Goal: Task Accomplishment & Management: Use online tool/utility

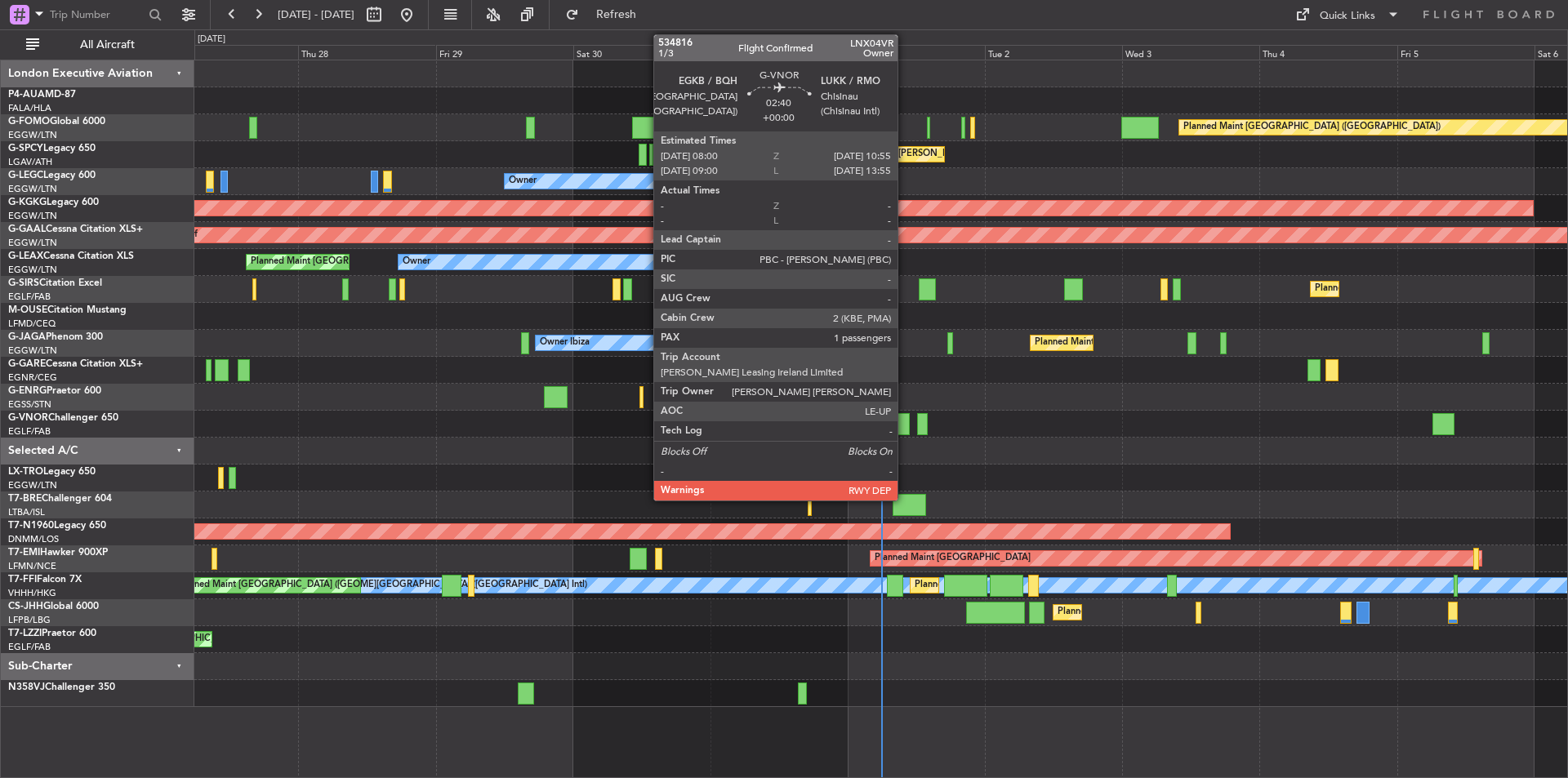
click at [905, 428] on div at bounding box center [901, 424] width 17 height 22
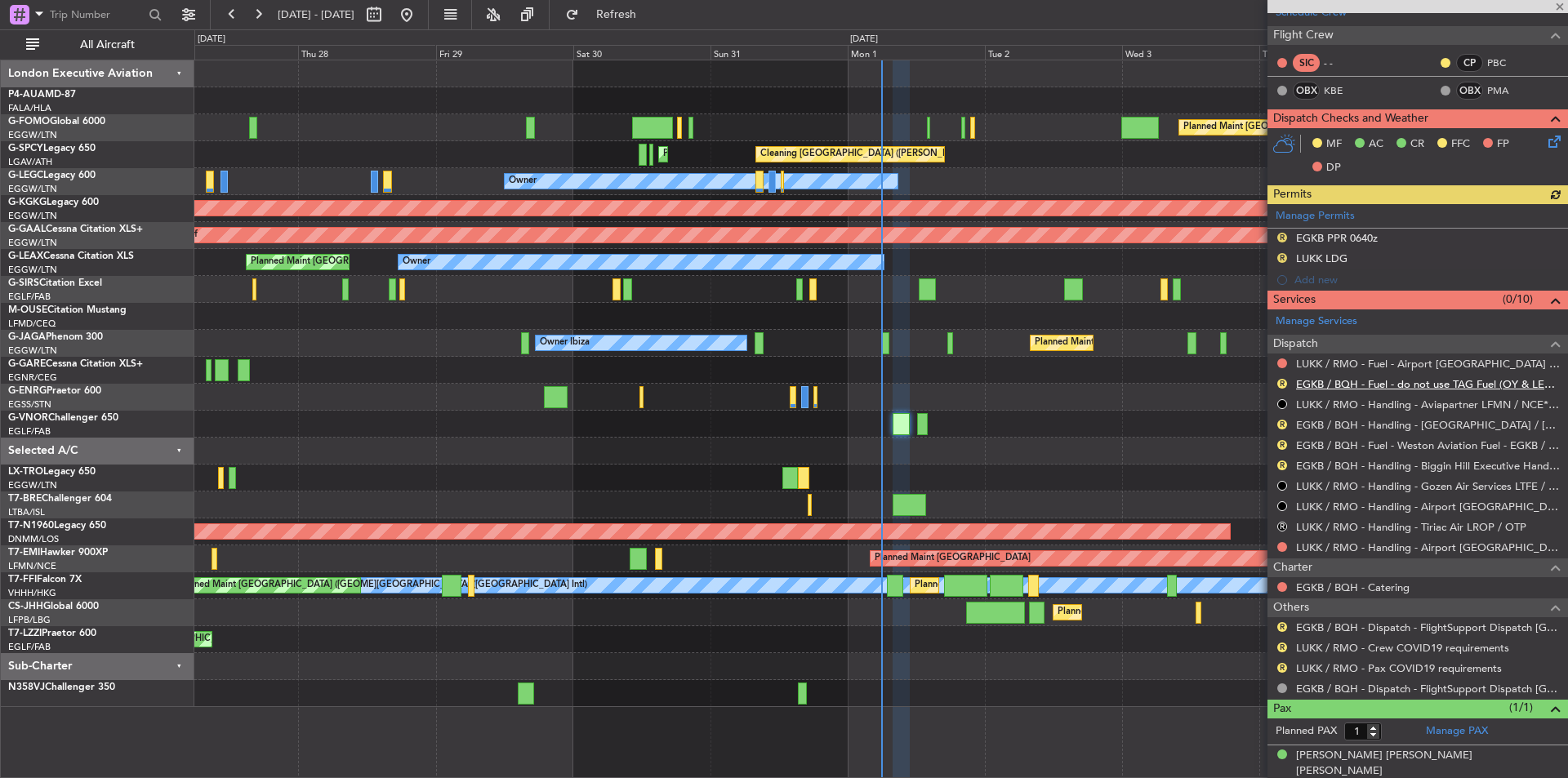
scroll to position [322, 0]
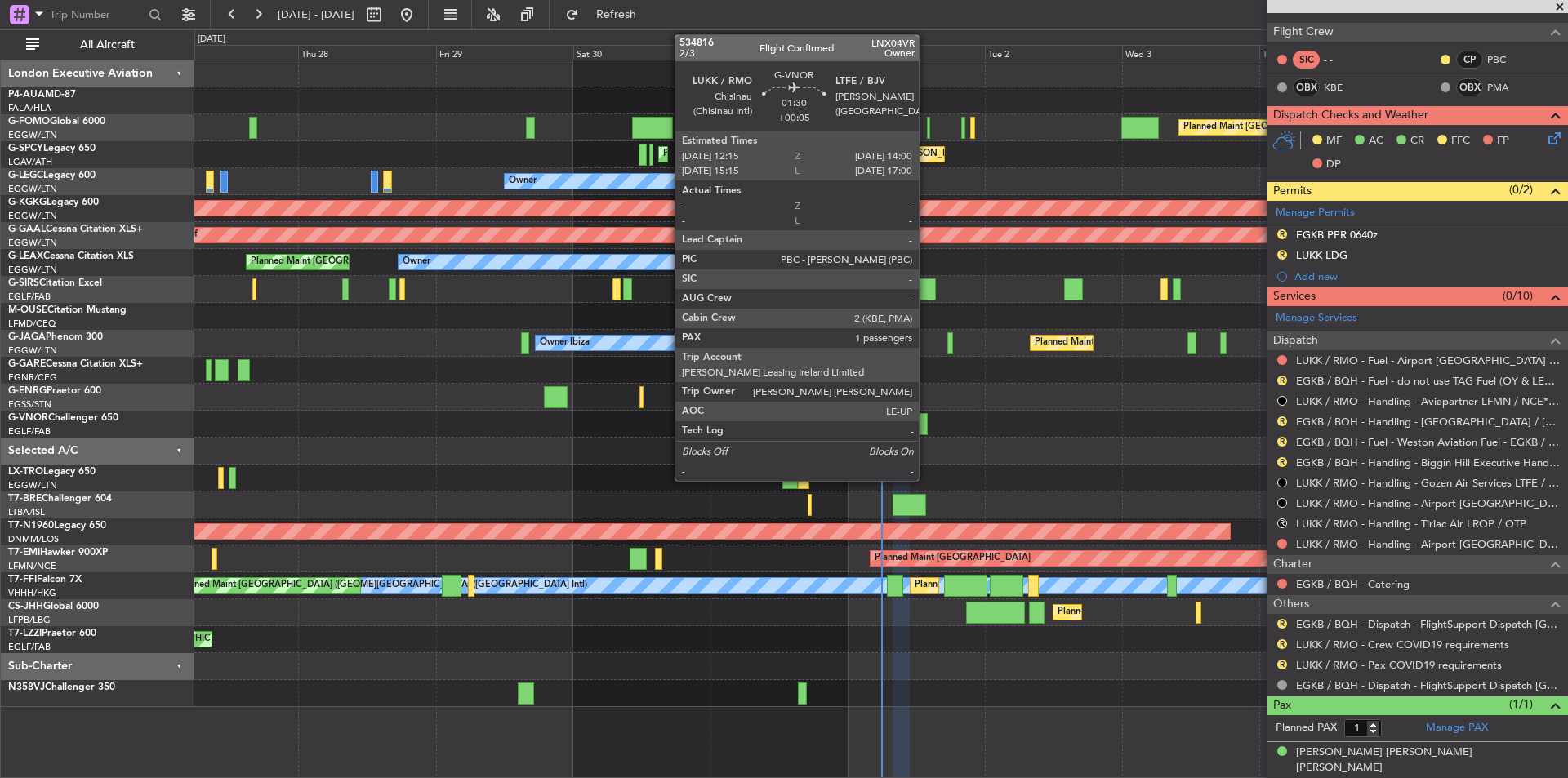
click at [927, 423] on div at bounding box center [922, 424] width 11 height 22
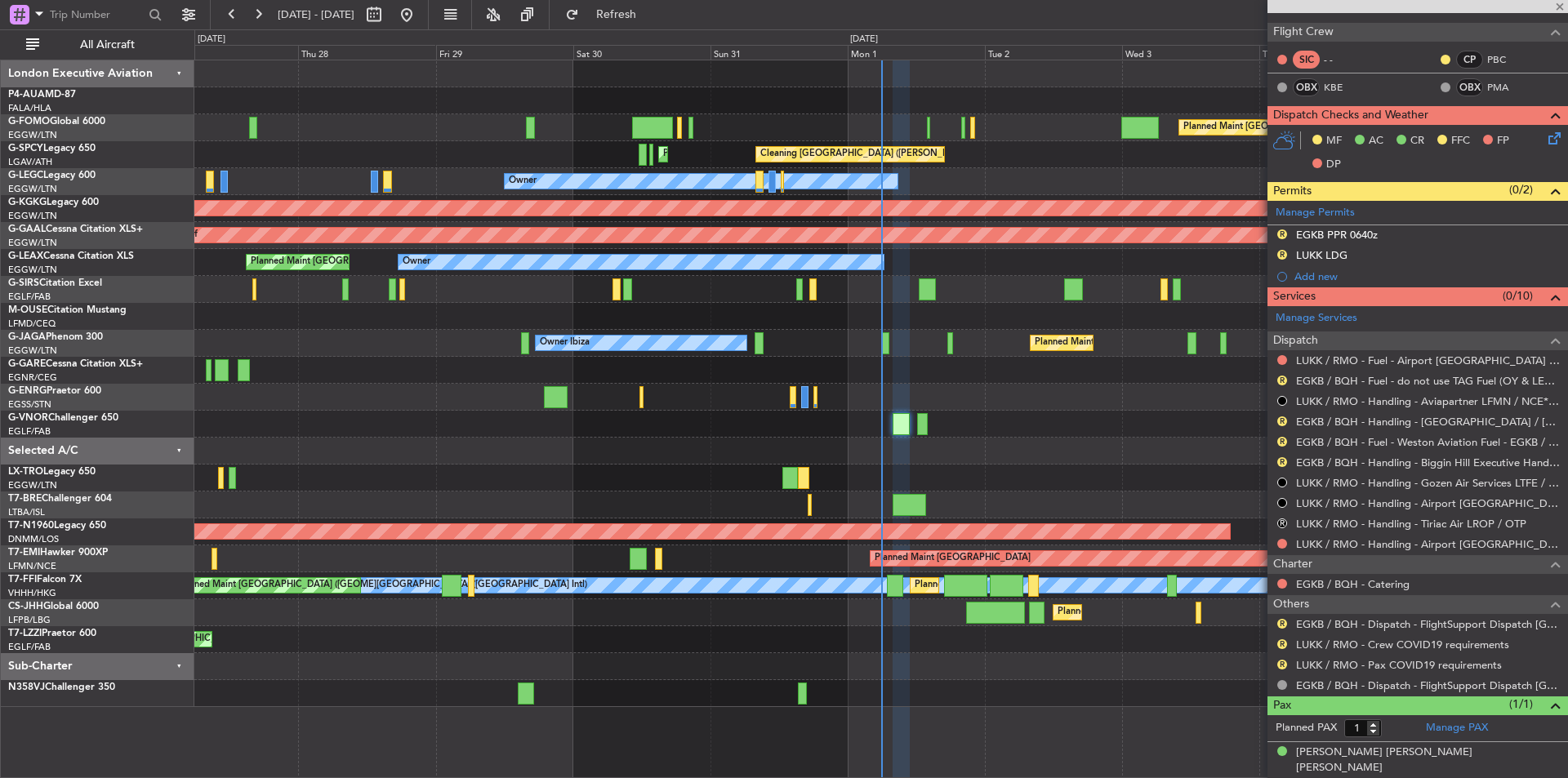
type input "+00:05"
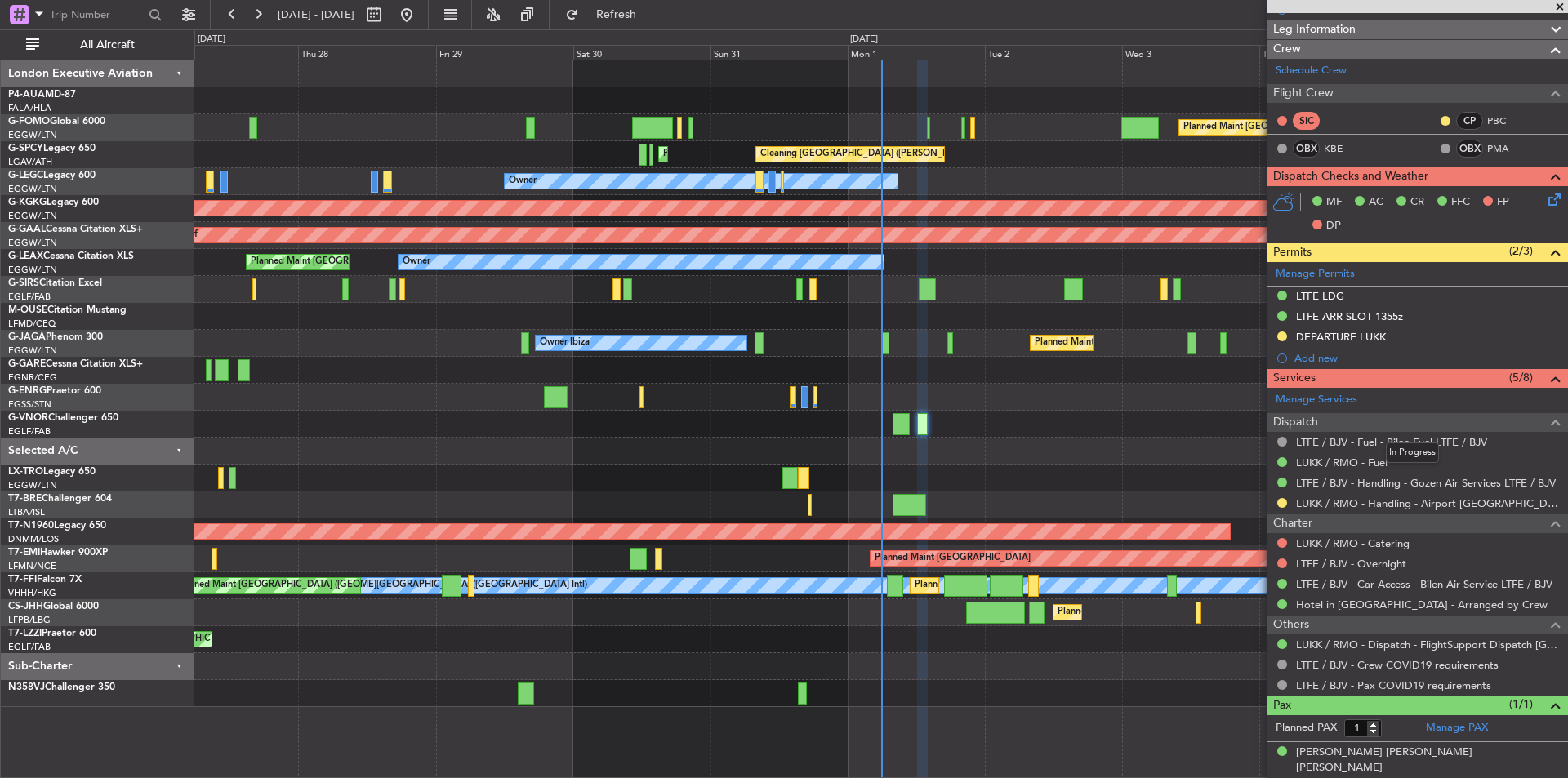
scroll to position [0, 0]
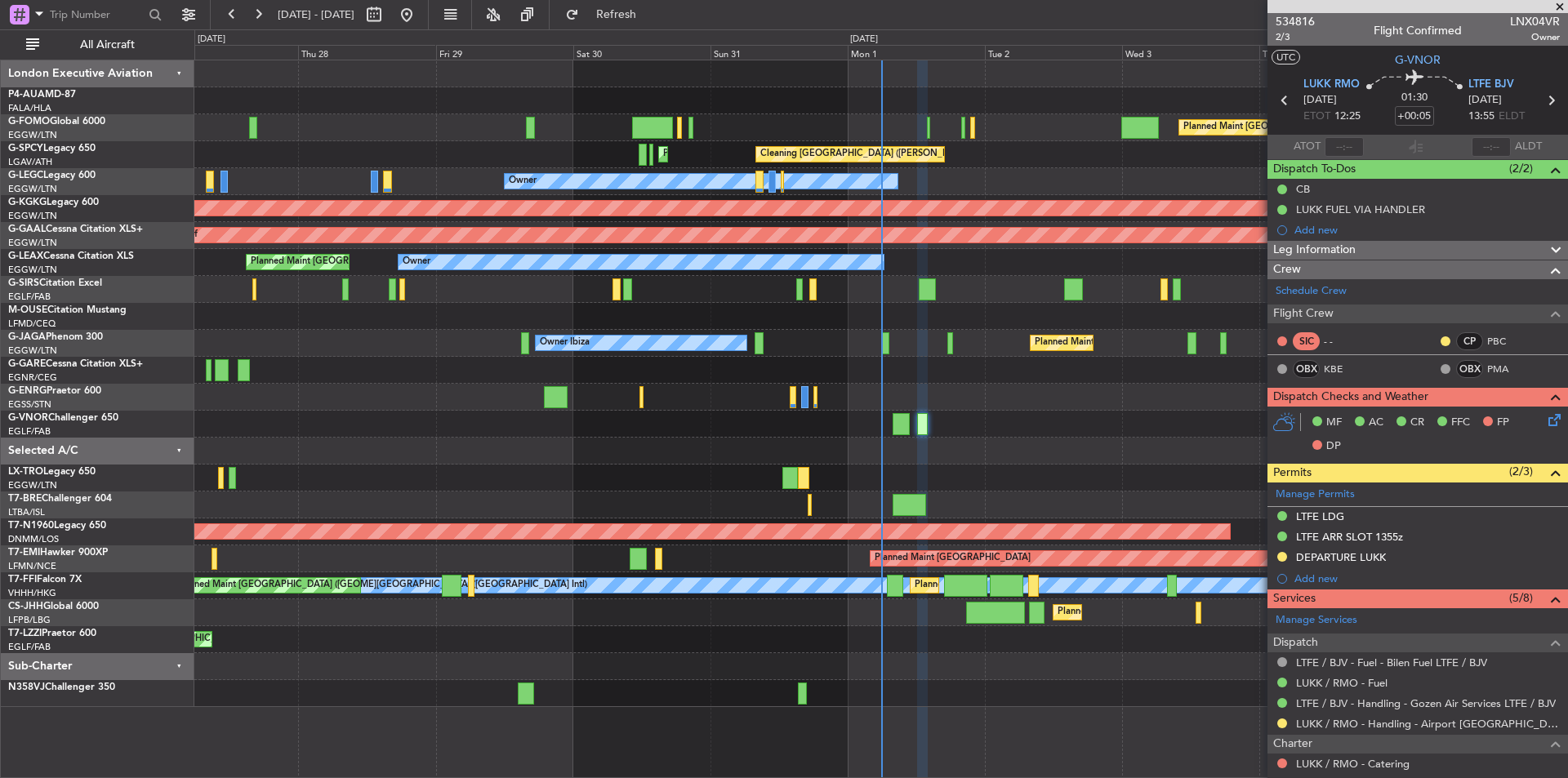
click at [1565, 3] on span at bounding box center [1560, 7] width 16 height 14
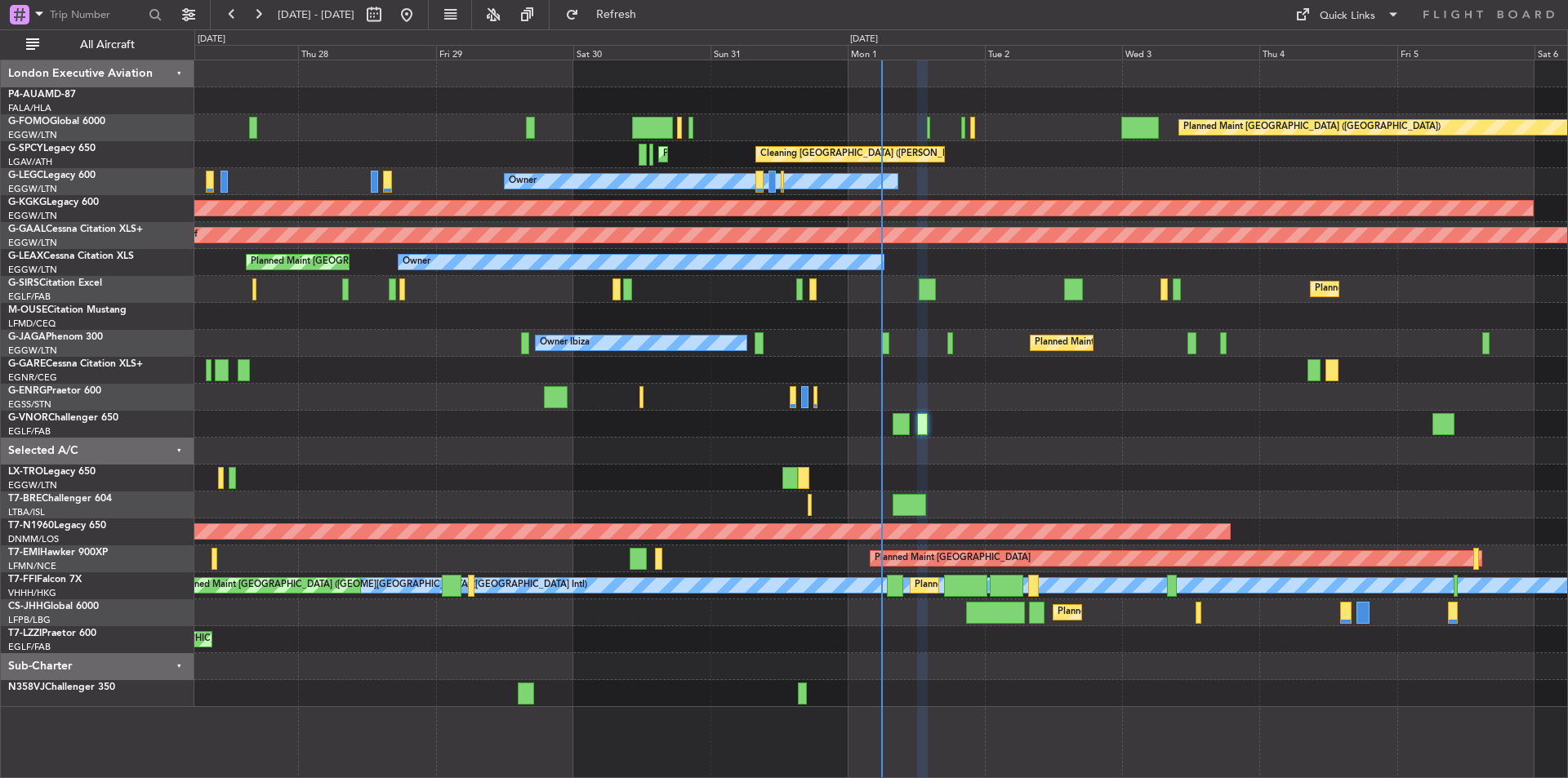
type input "0"
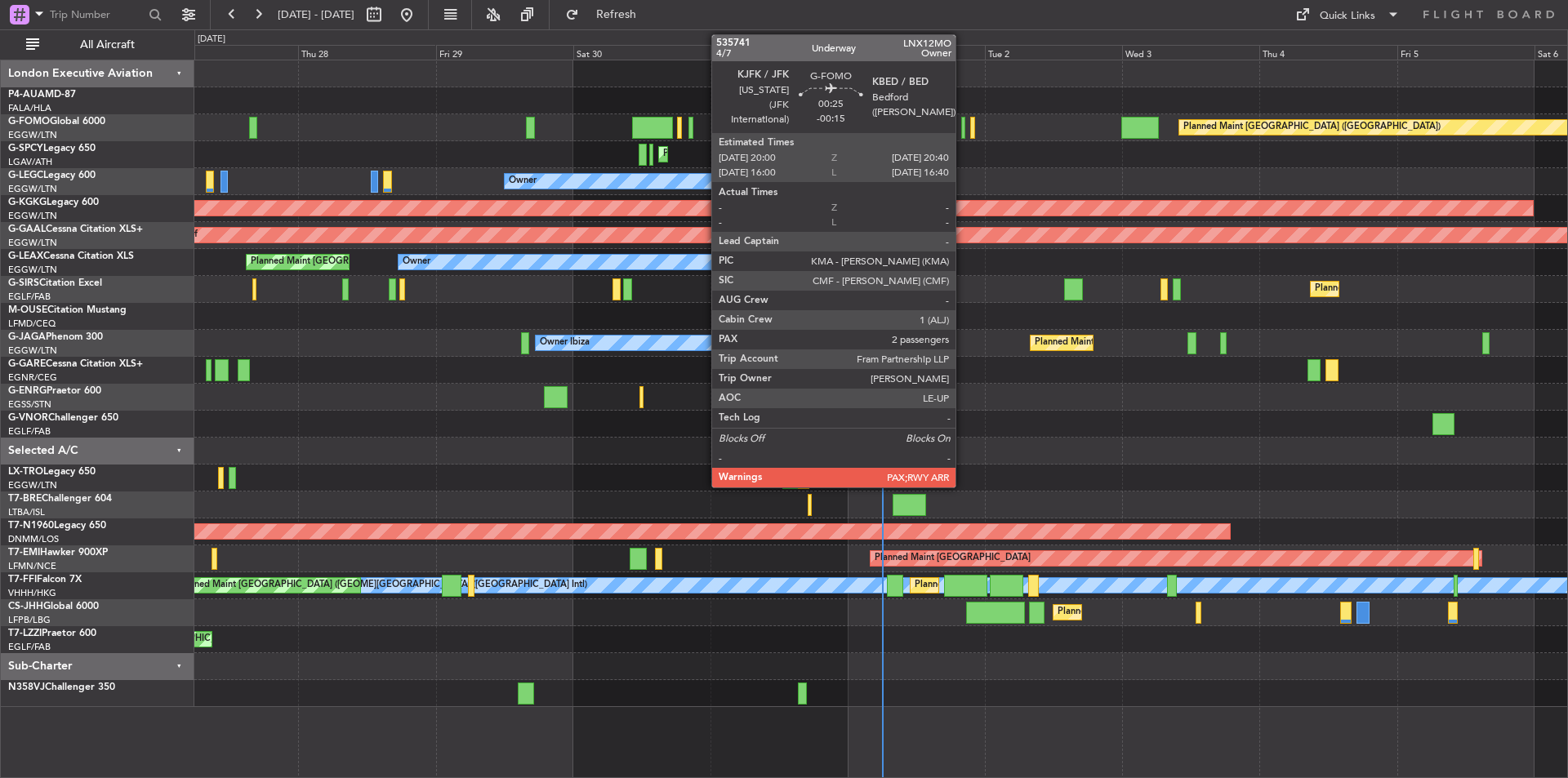
click at [963, 124] on div at bounding box center [963, 128] width 4 height 22
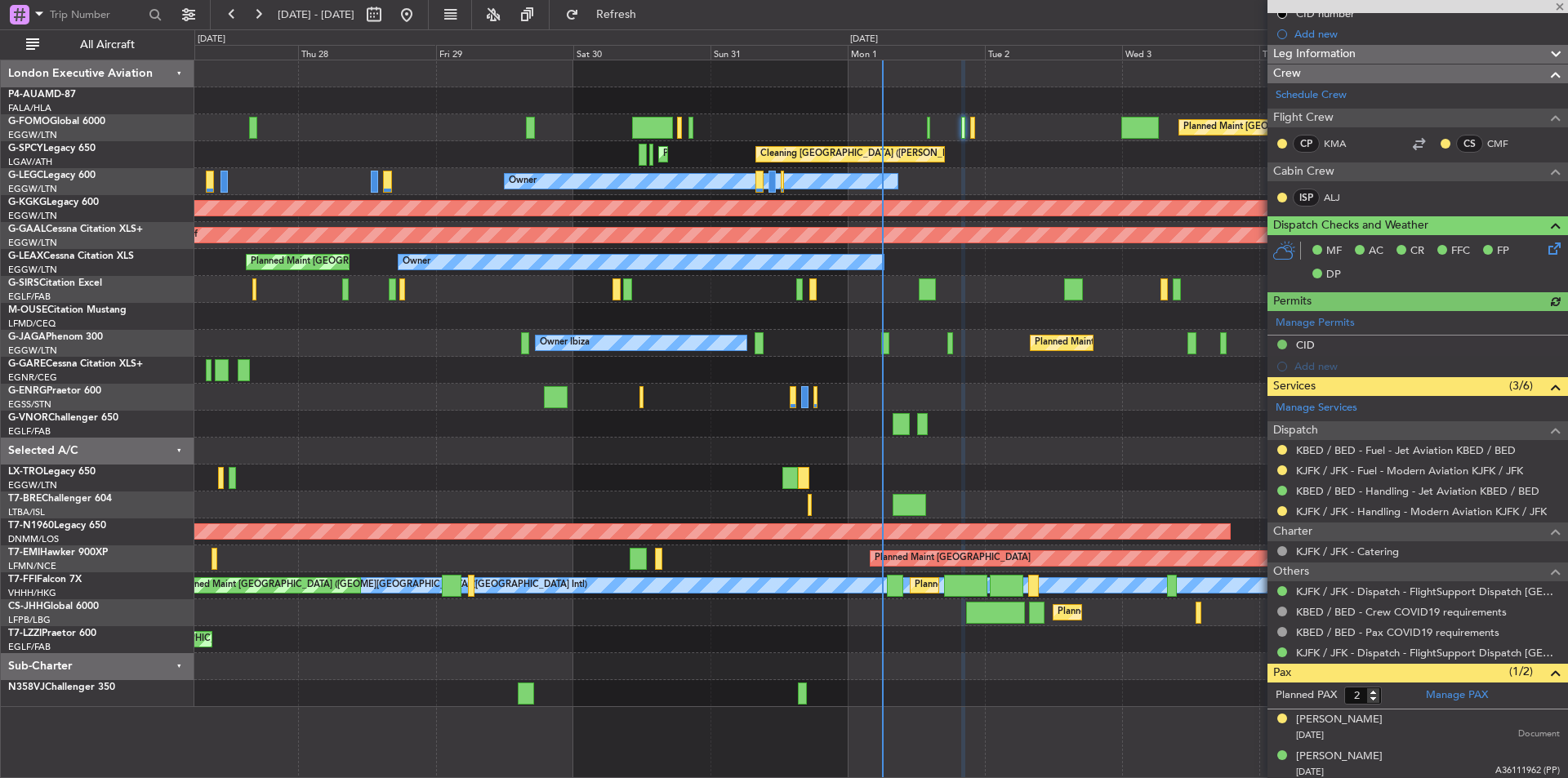
scroll to position [200, 0]
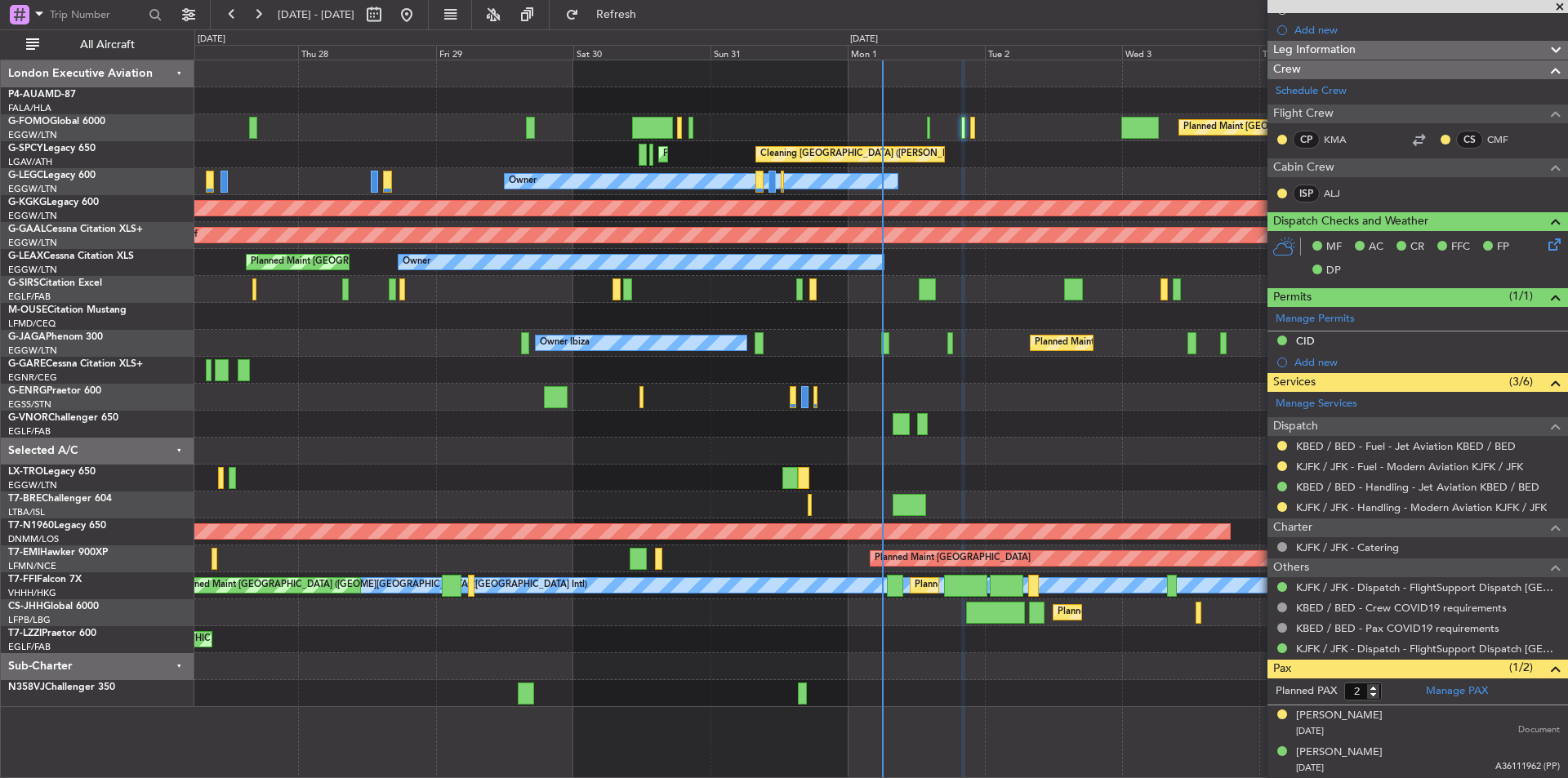
click at [1557, 10] on span at bounding box center [1560, 7] width 16 height 14
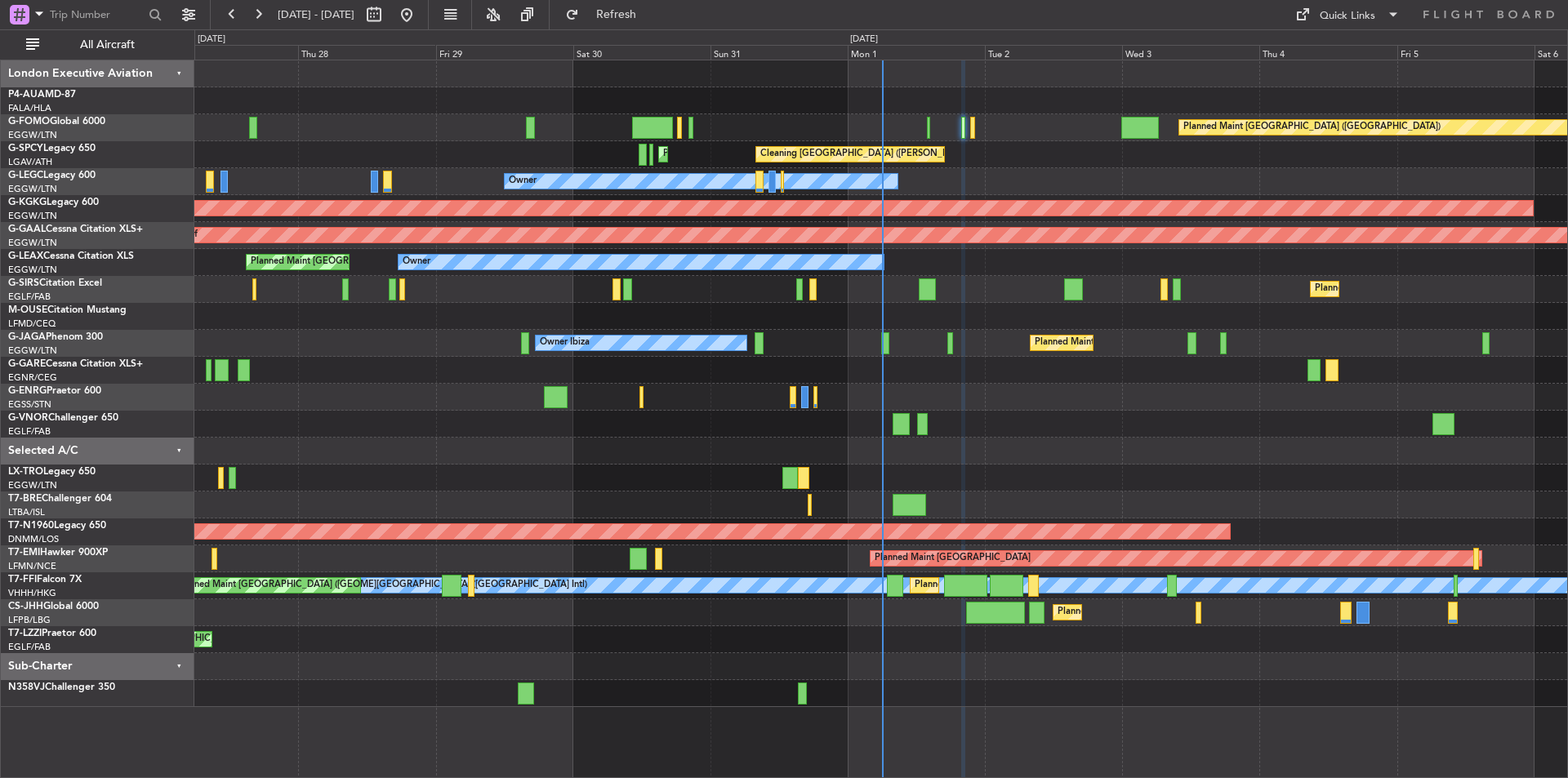
type input "0"
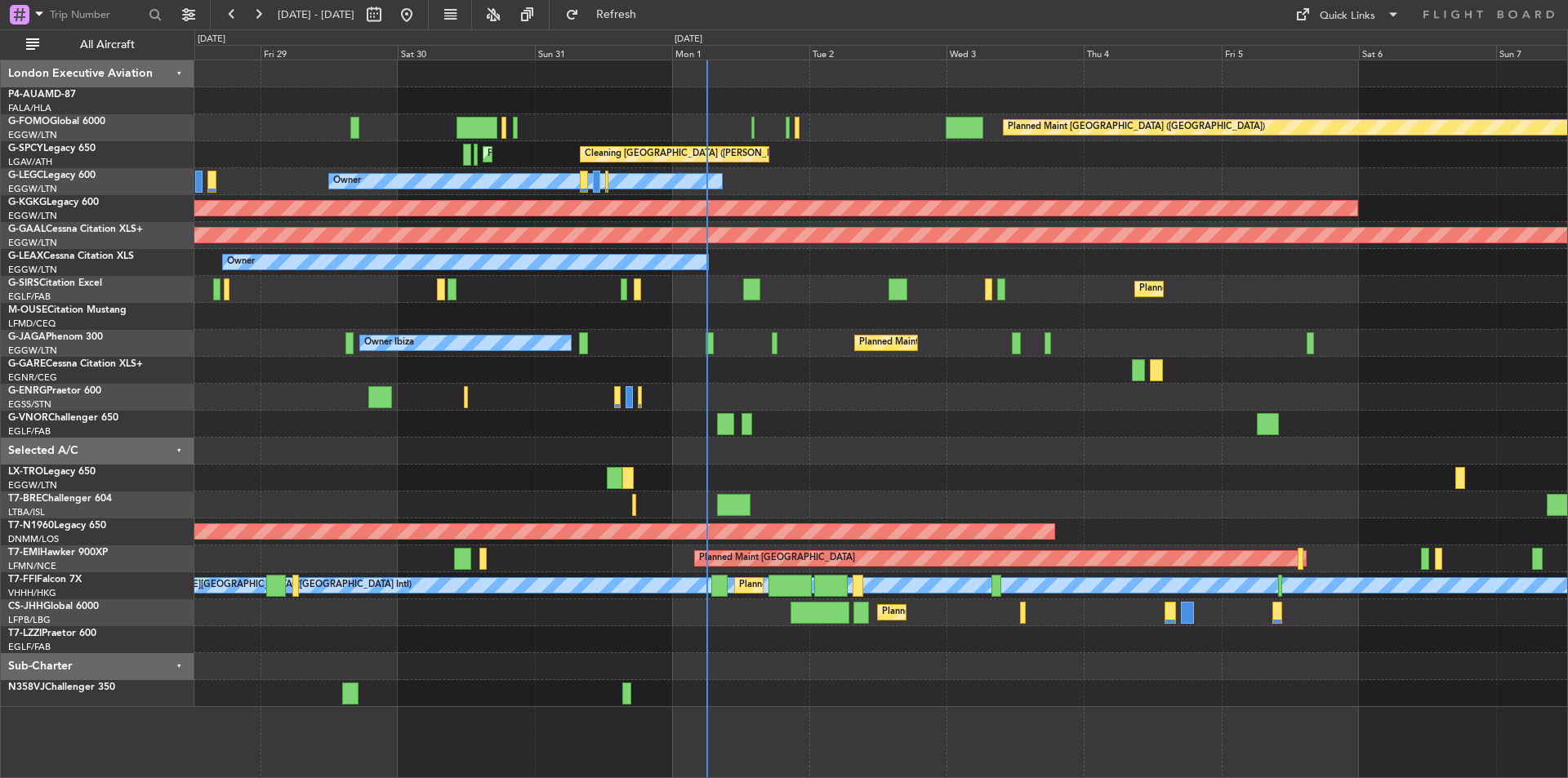
click at [1087, 440] on div at bounding box center [881, 451] width 1373 height 27
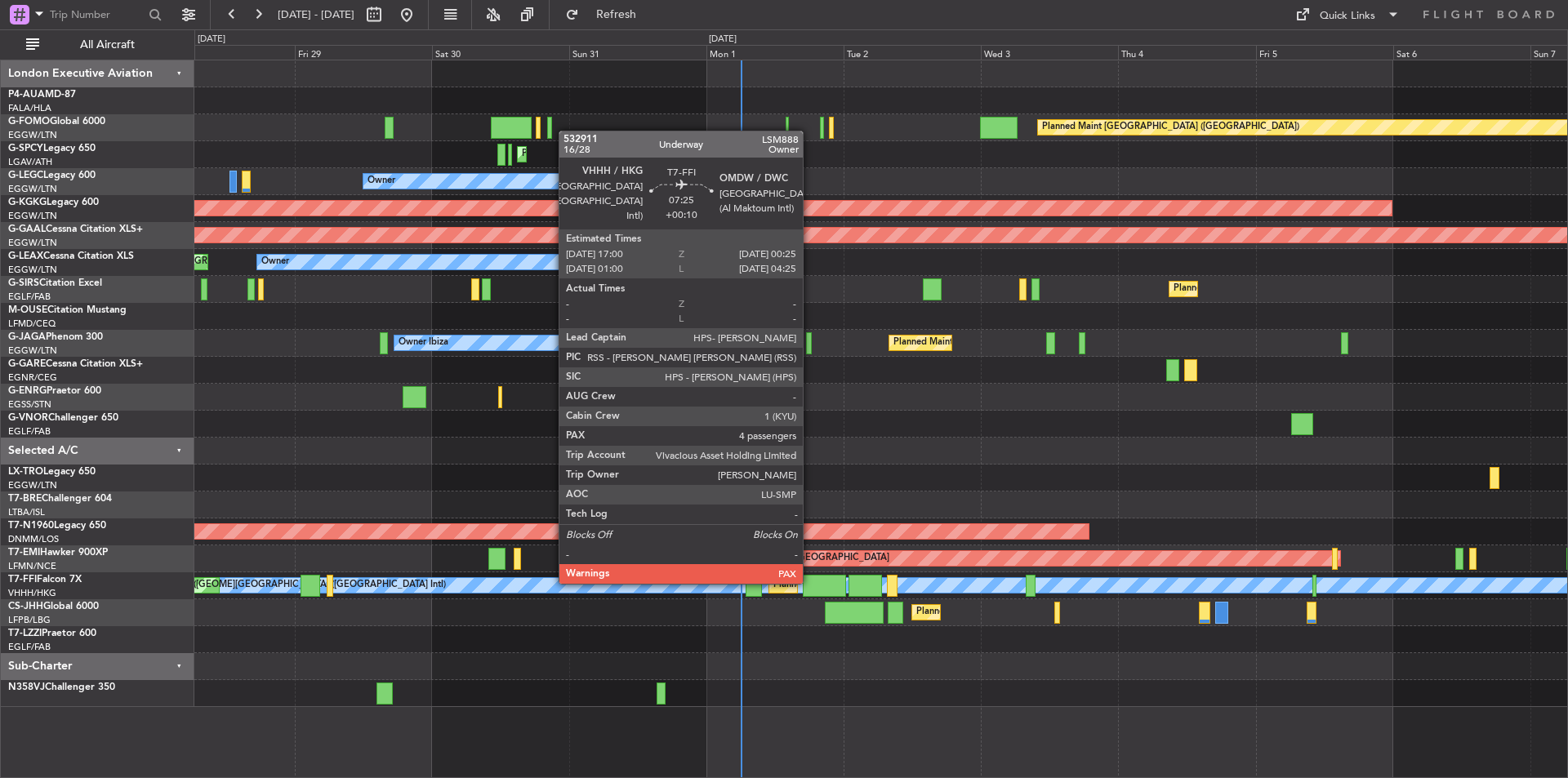
click at [811, 582] on div at bounding box center [824, 586] width 42 height 22
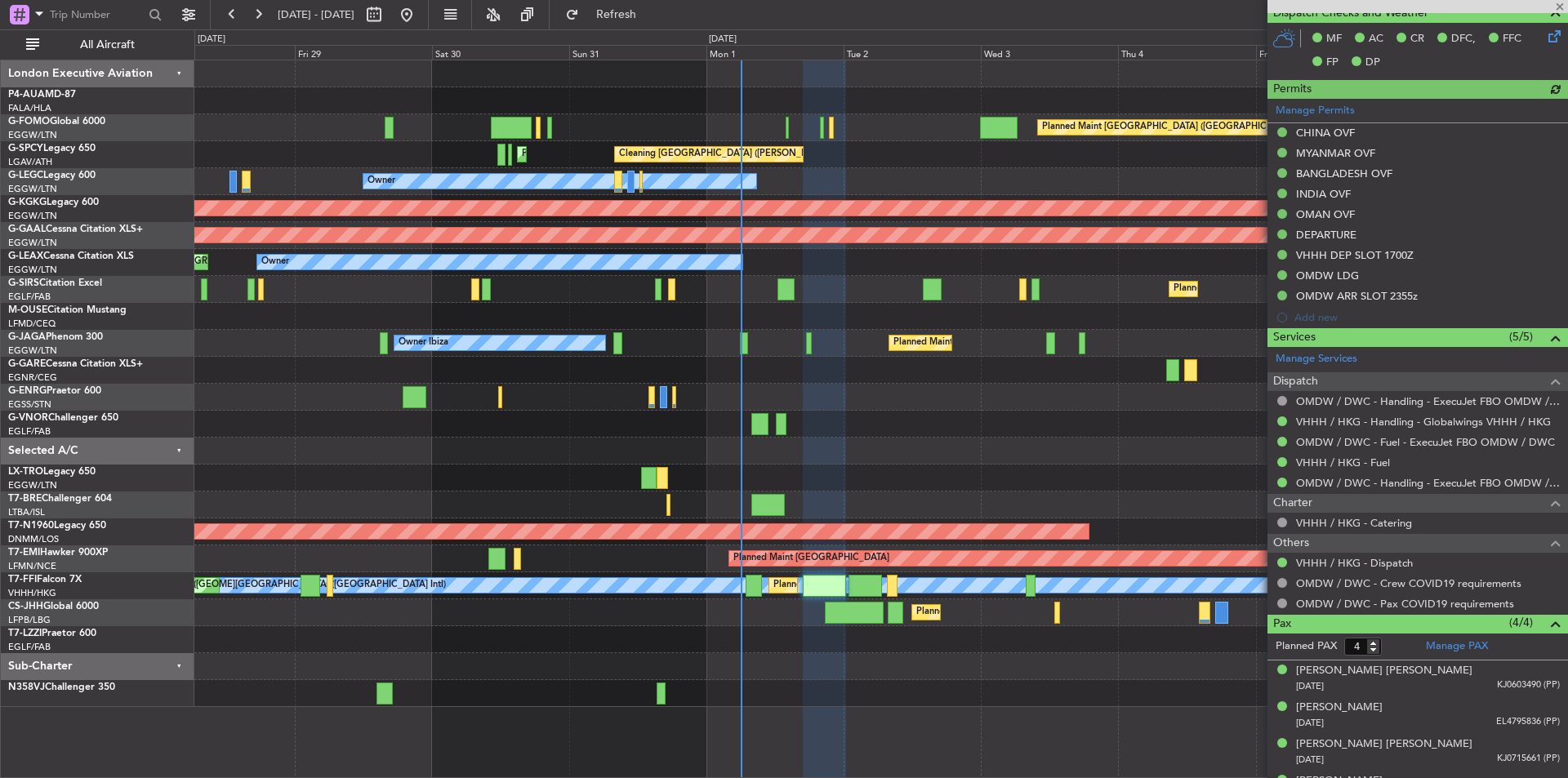
scroll to position [518, 0]
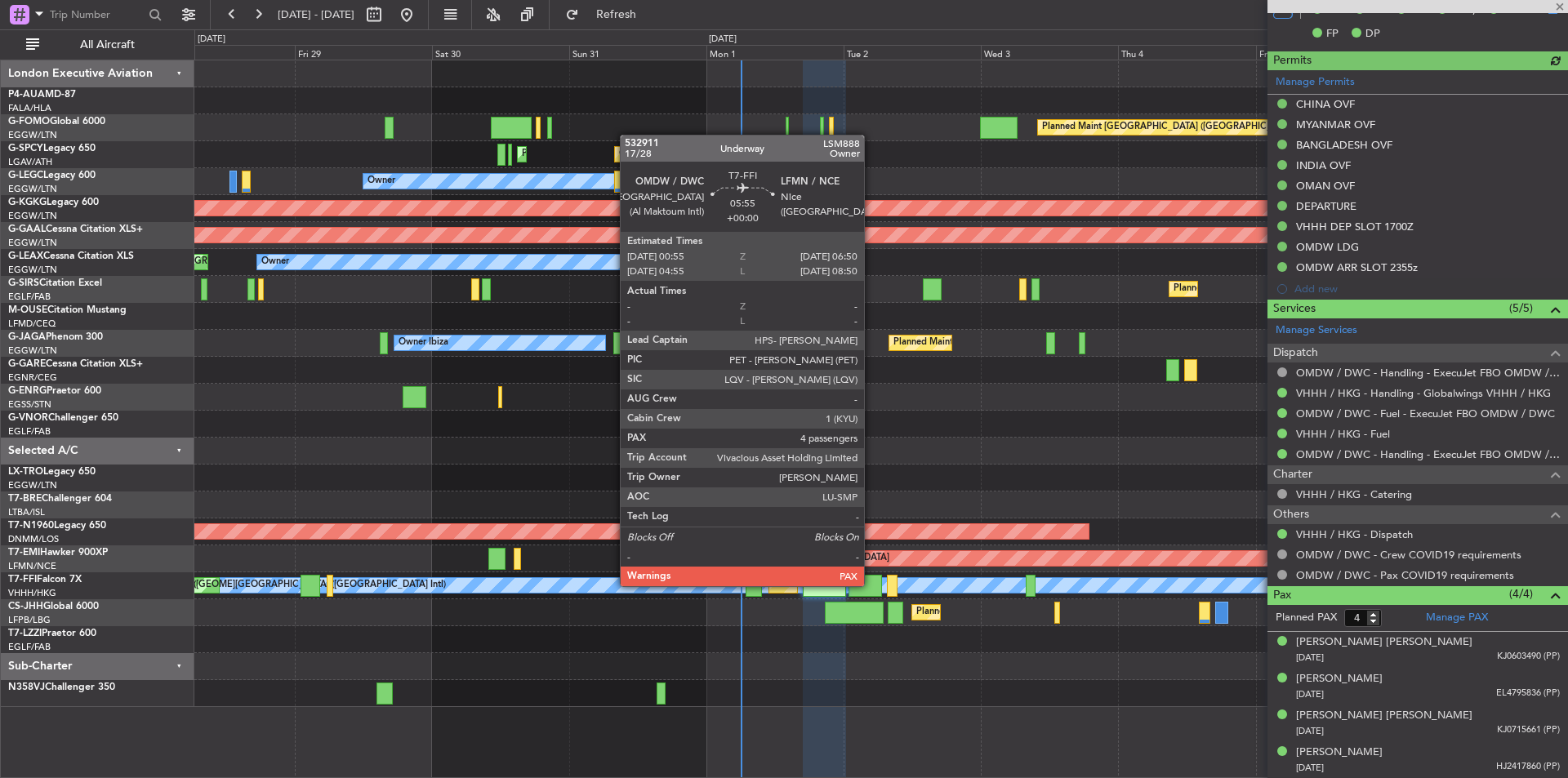
click at [872, 584] on div at bounding box center [866, 586] width 35 height 22
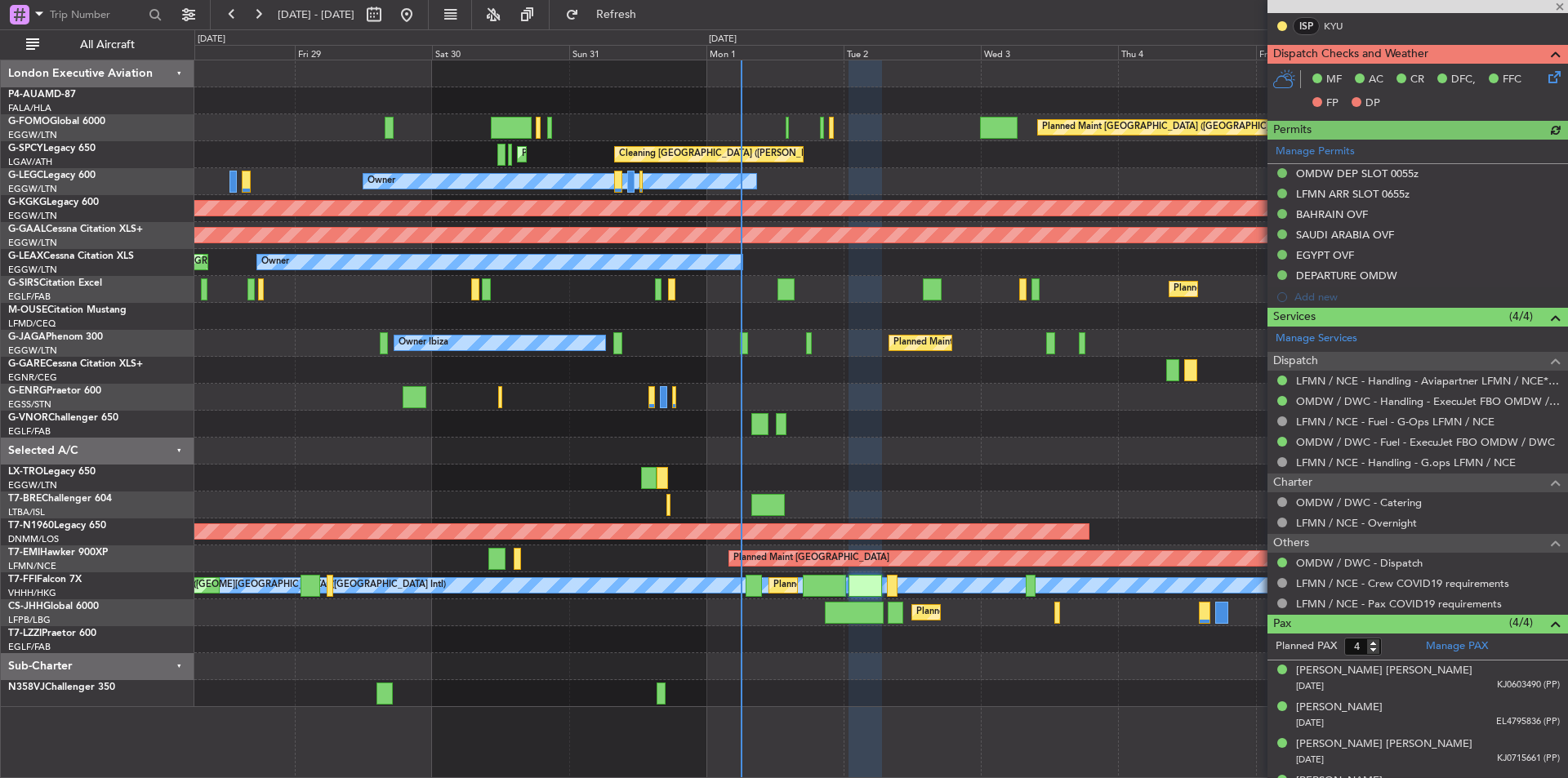
scroll to position [478, 0]
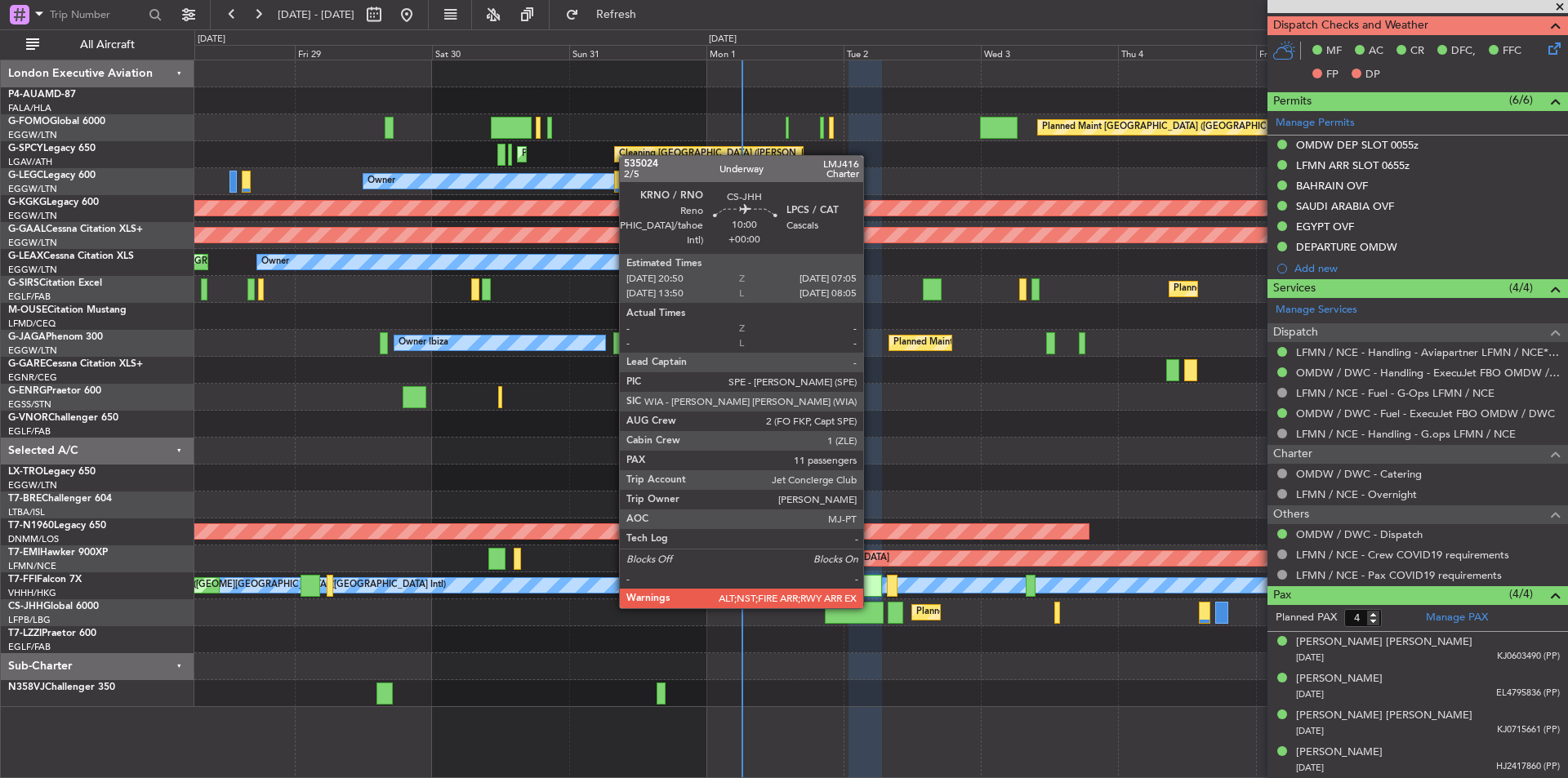
click at [871, 606] on div at bounding box center [855, 612] width 59 height 22
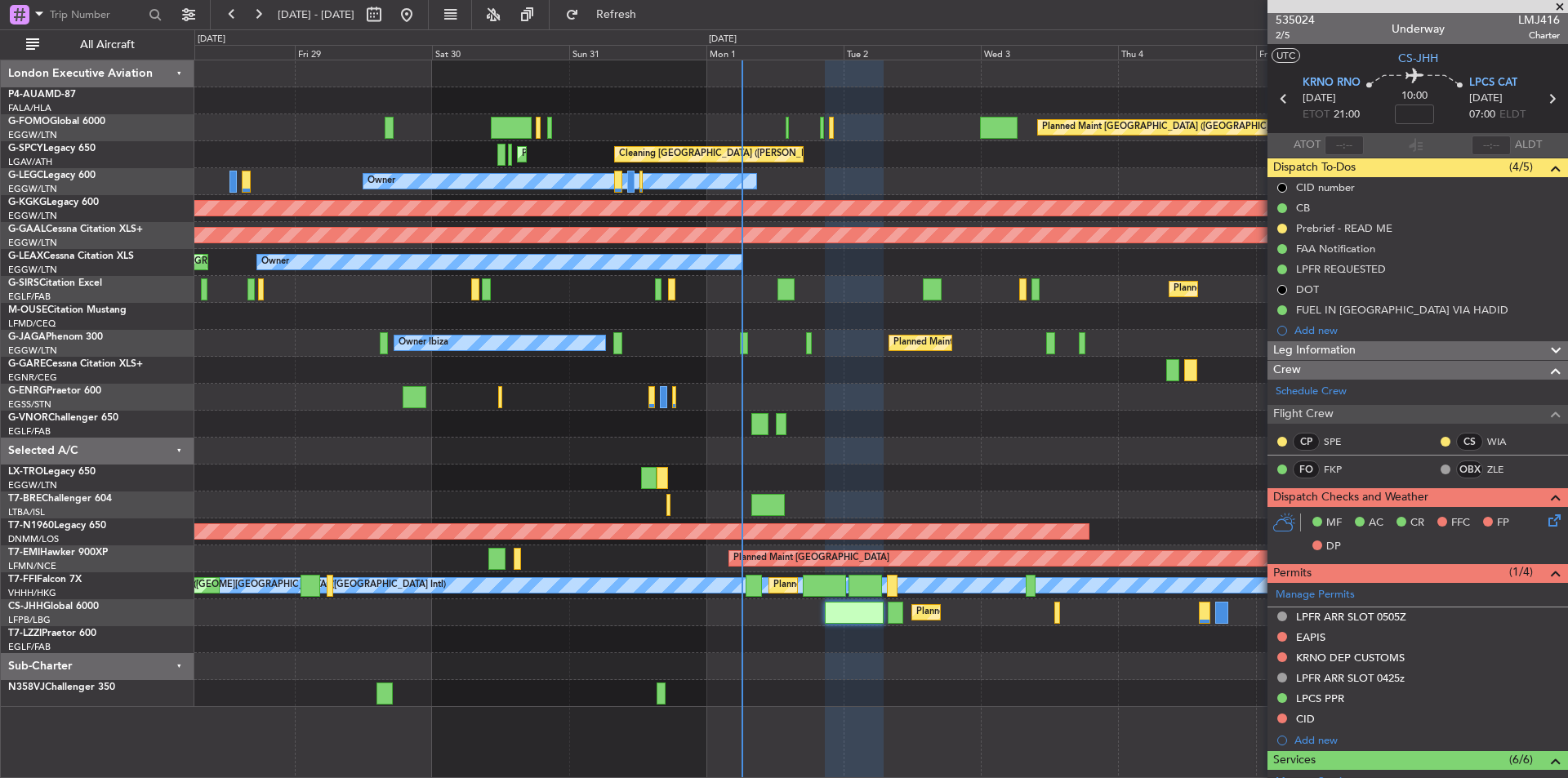
scroll to position [0, 0]
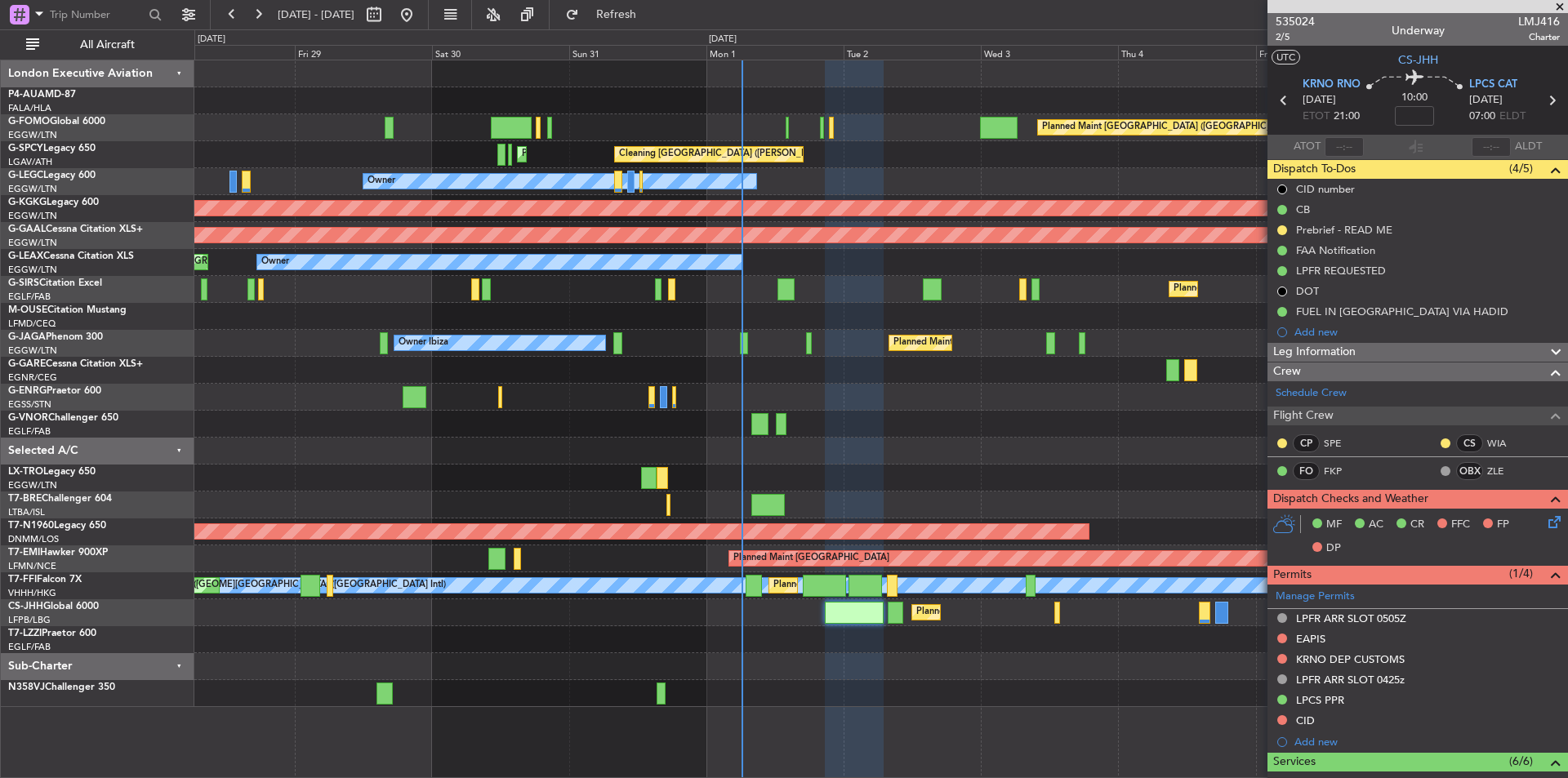
click at [1562, 3] on span at bounding box center [1560, 7] width 16 height 14
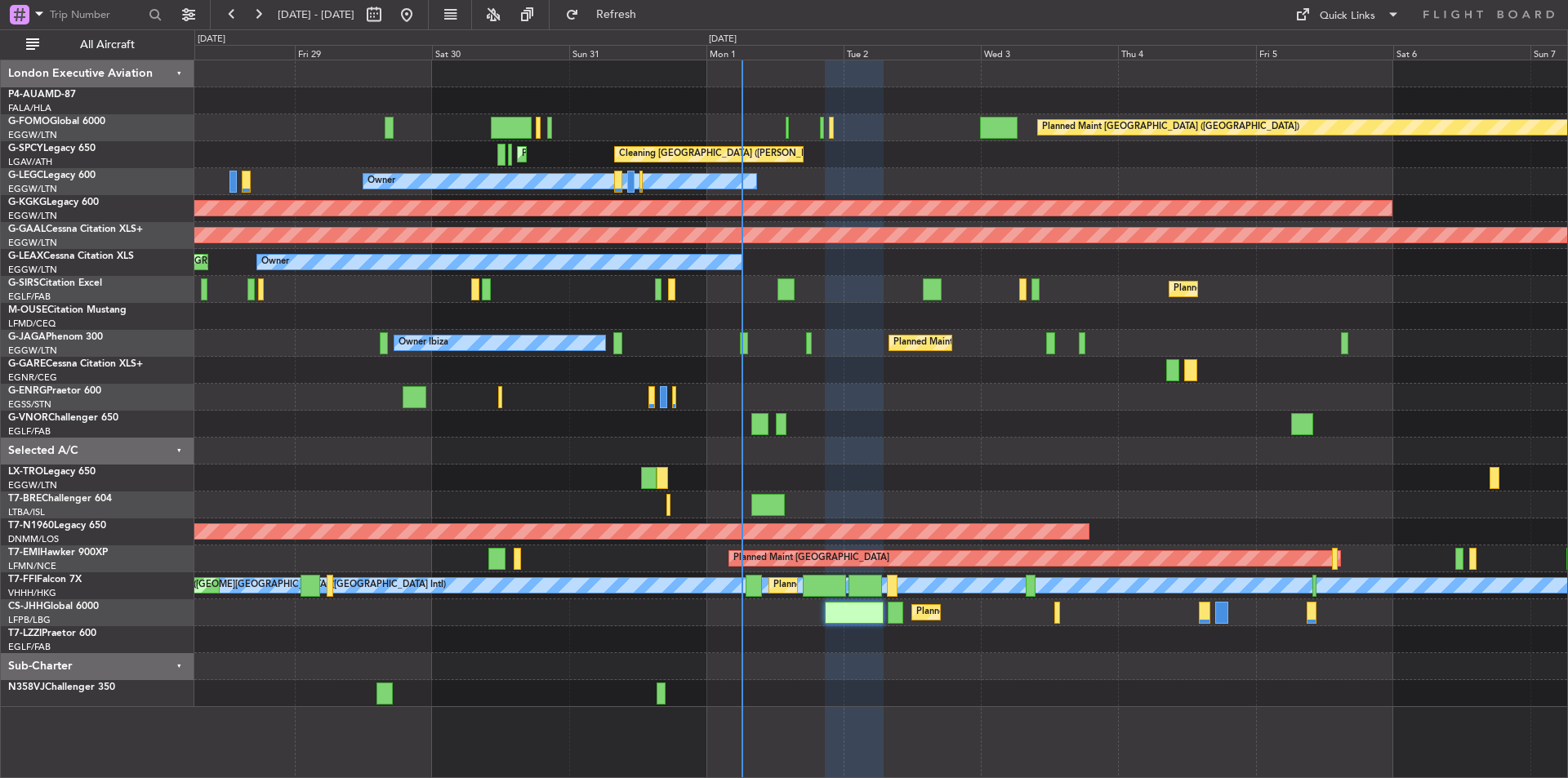
type input "0"
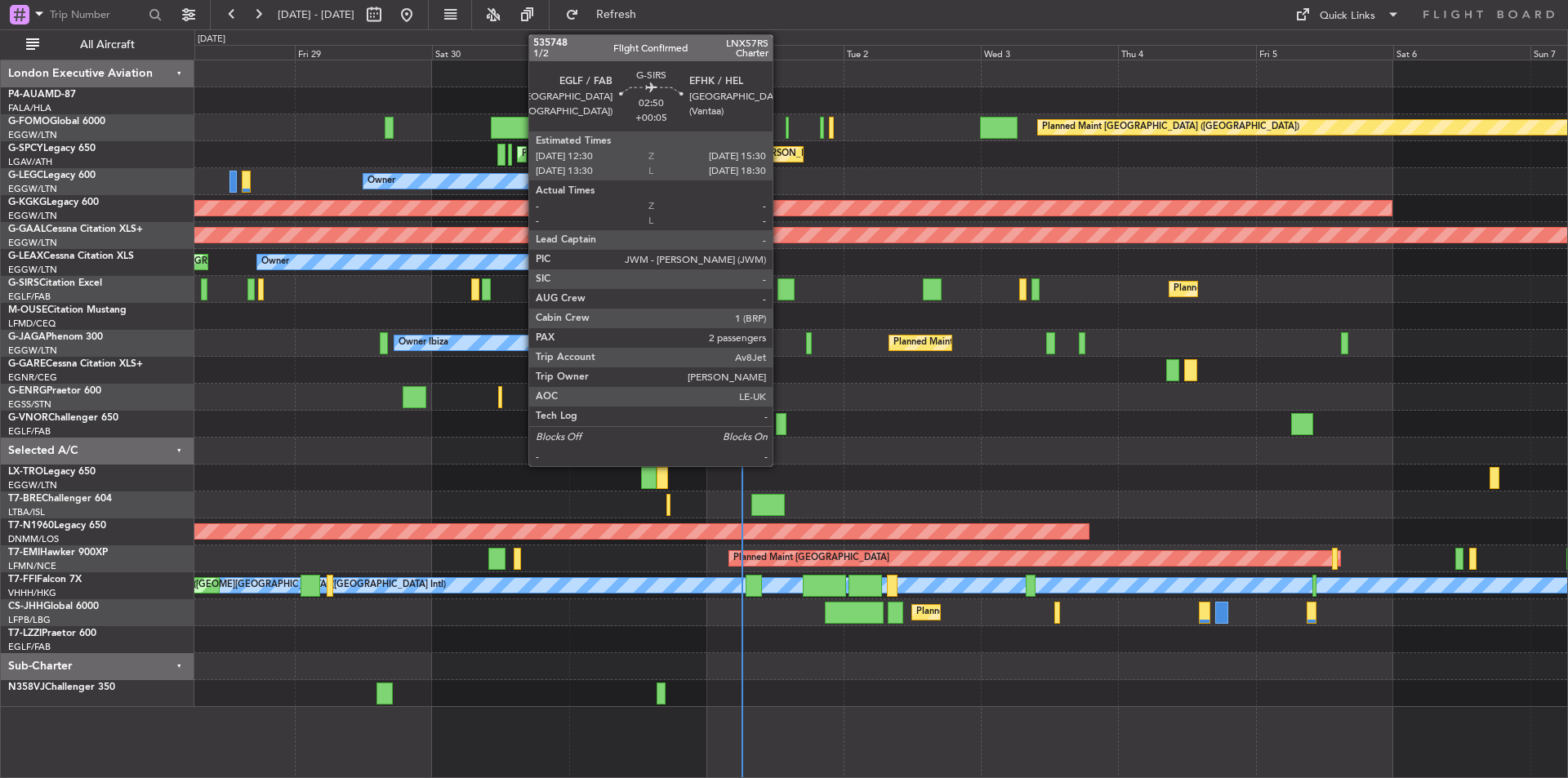
click at [780, 290] on div at bounding box center [786, 289] width 18 height 22
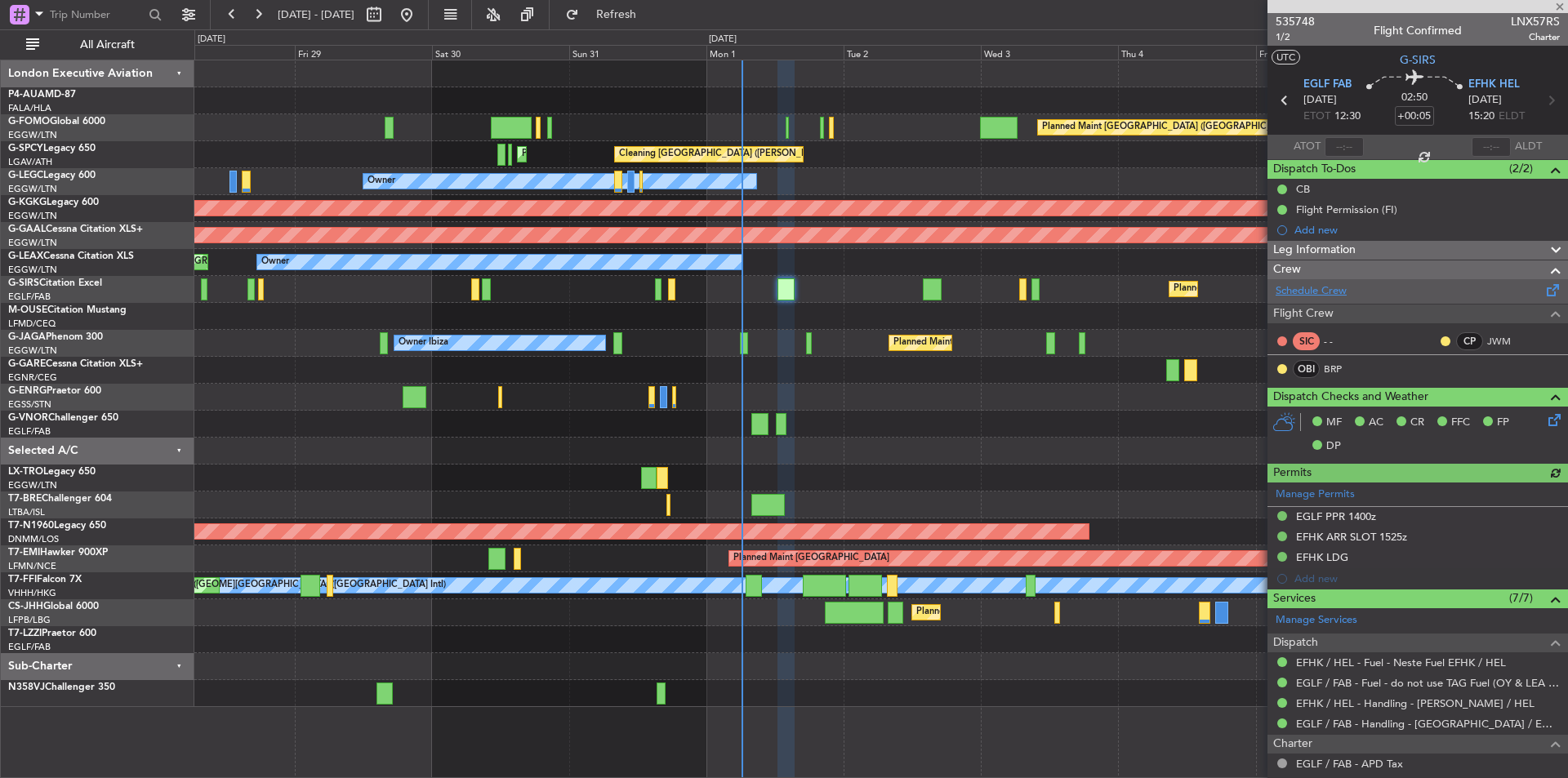
click at [1307, 297] on link "Schedule Crew" at bounding box center [1312, 291] width 71 height 16
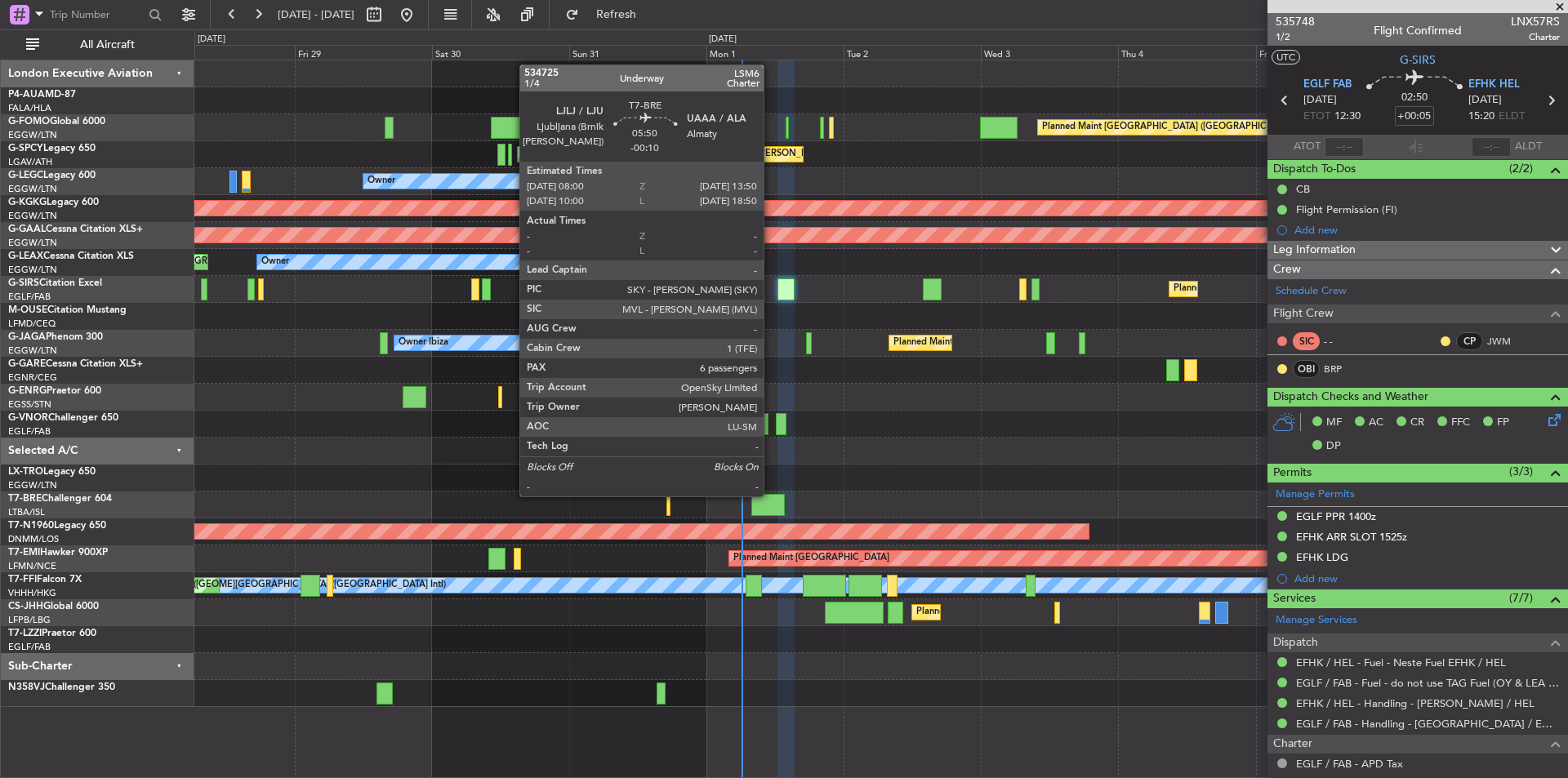
click at [771, 495] on div at bounding box center [768, 505] width 34 height 22
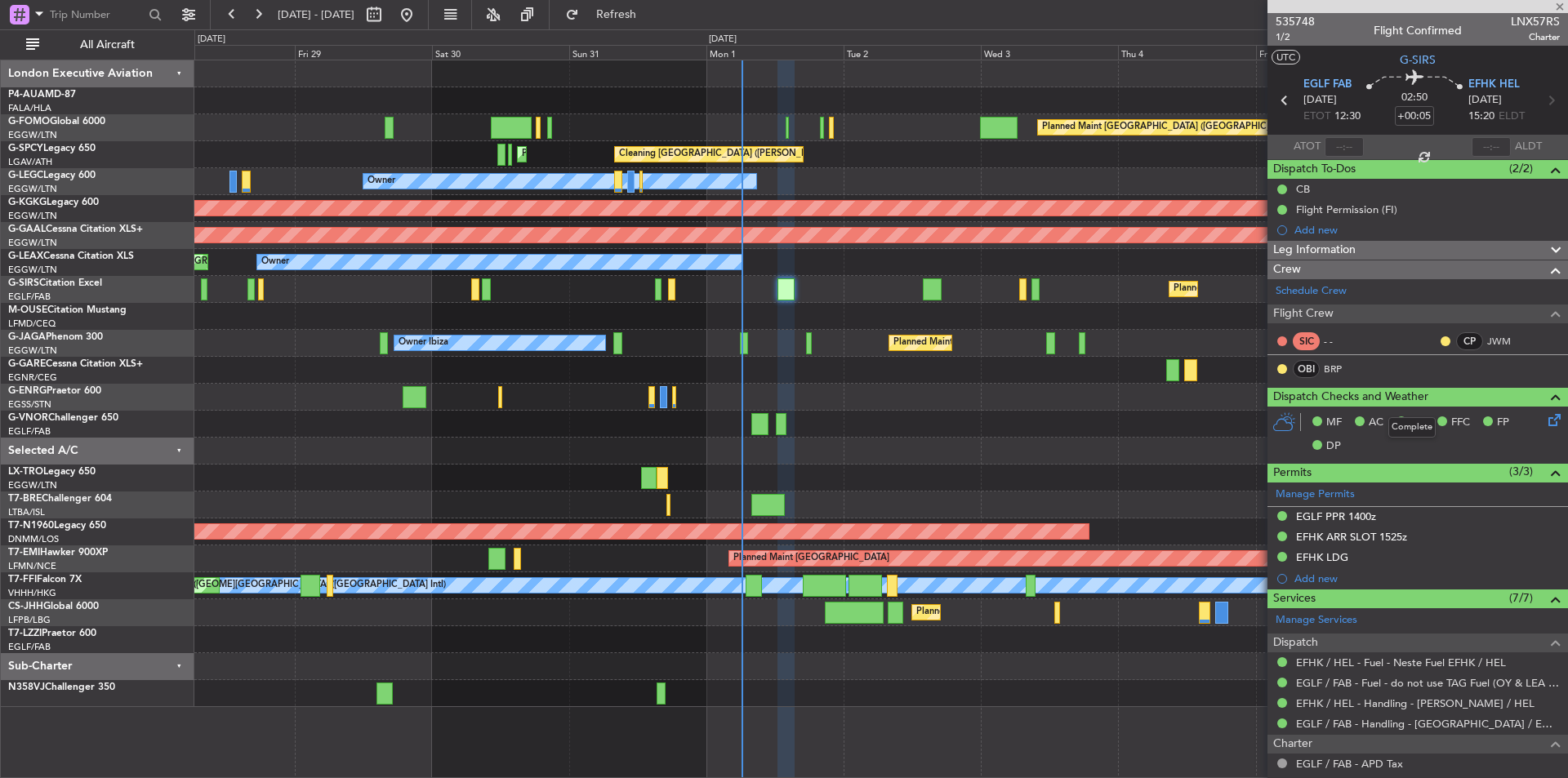
type input "-00:10"
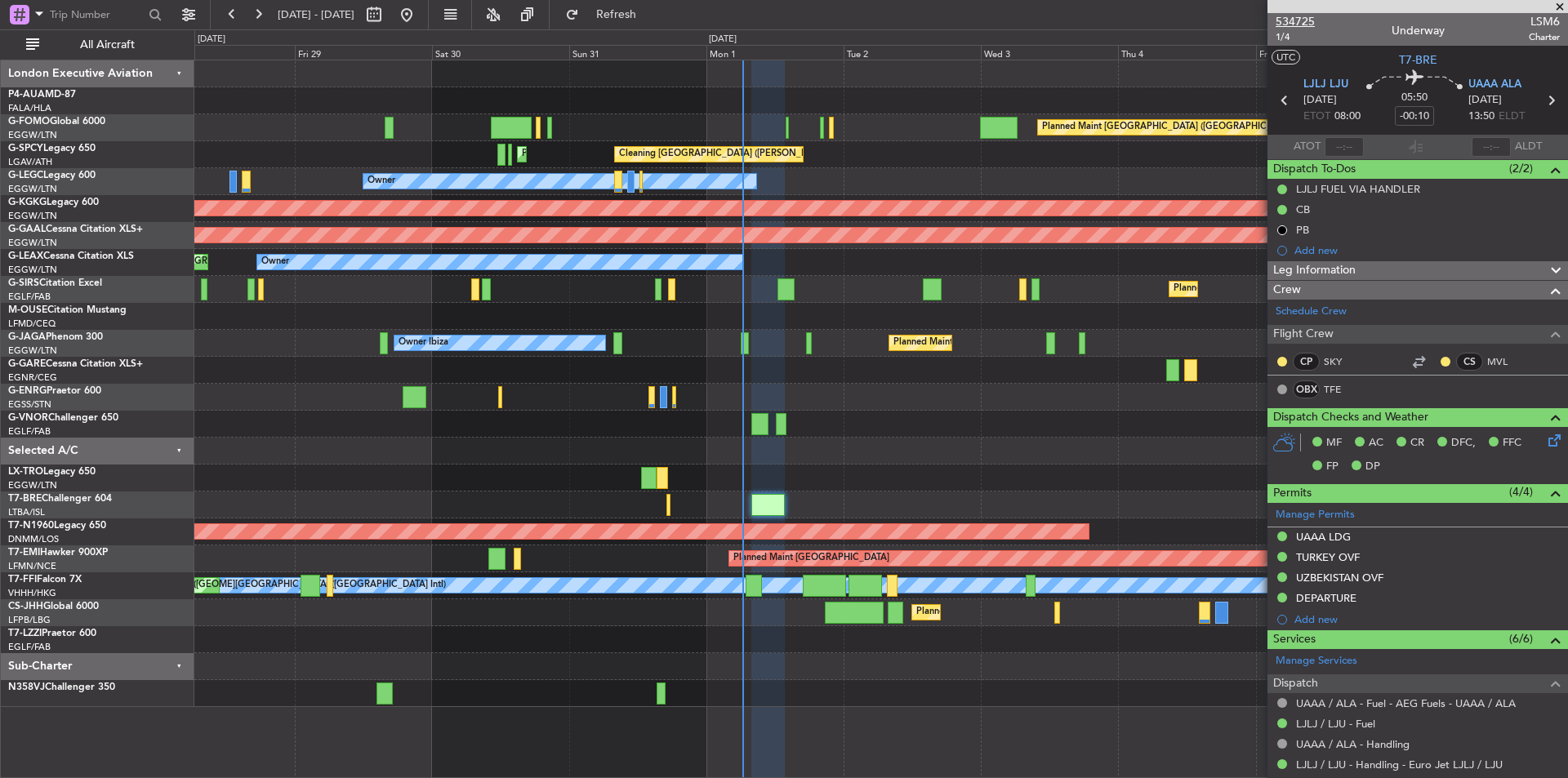
click at [1292, 23] on span "534725" at bounding box center [1296, 21] width 39 height 17
click at [1562, 5] on span at bounding box center [1560, 7] width 16 height 14
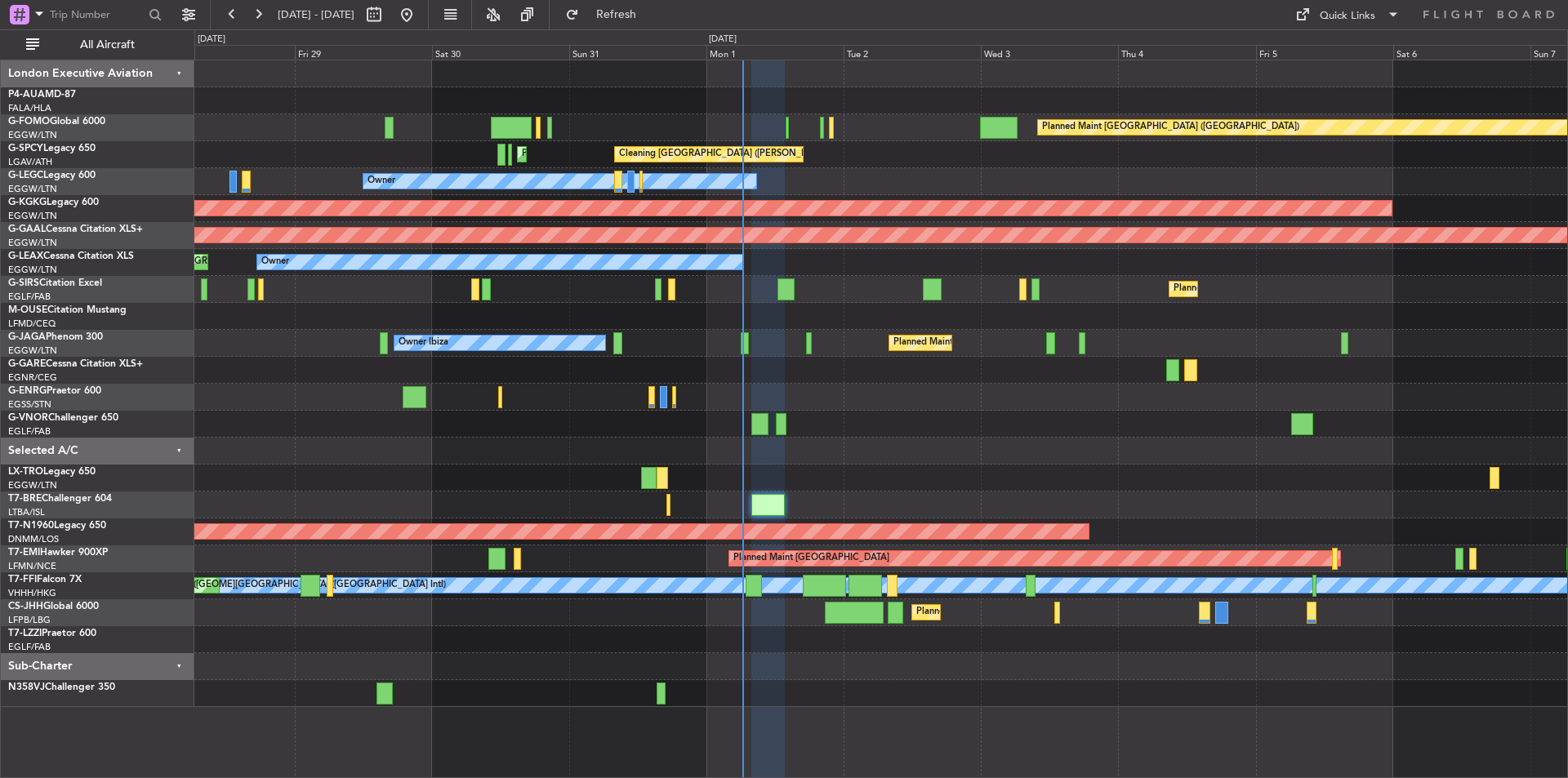
type input "0"
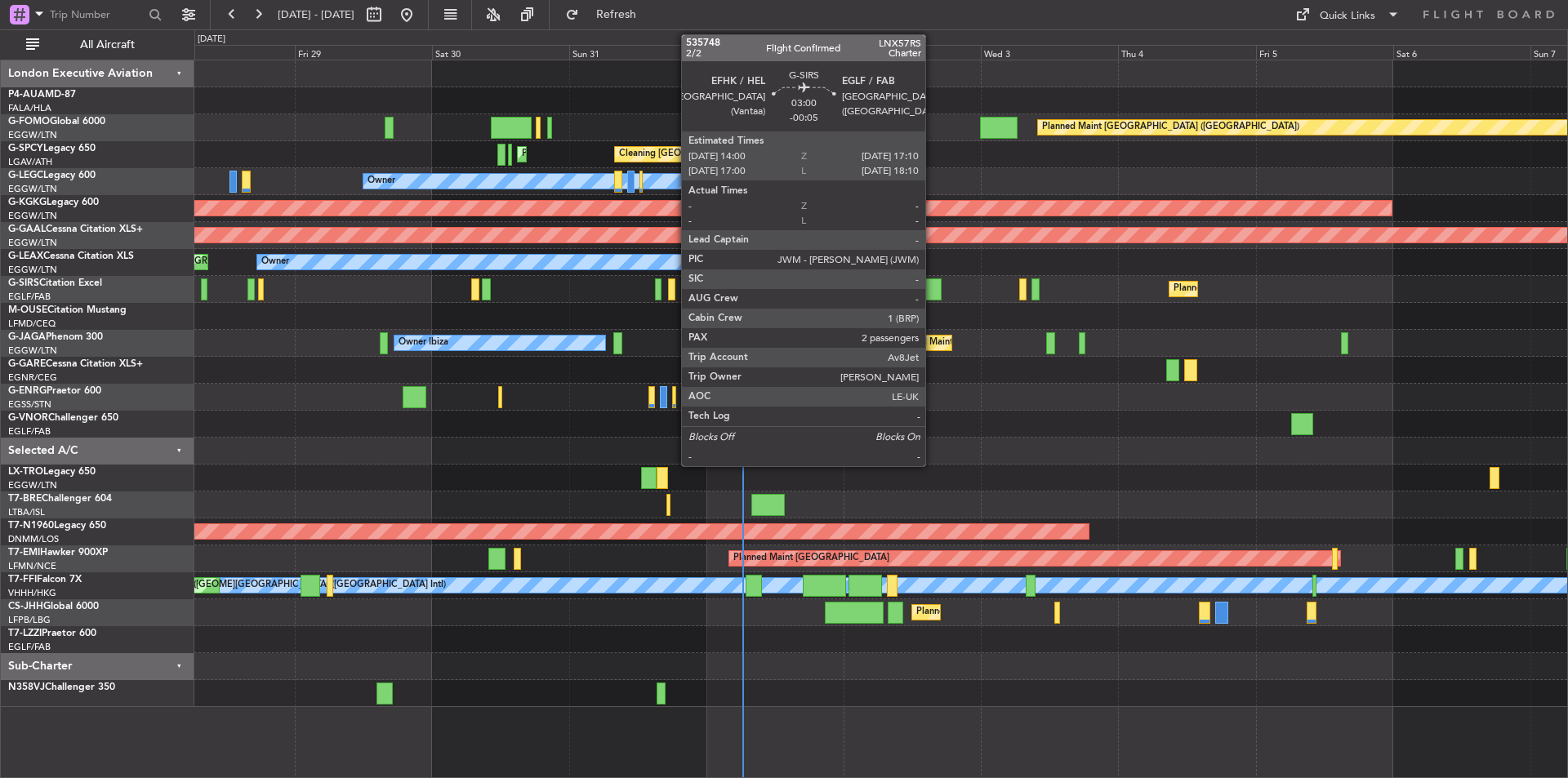
click at [933, 282] on div at bounding box center [933, 289] width 19 height 22
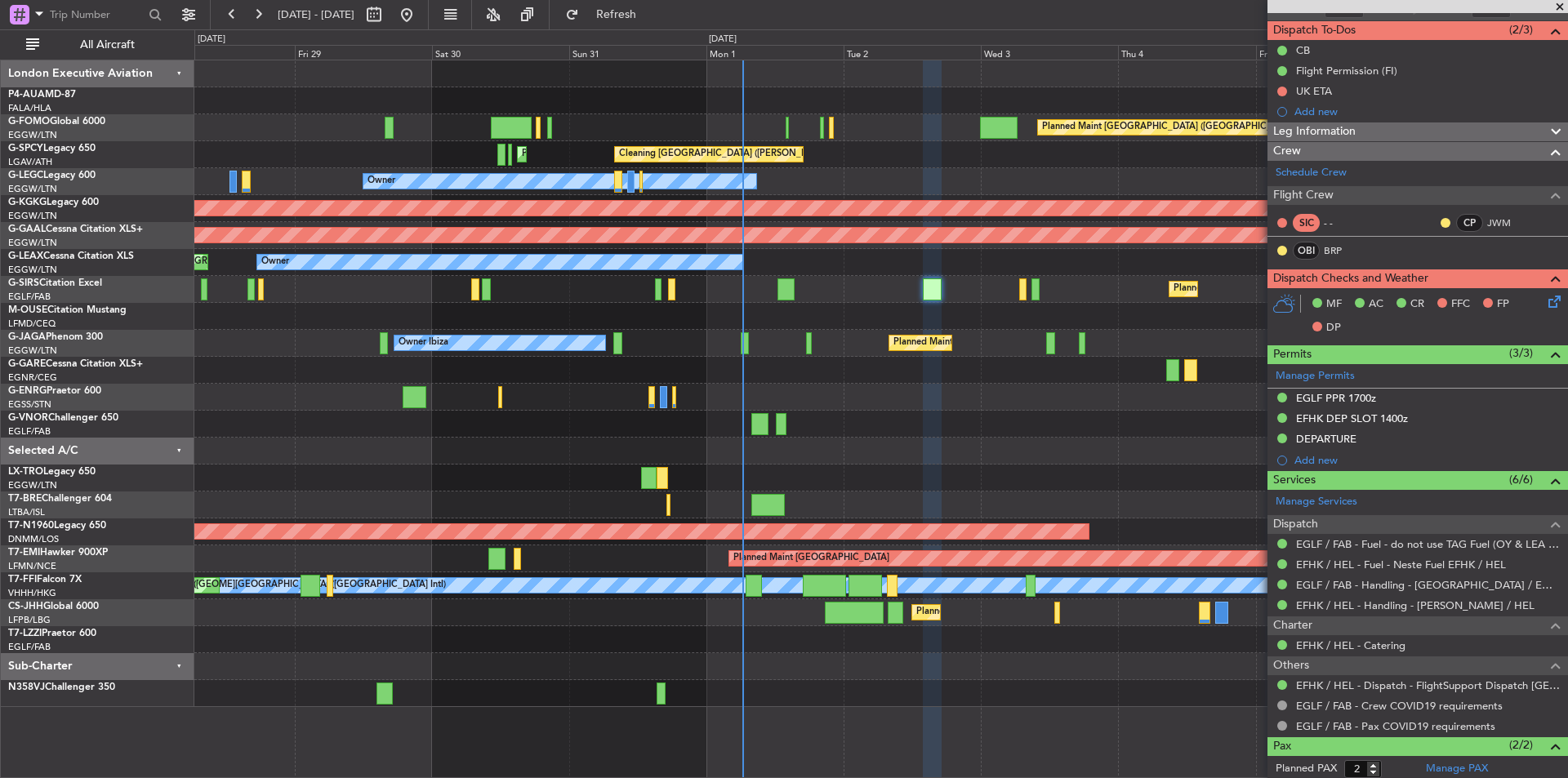
scroll to position [216, 0]
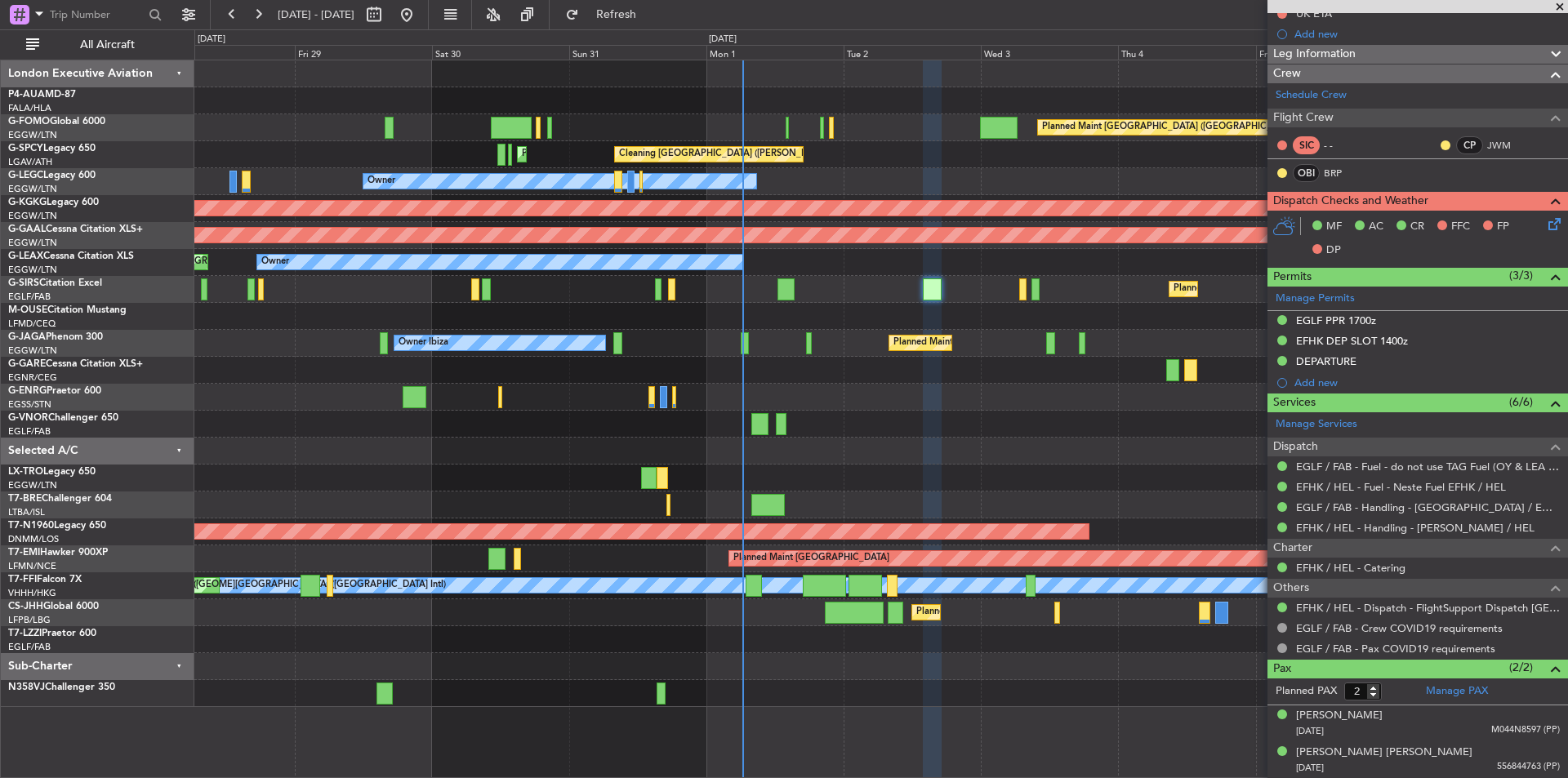
click at [1561, 7] on span at bounding box center [1560, 7] width 16 height 14
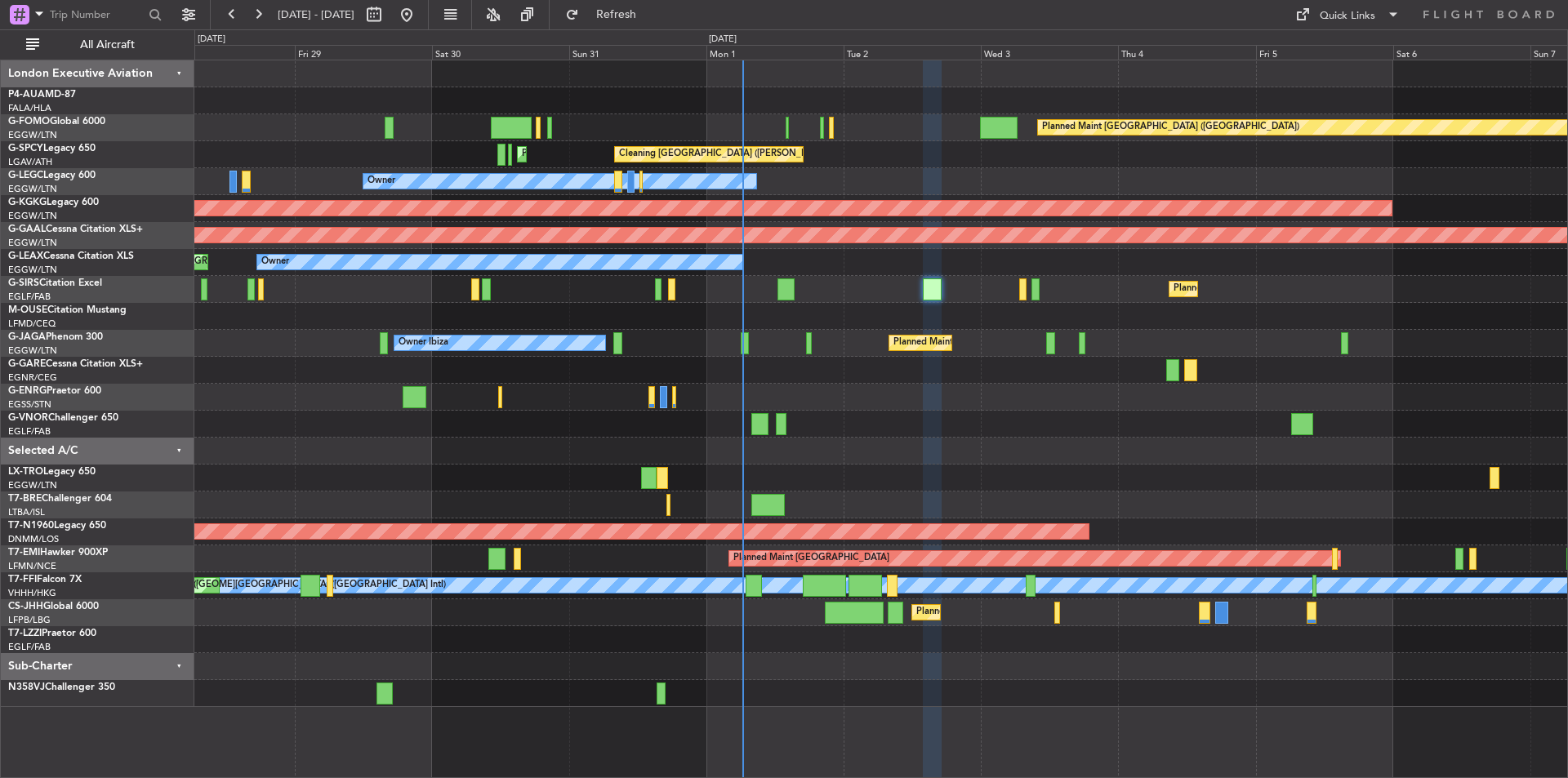
type input "0"
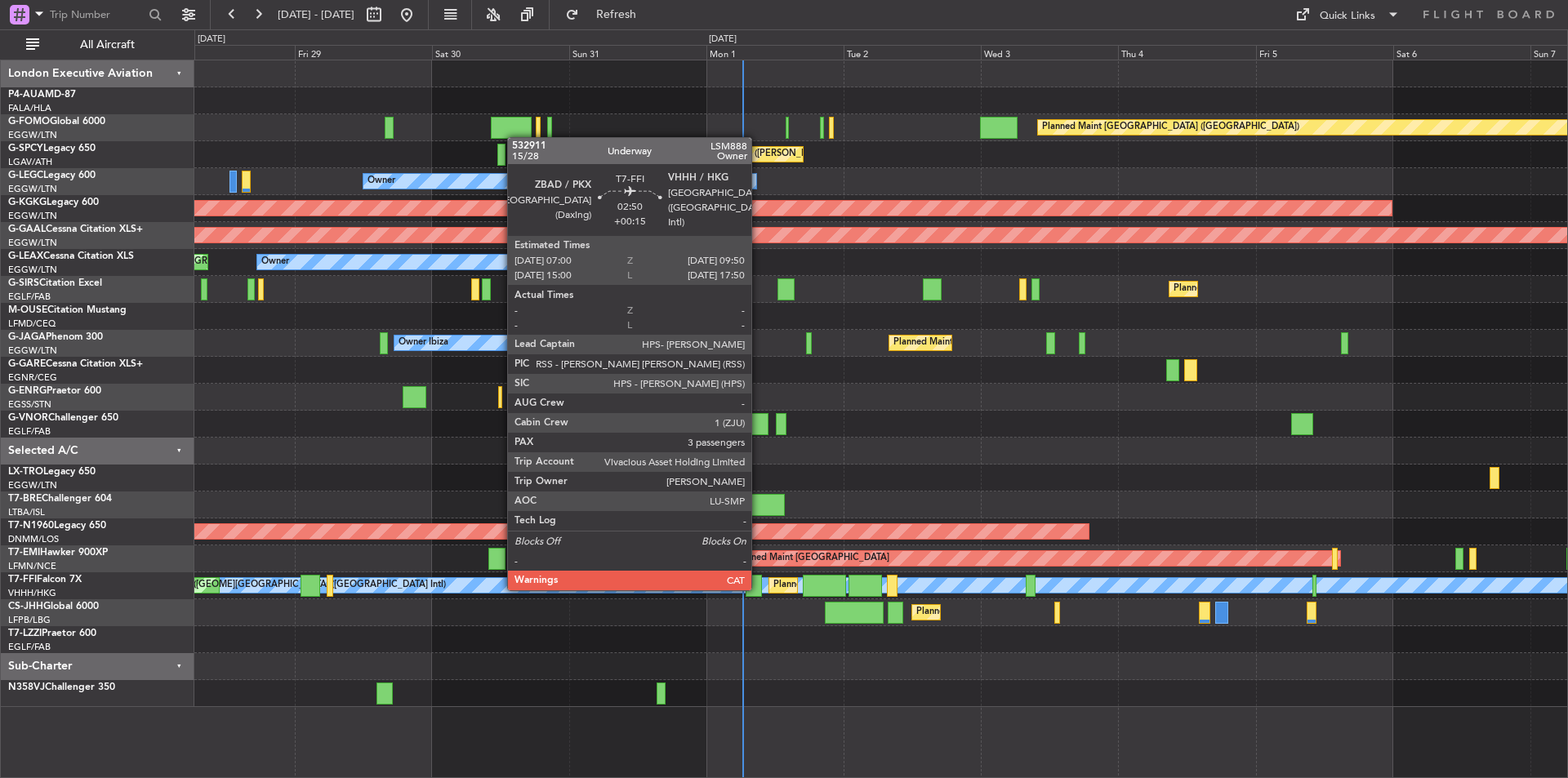
click at [759, 589] on div at bounding box center [753, 586] width 16 height 22
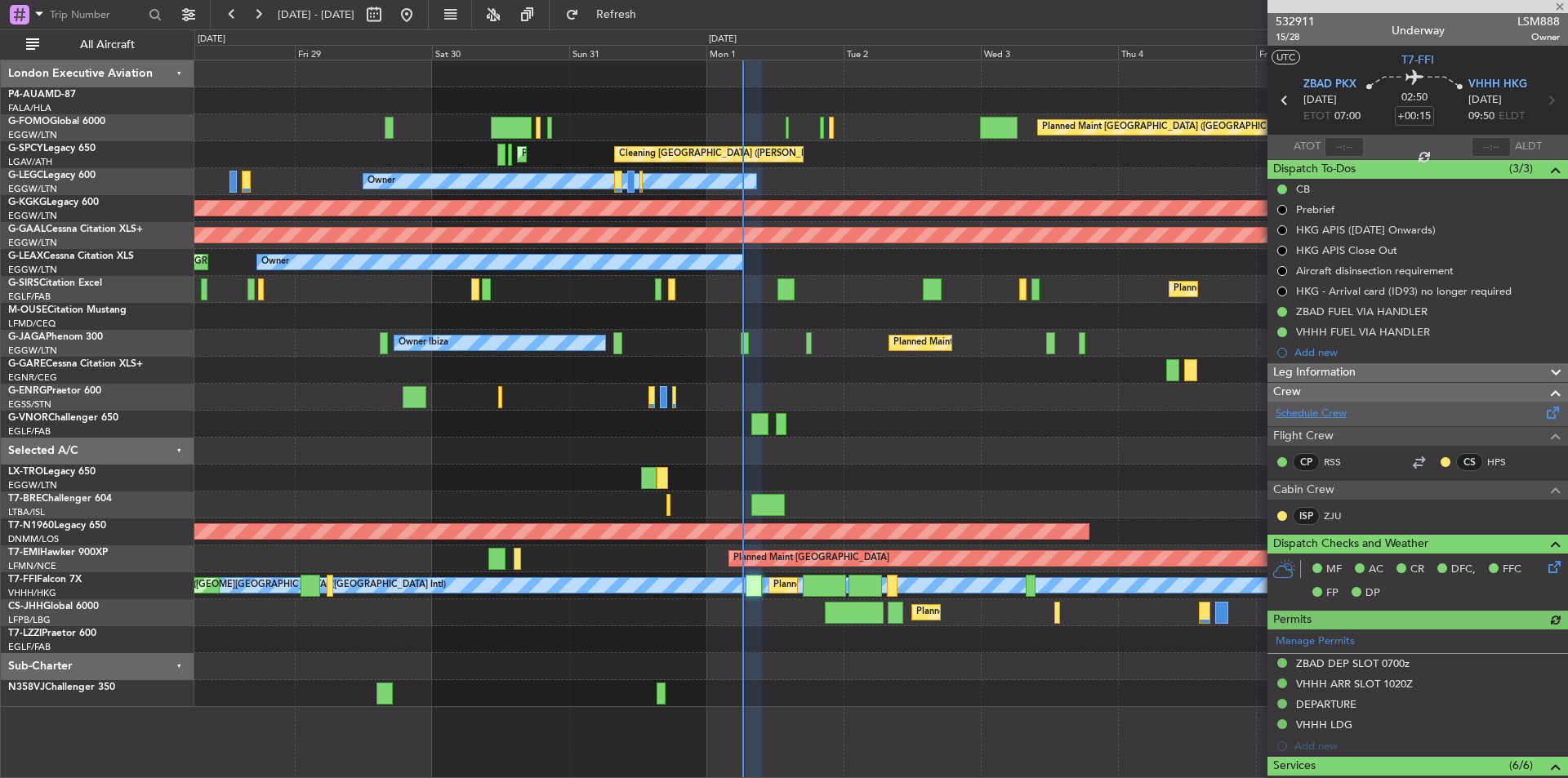
click at [1330, 415] on link "Schedule Crew" at bounding box center [1312, 414] width 71 height 16
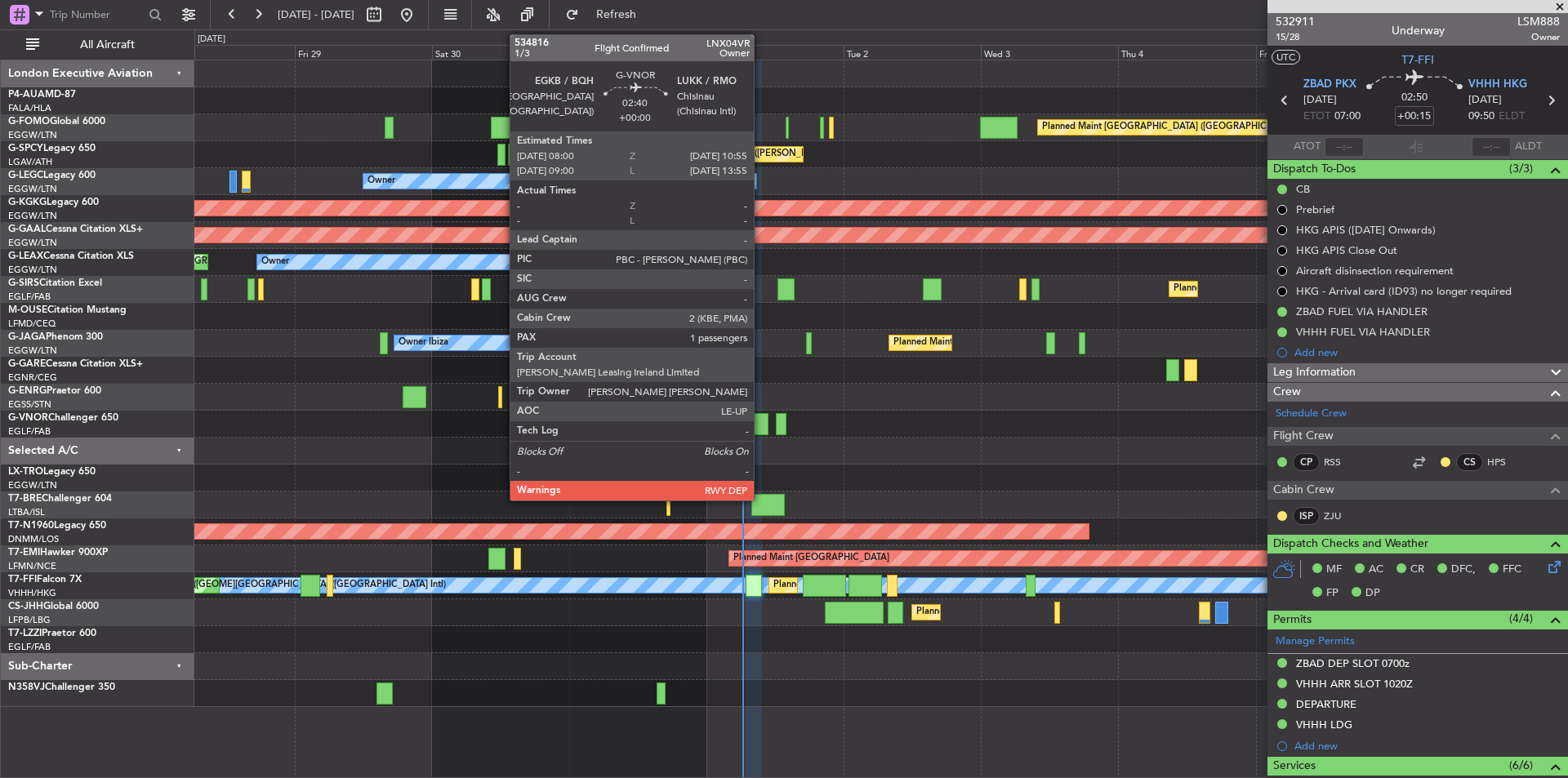
click at [762, 414] on div at bounding box center [760, 424] width 17 height 22
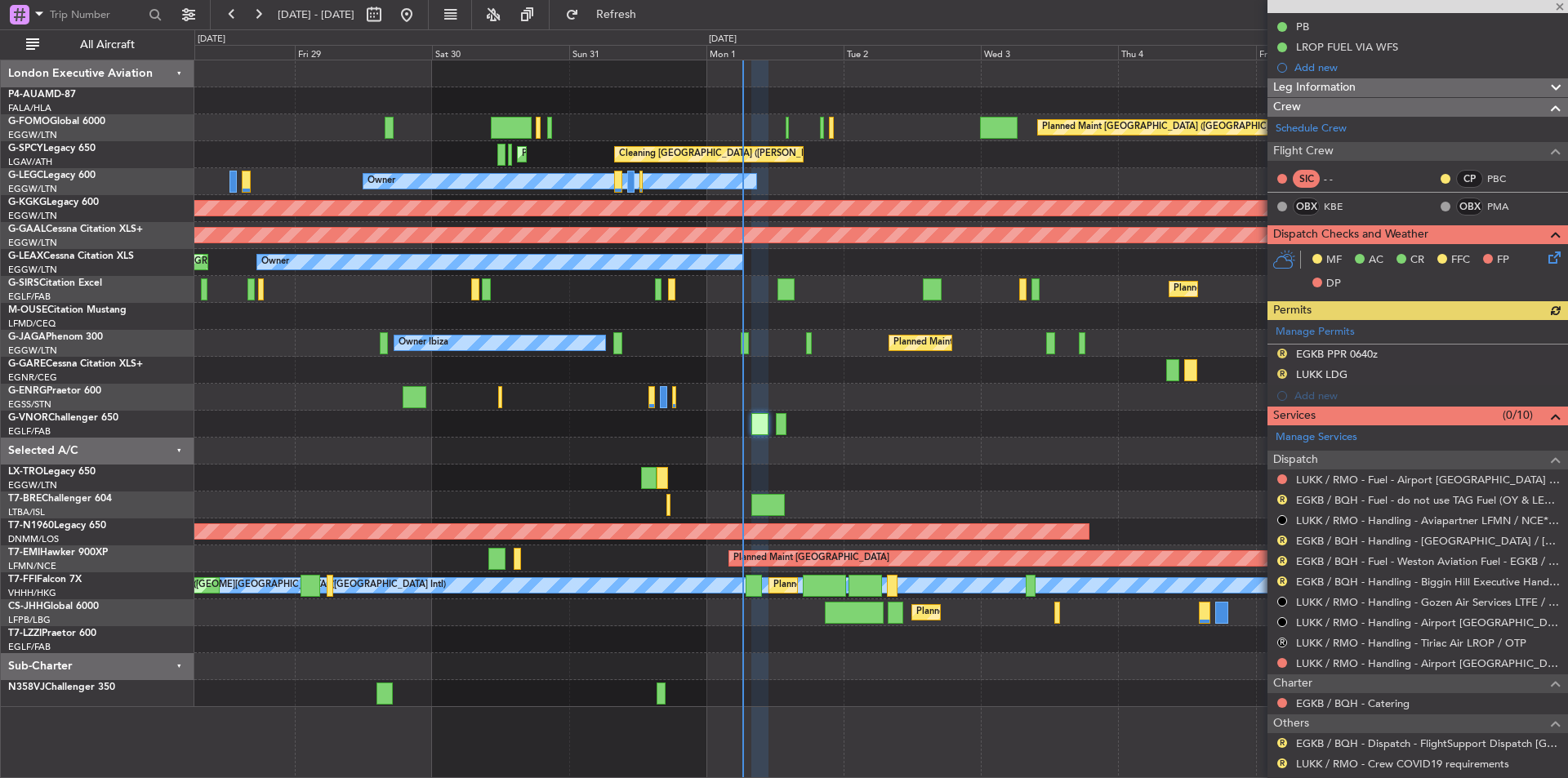
scroll to position [322, 0]
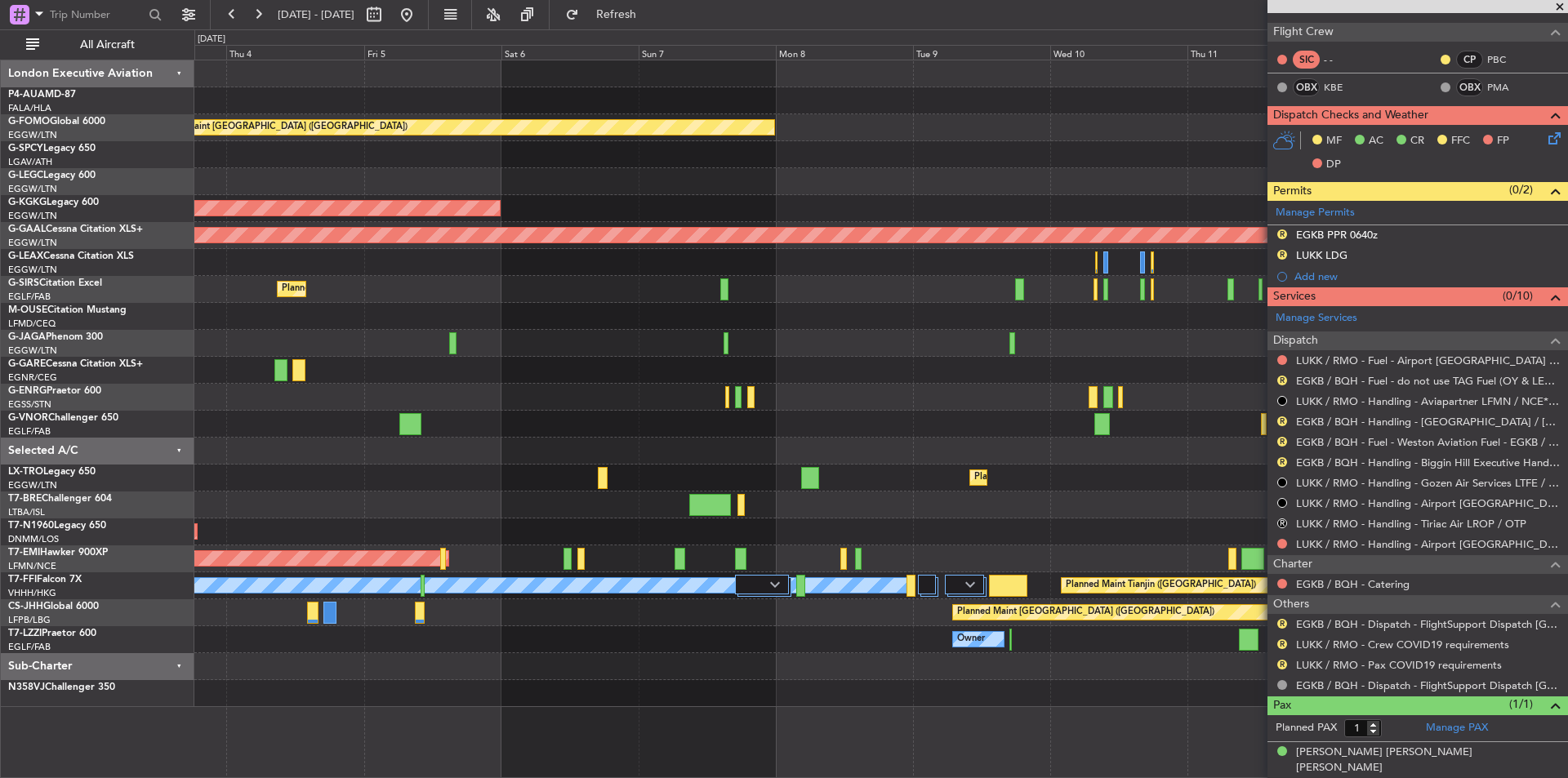
click at [200, 437] on div "Planned Maint London (Luton) Cleaning Athens (Eleftherios Venizelos Intl) Owner…" at bounding box center [881, 383] width 1373 height 647
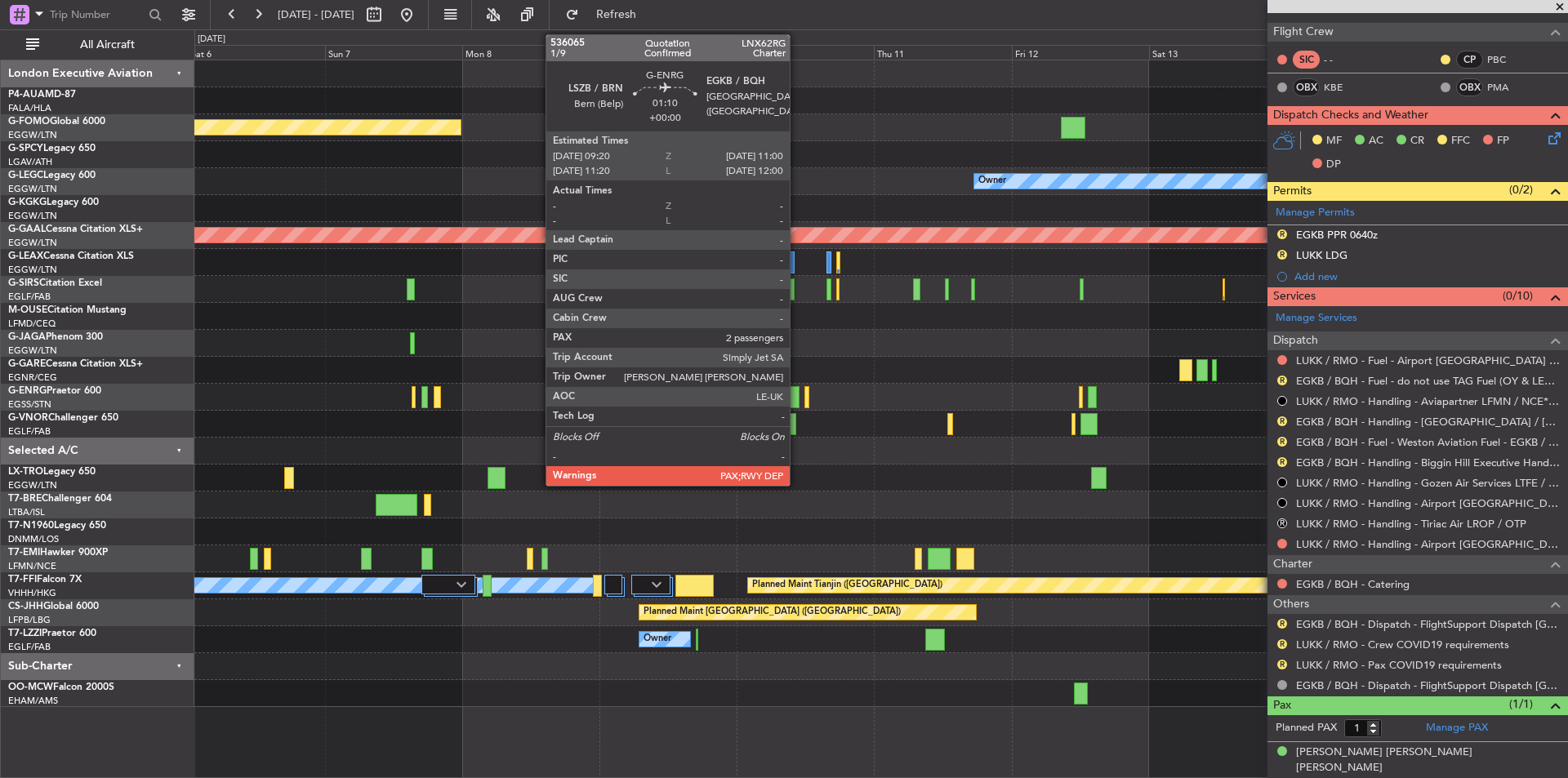
click at [797, 395] on div at bounding box center [795, 397] width 10 height 22
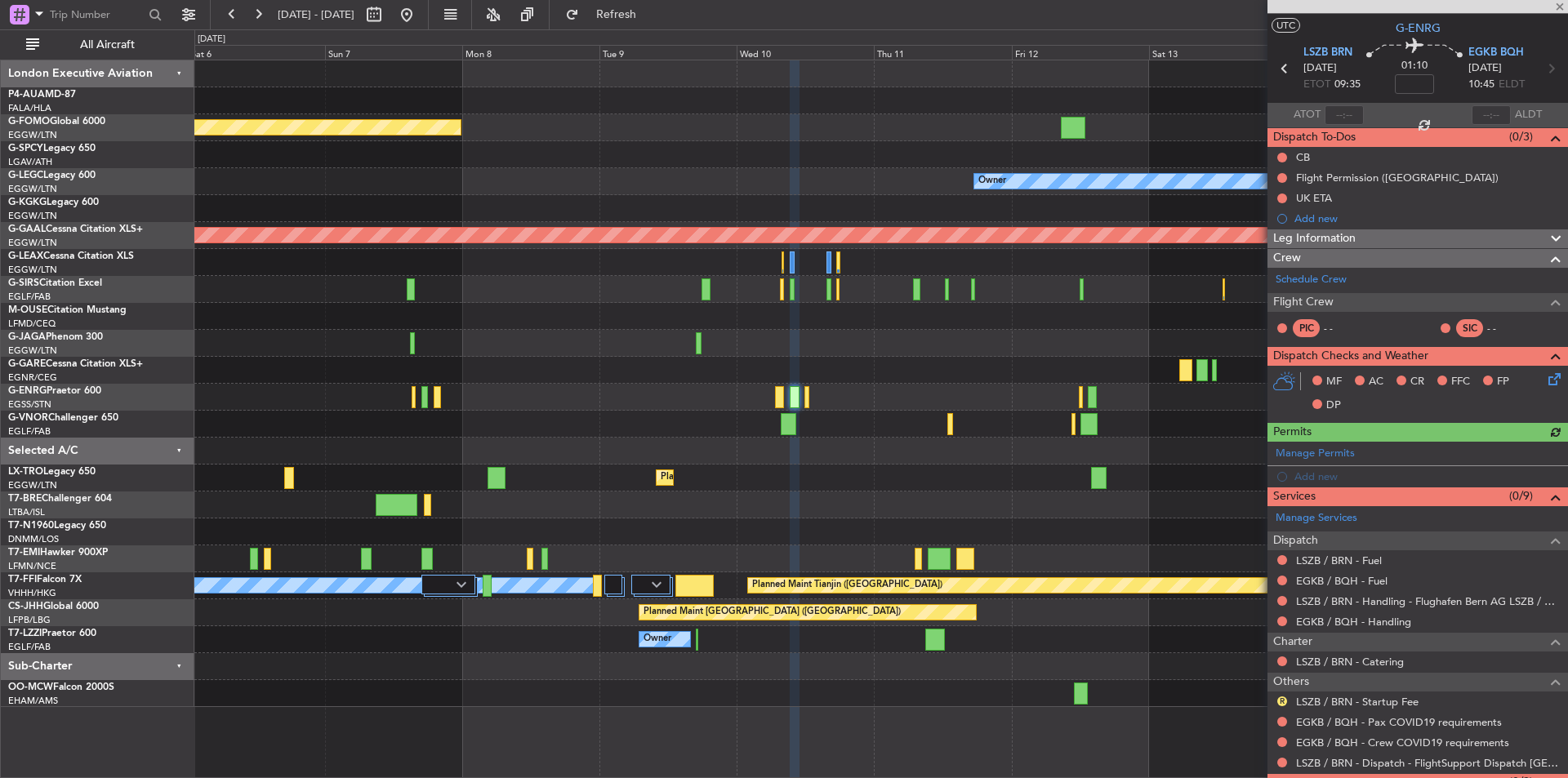
scroll to position [0, 0]
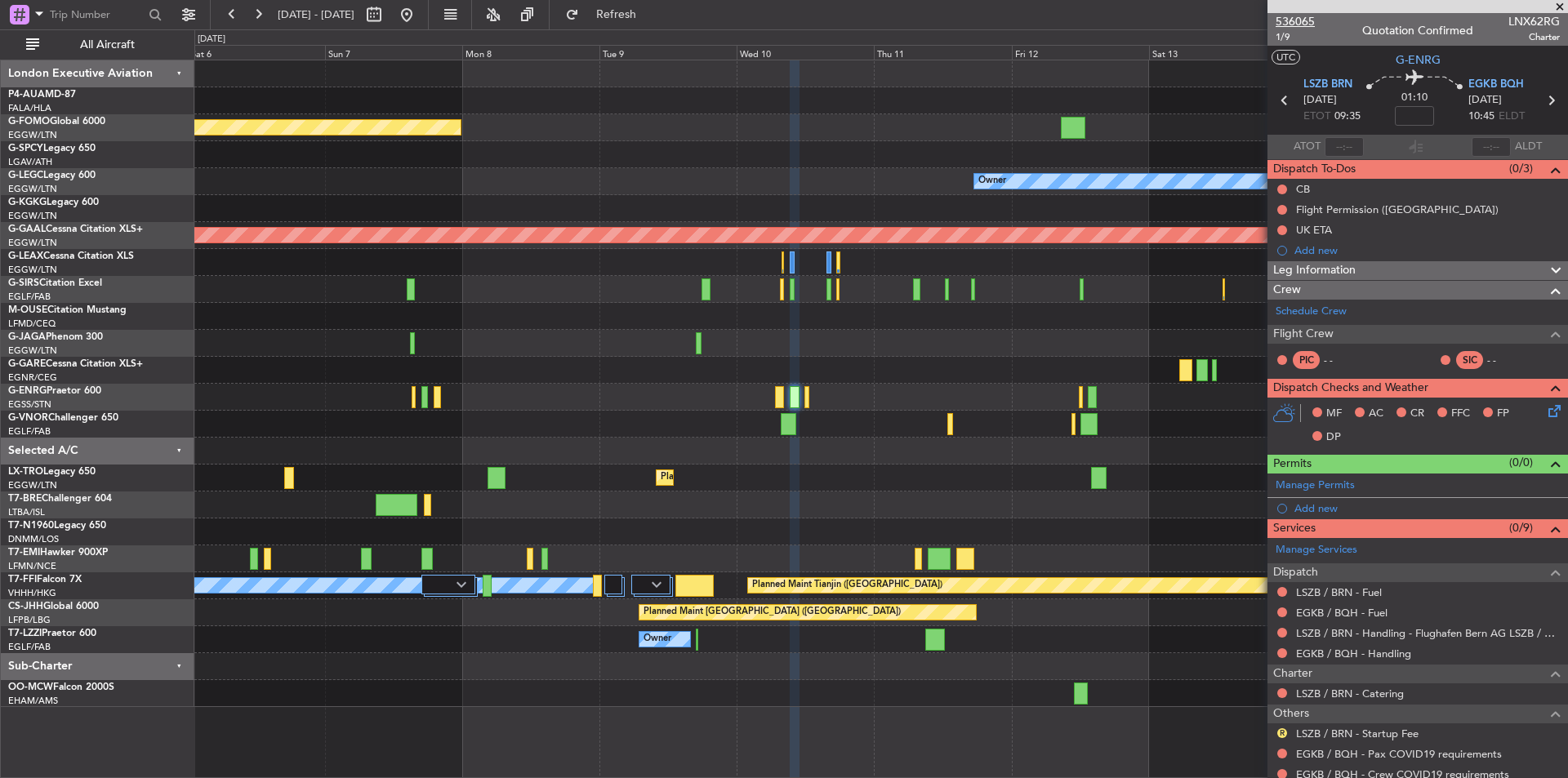
click at [1290, 20] on span "536065" at bounding box center [1296, 21] width 39 height 17
click at [1559, 5] on span at bounding box center [1560, 7] width 16 height 14
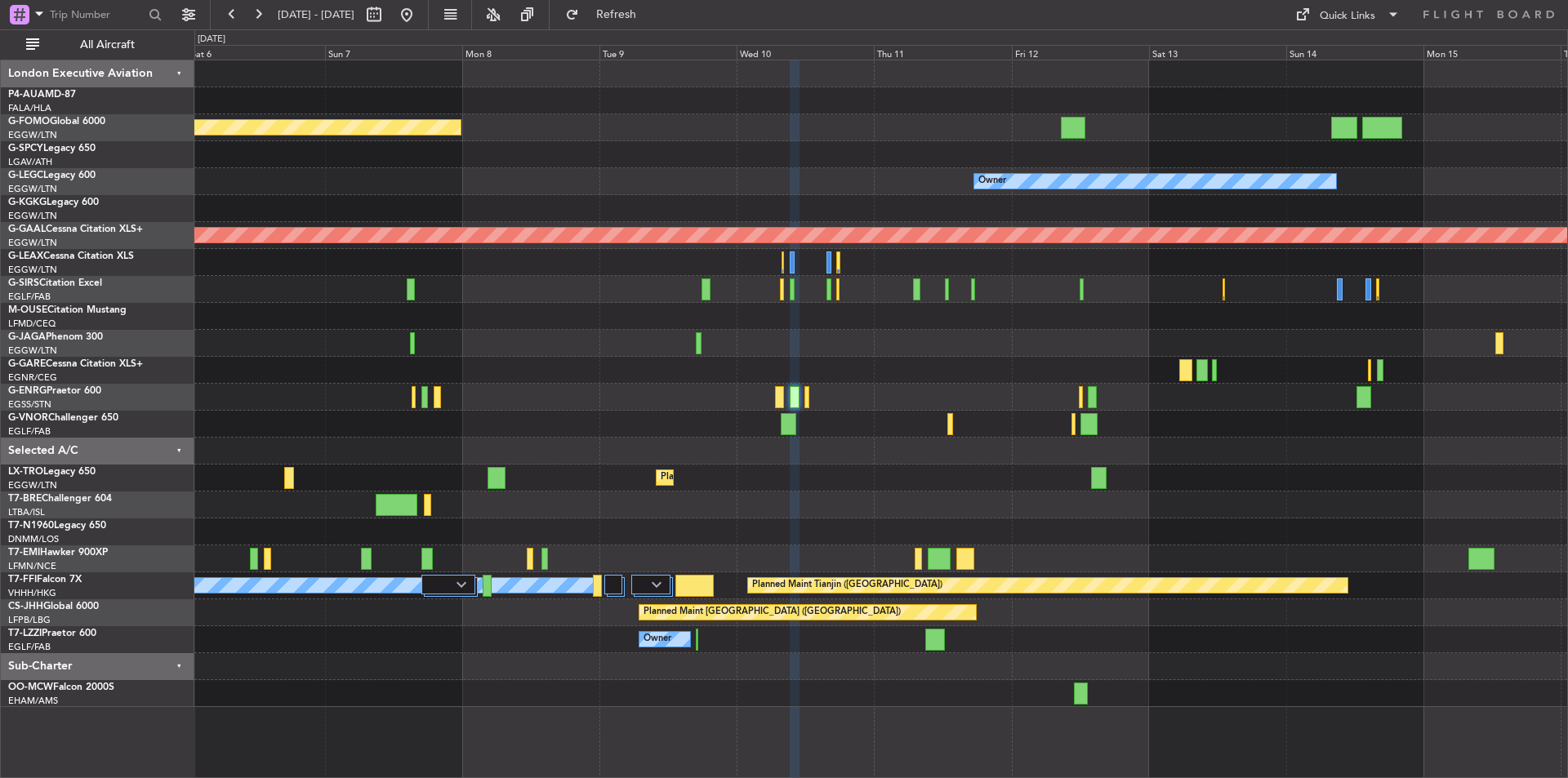
type input "0"
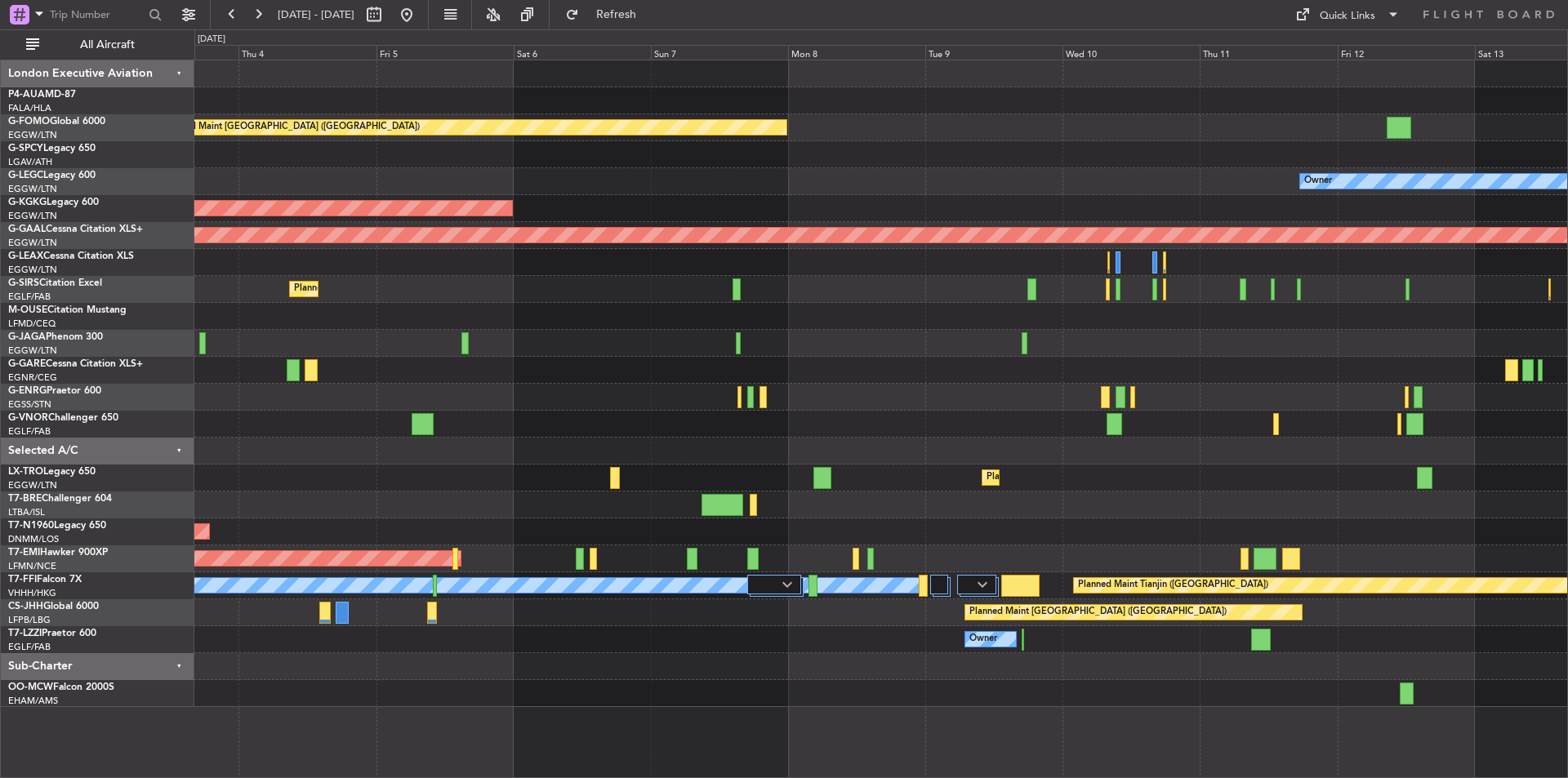
click at [1063, 431] on div "Planned Maint London (Luton) Cleaning Athens (Eleftherios Venizelos Intl) Owner…" at bounding box center [881, 383] width 1373 height 647
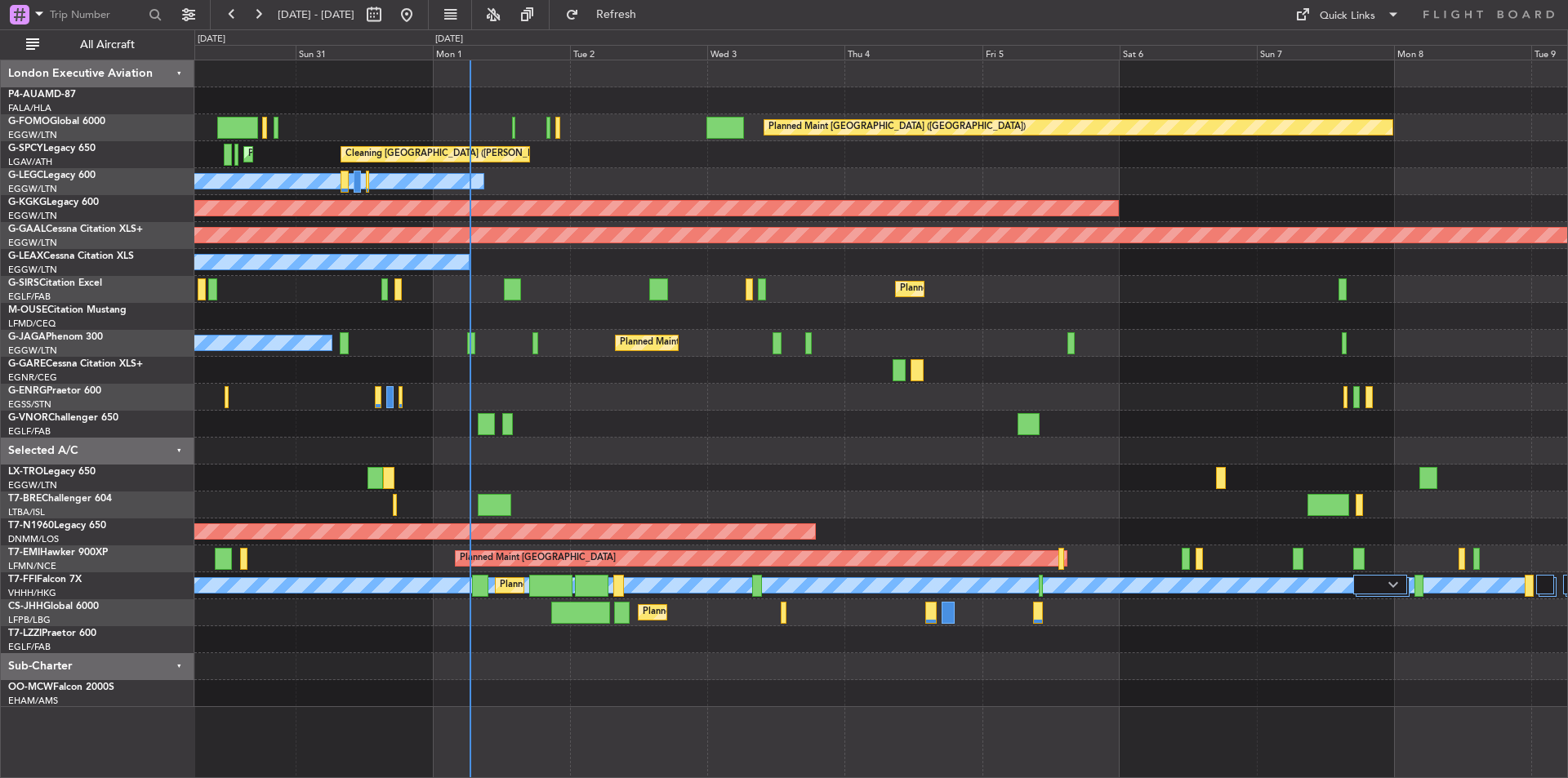
click at [763, 442] on div at bounding box center [881, 451] width 1373 height 27
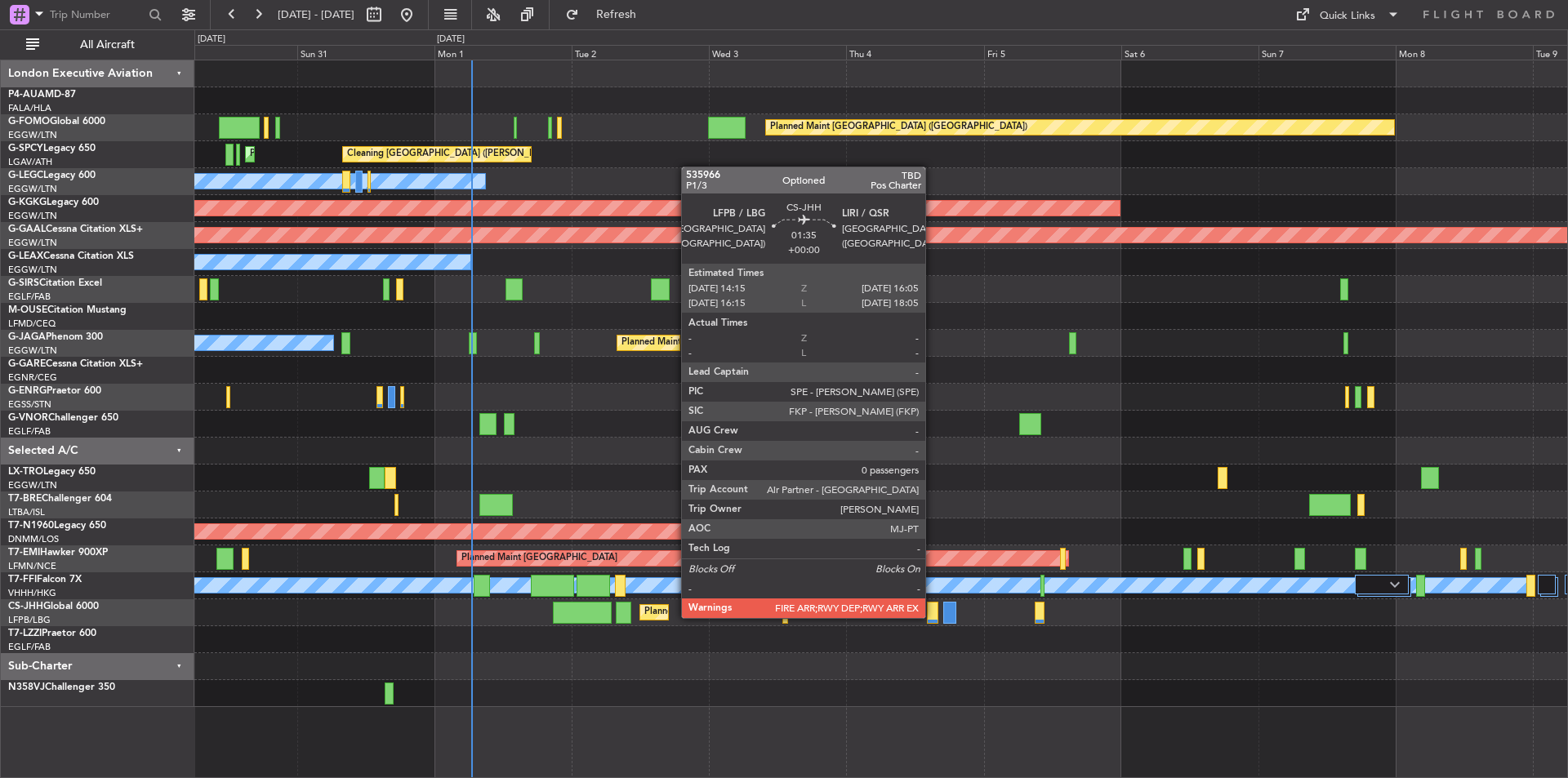
click at [933, 616] on div at bounding box center [933, 612] width 11 height 22
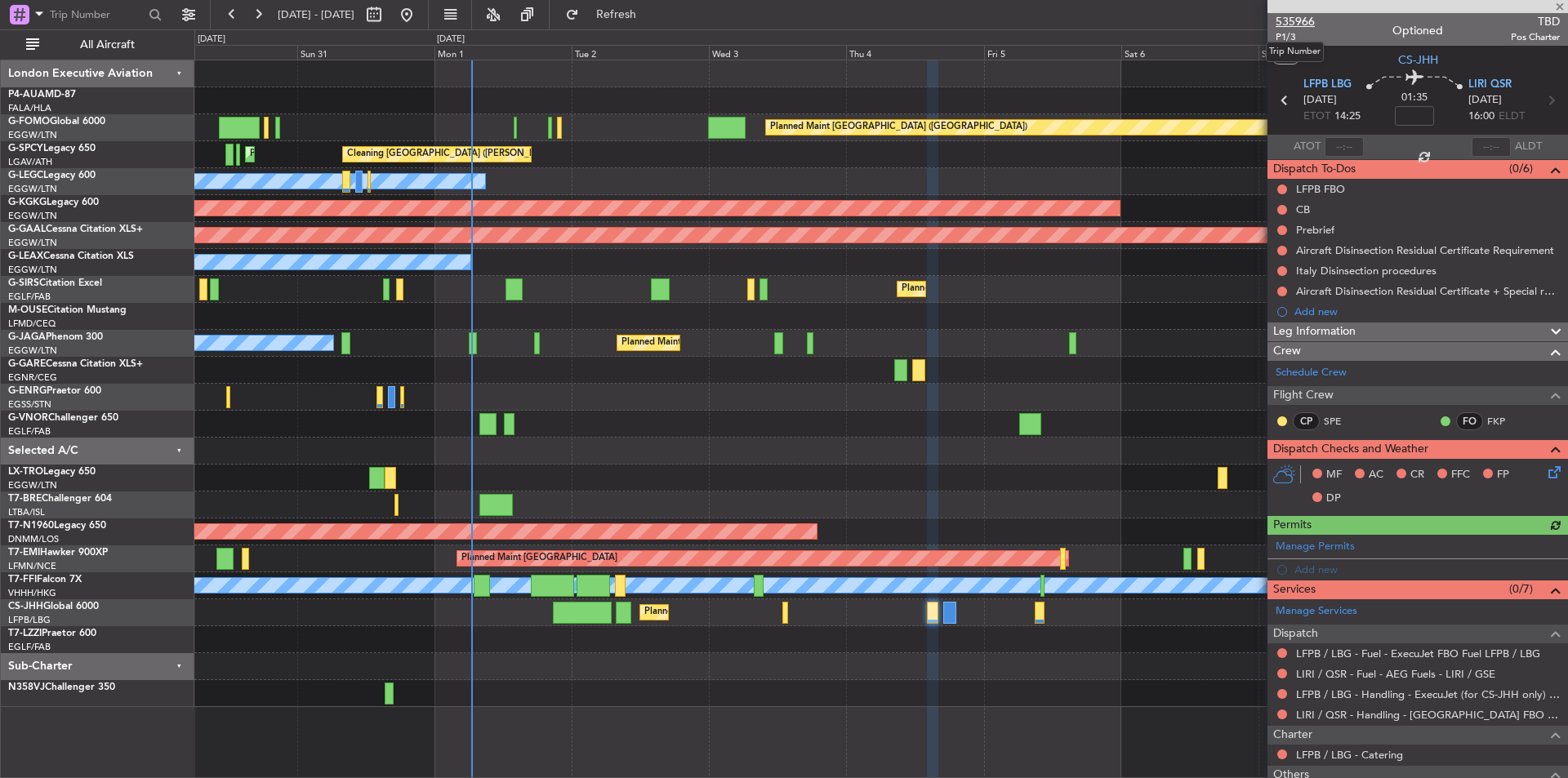
click at [1294, 23] on span "535966" at bounding box center [1296, 21] width 39 height 17
click at [1324, 371] on link "Schedule Crew" at bounding box center [1312, 372] width 71 height 16
click at [1301, 21] on span "535966" at bounding box center [1296, 21] width 39 height 17
click at [651, 9] on span "Refresh" at bounding box center [616, 15] width 69 height 12
click at [1295, 369] on link "Schedule Crew" at bounding box center [1312, 372] width 71 height 16
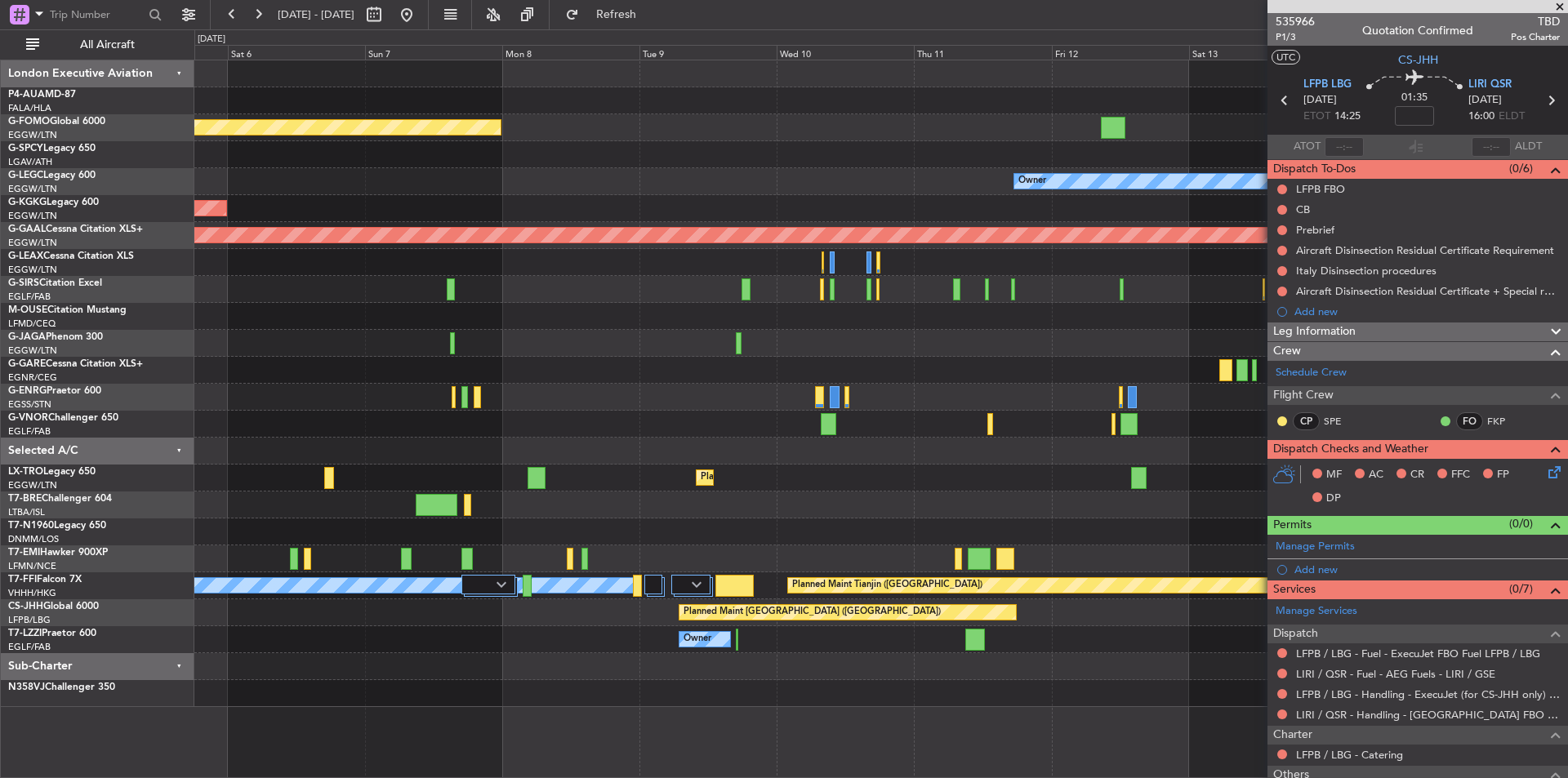
click at [196, 460] on div "Planned Maint London (Luton) Owner AOG Maint Istanbul (Ataturk) Planned Maint D…" at bounding box center [881, 383] width 1373 height 647
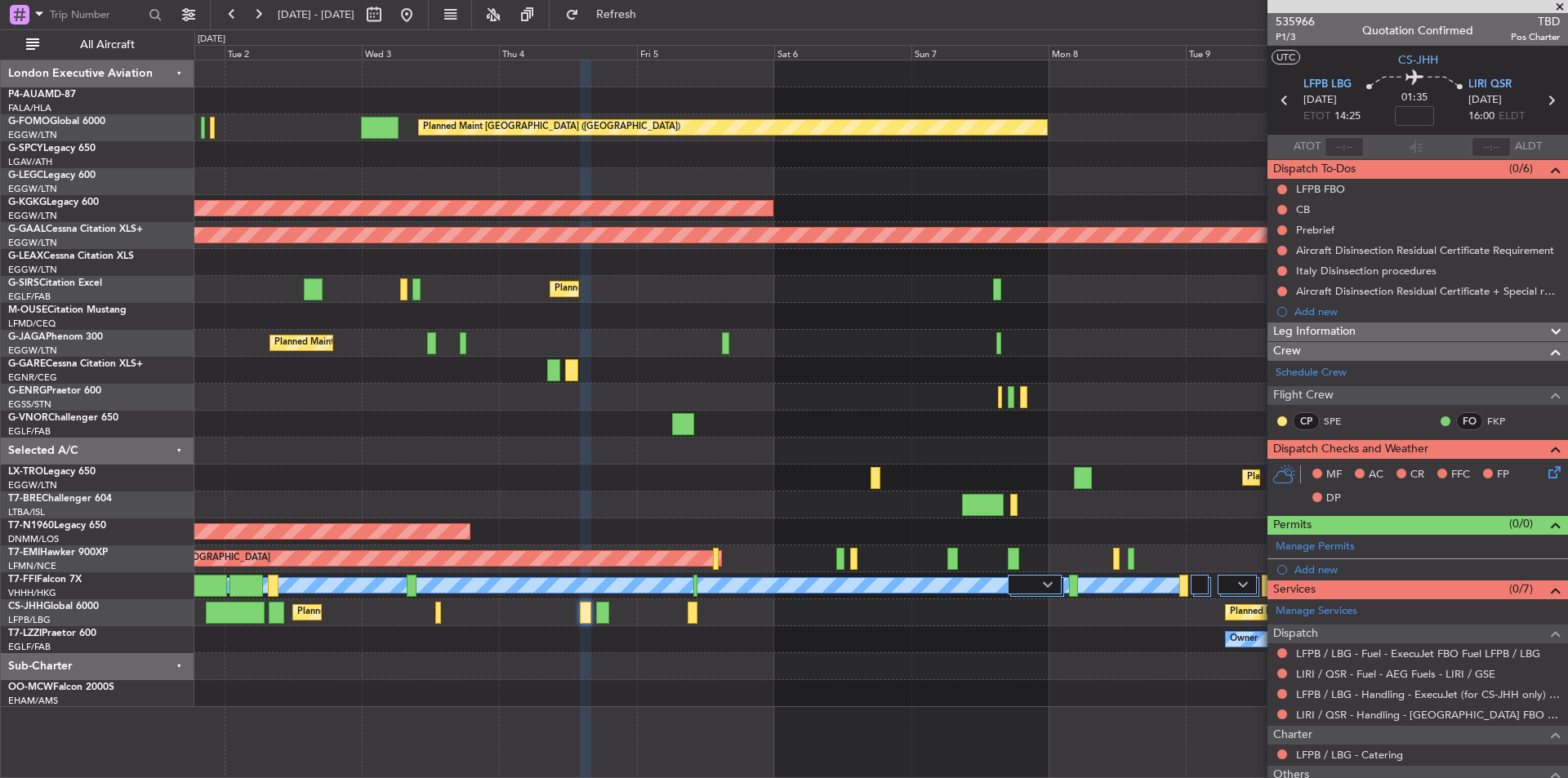
click at [1010, 448] on div "Planned Maint London (Luton) Planned Maint Athens (Eleftherios Venizelos Intl) …" at bounding box center [881, 383] width 1373 height 647
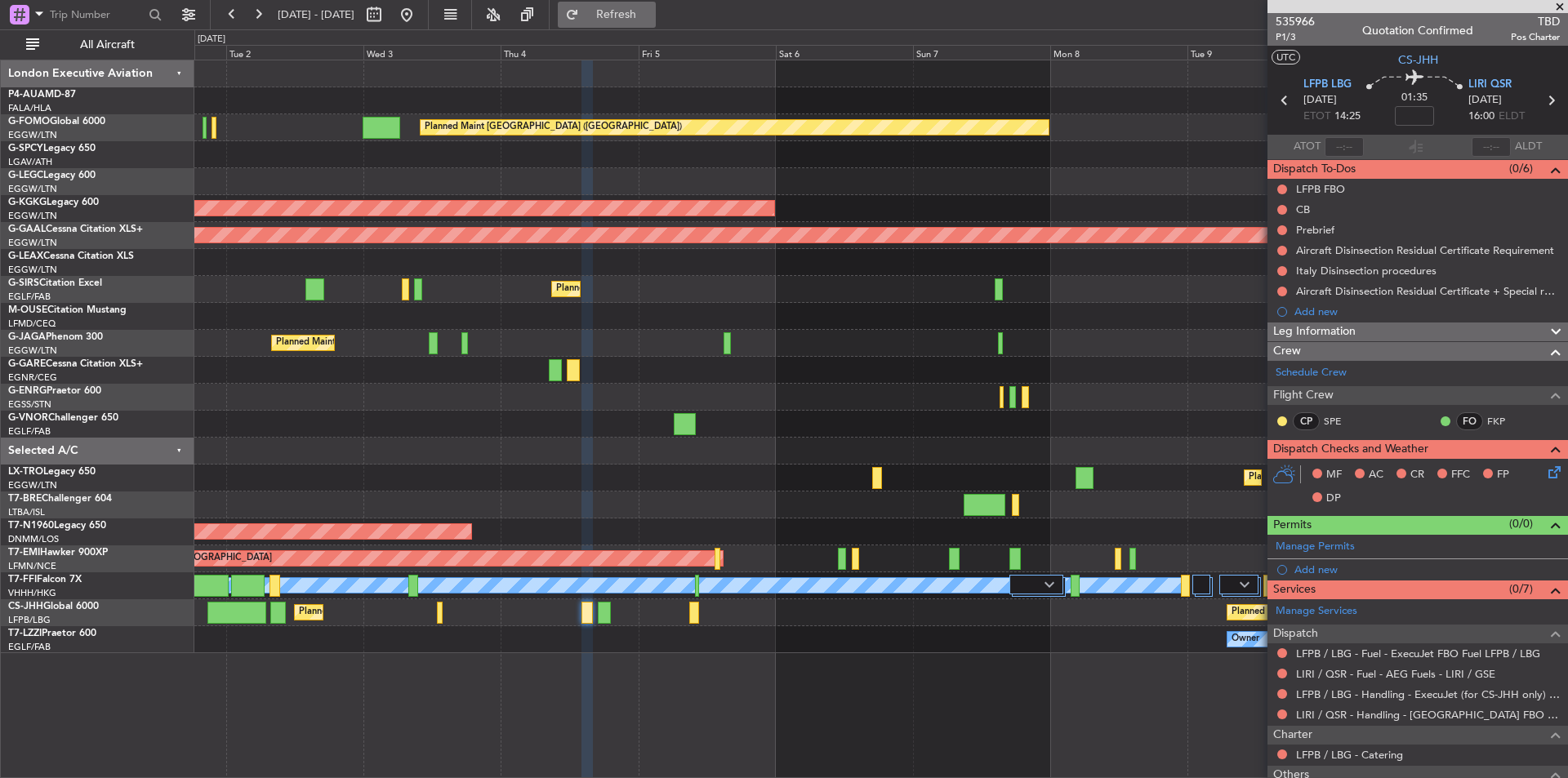
click at [615, 20] on button "Refresh" at bounding box center [607, 14] width 98 height 26
click at [1306, 12] on div at bounding box center [1417, 6] width 300 height 13
click at [1300, 28] on span "535966" at bounding box center [1296, 21] width 39 height 17
click at [636, 3] on button "Refresh" at bounding box center [607, 14] width 98 height 26
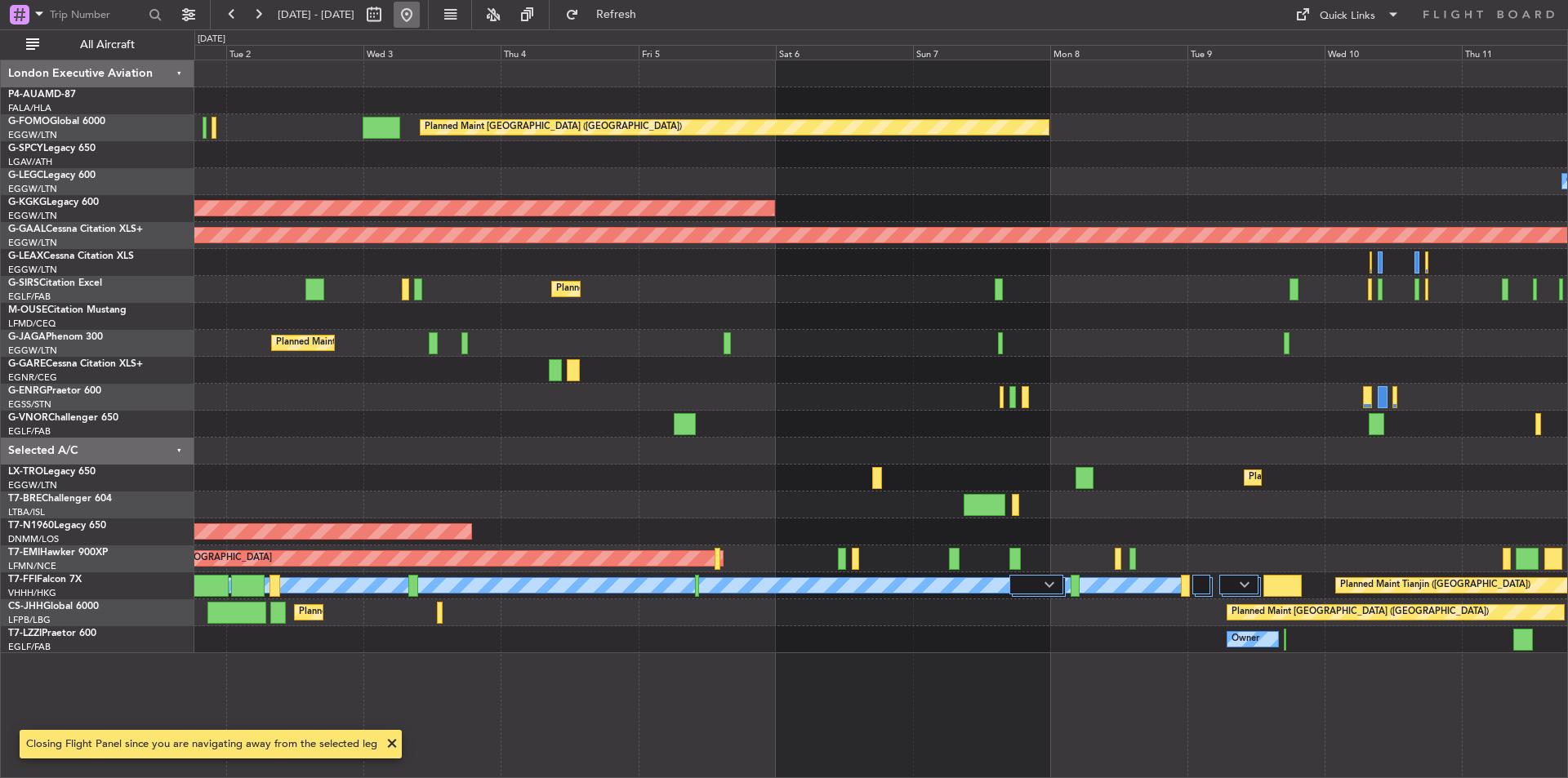
click at [420, 8] on button at bounding box center [406, 14] width 26 height 26
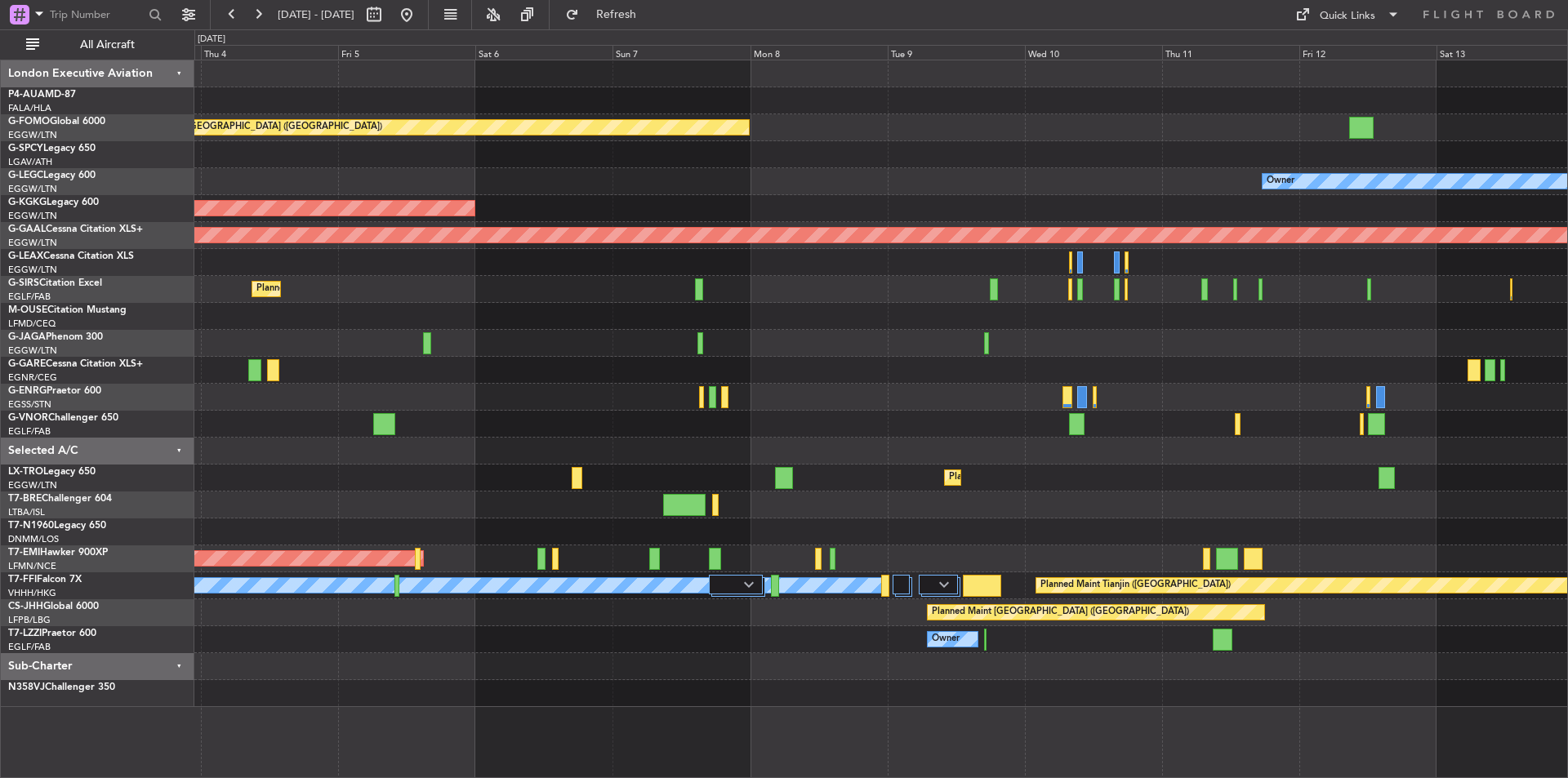
click at [0, 367] on div "Planned Maint London (Luton) Cleaning Athens (Eleftherios Venizelos Intl) Owner…" at bounding box center [784, 403] width 1568 height 748
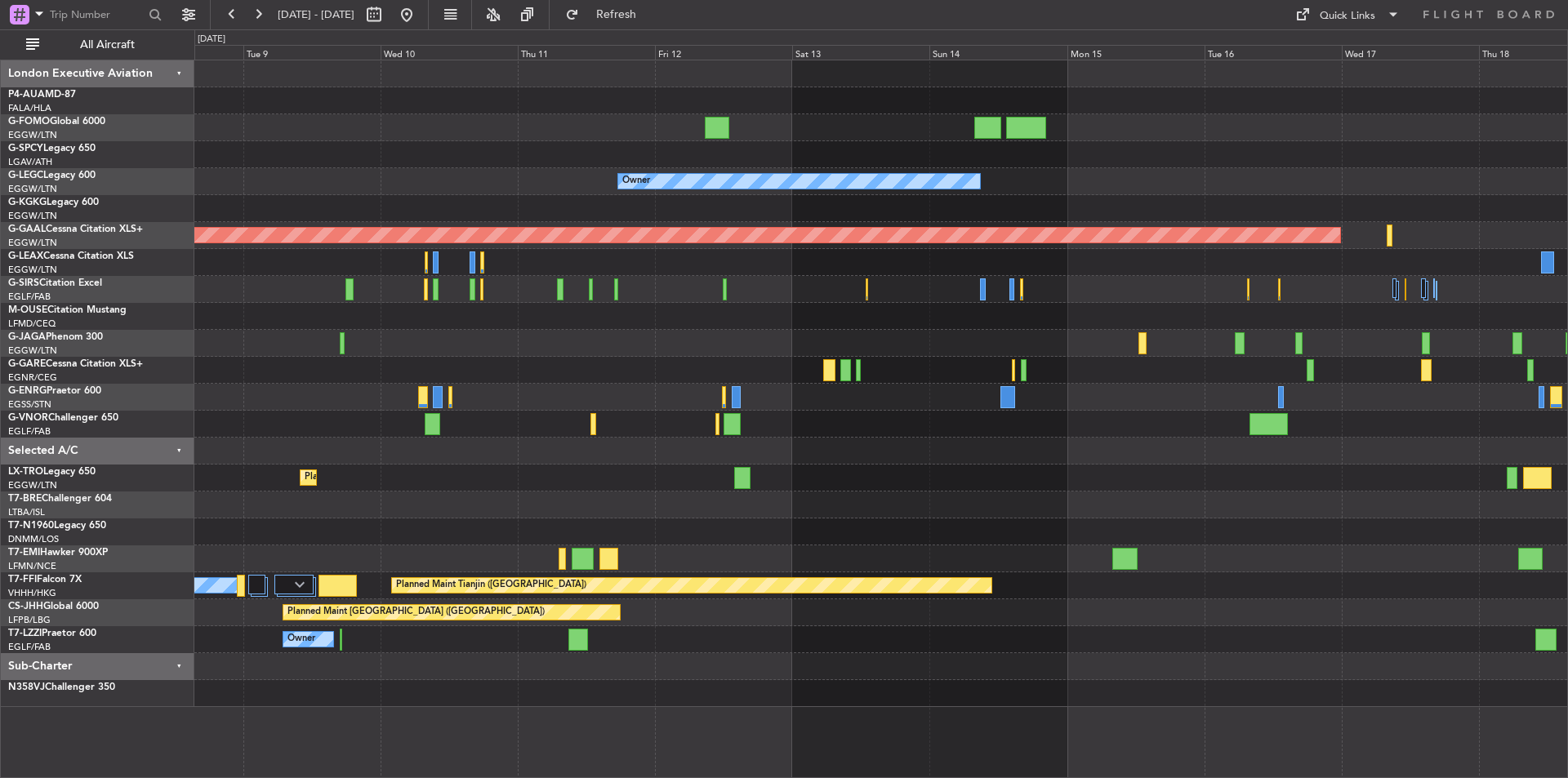
click at [118, 400] on div "Planned Maint London (Luton) Owner Planned Maint Dusseldorf Planned Maint Dusse…" at bounding box center [784, 403] width 1568 height 748
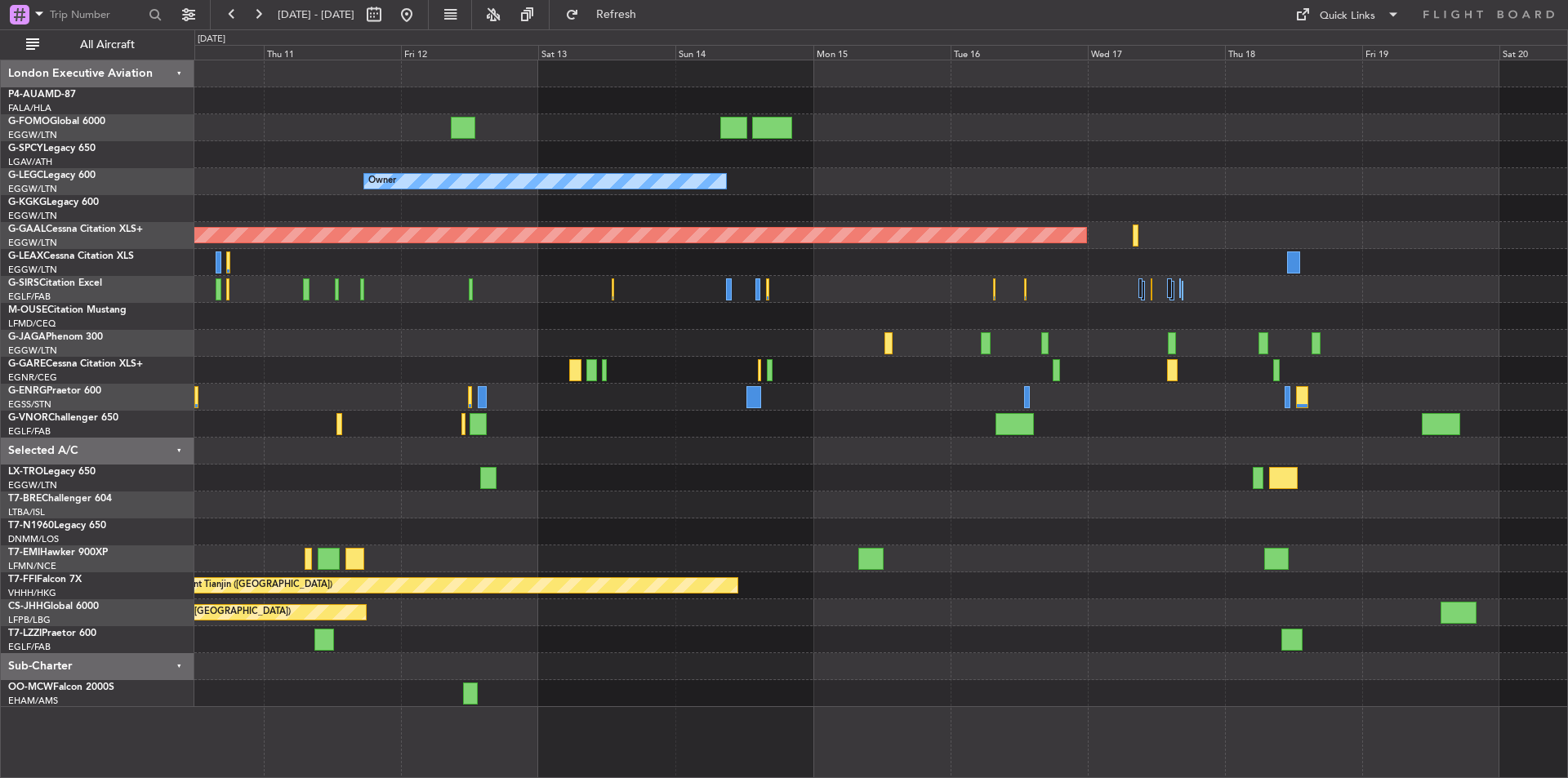
click at [1077, 581] on div "Planned Maint Tianjin (Binhai) MEL Hong Kong (Hong Kong Intl)" at bounding box center [881, 586] width 1373 height 27
click at [420, 18] on button at bounding box center [406, 14] width 26 height 26
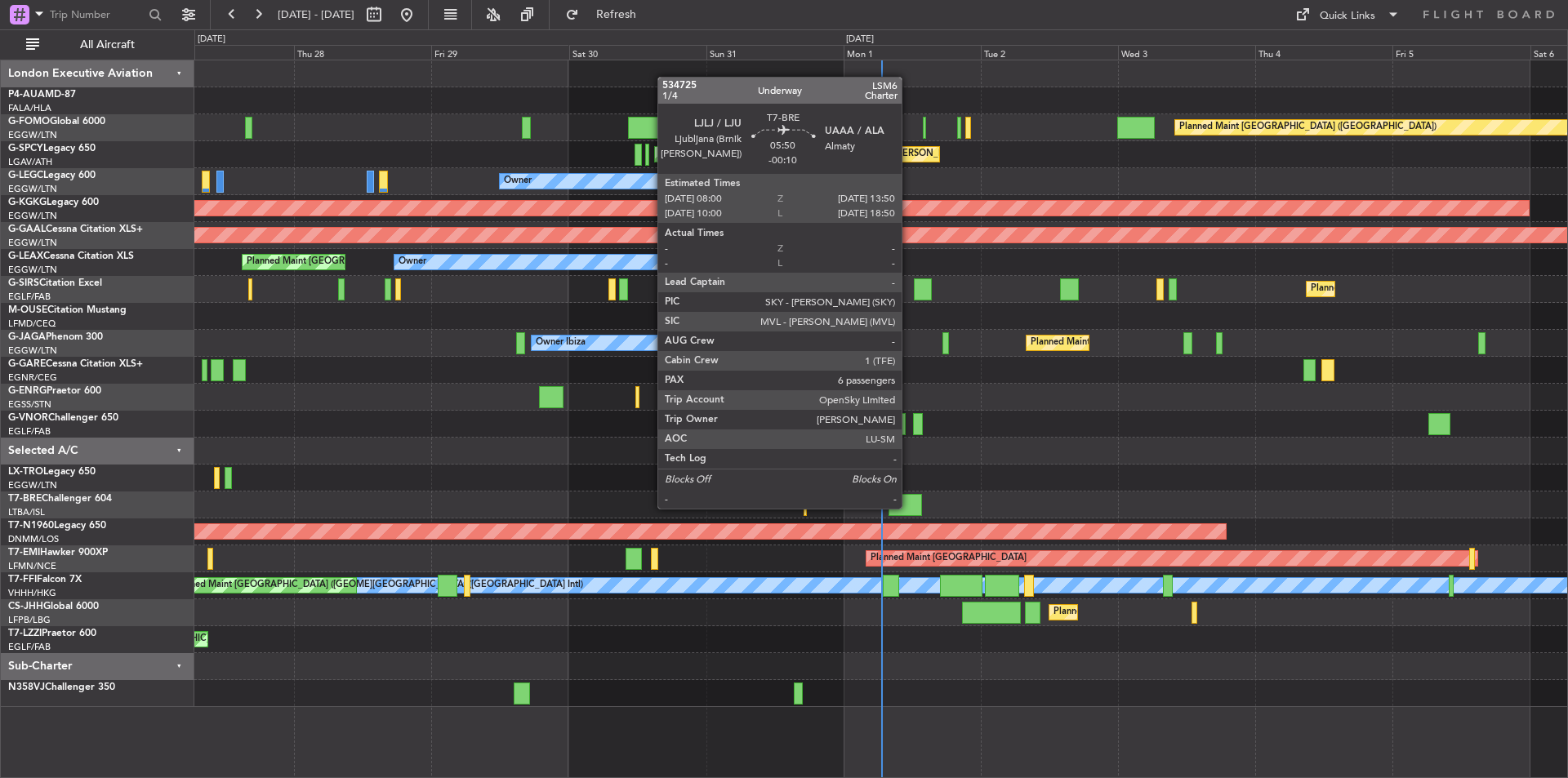
click at [909, 507] on div at bounding box center [905, 505] width 34 height 22
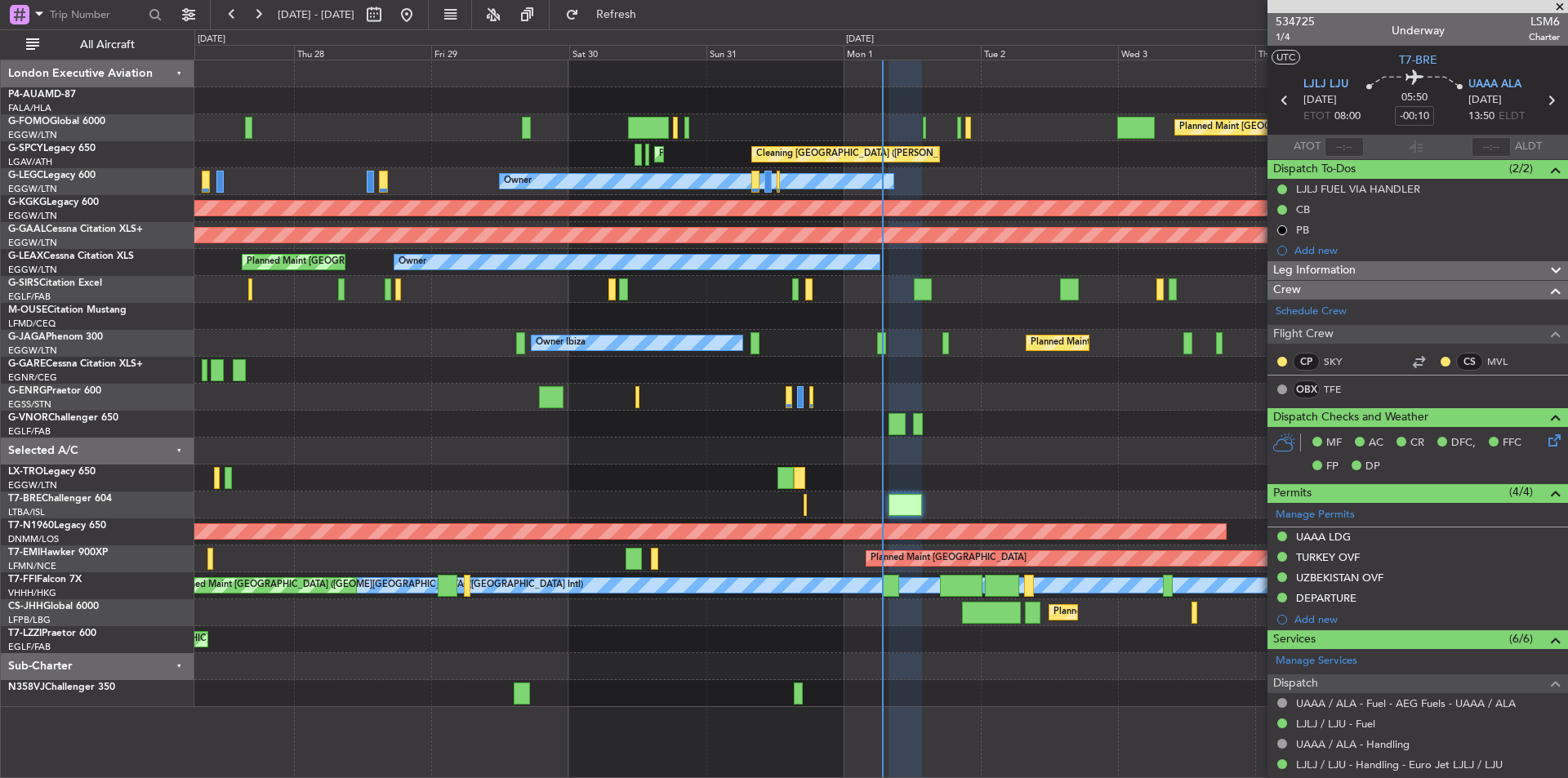
click at [1318, 19] on div "534725 1/4 Underway LSM6 Charter" at bounding box center [1417, 29] width 300 height 33
click at [1309, 19] on span "534725" at bounding box center [1296, 21] width 39 height 17
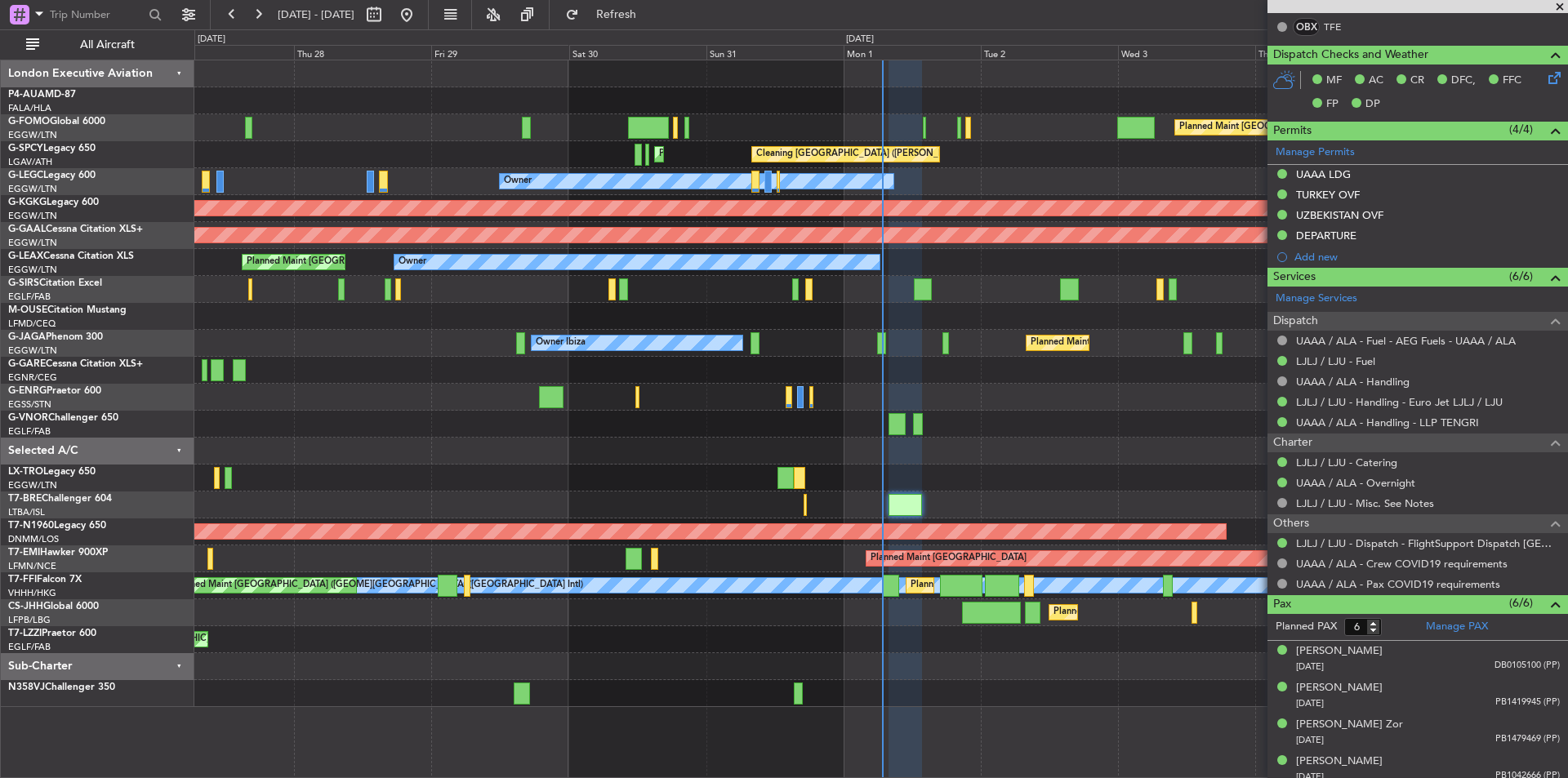
scroll to position [445, 0]
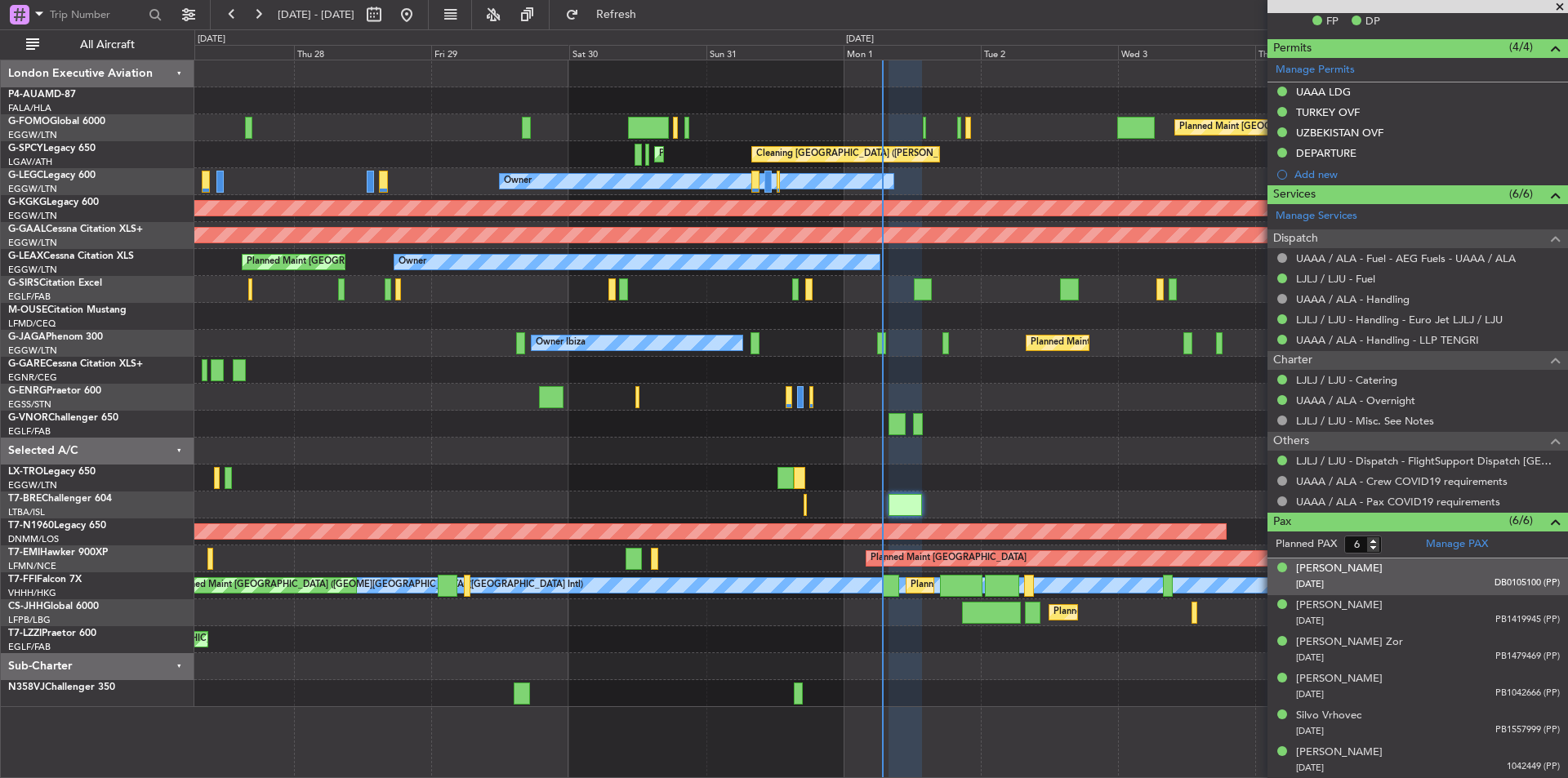
click at [1422, 577] on div "13/10/1967 DB0105100 (PP)" at bounding box center [1428, 584] width 264 height 16
click at [1545, 600] on img at bounding box center [1552, 603] width 14 height 14
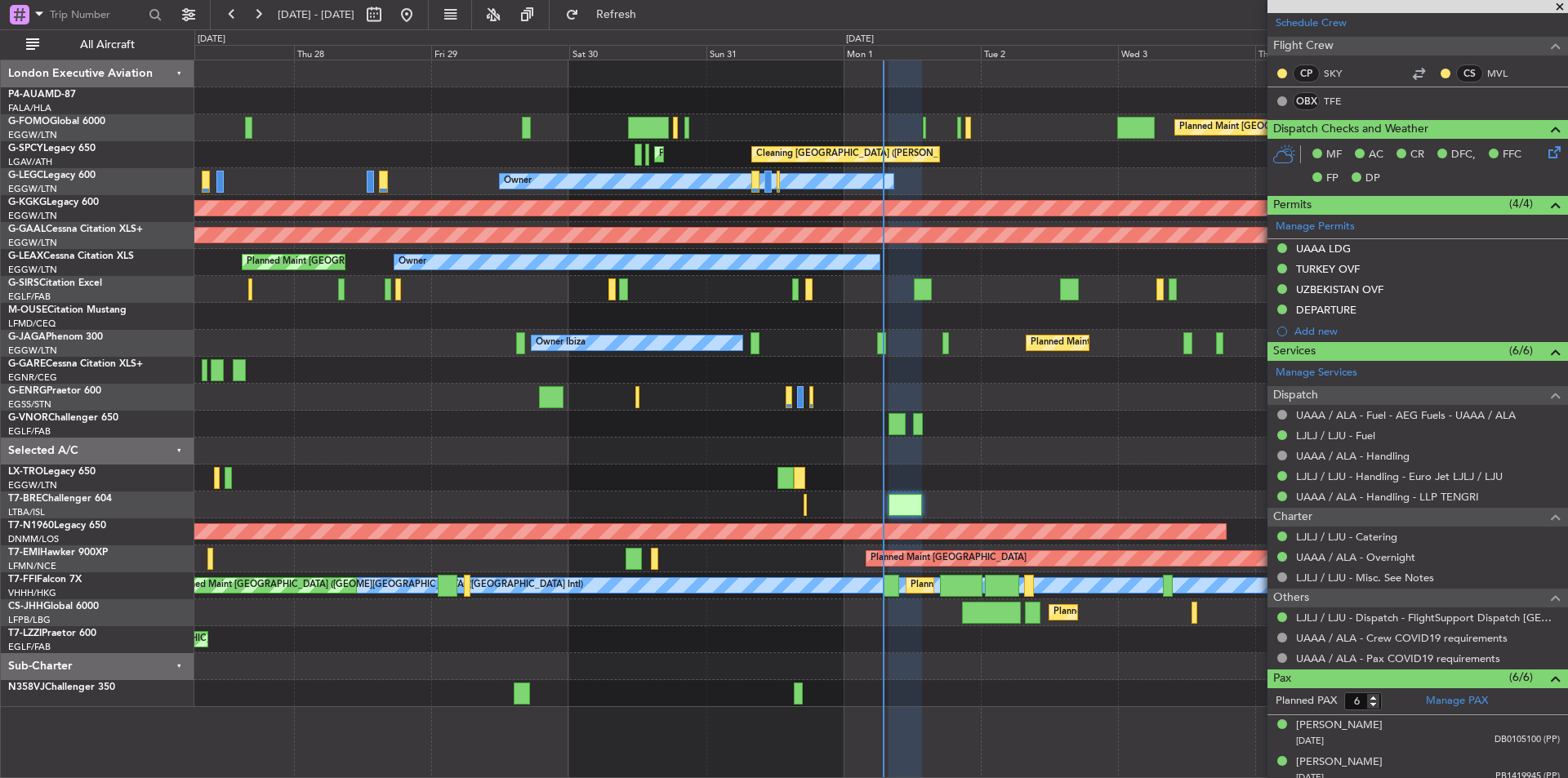
scroll to position [282, 0]
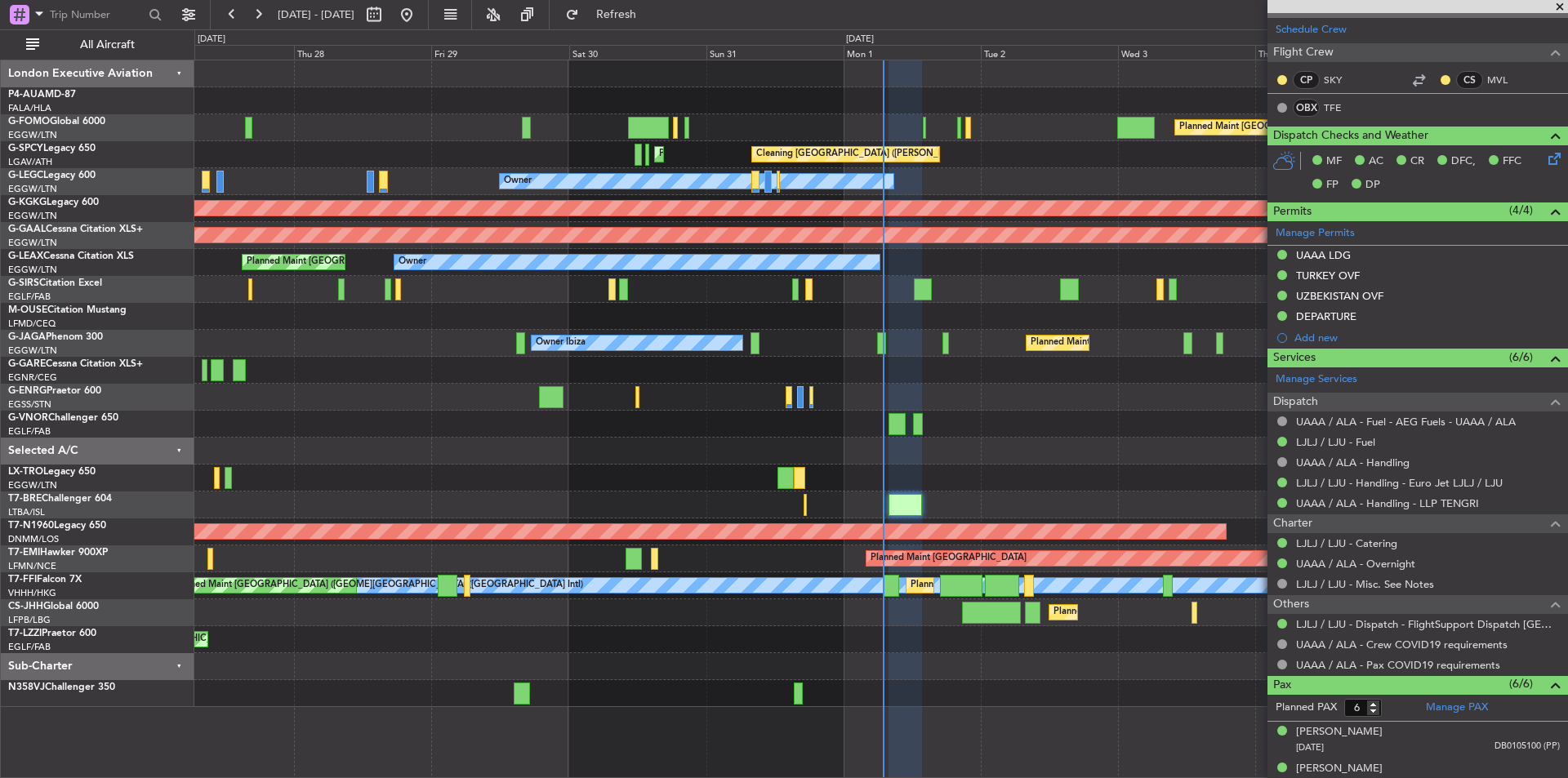
click at [1560, 12] on span at bounding box center [1560, 7] width 16 height 14
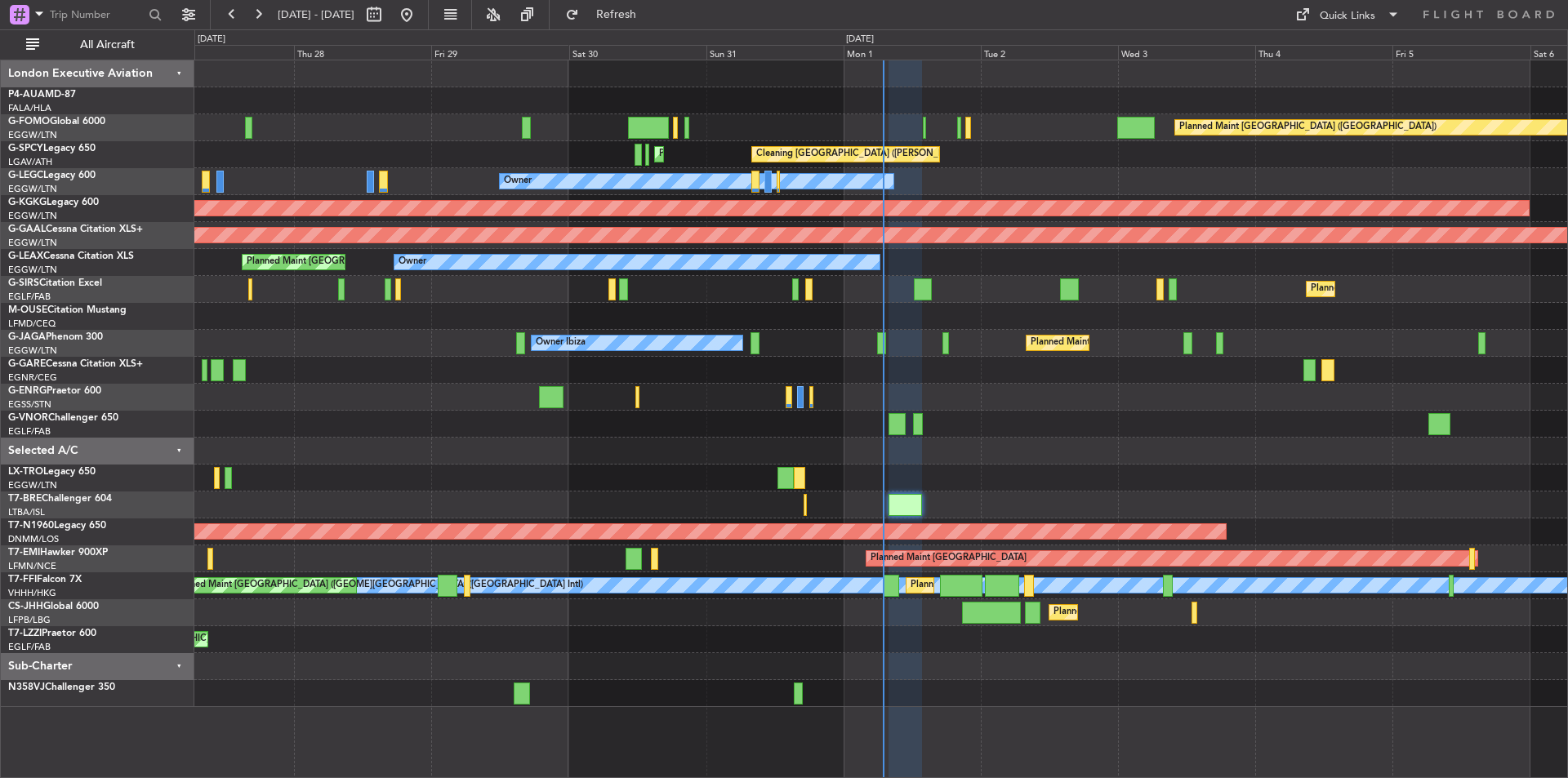
type input "0"
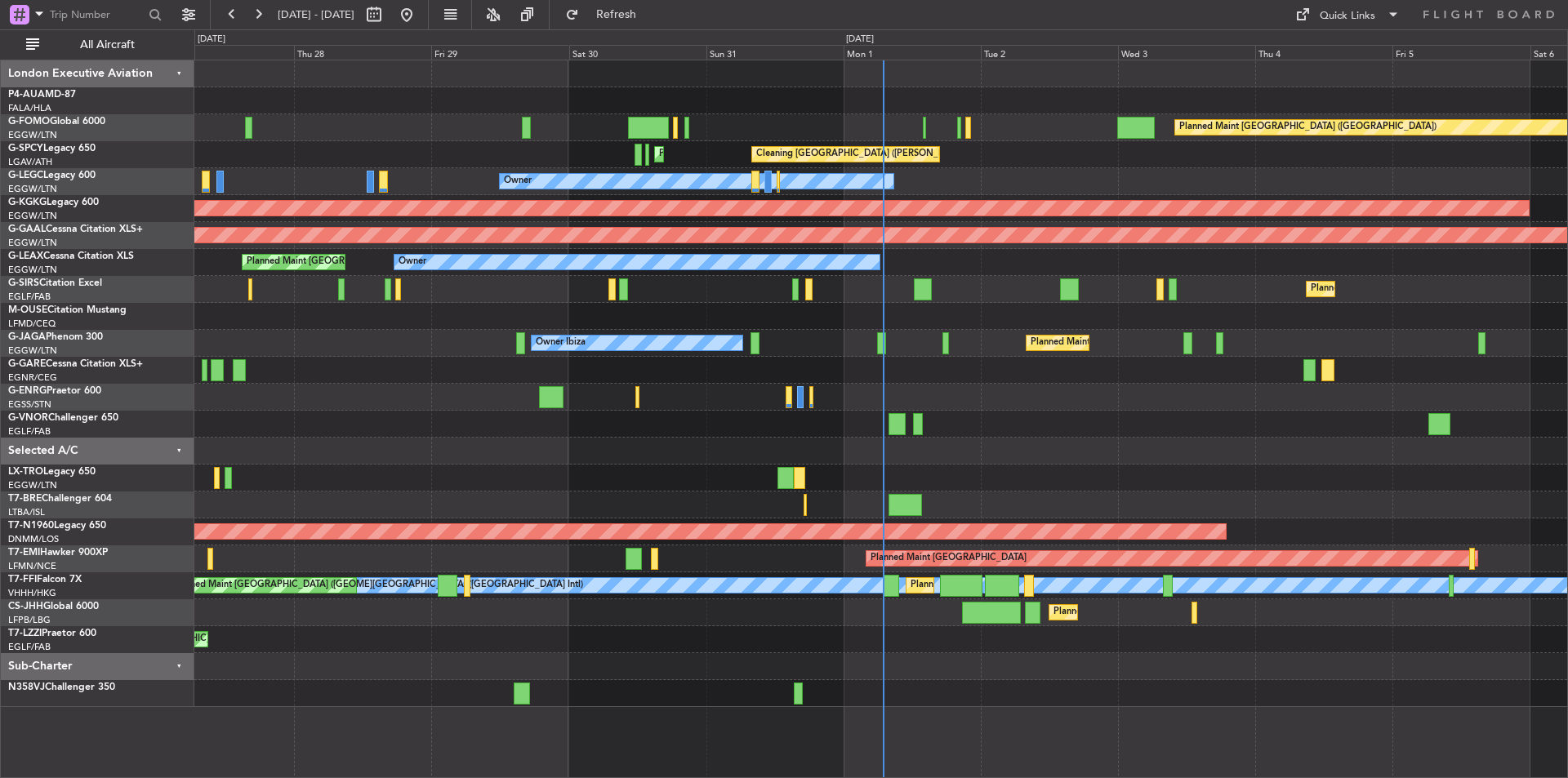
scroll to position [0, 0]
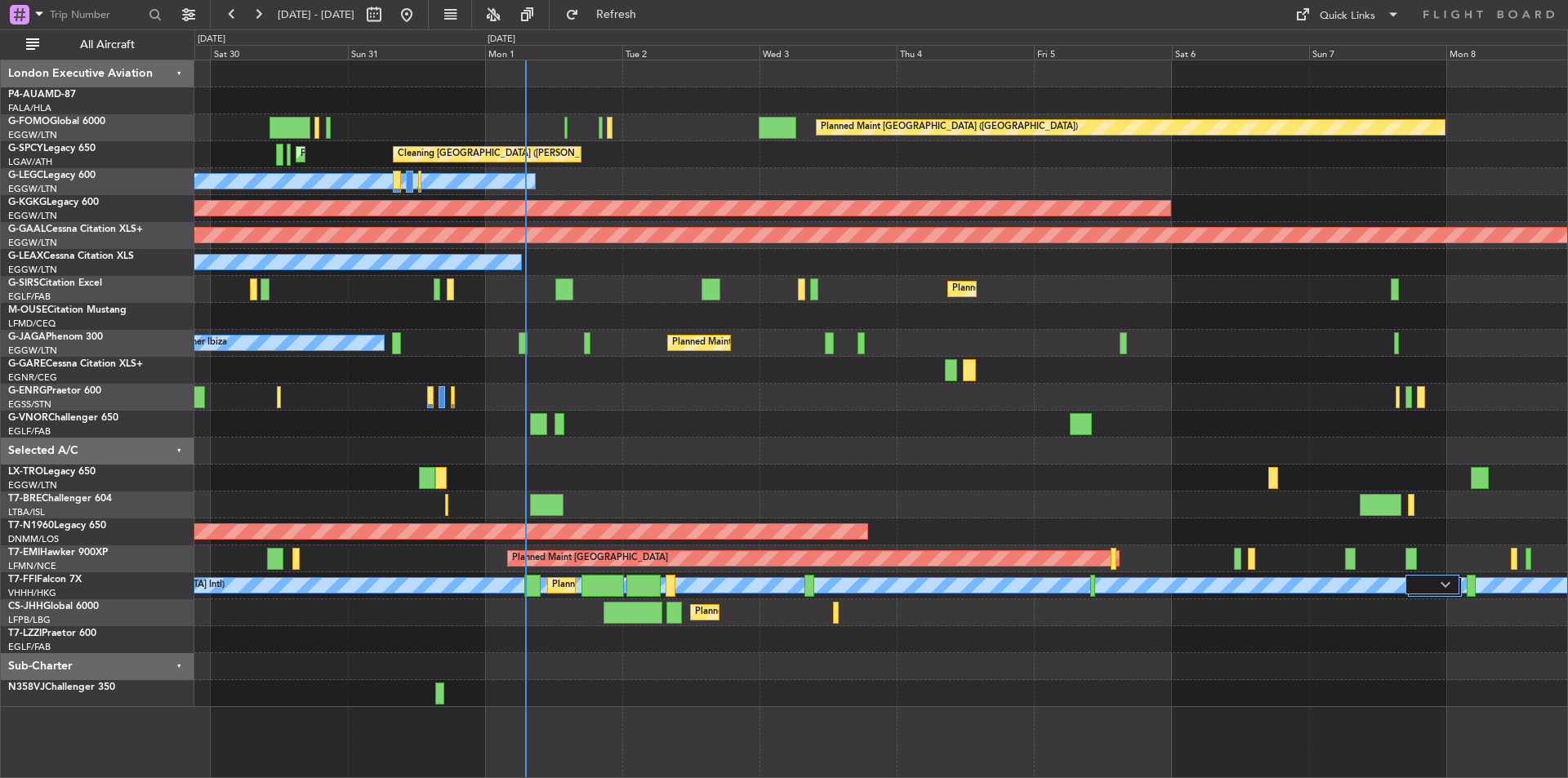
click at [823, 462] on div at bounding box center [881, 451] width 1373 height 27
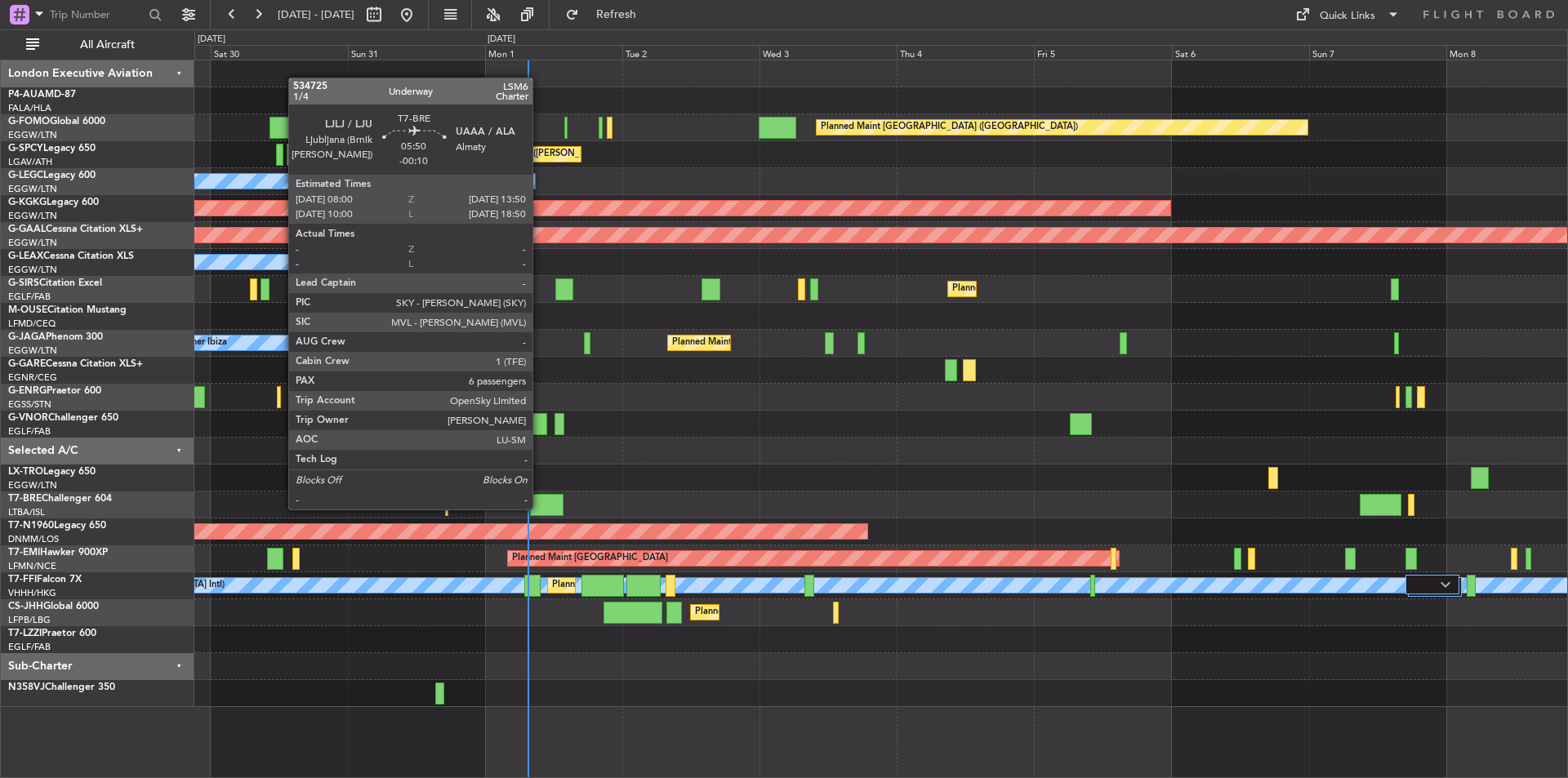
click at [540, 507] on div at bounding box center [547, 505] width 34 height 22
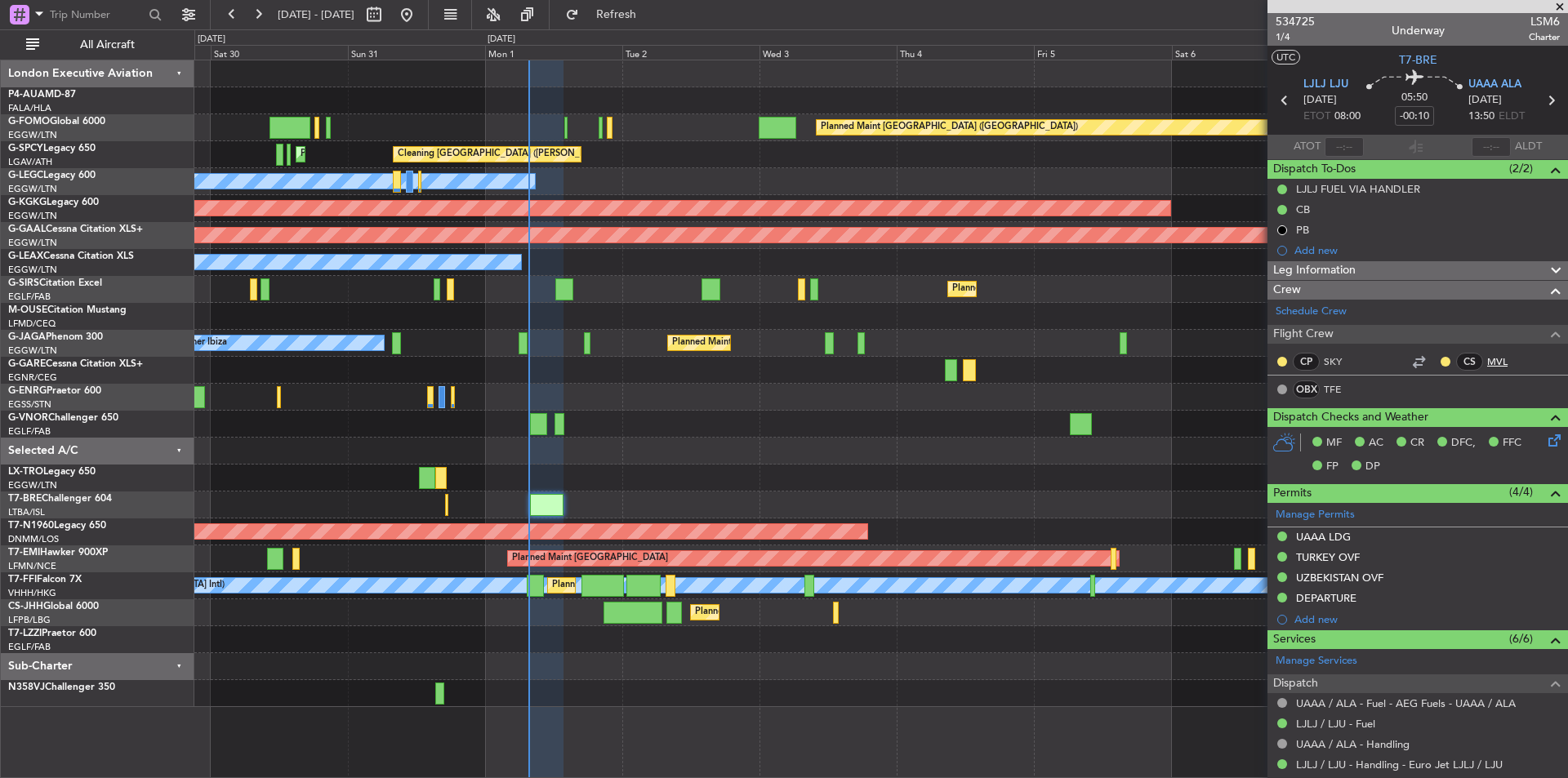
click at [1488, 359] on link "MVL" at bounding box center [1505, 361] width 36 height 14
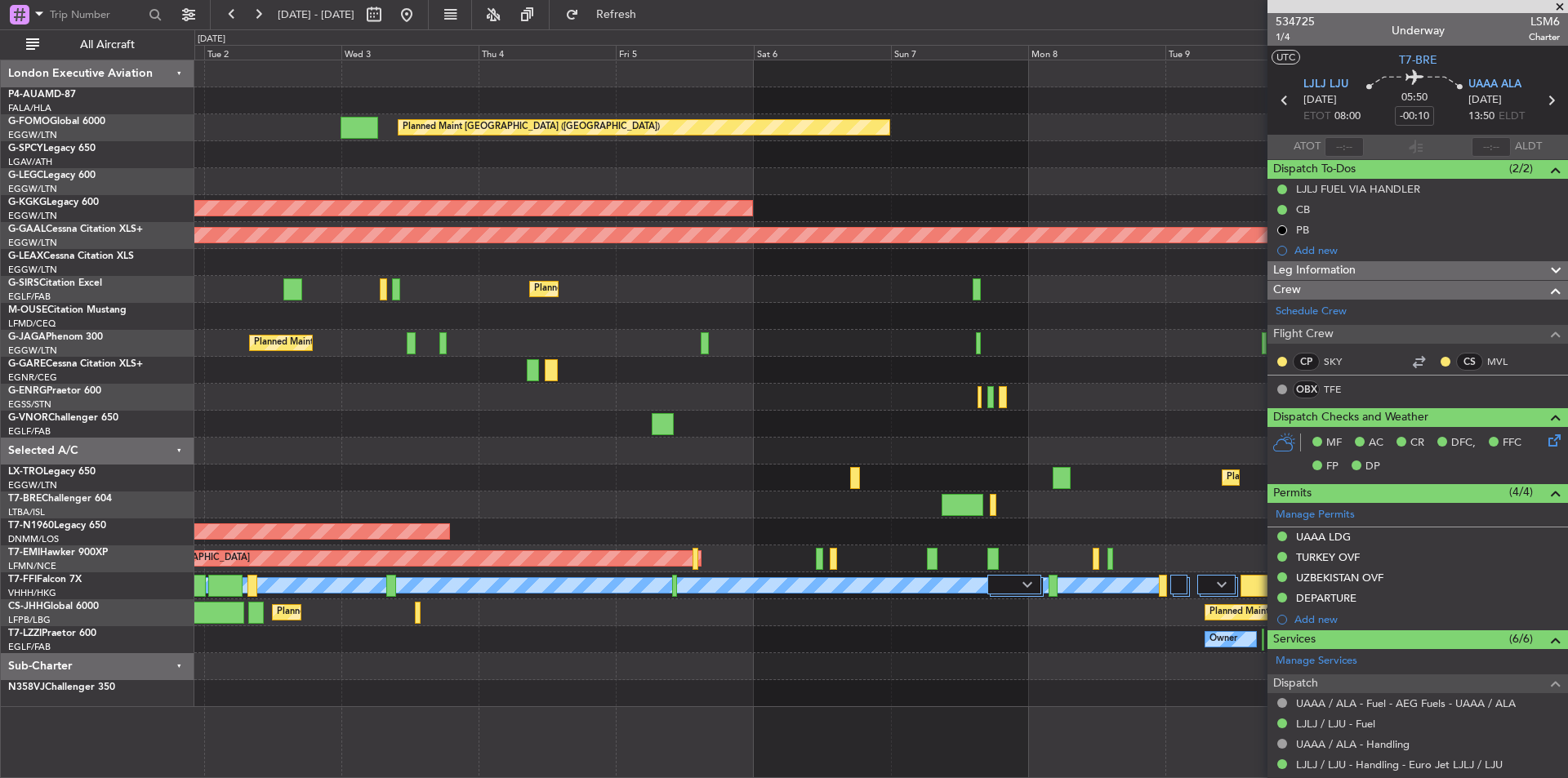
click at [418, 653] on div "Planned Maint London (Luton) Planned Maint Athens (Eleftherios Venizelos Intl) …" at bounding box center [881, 383] width 1373 height 647
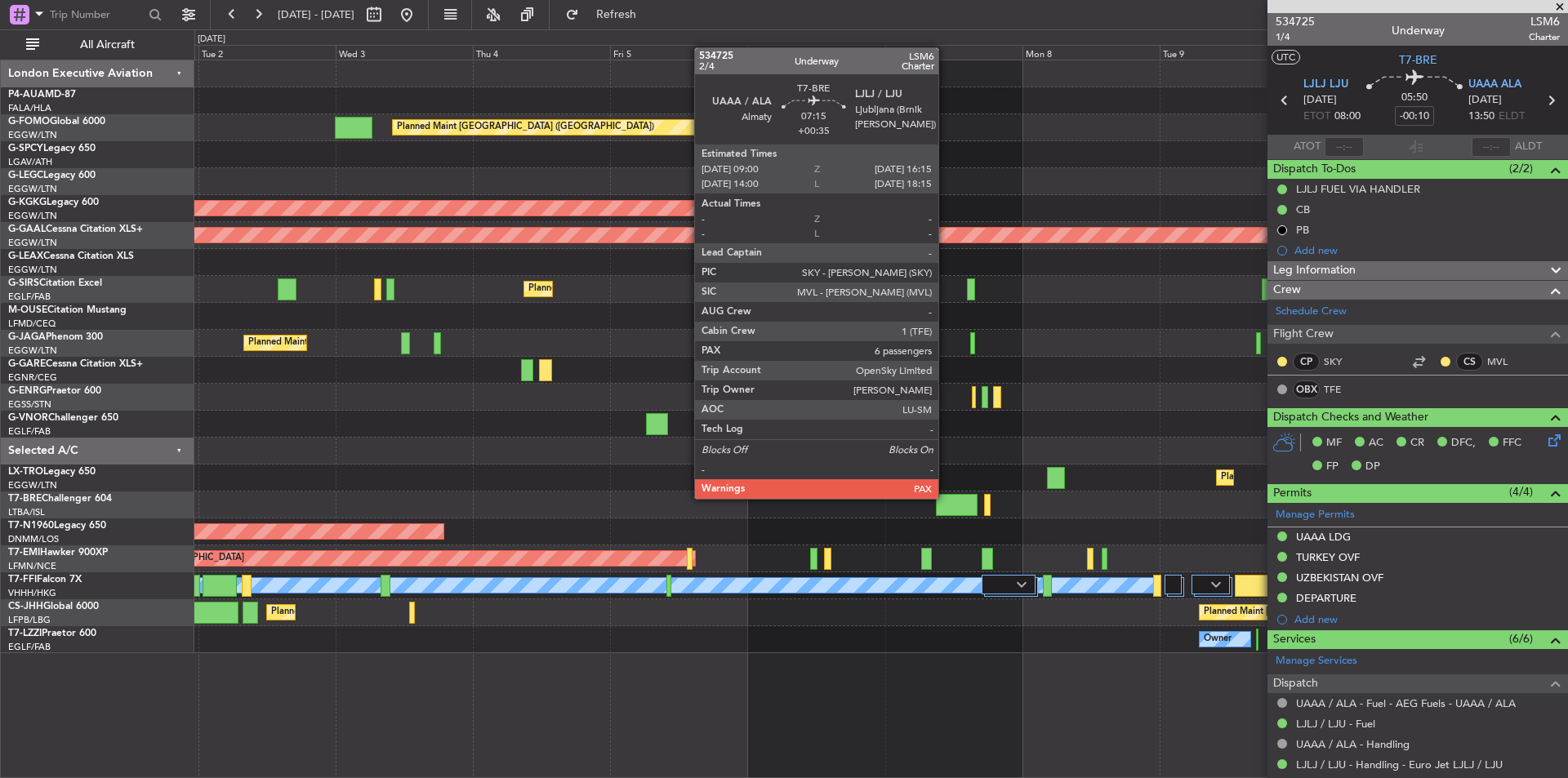
click at [946, 497] on div at bounding box center [956, 505] width 41 height 22
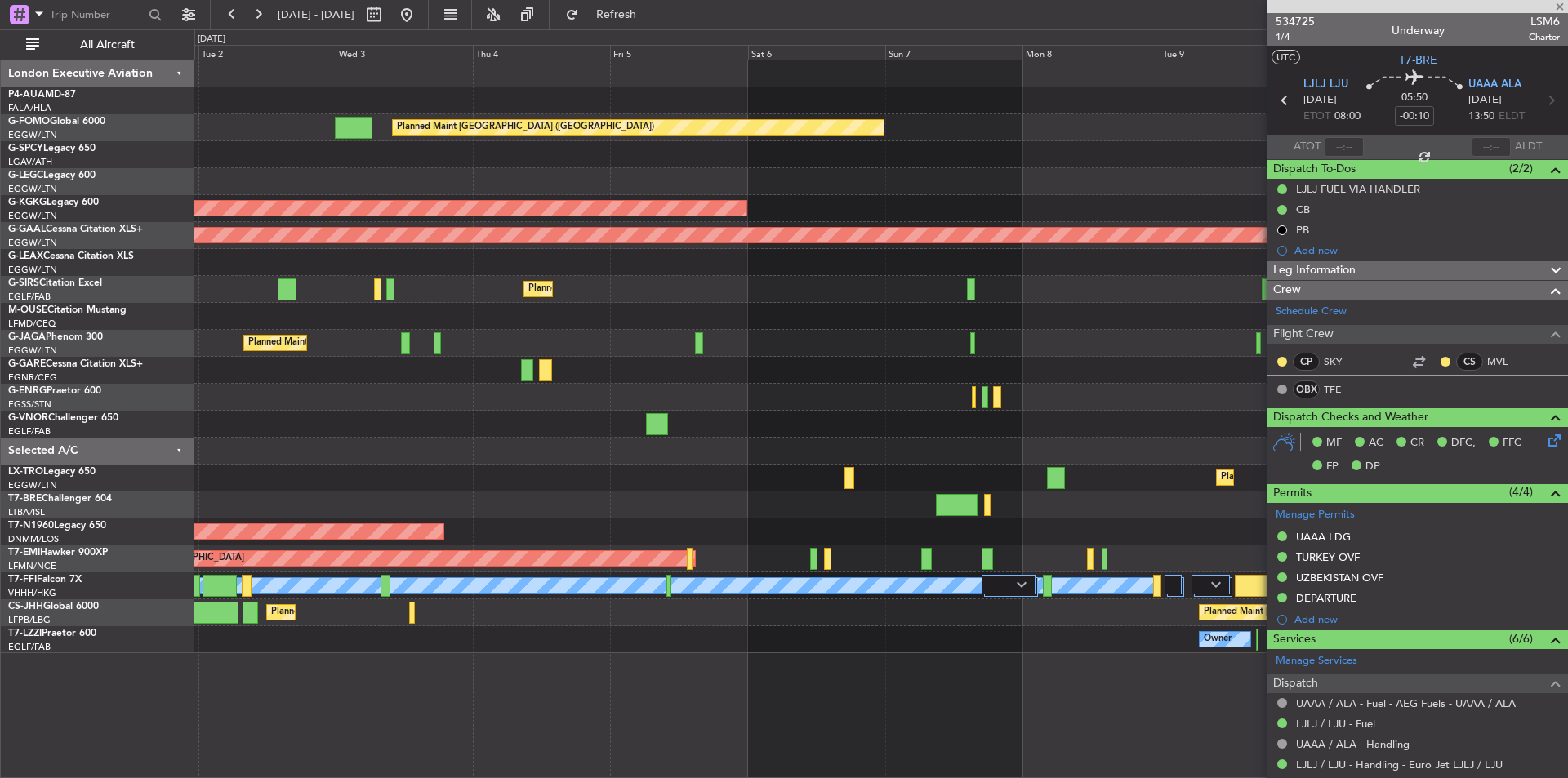
type input "+00:35"
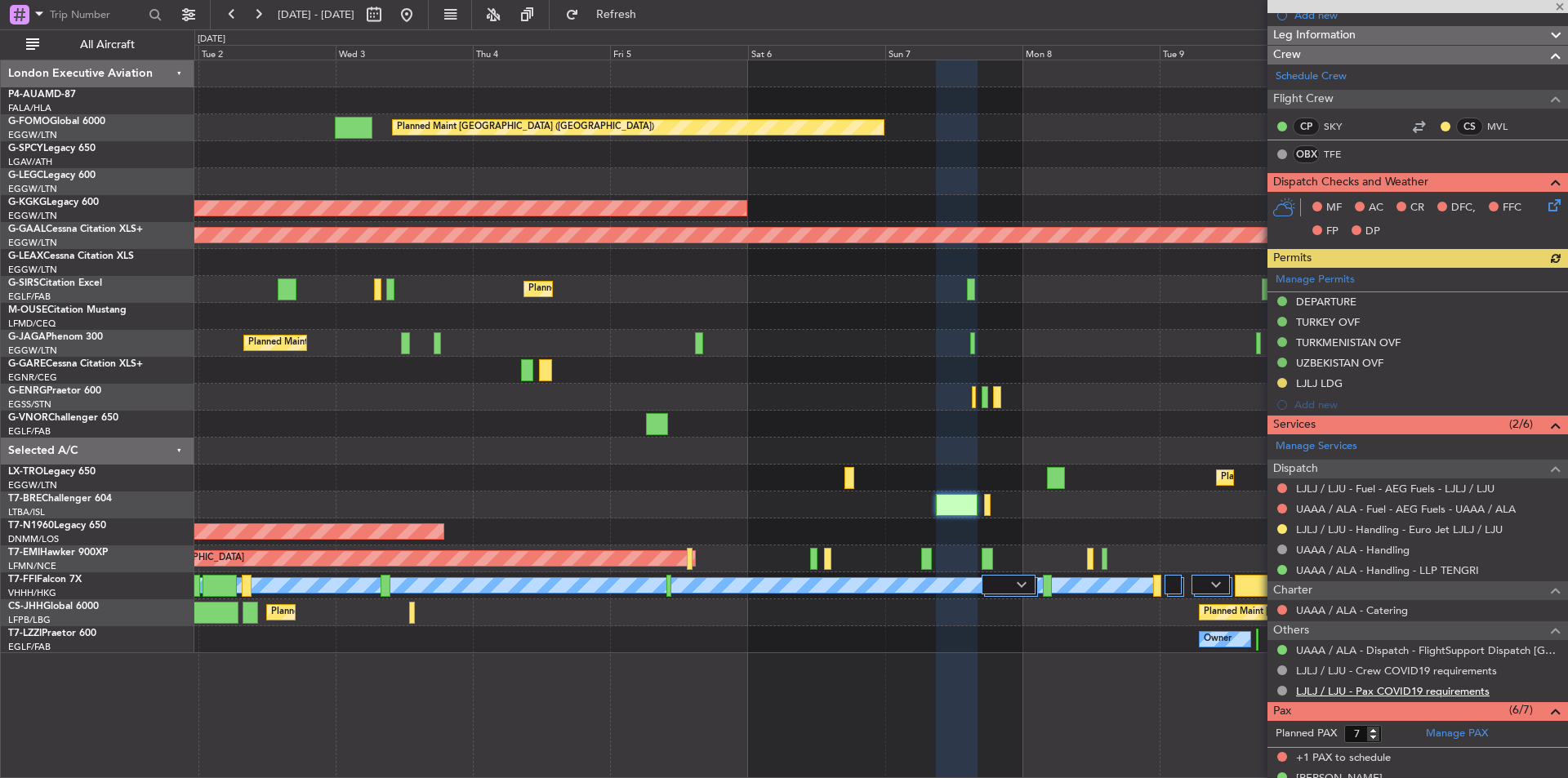
scroll to position [139, 0]
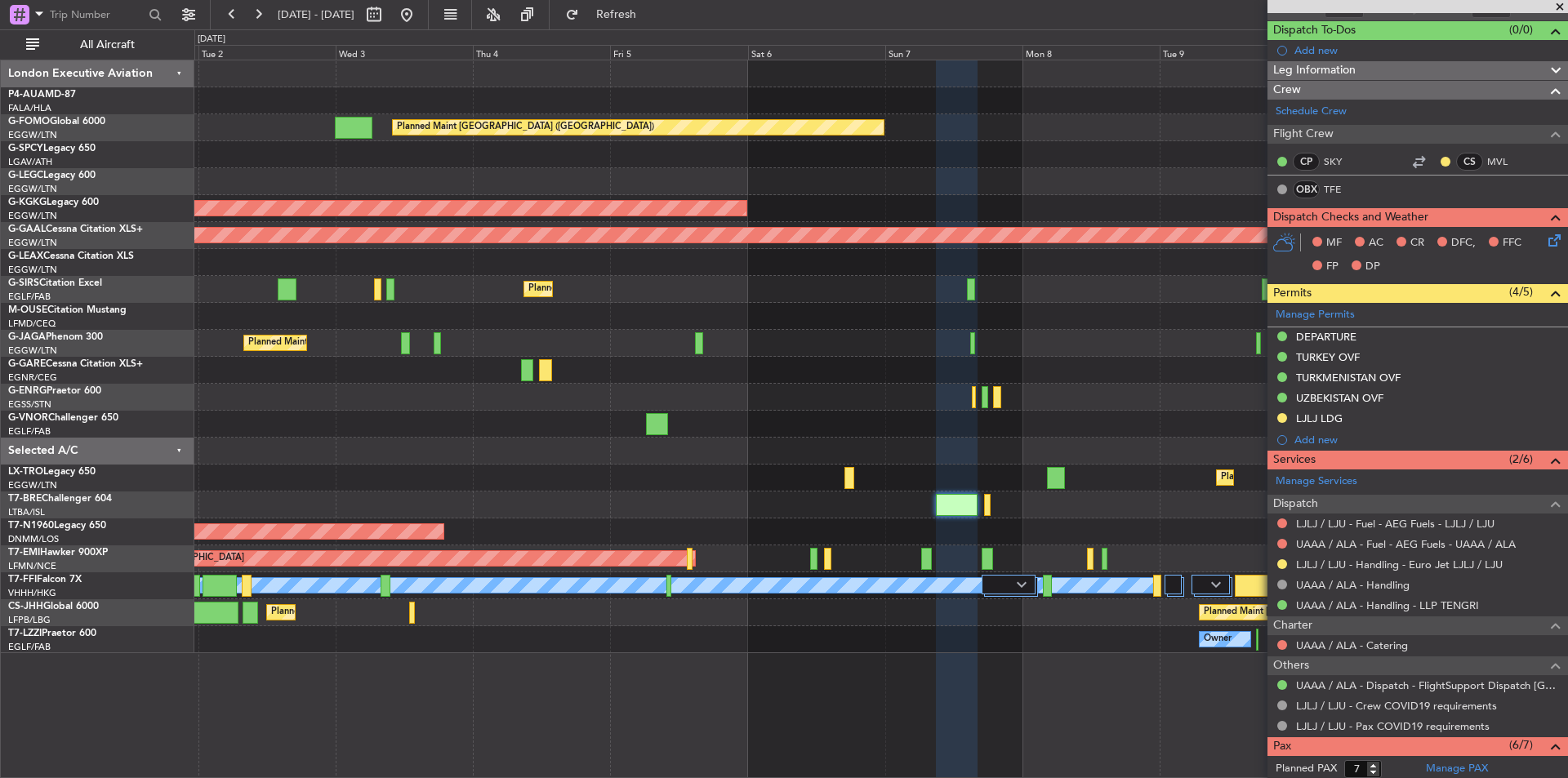
click at [1561, 6] on span at bounding box center [1560, 7] width 16 height 14
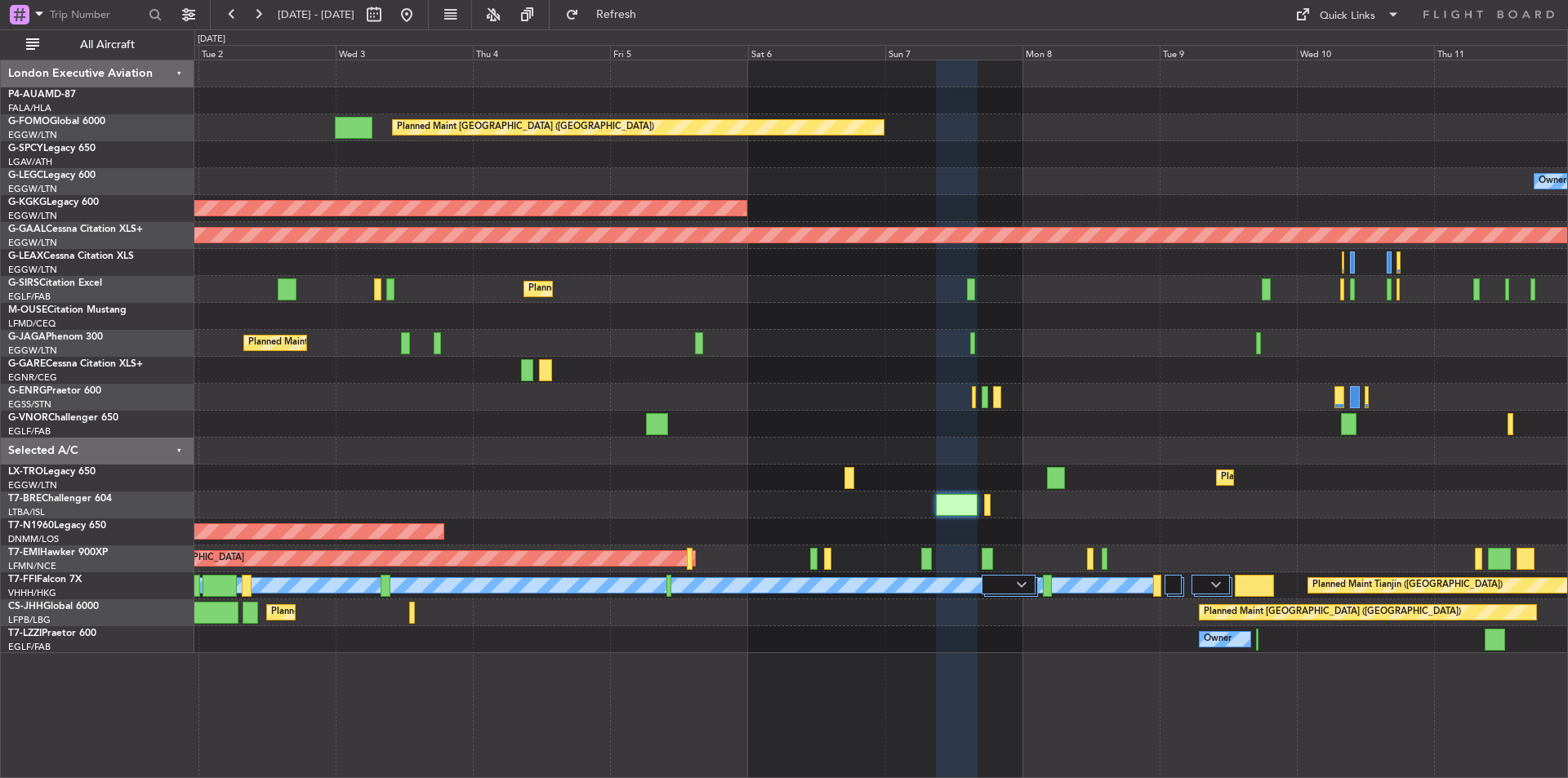
type input "0"
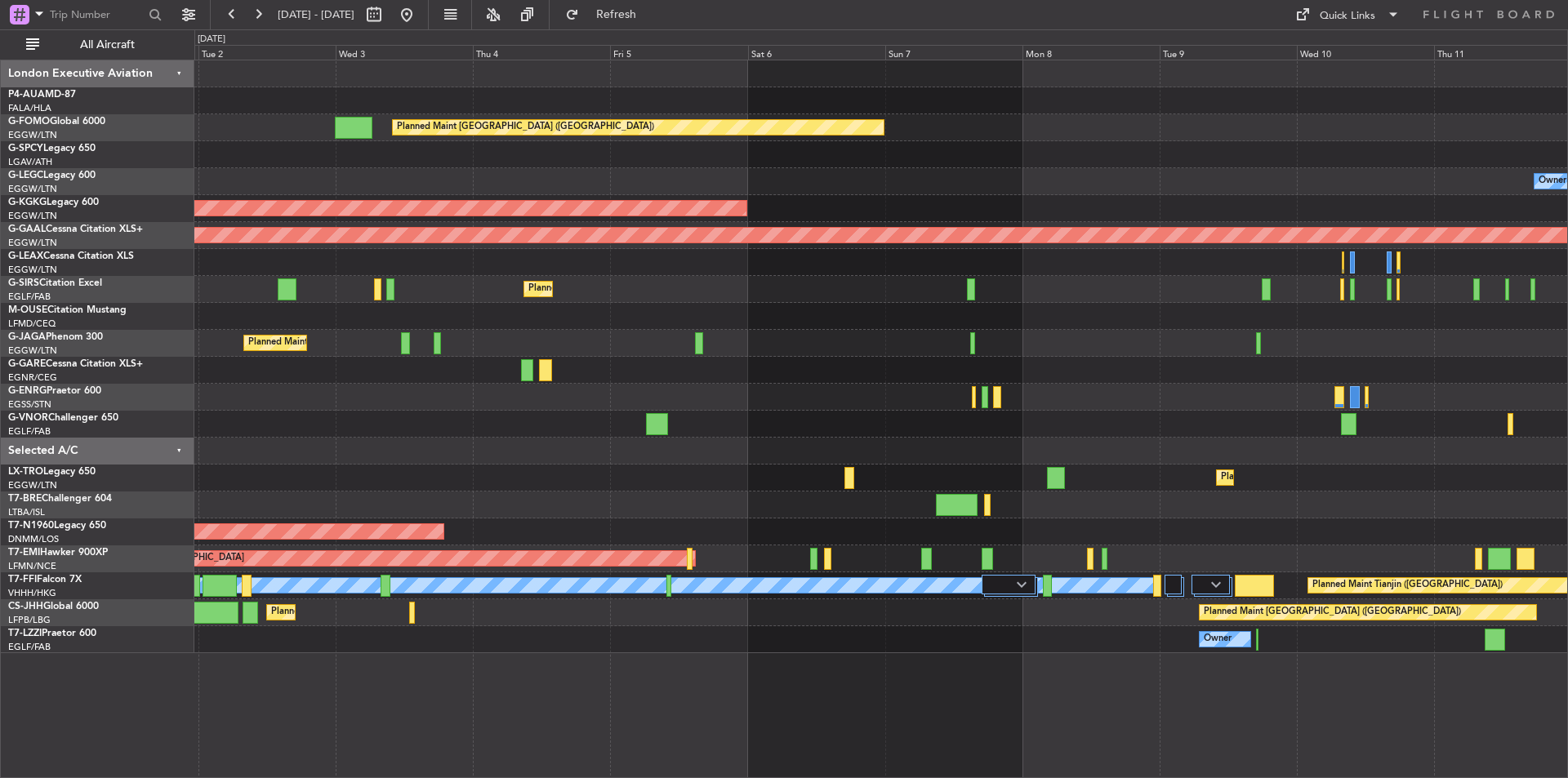
scroll to position [0, 0]
click at [420, 14] on button at bounding box center [406, 14] width 26 height 26
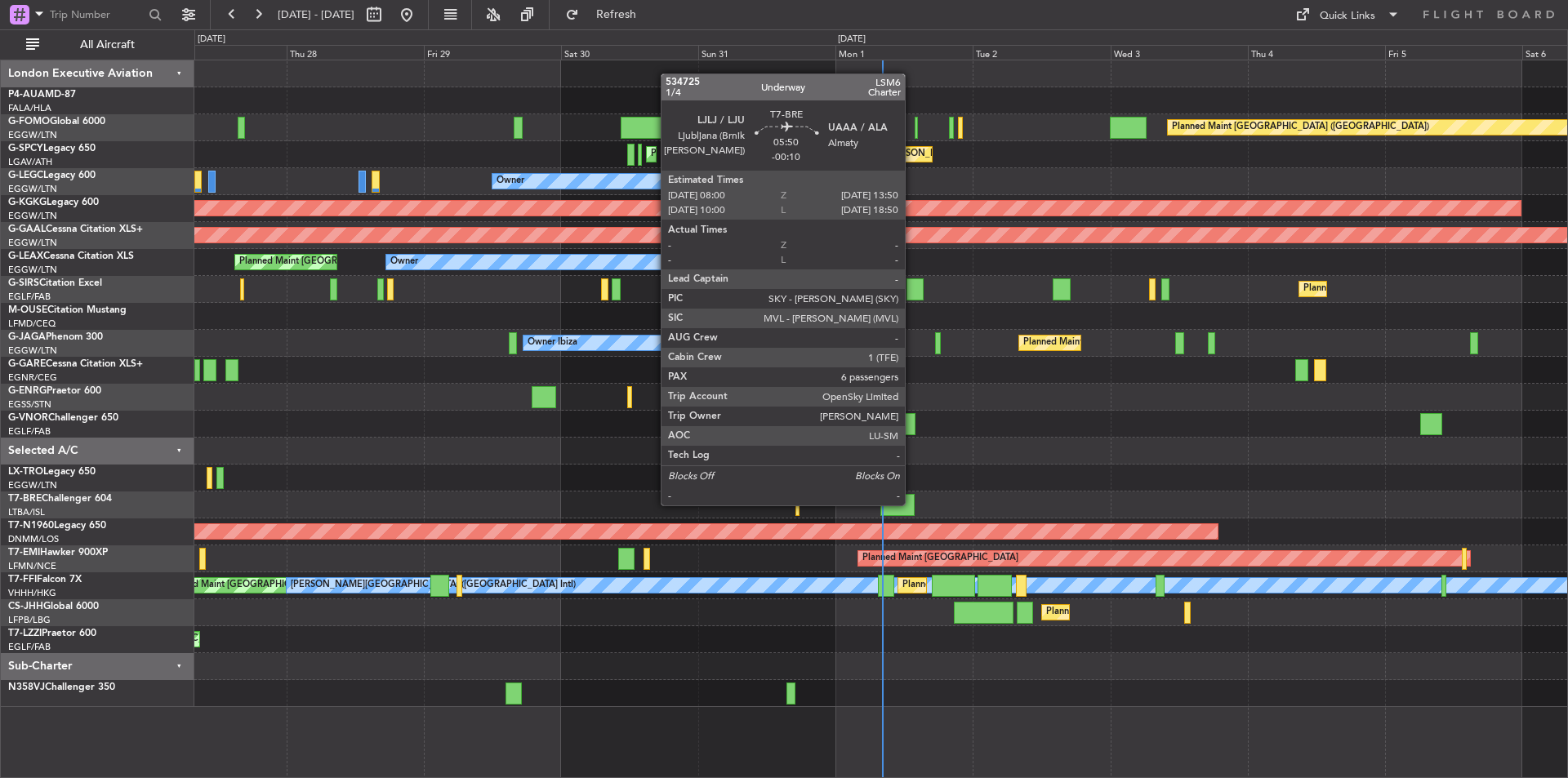
click at [911, 504] on div at bounding box center [898, 505] width 34 height 22
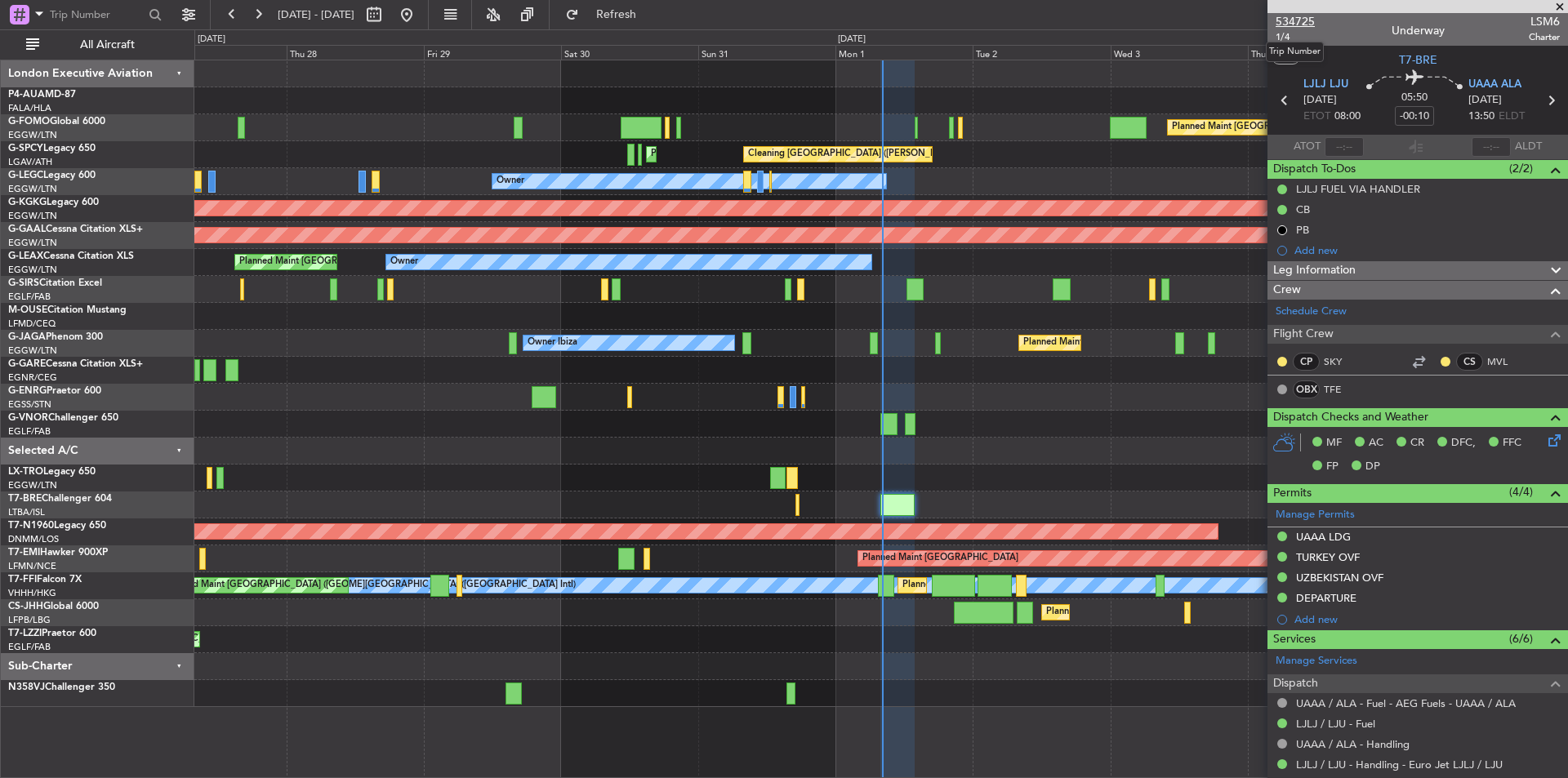
click at [1300, 23] on span "534725" at bounding box center [1296, 21] width 39 height 17
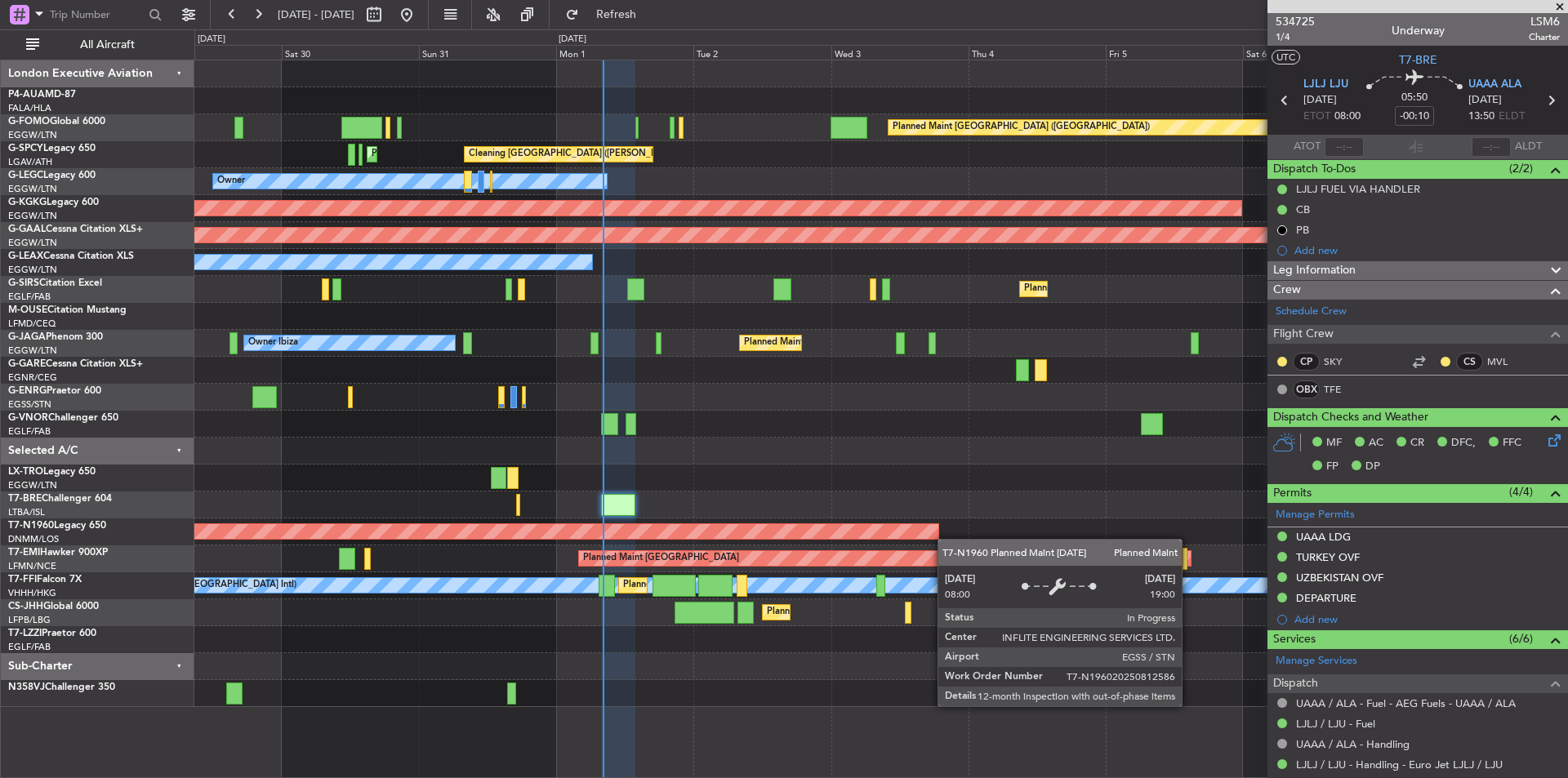
click at [810, 532] on div "Planned Maint London (Luton) Cleaning Athens (Eleftherios Venizelos Intl) Plann…" at bounding box center [881, 383] width 1373 height 647
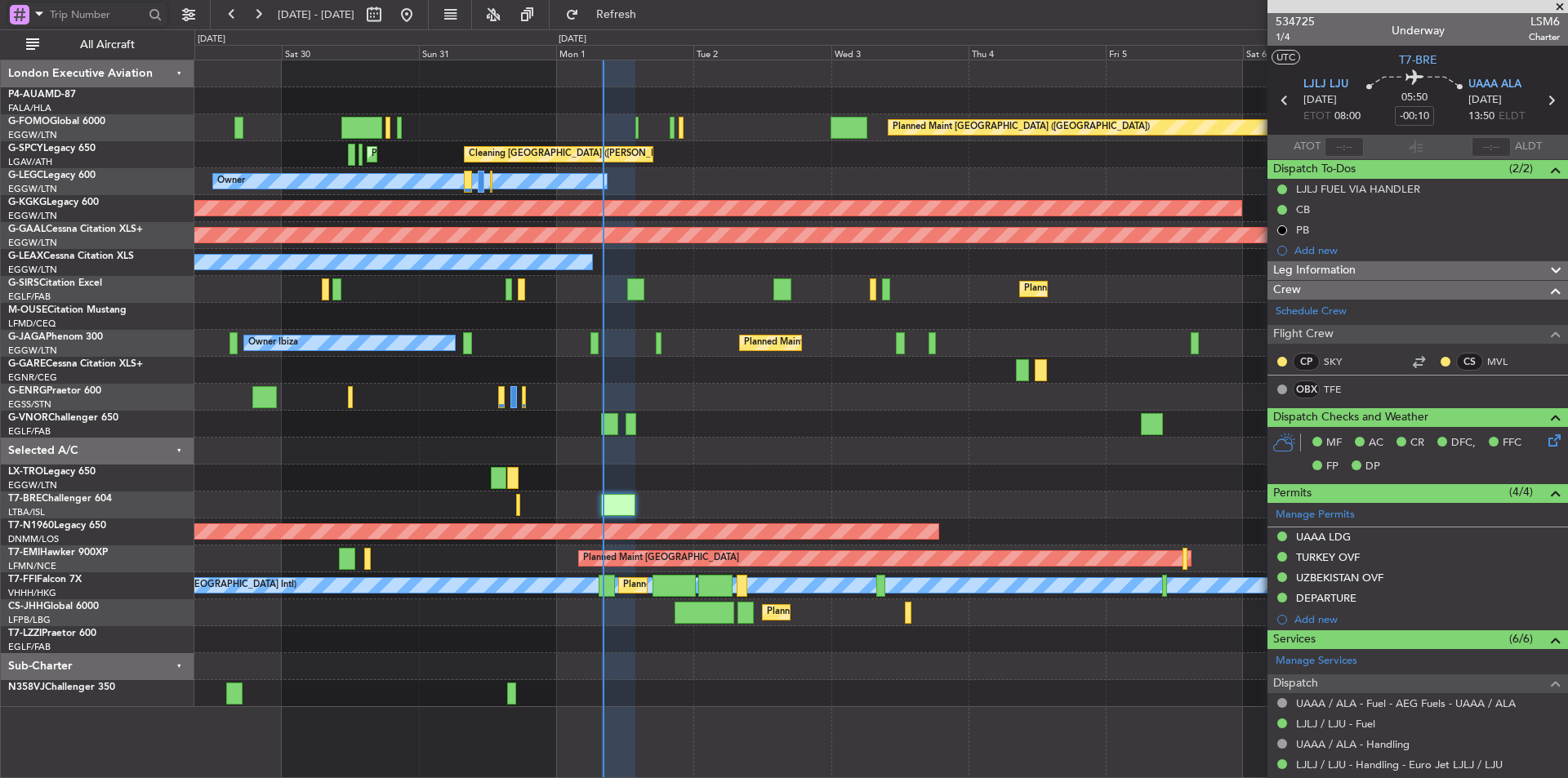
click at [113, 15] on input "text" at bounding box center [96, 14] width 94 height 25
type input "536010"
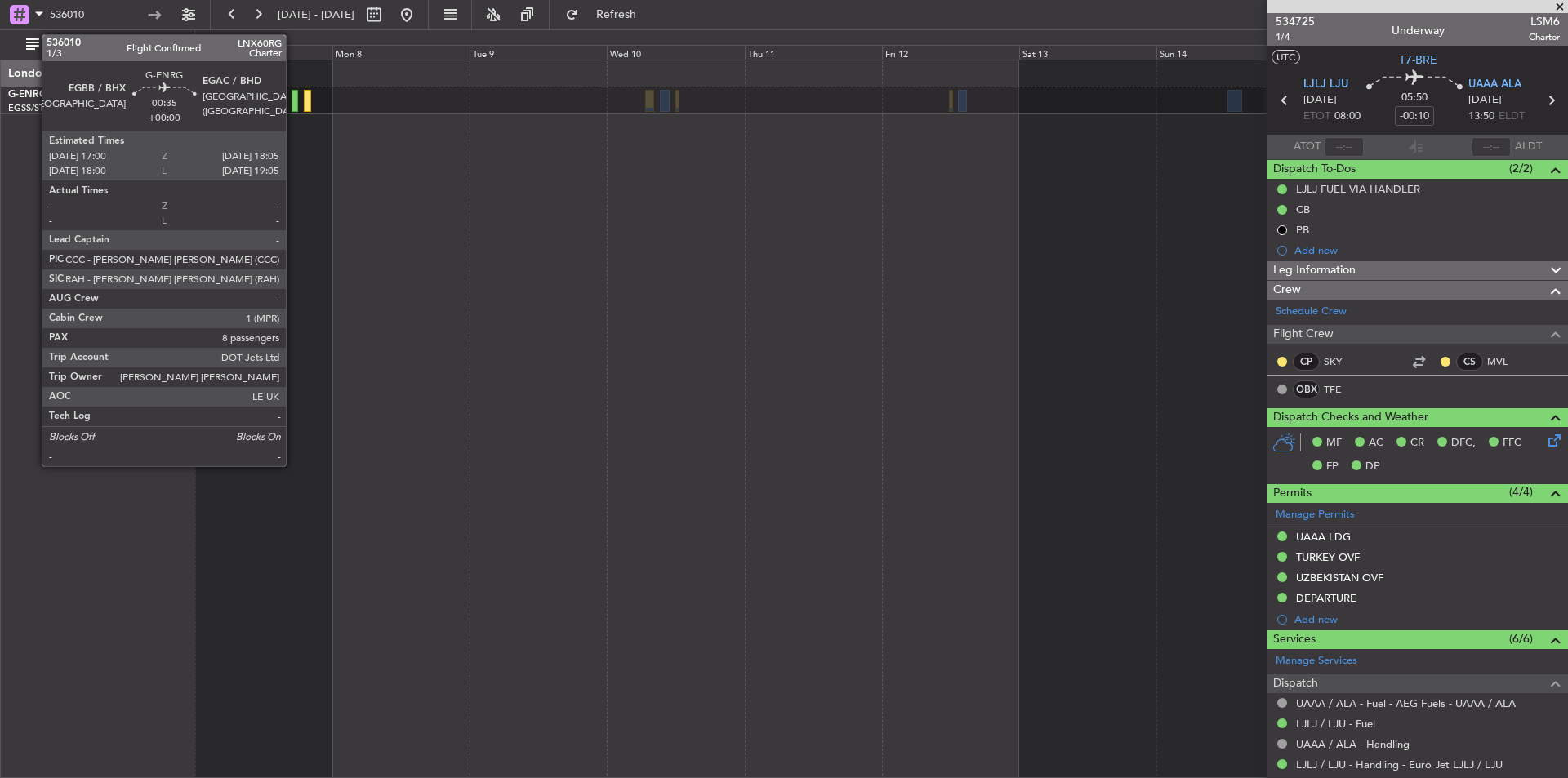
click at [294, 104] on div at bounding box center [295, 101] width 7 height 22
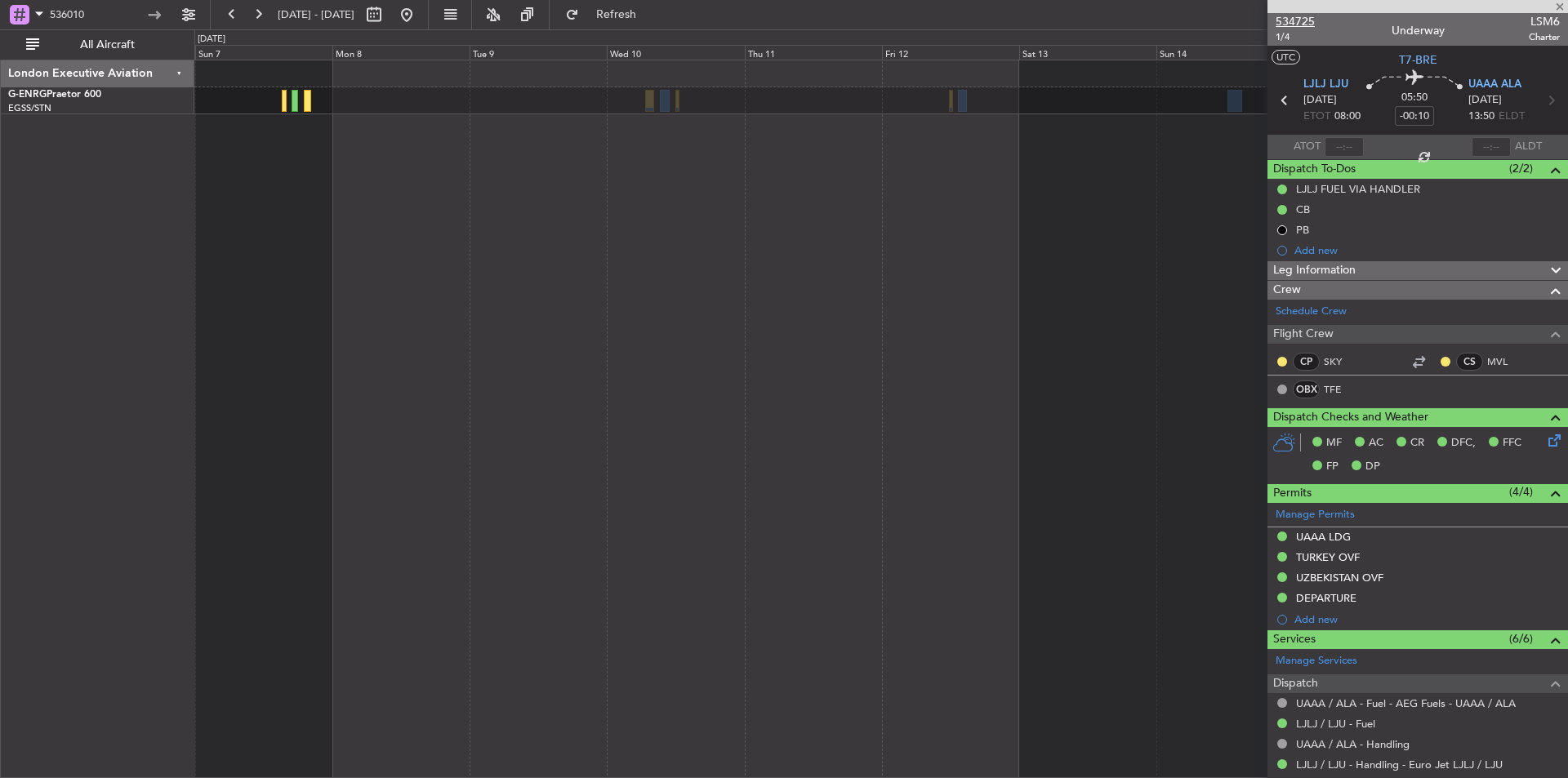
type input "8"
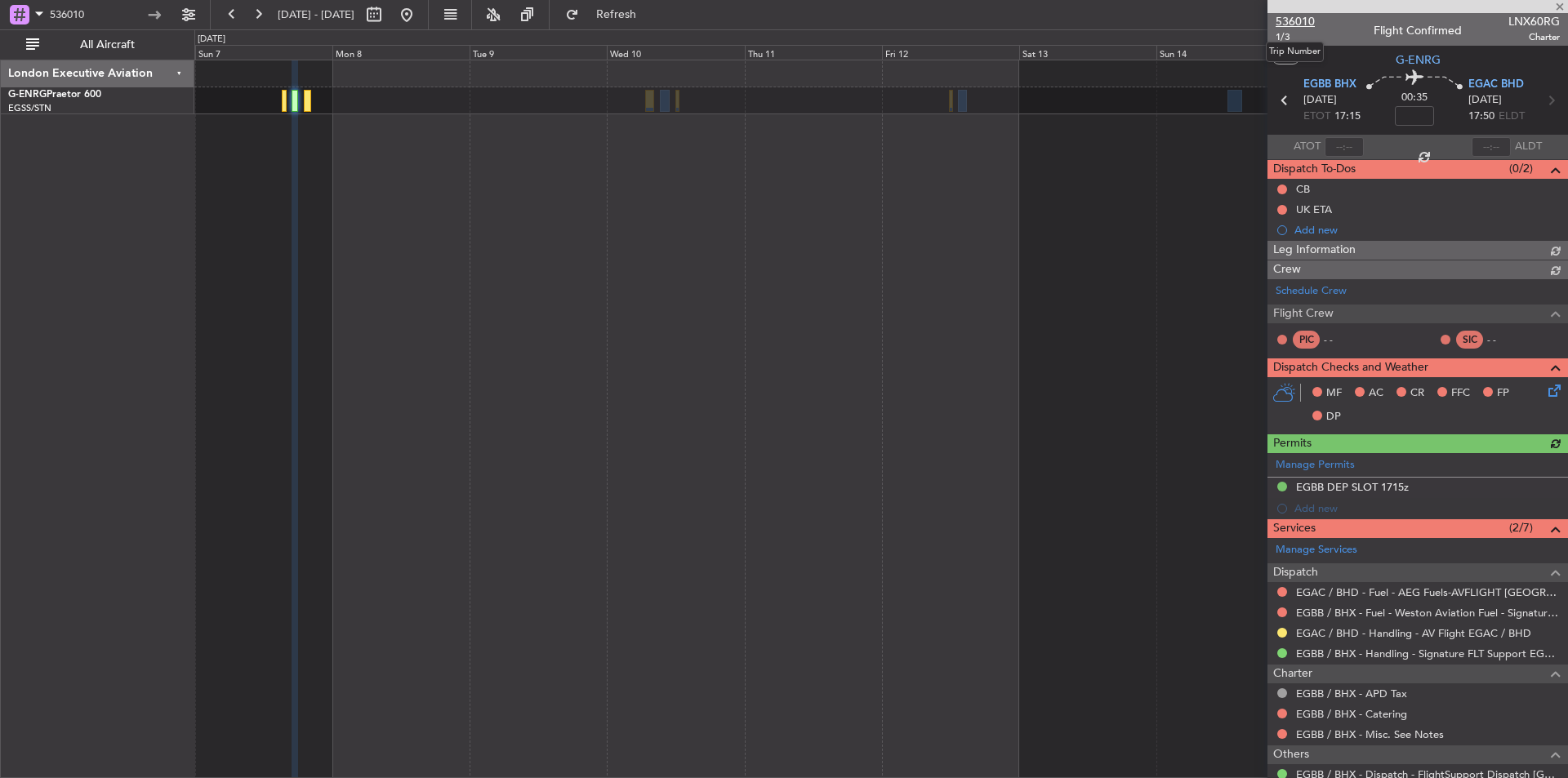
click at [1292, 22] on span "536010" at bounding box center [1296, 21] width 39 height 17
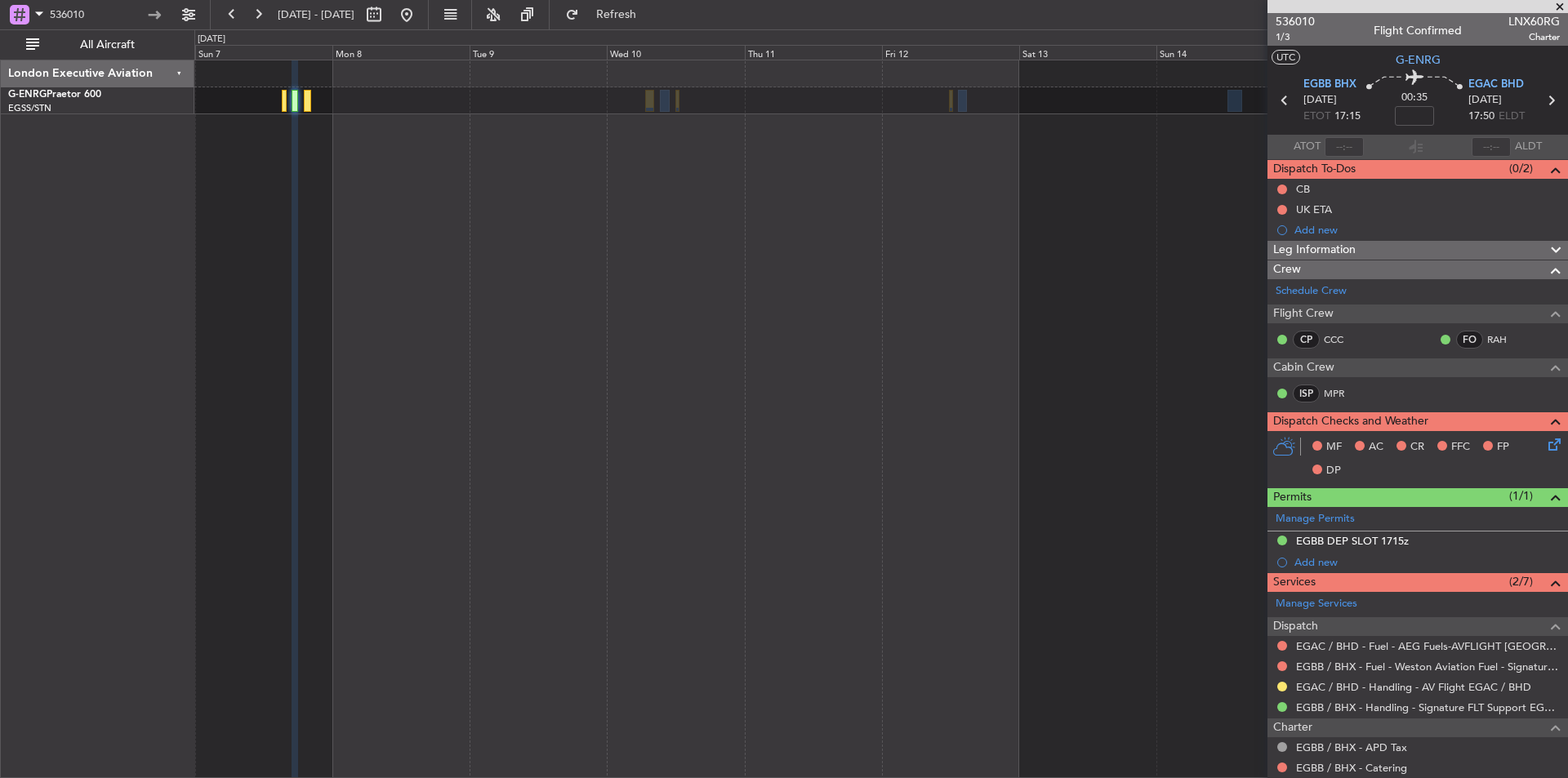
click at [1297, 12] on div at bounding box center [1417, 6] width 300 height 13
click at [1297, 22] on span "536010" at bounding box center [1296, 21] width 39 height 17
drag, startPoint x: 144, startPoint y: 14, endPoint x: 9, endPoint y: 18, distance: 135.1
click at [9, 18] on div "536010" at bounding box center [88, 14] width 159 height 25
drag, startPoint x: 98, startPoint y: 8, endPoint x: 9, endPoint y: 12, distance: 89.1
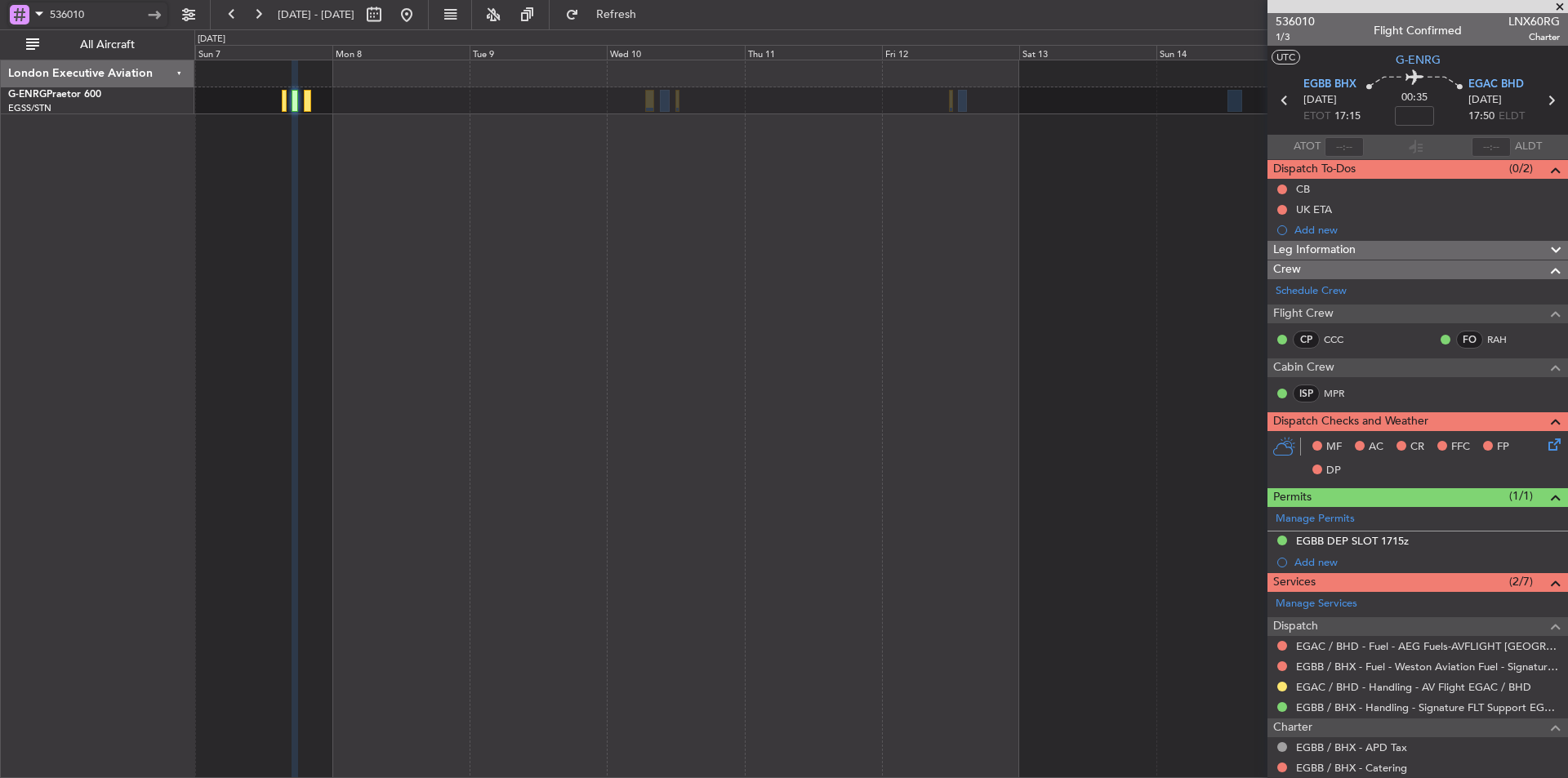
click at [0, 29] on div "536010" at bounding box center [105, 14] width 210 height 30
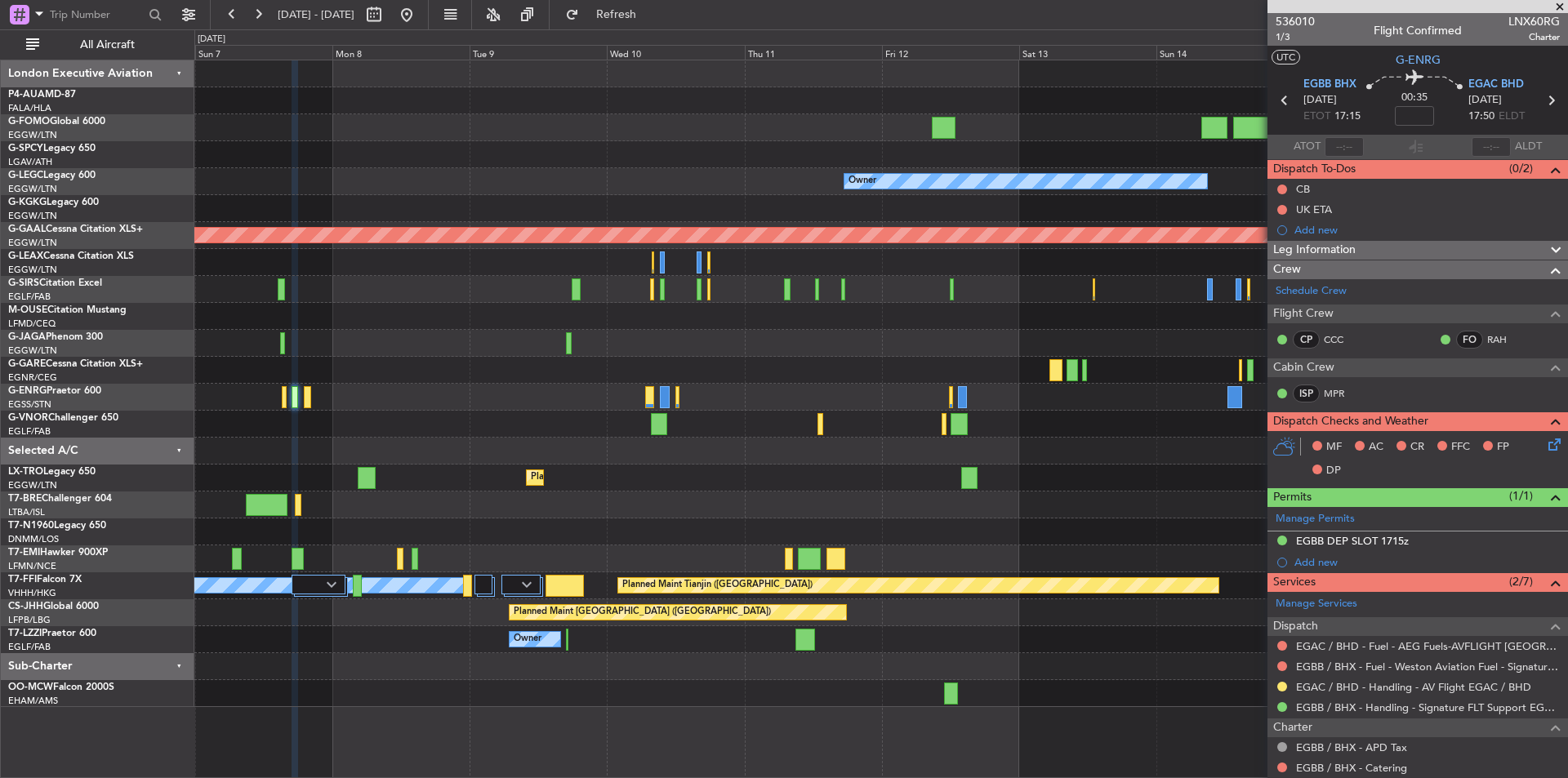
click at [1564, 12] on span at bounding box center [1560, 7] width 16 height 14
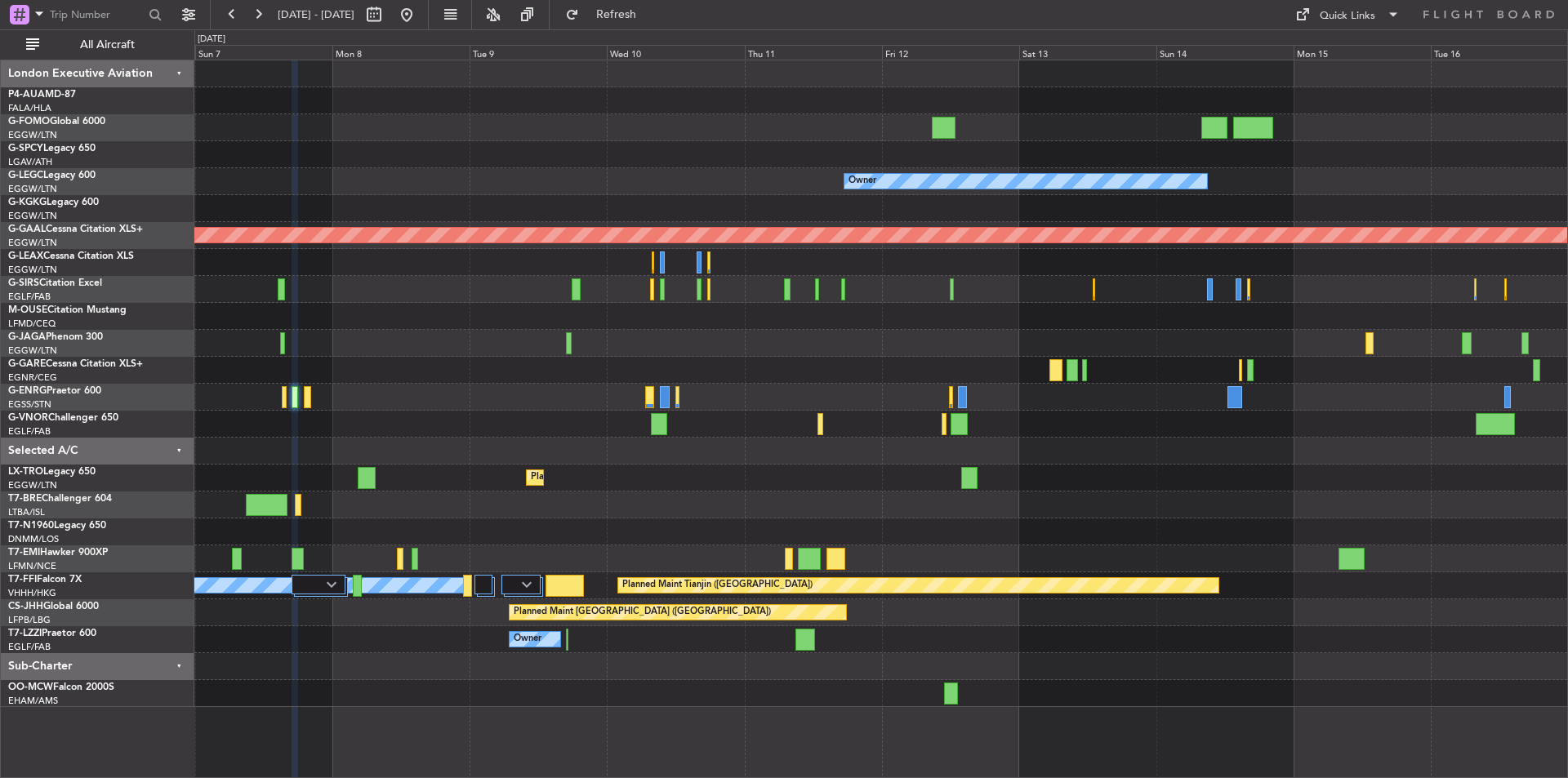
type input "0"
click at [420, 14] on button at bounding box center [406, 14] width 26 height 26
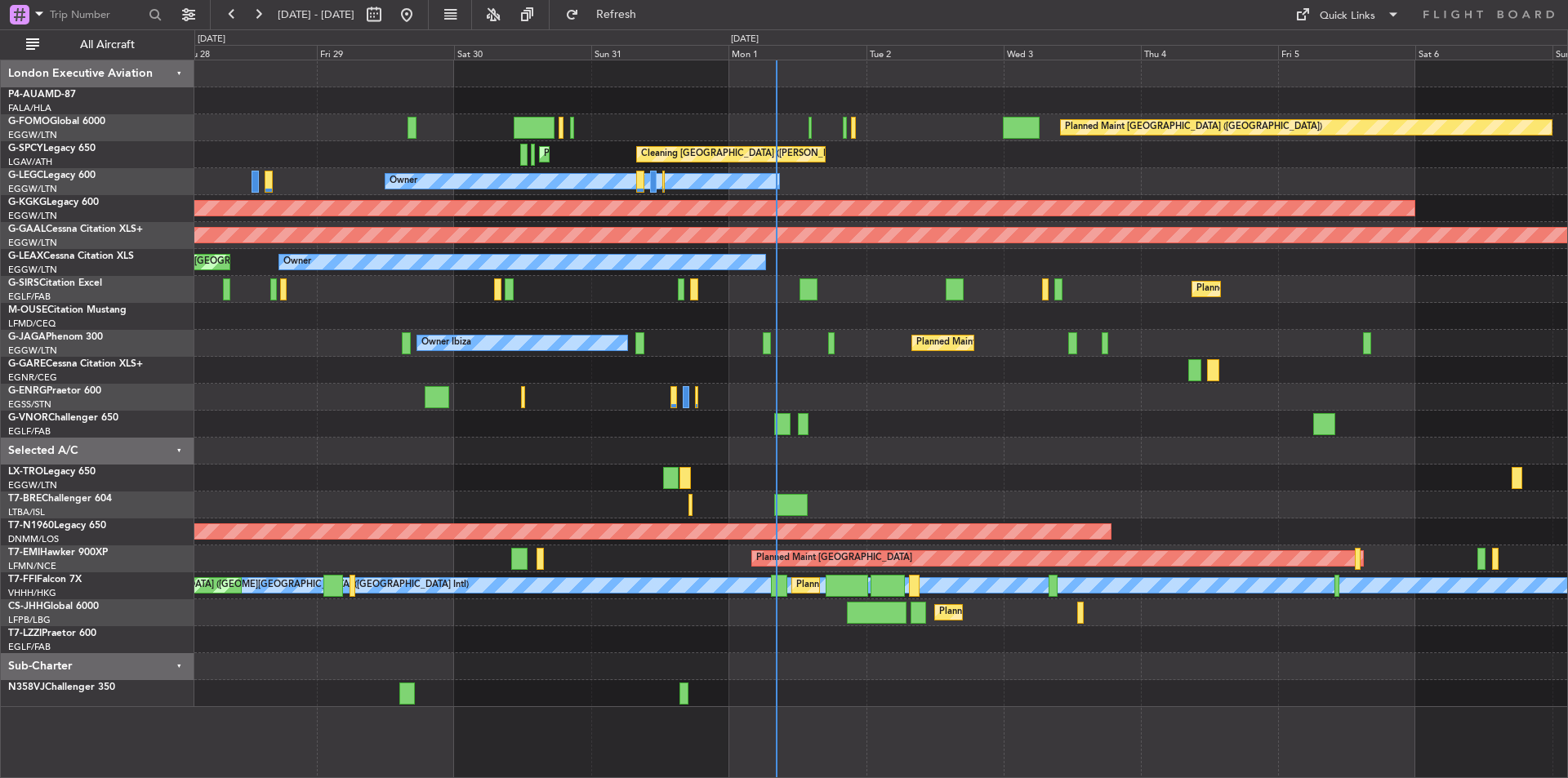
click at [1018, 180] on div "Planned Maint London (Luton) Cleaning Athens (Eleftherios Venizelos Intl) Plann…" at bounding box center [881, 383] width 1373 height 647
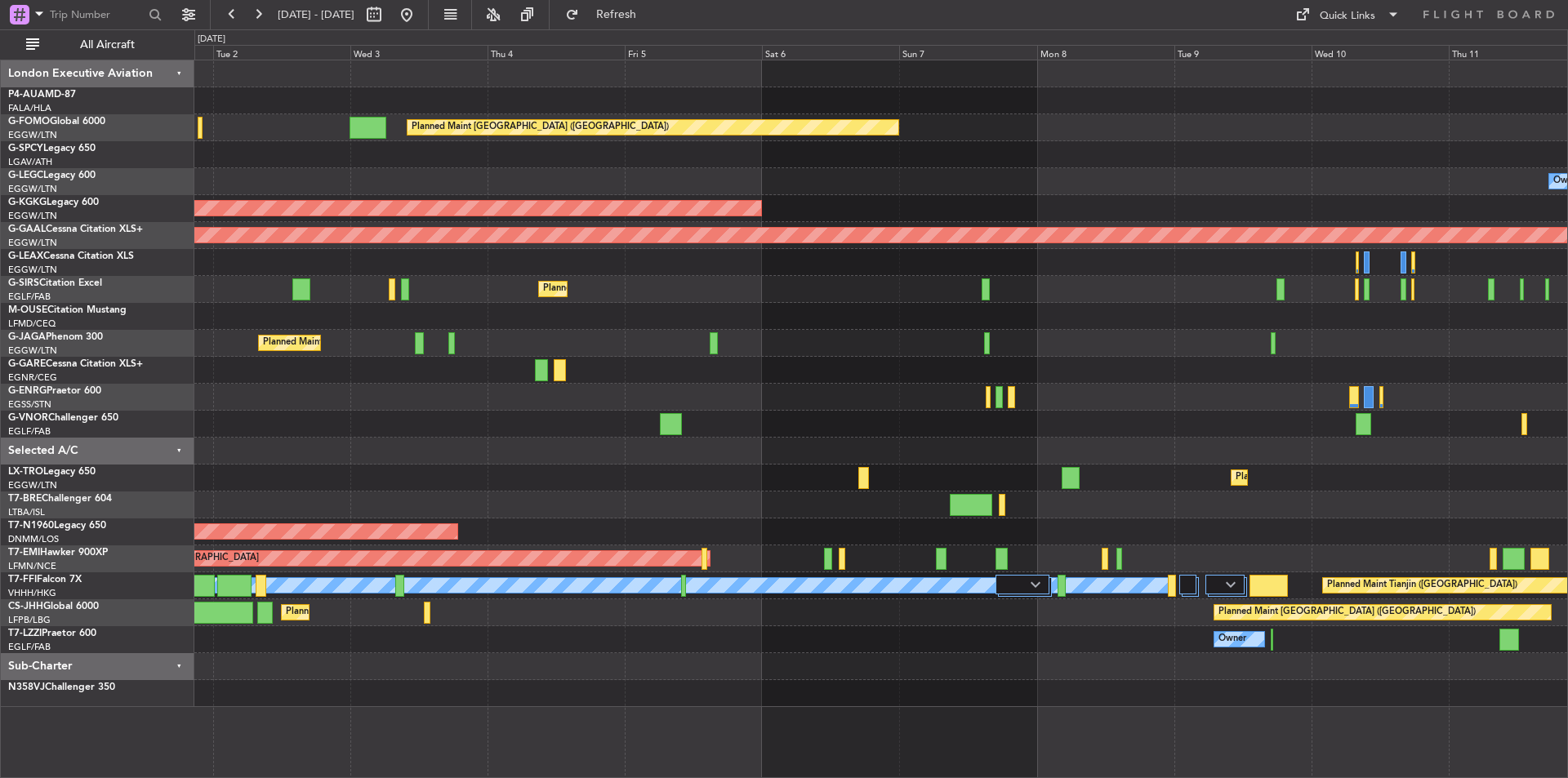
click at [563, 509] on div "Planned Maint London (Luton) Planned Maint Athens (Eleftherios Venizelos Intl) …" at bounding box center [881, 383] width 1373 height 647
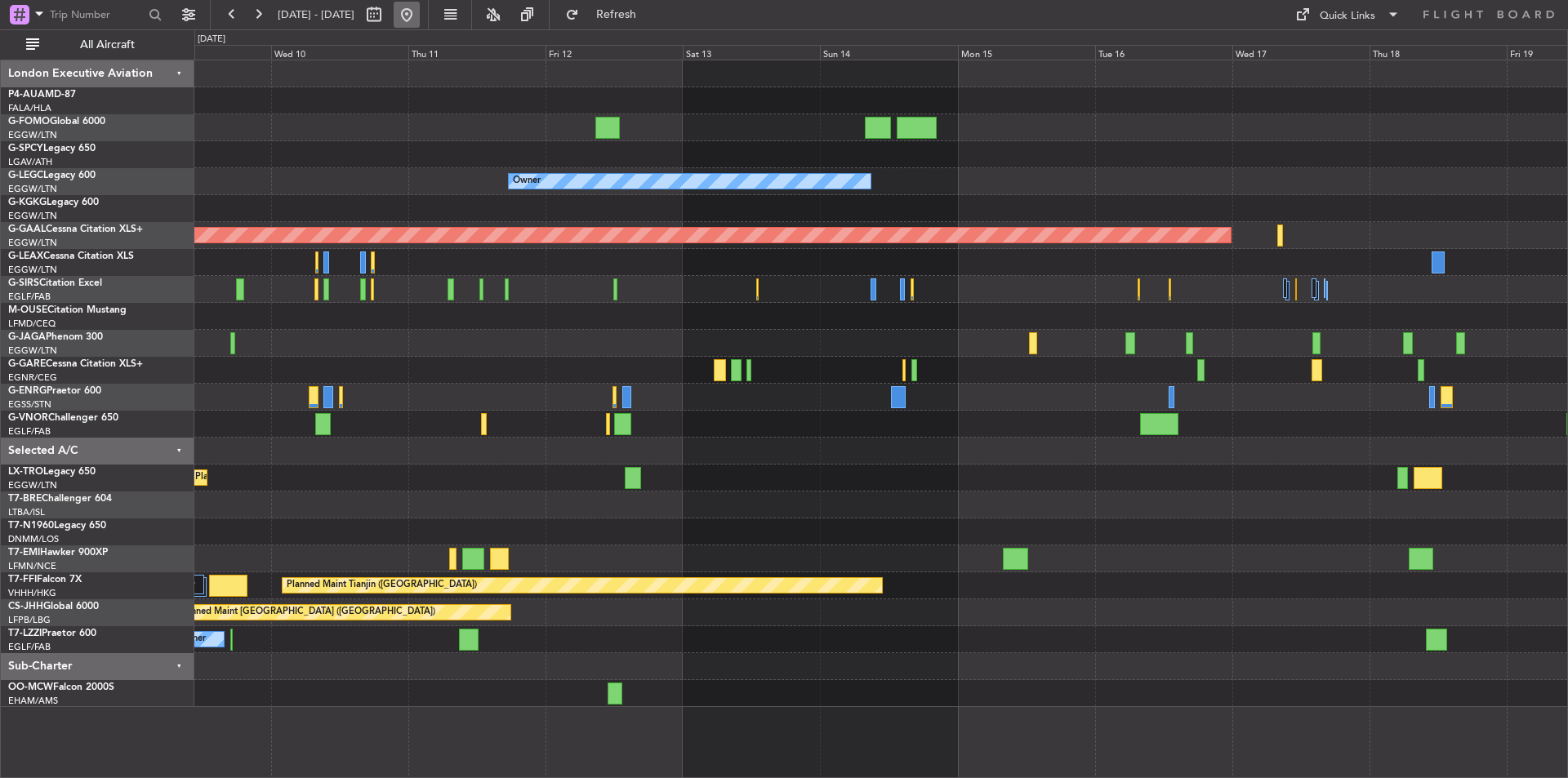
click at [420, 19] on button at bounding box center [406, 14] width 26 height 26
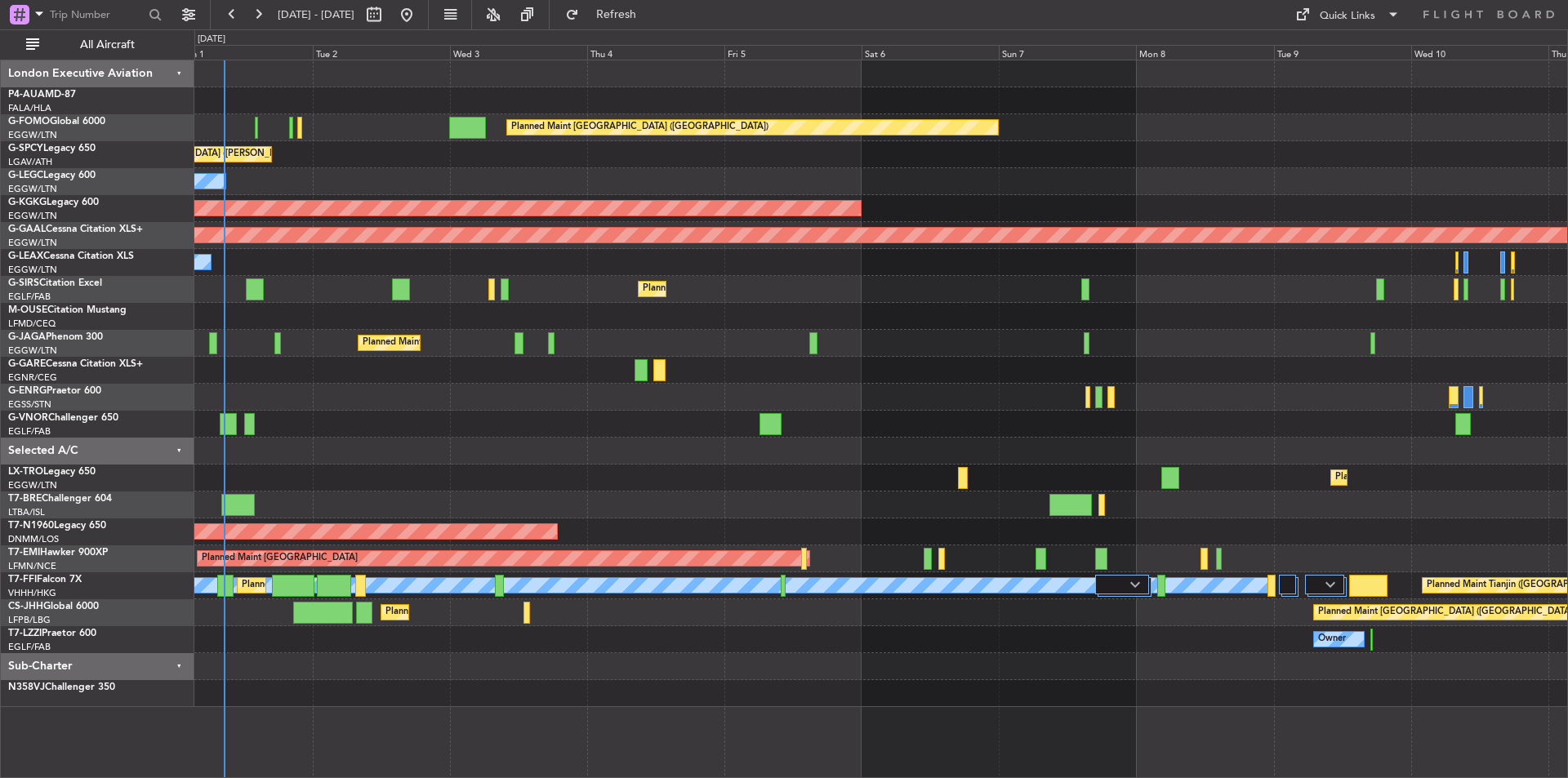
click at [491, 452] on div "Planned Maint [GEOGRAPHIC_DATA] ([GEOGRAPHIC_DATA]) Cleaning [GEOGRAPHIC_DATA] …" at bounding box center [881, 383] width 1373 height 647
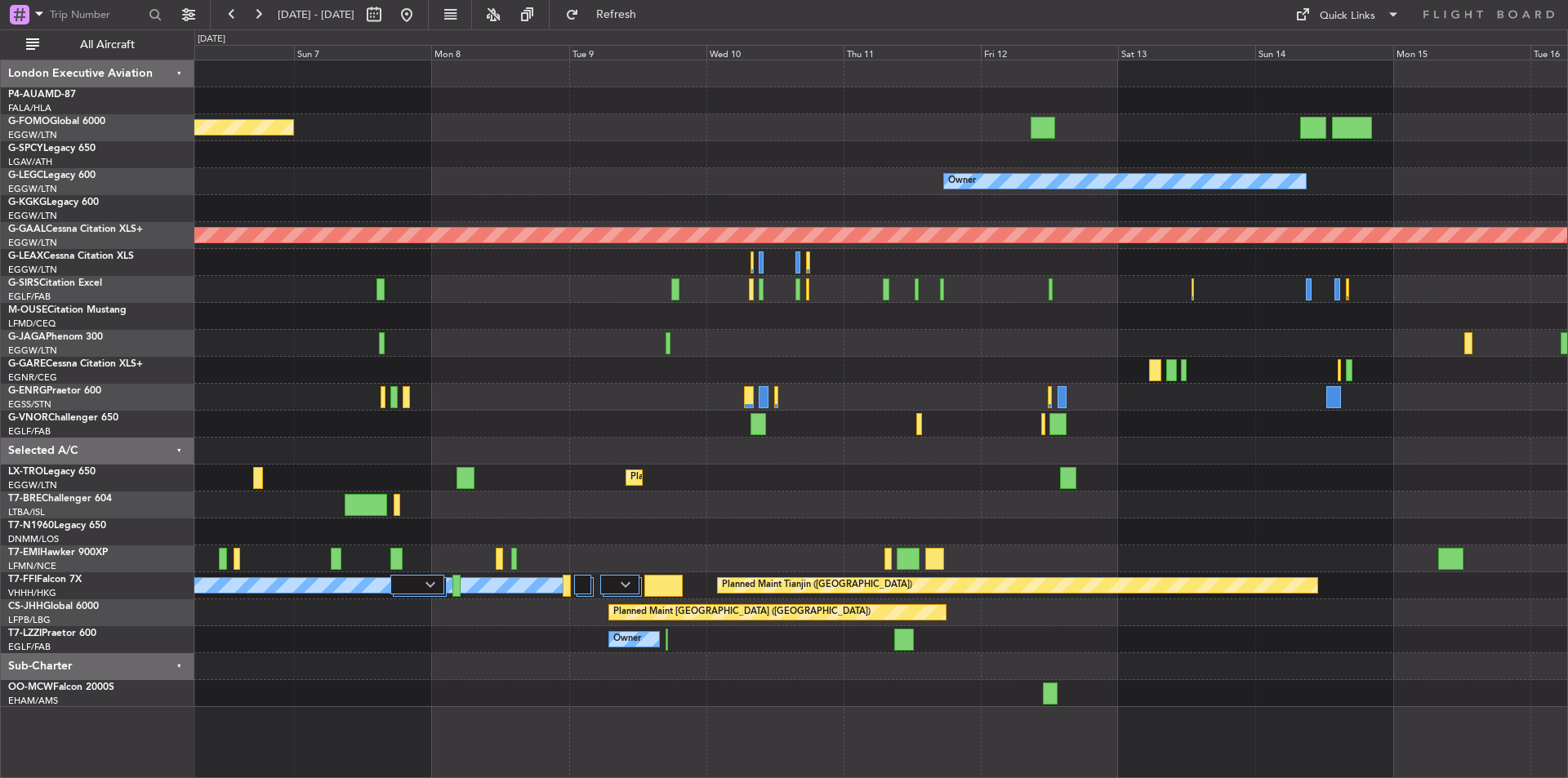
click at [855, 552] on div "Planned Maint London (Luton) Owner AOG Maint Istanbul (Ataturk) Planned Maint D…" at bounding box center [881, 383] width 1373 height 647
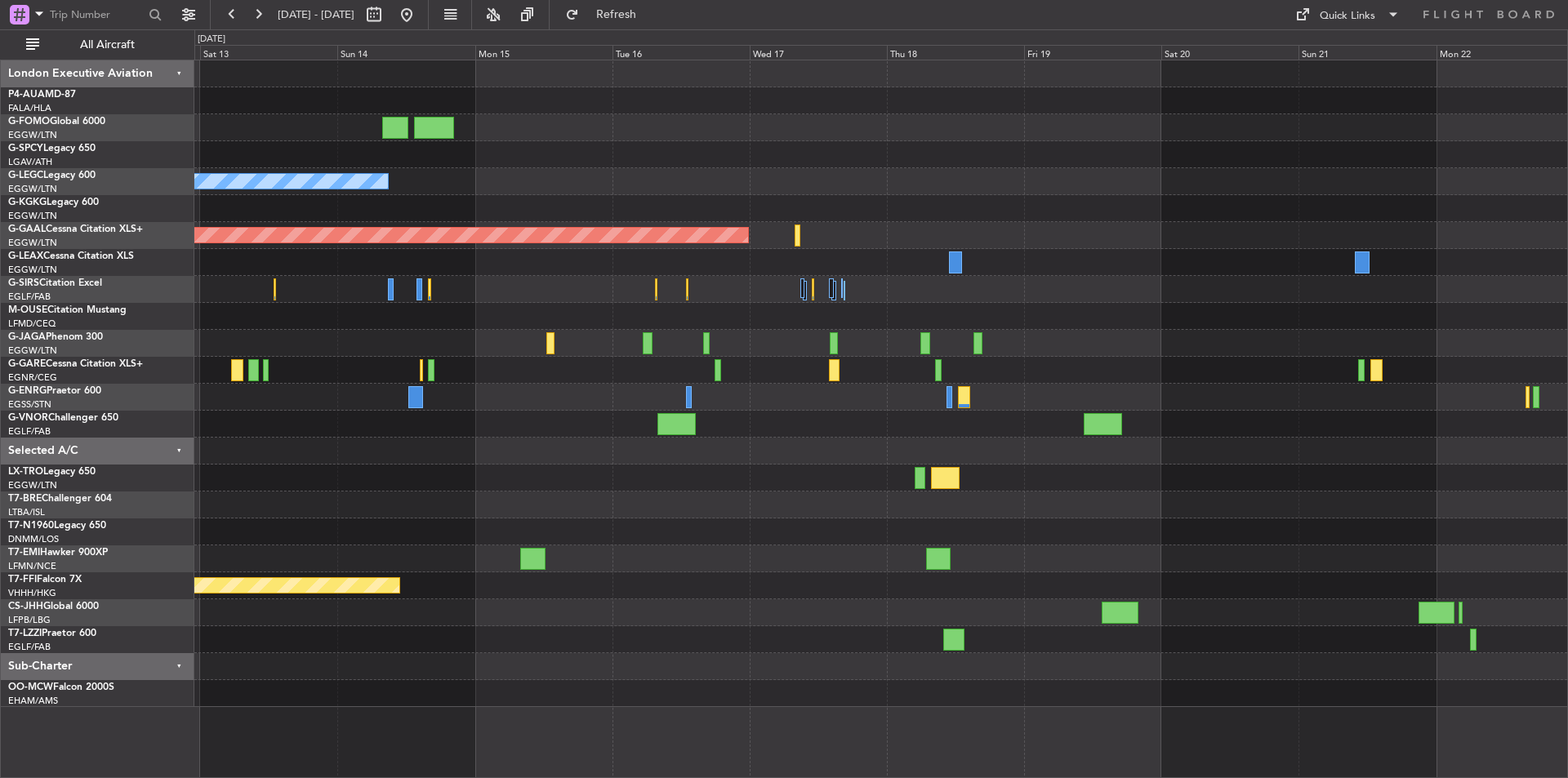
click at [413, 603] on div "Owner A/C Unavailable [GEOGRAPHIC_DATA] ([GEOGRAPHIC_DATA]) Planned [GEOGRAPHIC…" at bounding box center [881, 383] width 1373 height 647
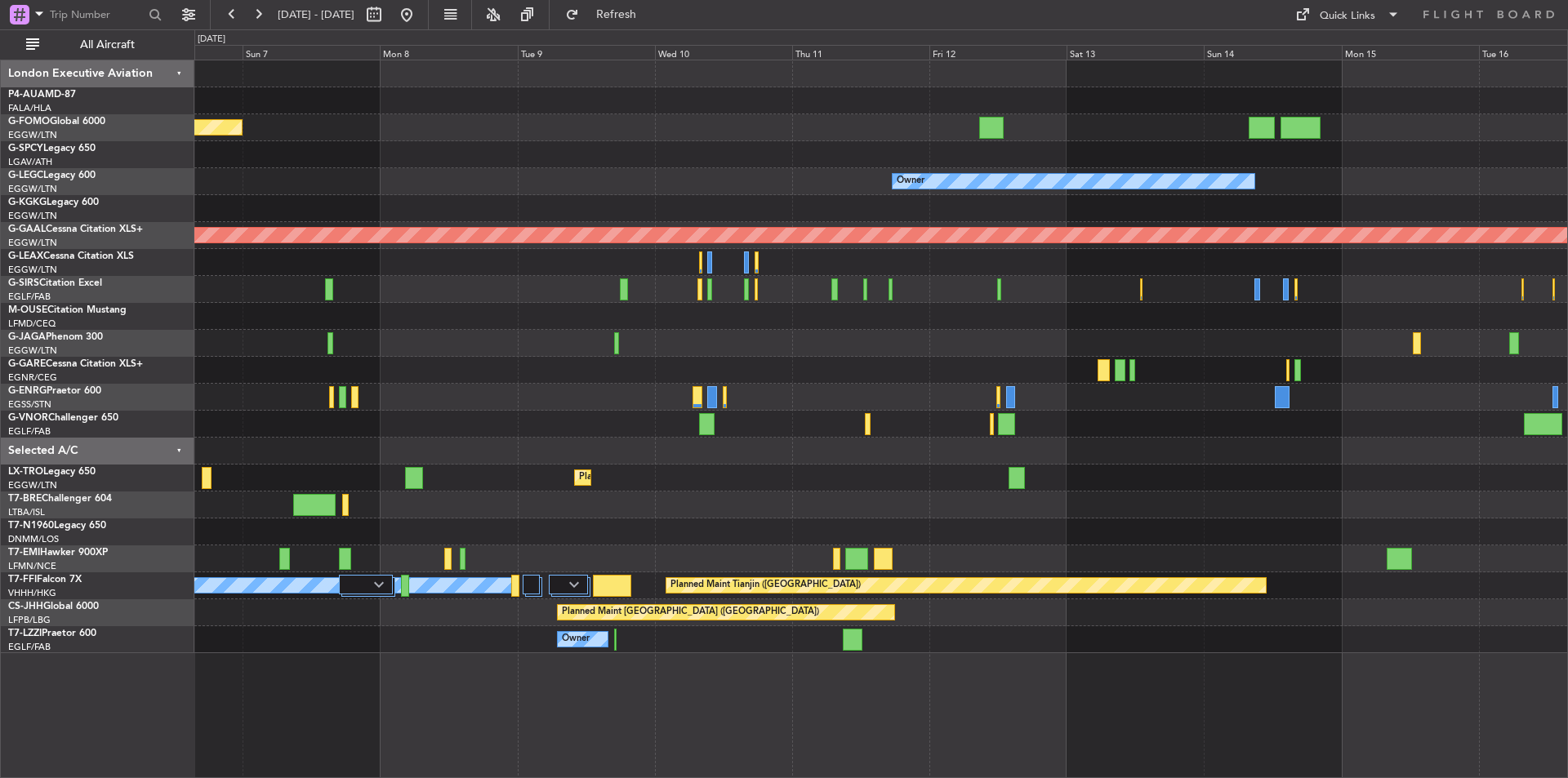
click at [1518, 468] on div "Planned Maint London (Luton) Owner AOG Maint Istanbul (Ataturk) Planned Maint D…" at bounding box center [881, 356] width 1373 height 593
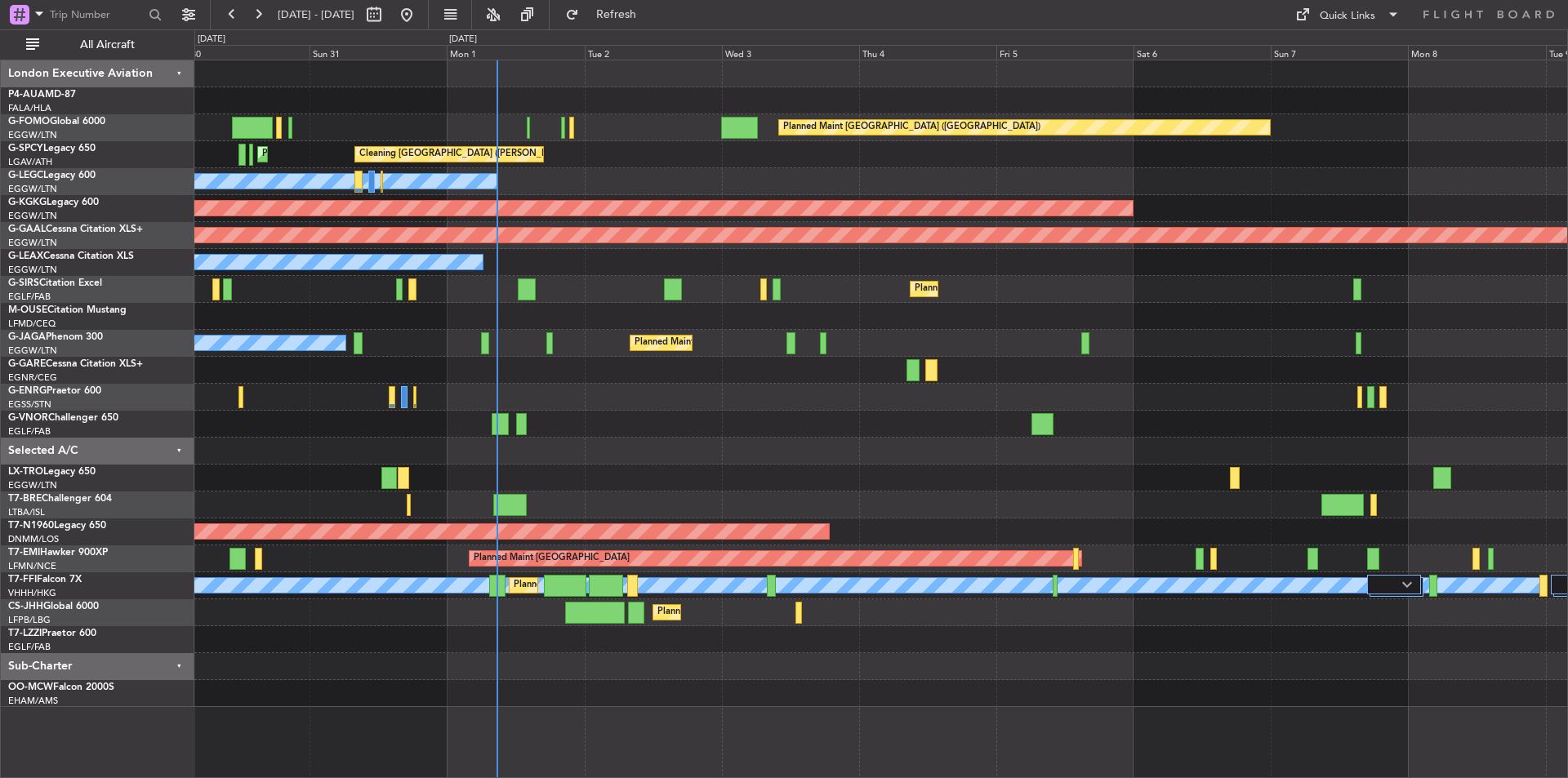
click at [1567, 562] on html "06 Sep 2025 - 16 Sep 2025 Refresh Quick Links All Aircraft Planned Maint London…" at bounding box center [784, 389] width 1568 height 778
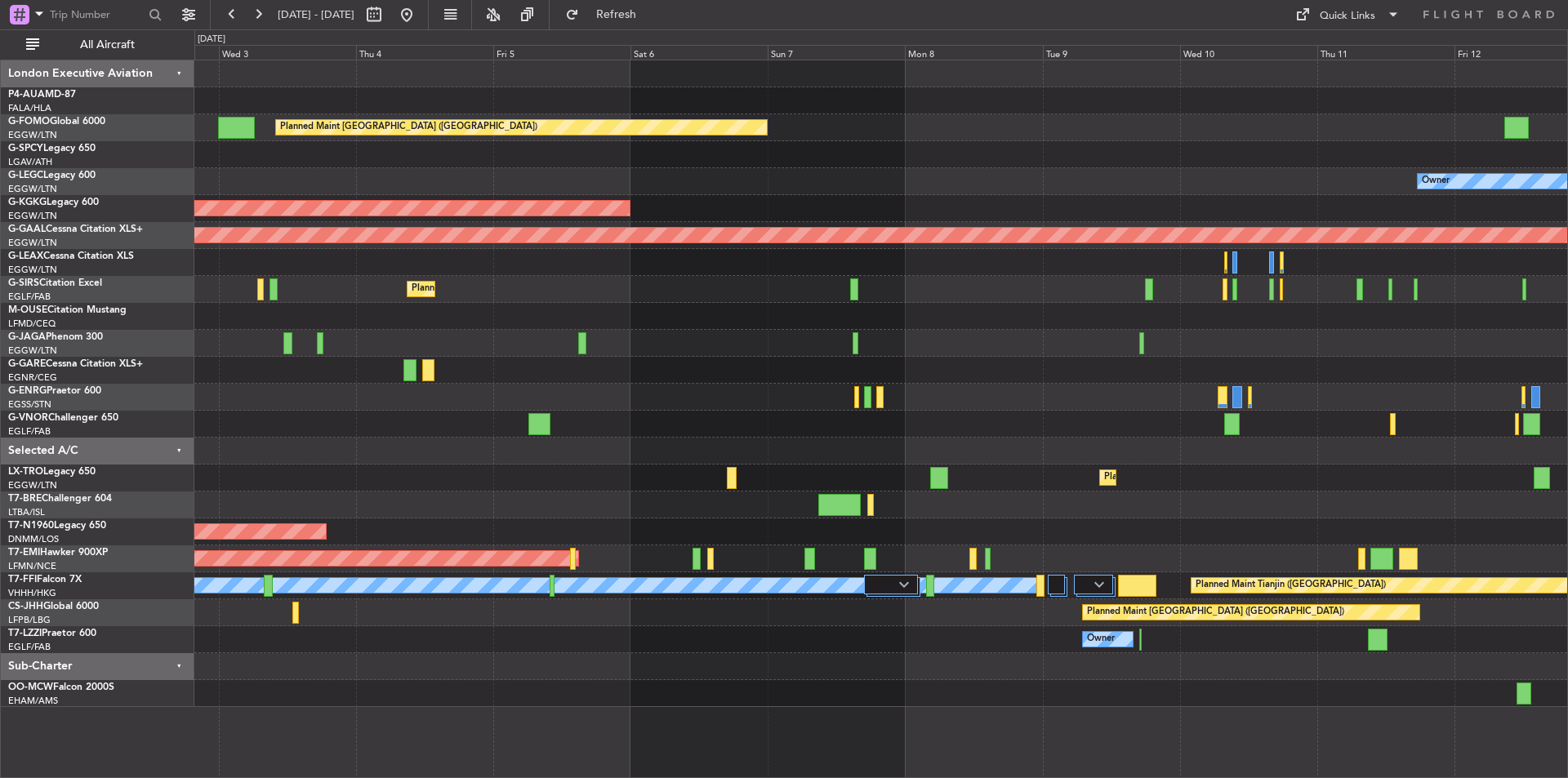
click at [737, 393] on div at bounding box center [881, 397] width 1373 height 27
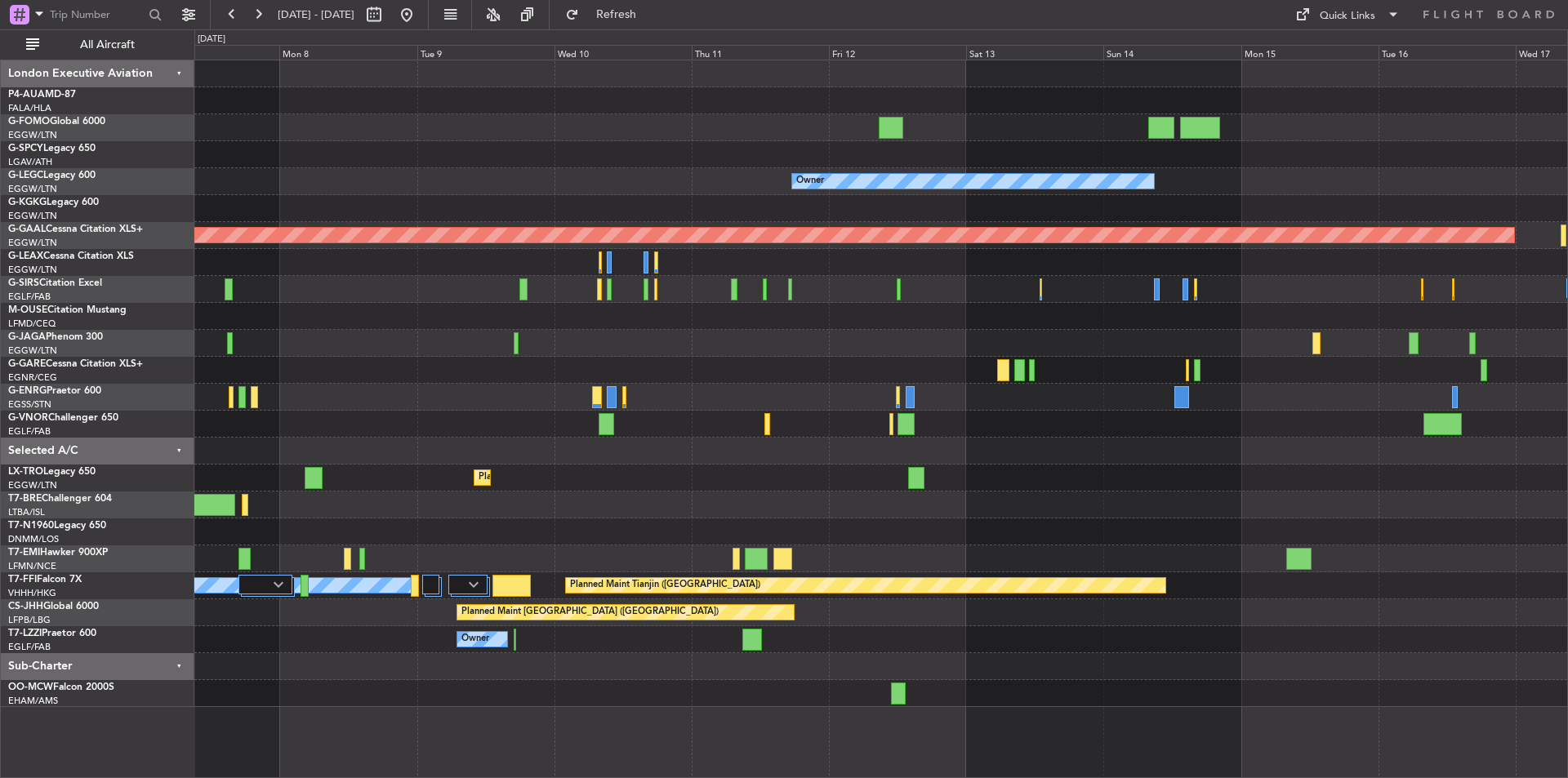
click at [531, 410] on div "Planned Maint London (Luton) Owner AOG Maint Istanbul (Ataturk) Planned Maint D…" at bounding box center [881, 383] width 1373 height 647
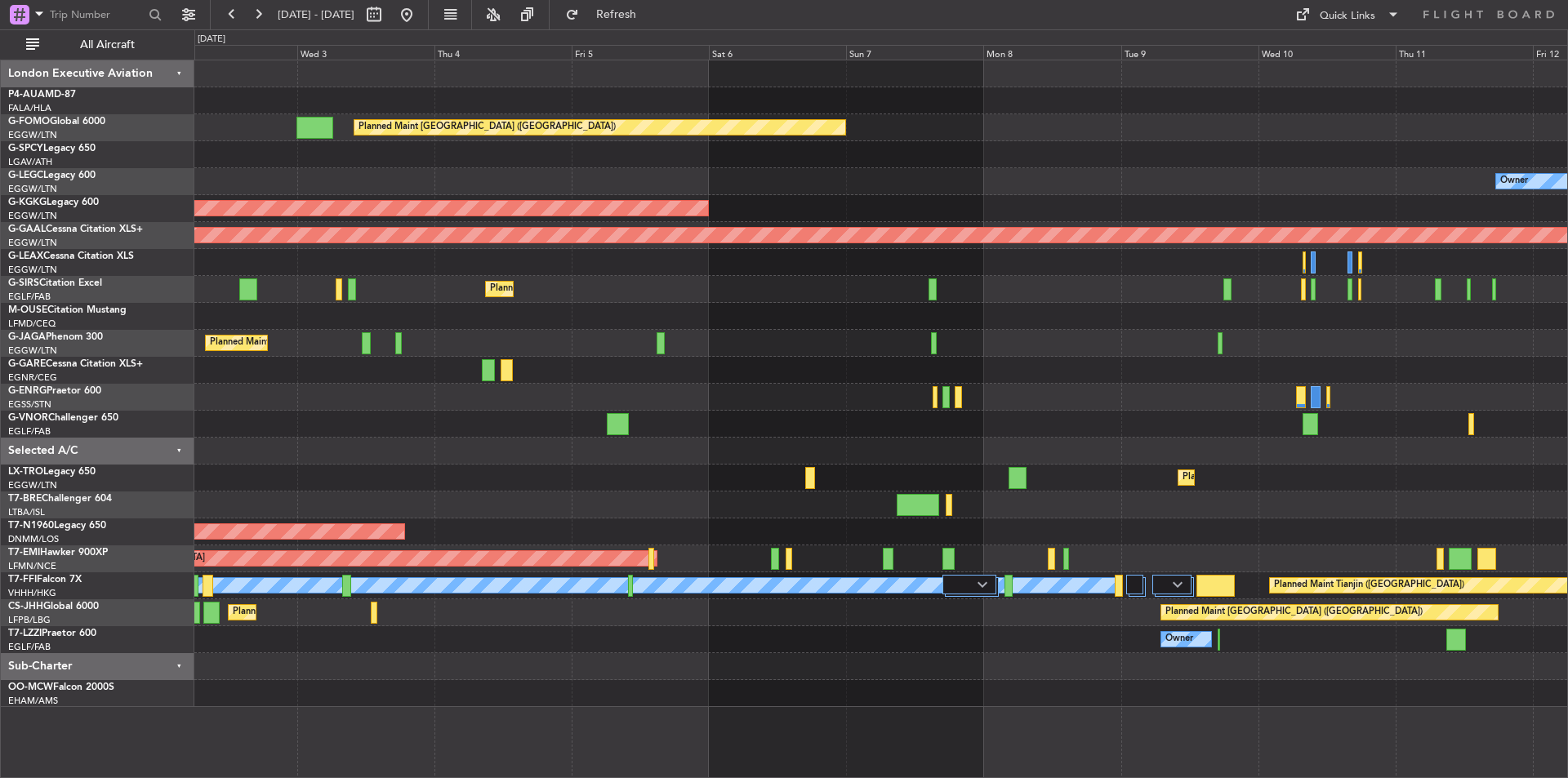
click at [880, 385] on div "Planned Maint London (Luton) Cleaning Athens (Eleftherios Venizelos Intl) Owner…" at bounding box center [784, 403] width 1568 height 748
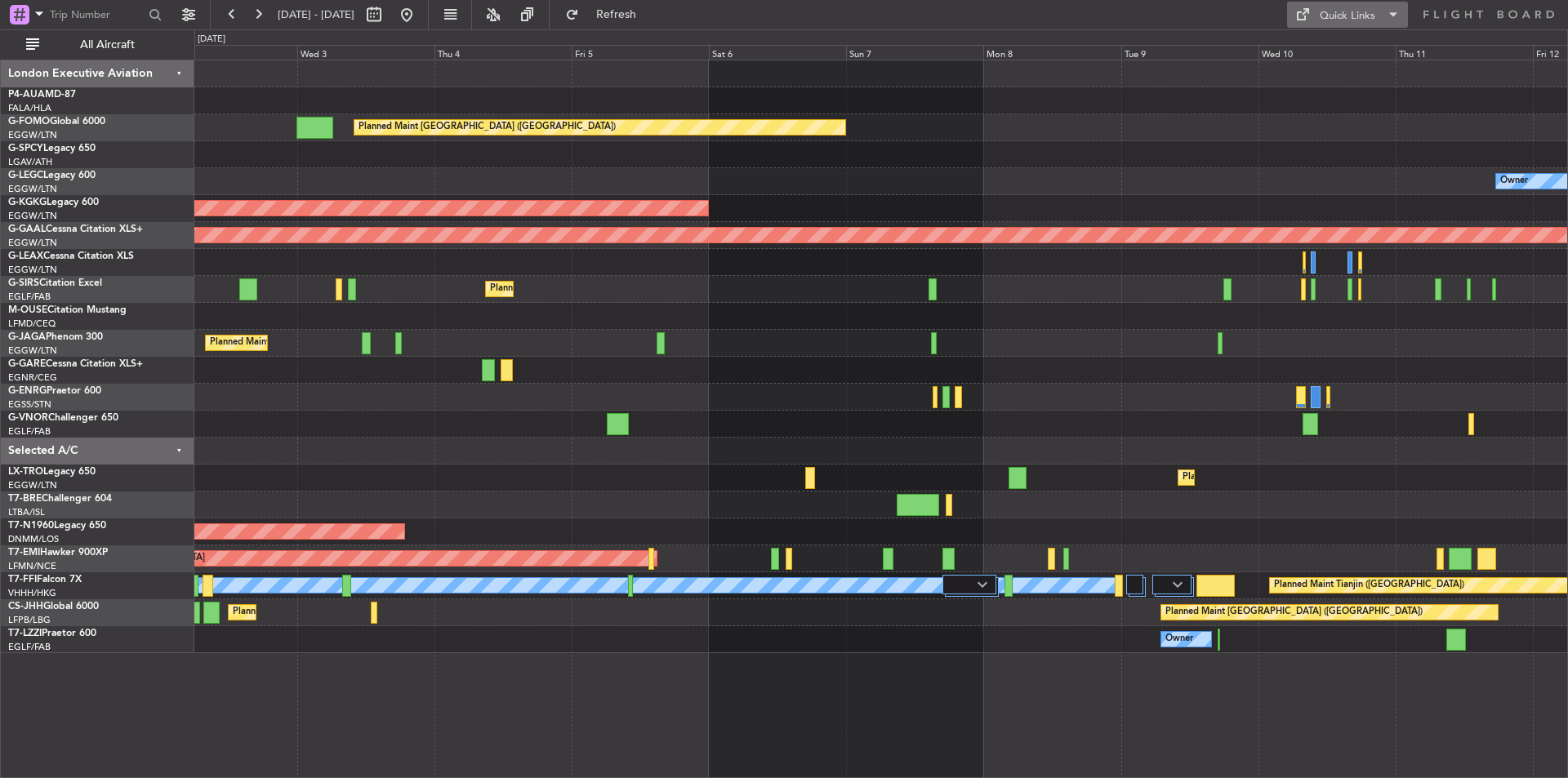
click at [1351, 15] on div "Quick Links" at bounding box center [1348, 16] width 56 height 16
click at [1337, 39] on button "Trip Builder" at bounding box center [1348, 54] width 123 height 39
click at [638, 8] on button "Refresh" at bounding box center [607, 14] width 98 height 26
click at [621, 19] on button "Refresh" at bounding box center [607, 14] width 98 height 26
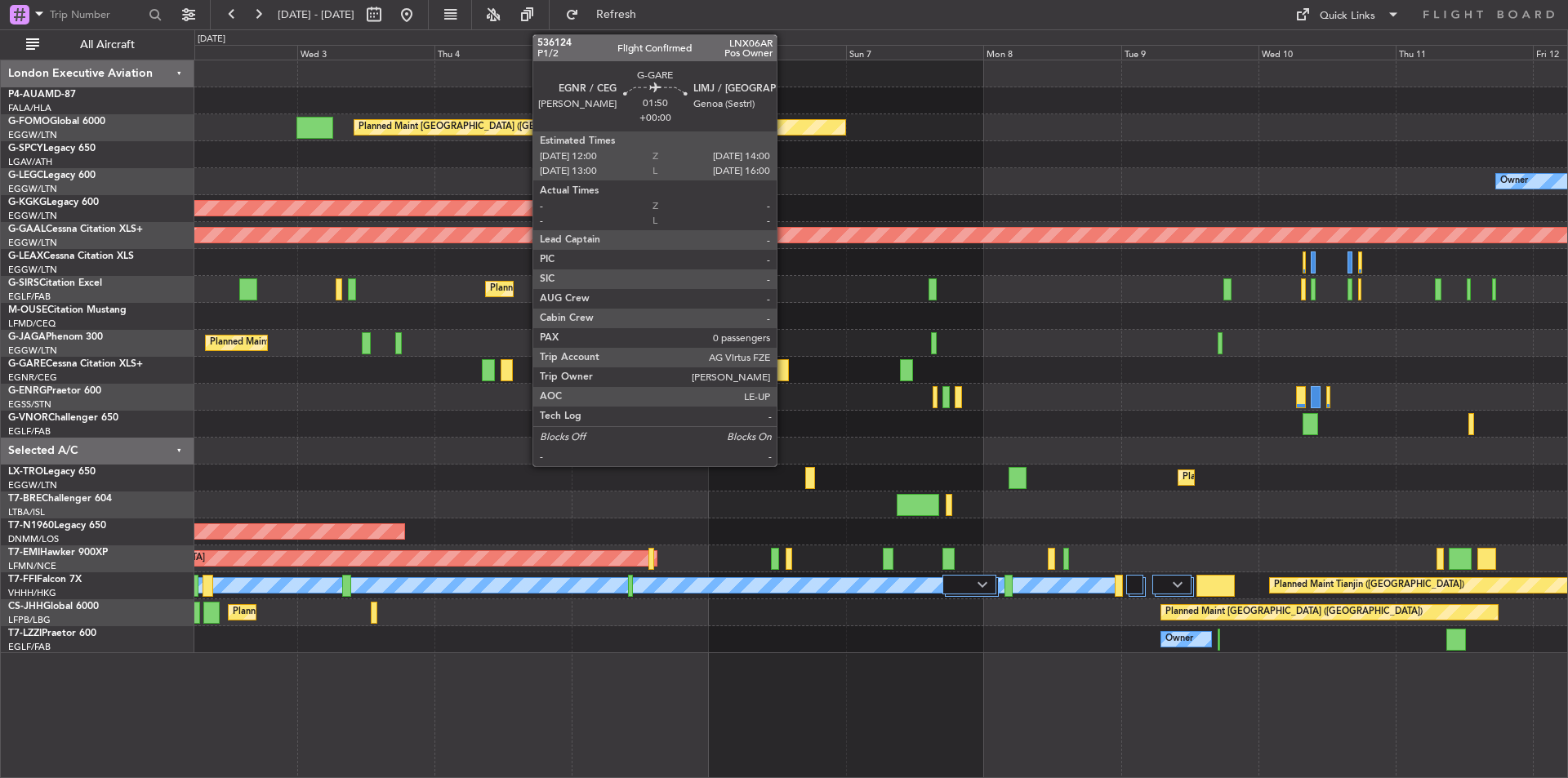
click at [784, 376] on div at bounding box center [783, 370] width 12 height 22
click at [783, 364] on div at bounding box center [783, 370] width 12 height 22
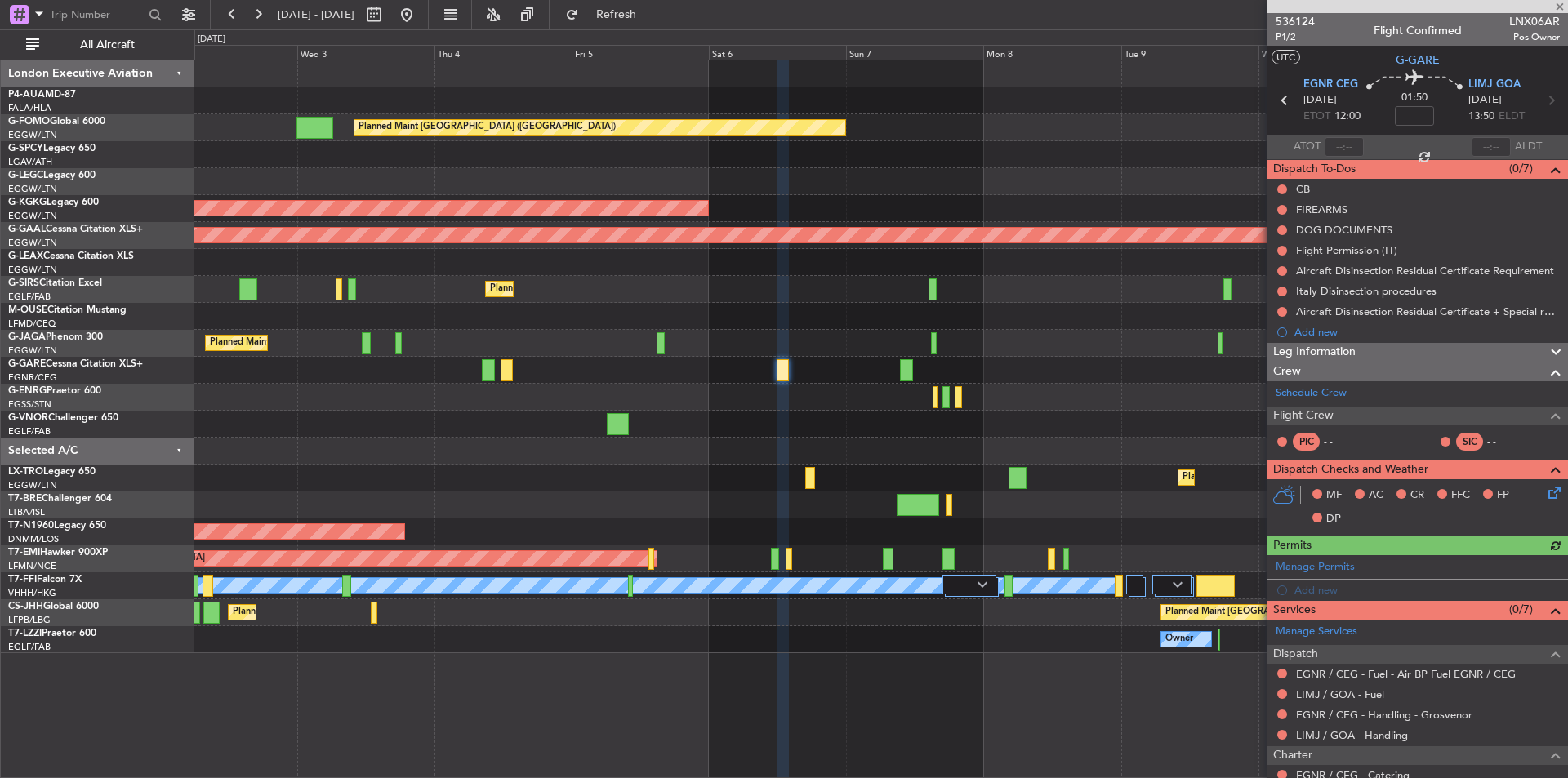
scroll to position [134, 0]
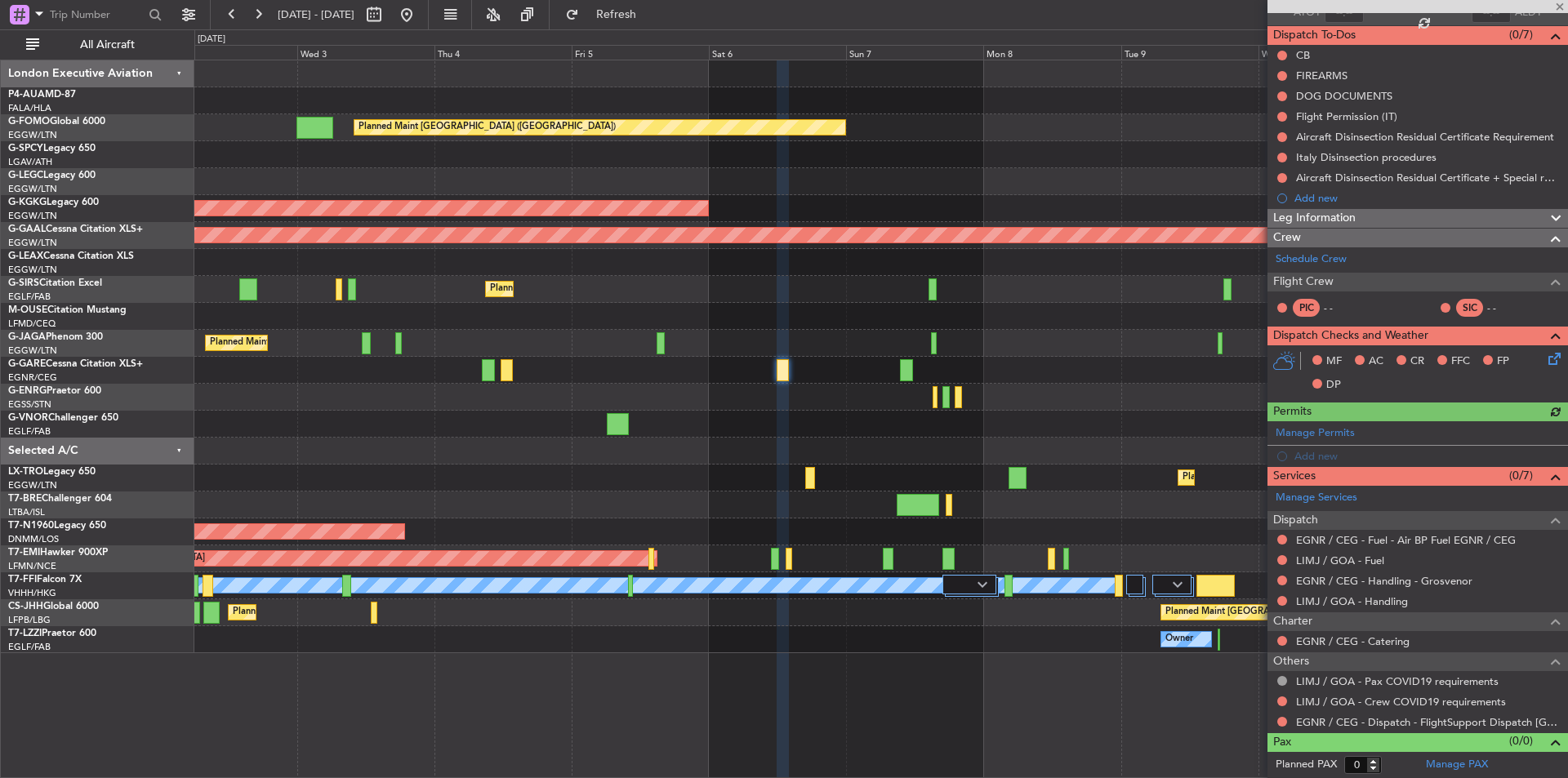
click at [1347, 598] on mat-tooltip-component "EGNR / CEG - Handling - Grosvenor" at bounding box center [1384, 608] width 179 height 43
click at [1326, 600] on link "LIMJ / GOA - Handling" at bounding box center [1352, 601] width 112 height 14
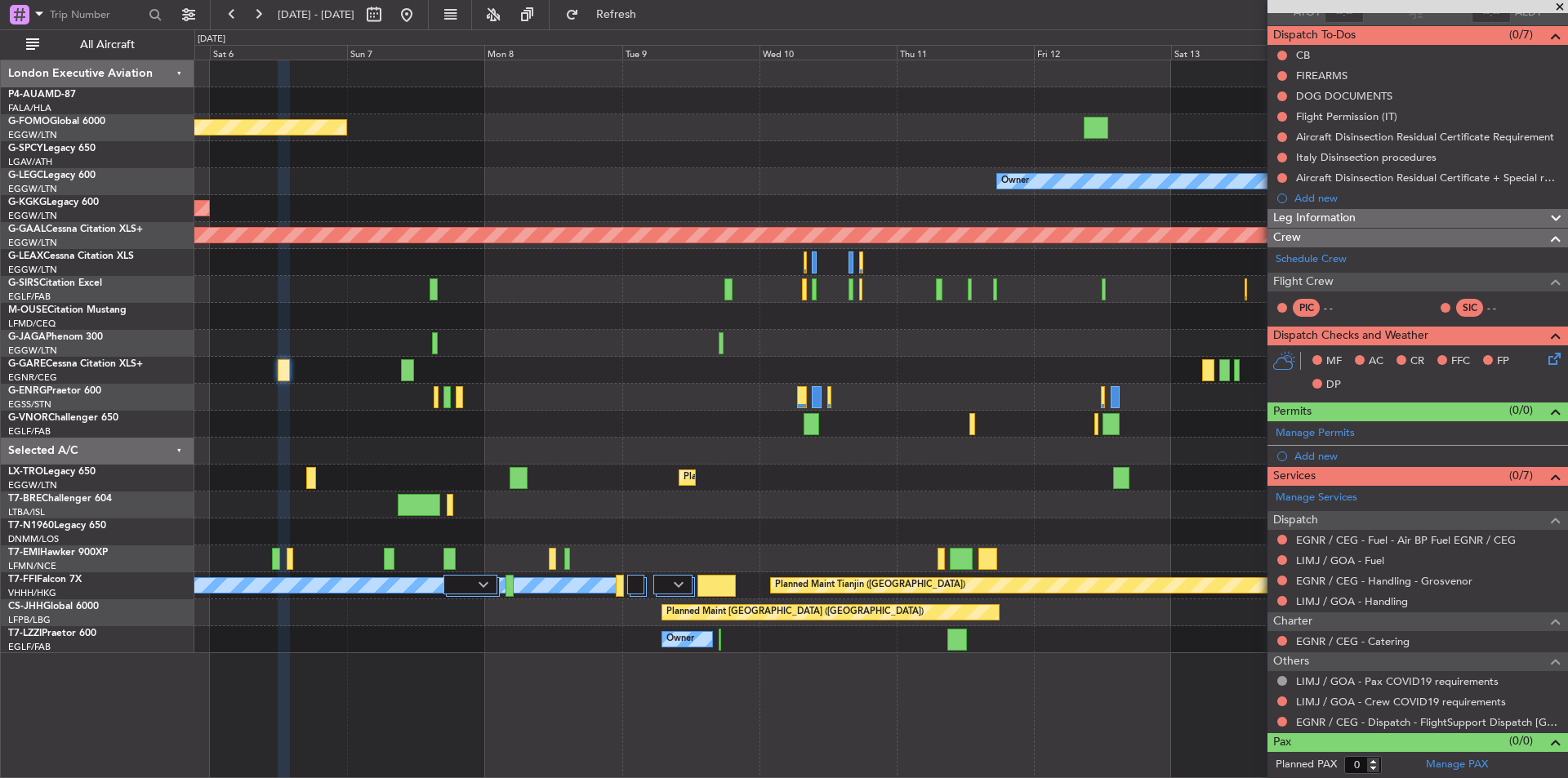
click at [591, 414] on div "Planned Maint London (Luton) Owner AOG Maint Istanbul (Ataturk) Planned Maint D…" at bounding box center [881, 356] width 1373 height 593
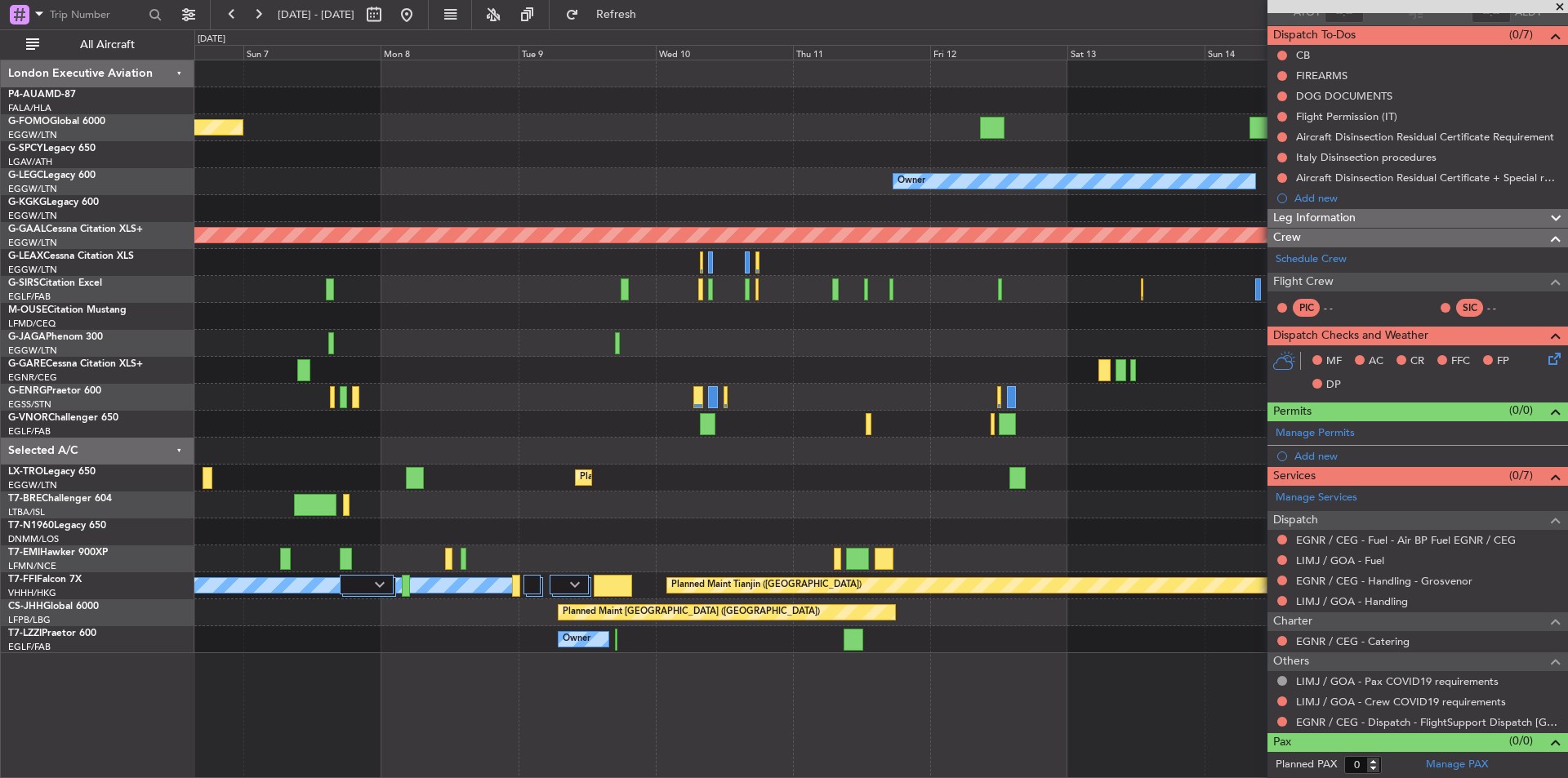
click at [666, 414] on div "Planned Maint London (Luton) Owner AOG Maint Istanbul (Ataturk) Planned Maint D…" at bounding box center [881, 356] width 1373 height 593
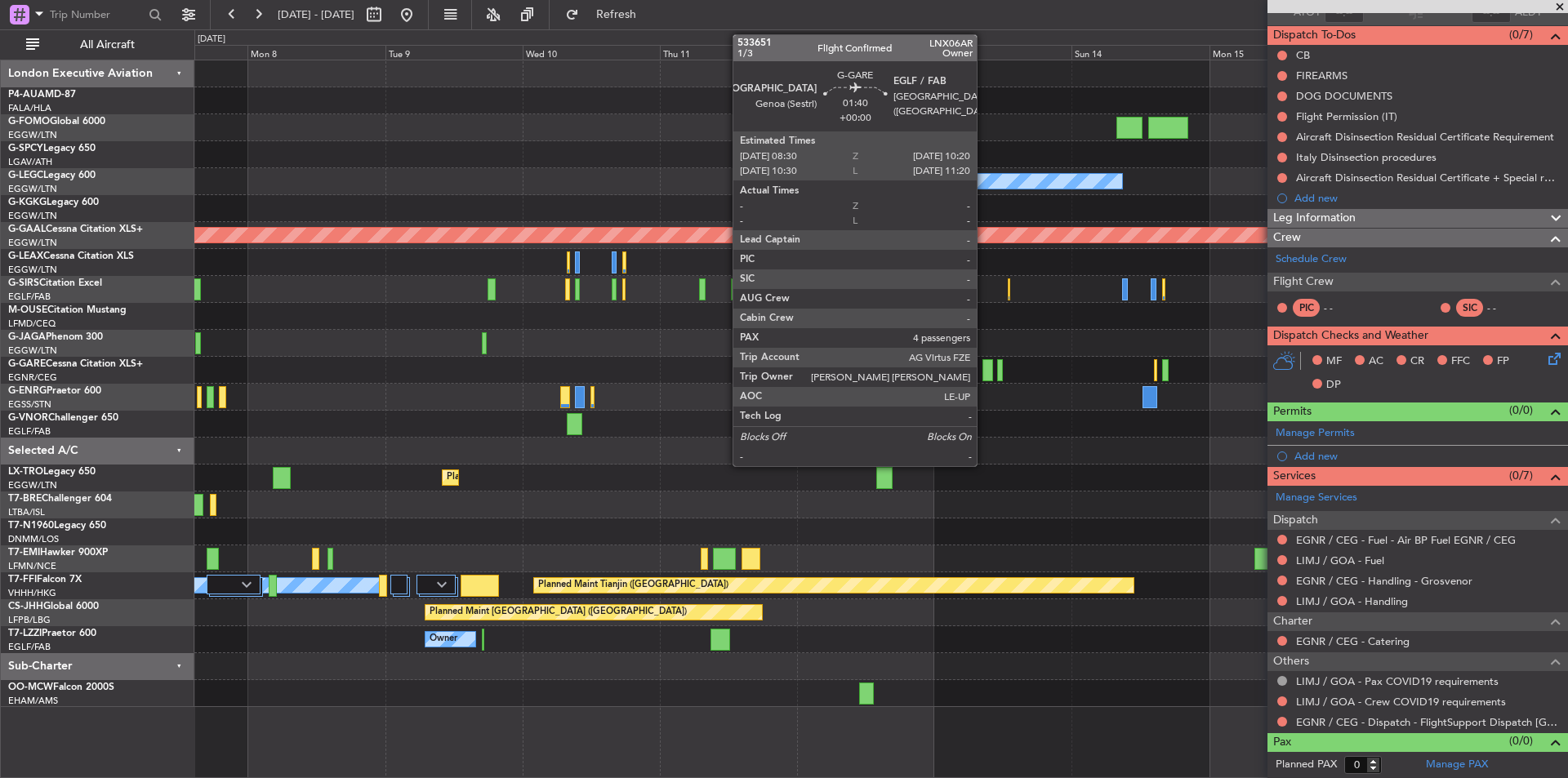
click at [984, 370] on div at bounding box center [988, 370] width 11 height 22
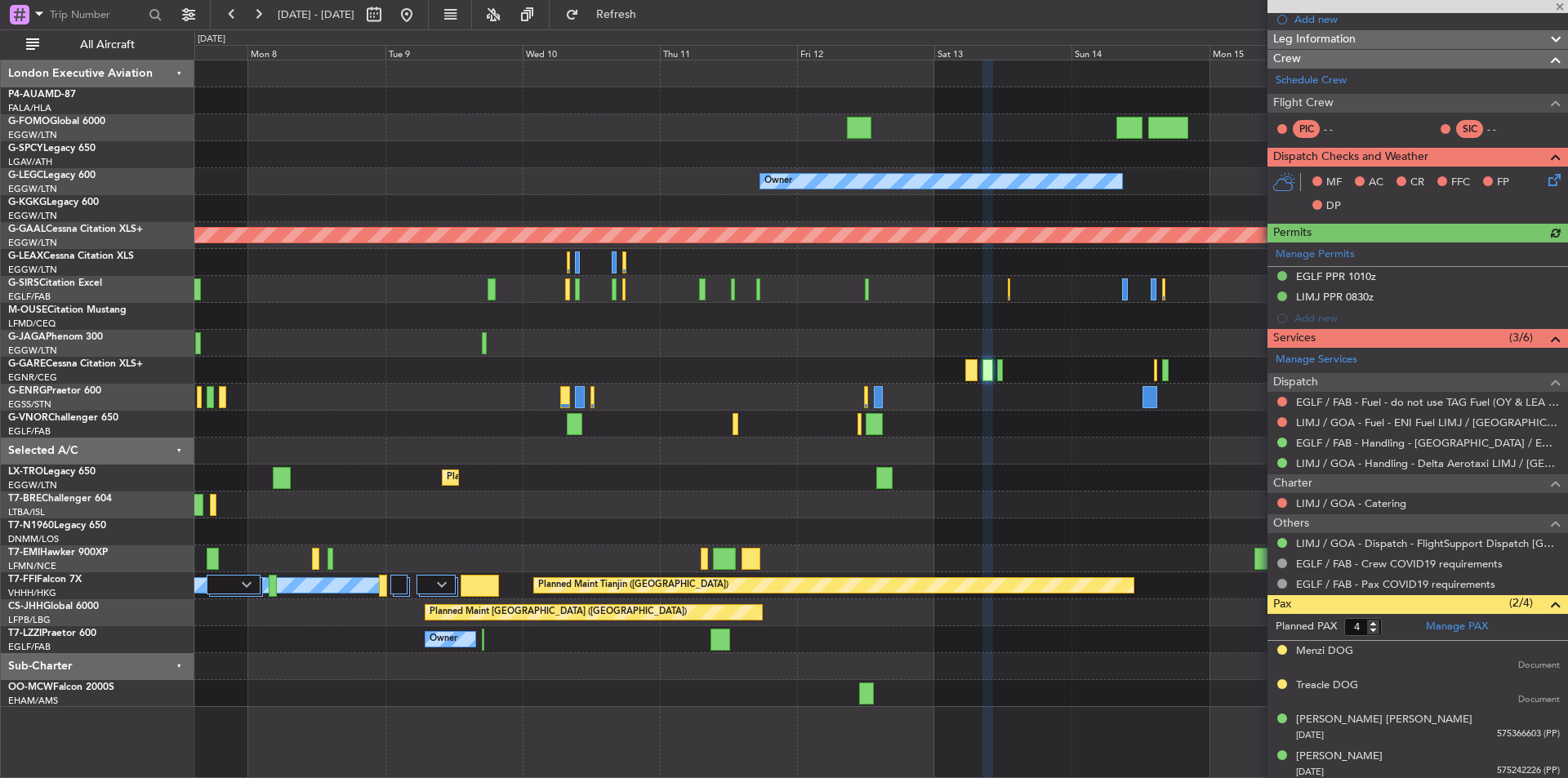
scroll to position [276, 0]
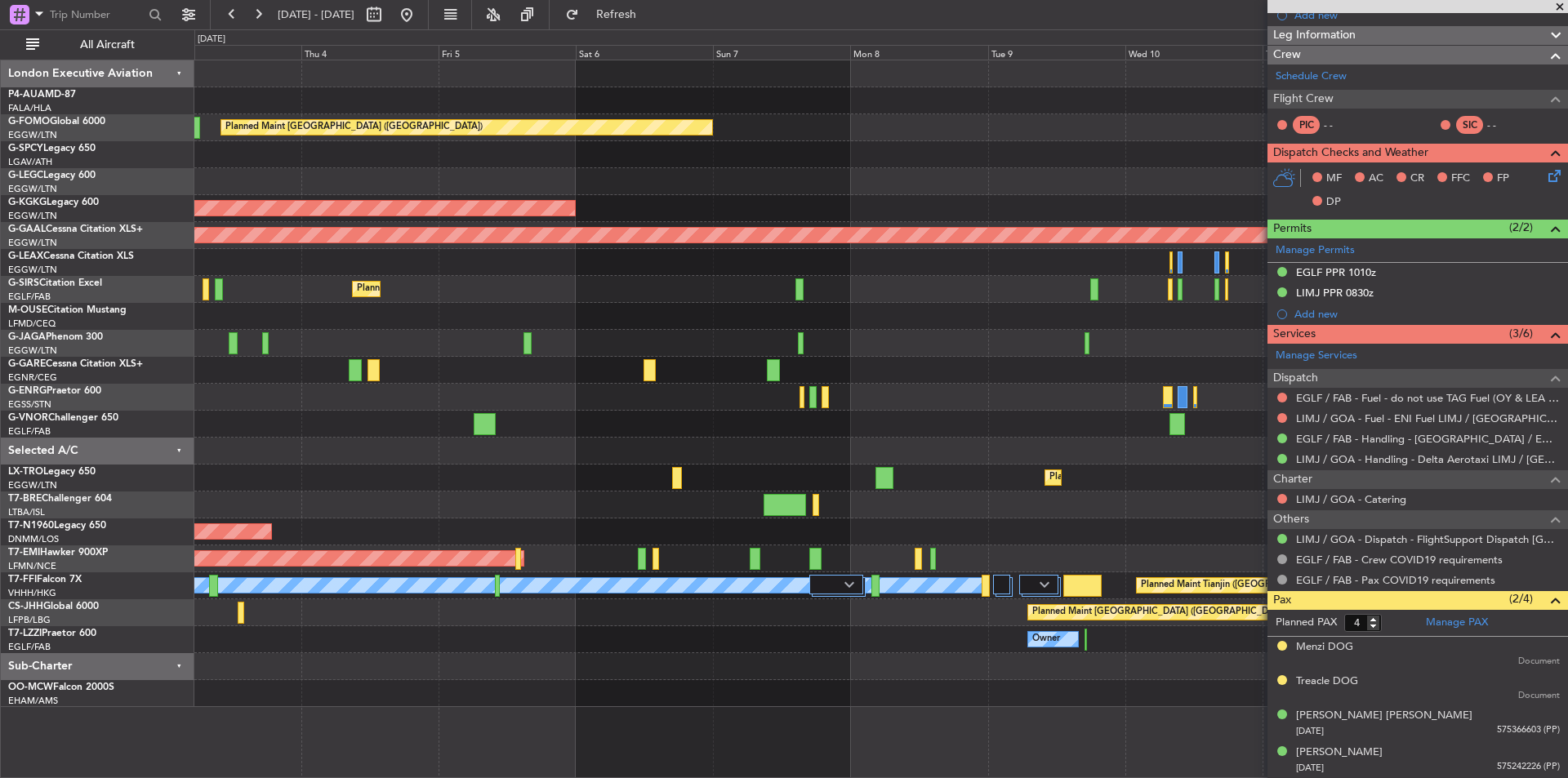
click at [1153, 388] on div at bounding box center [881, 397] width 1373 height 27
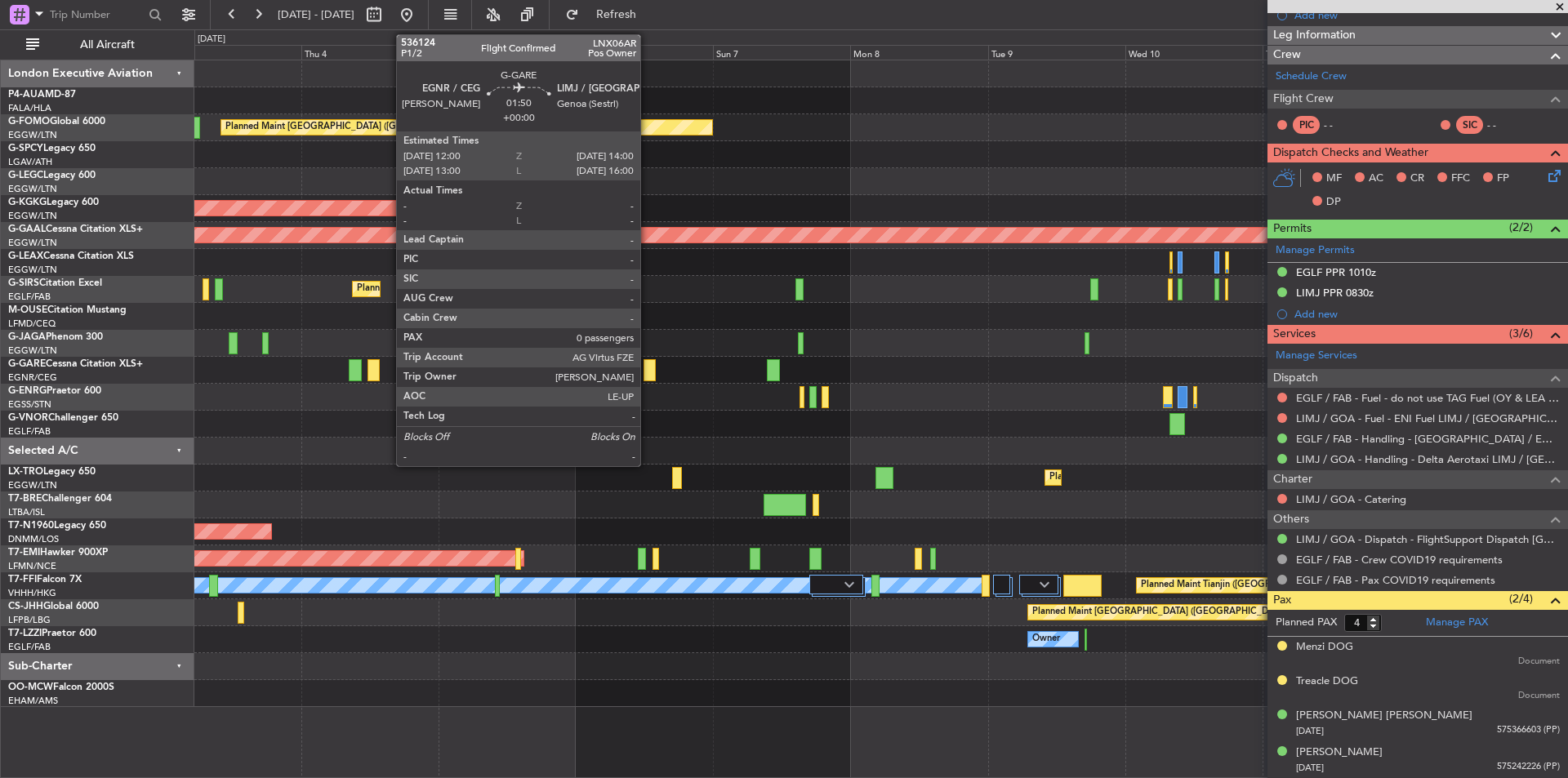
click at [647, 374] on div at bounding box center [650, 370] width 12 height 22
click at [650, 367] on div at bounding box center [650, 370] width 12 height 22
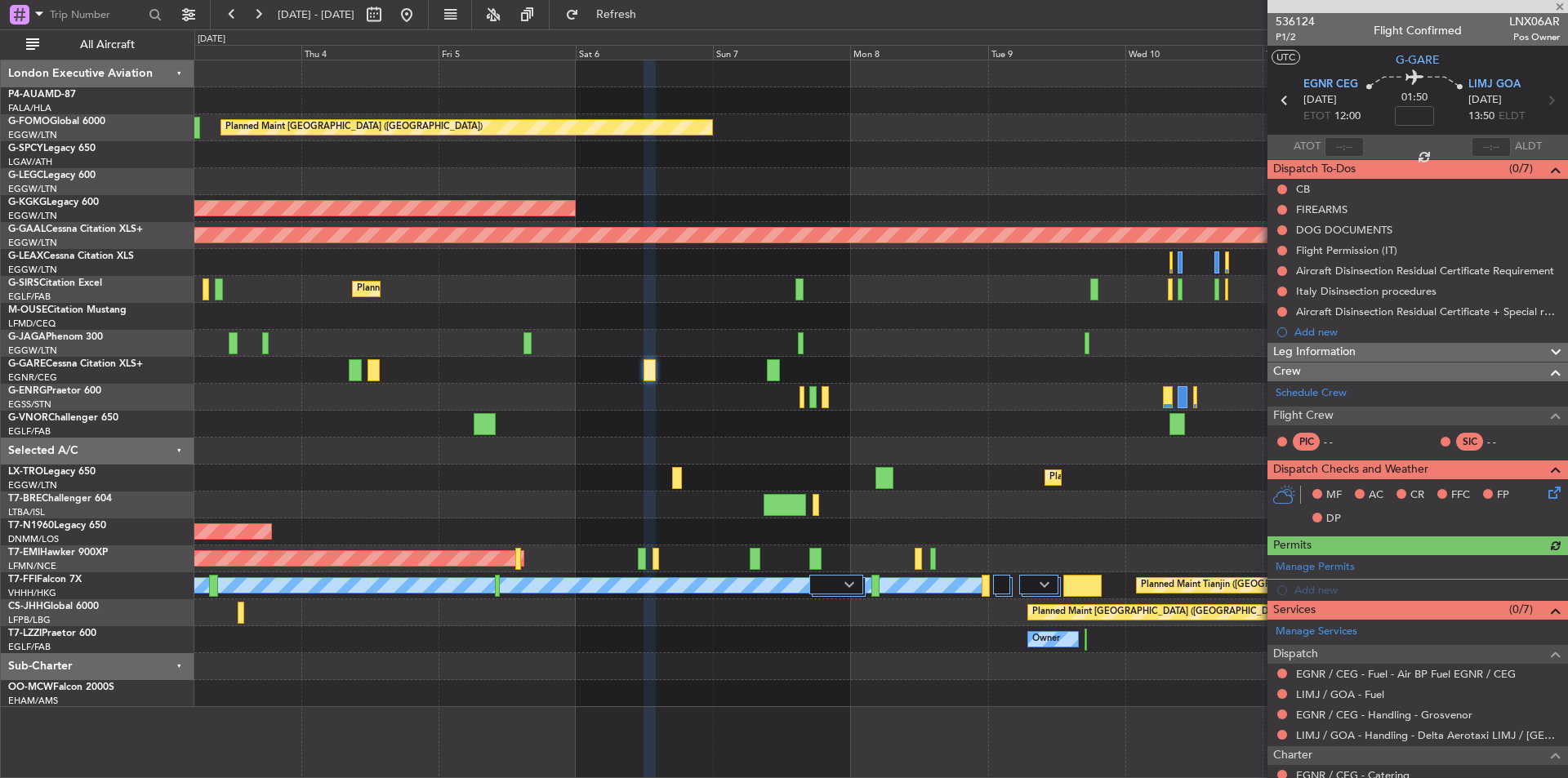
scroll to position [134, 0]
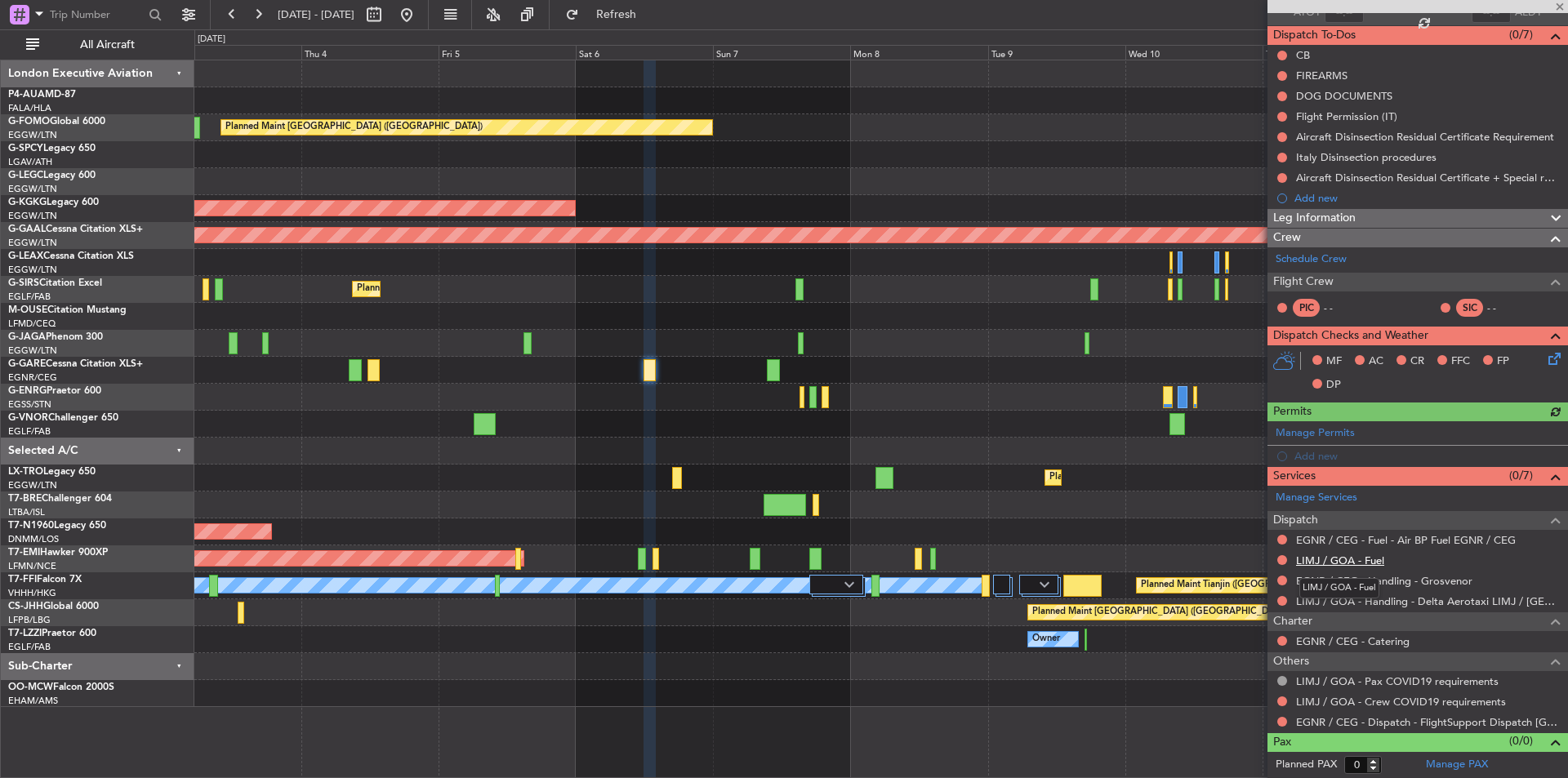
click at [1360, 556] on link "LIMJ / GOA - Fuel" at bounding box center [1340, 560] width 88 height 14
click at [640, 11] on span "Refresh" at bounding box center [616, 15] width 69 height 12
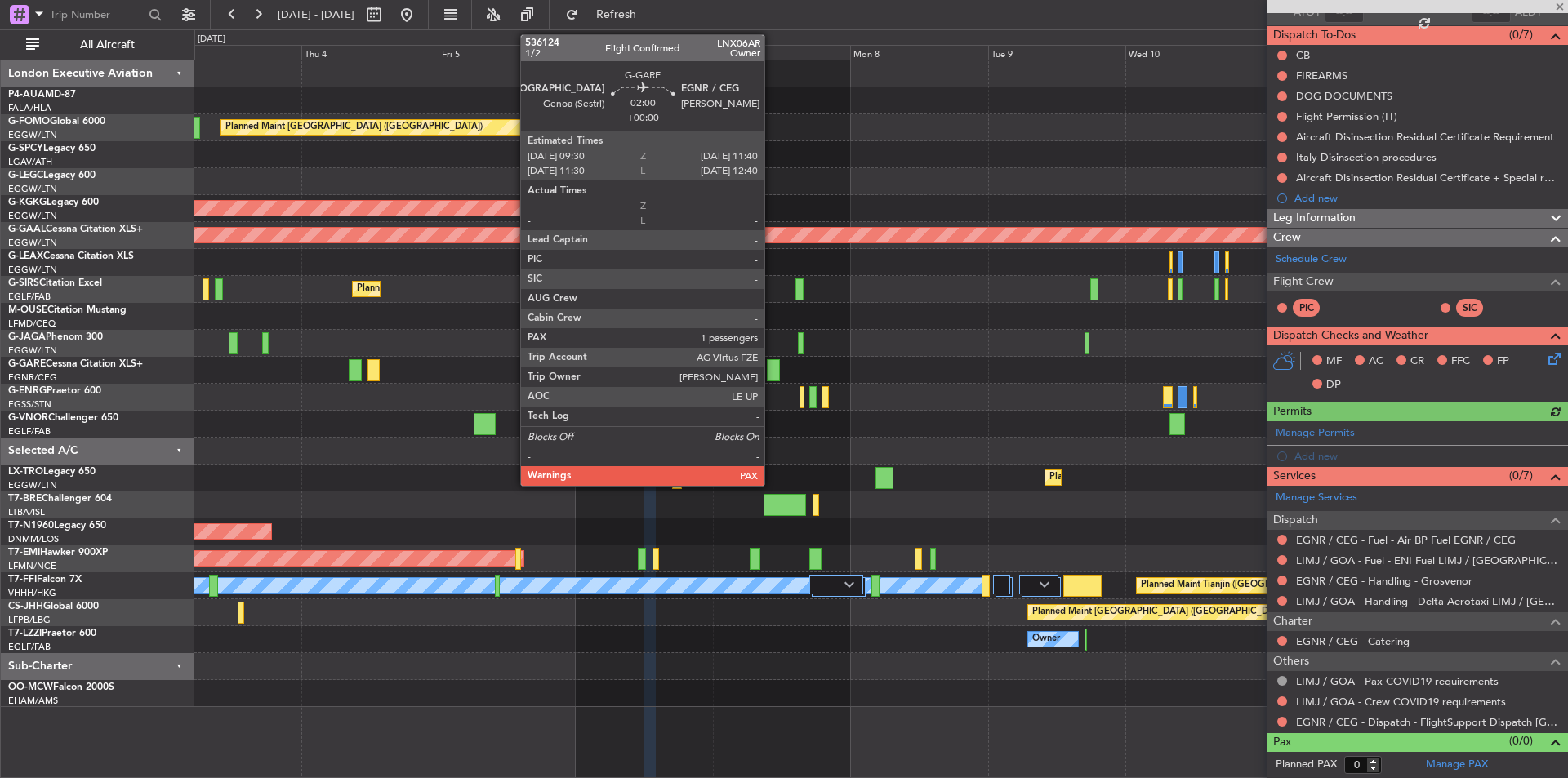
click at [772, 374] on div at bounding box center [773, 370] width 13 height 22
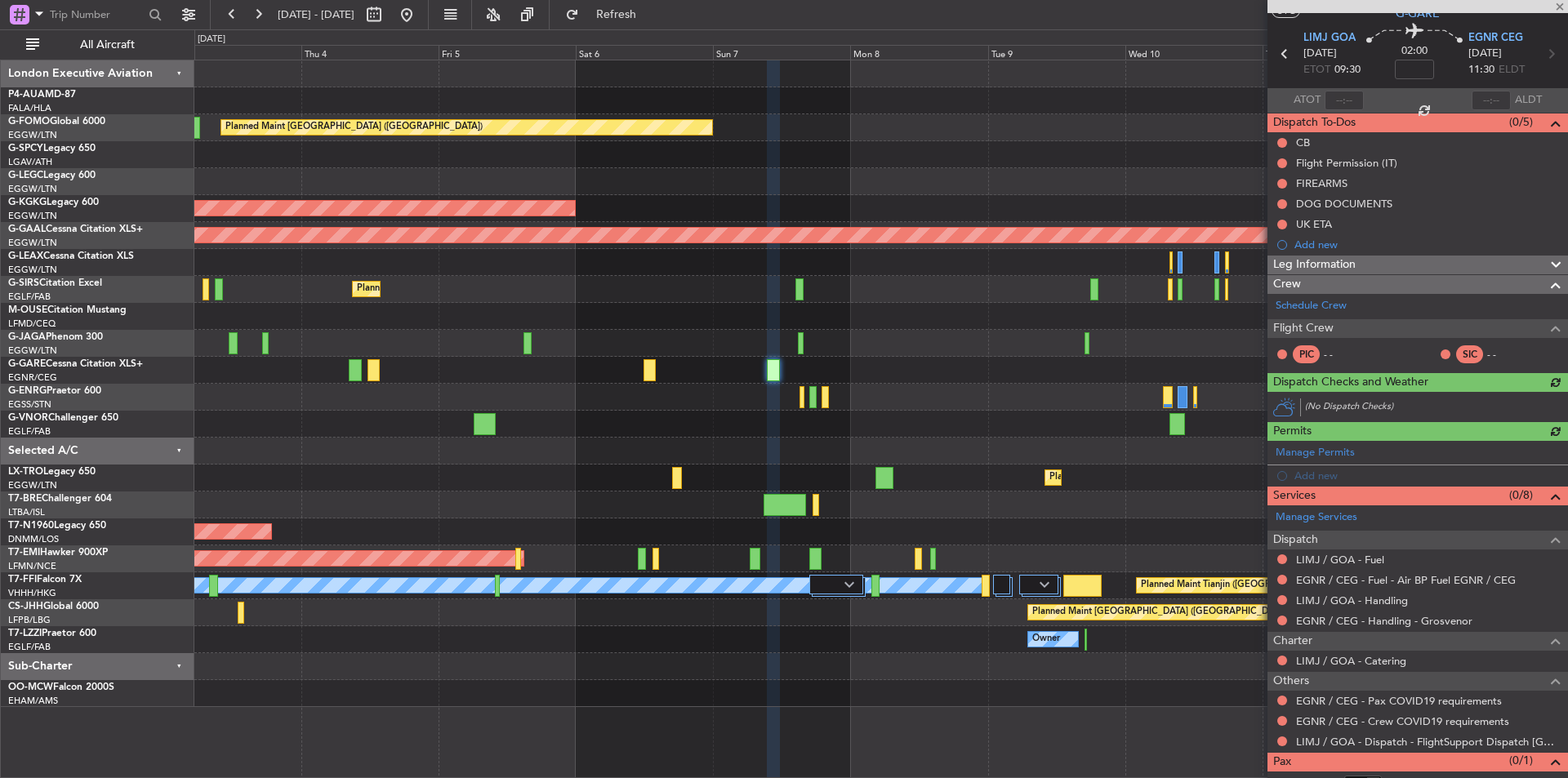
scroll to position [86, 0]
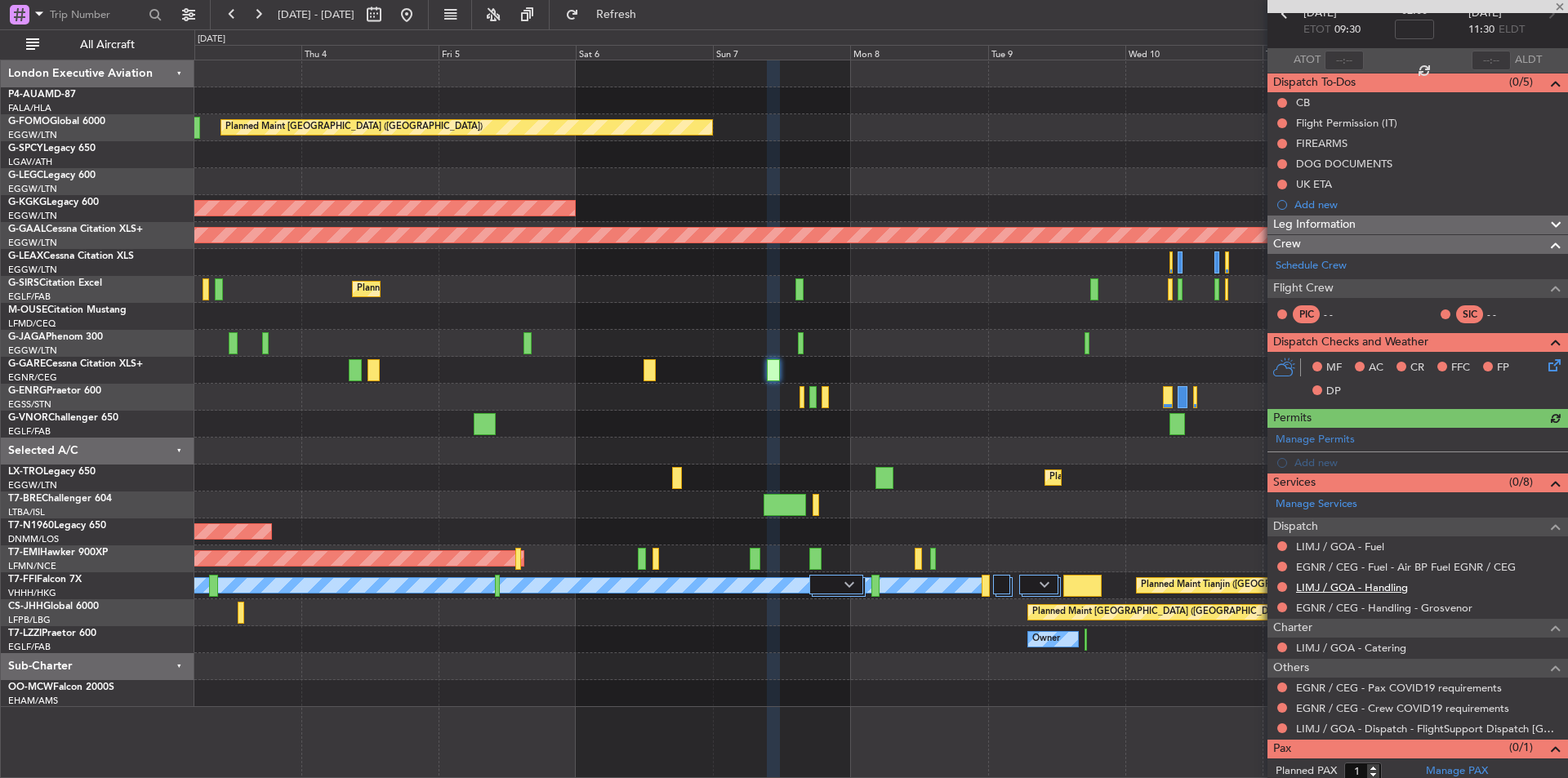
click at [1373, 589] on link "LIMJ / GOA - Handling" at bounding box center [1352, 587] width 112 height 14
click at [651, 14] on span "Refresh" at bounding box center [616, 15] width 69 height 12
click at [1349, 541] on link "LIMJ / GOA - Fuel" at bounding box center [1340, 546] width 88 height 14
click at [623, 8] on button "Refresh" at bounding box center [607, 14] width 98 height 26
click at [1323, 269] on link "Schedule Crew" at bounding box center [1312, 266] width 71 height 16
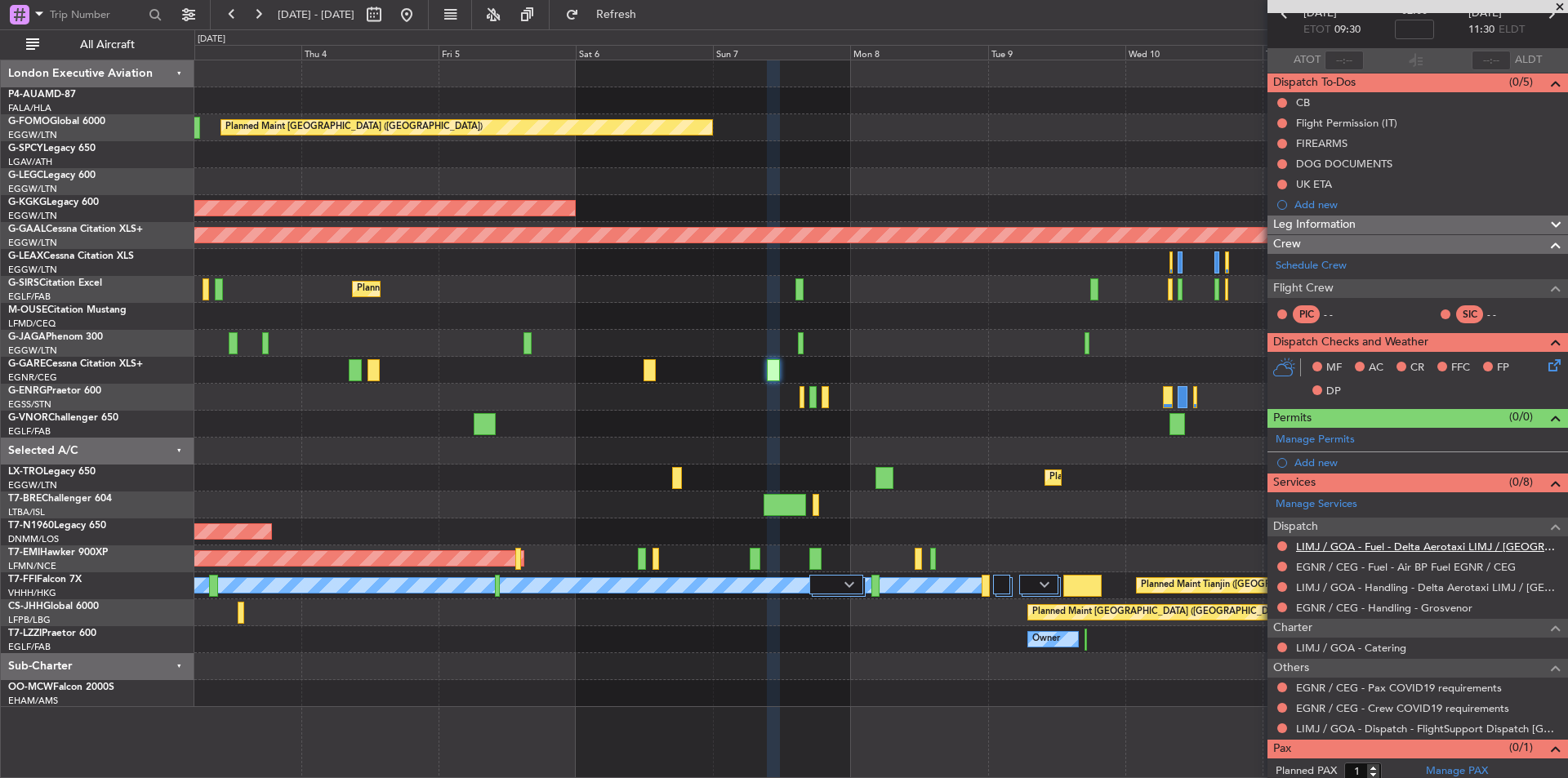
scroll to position [113, 0]
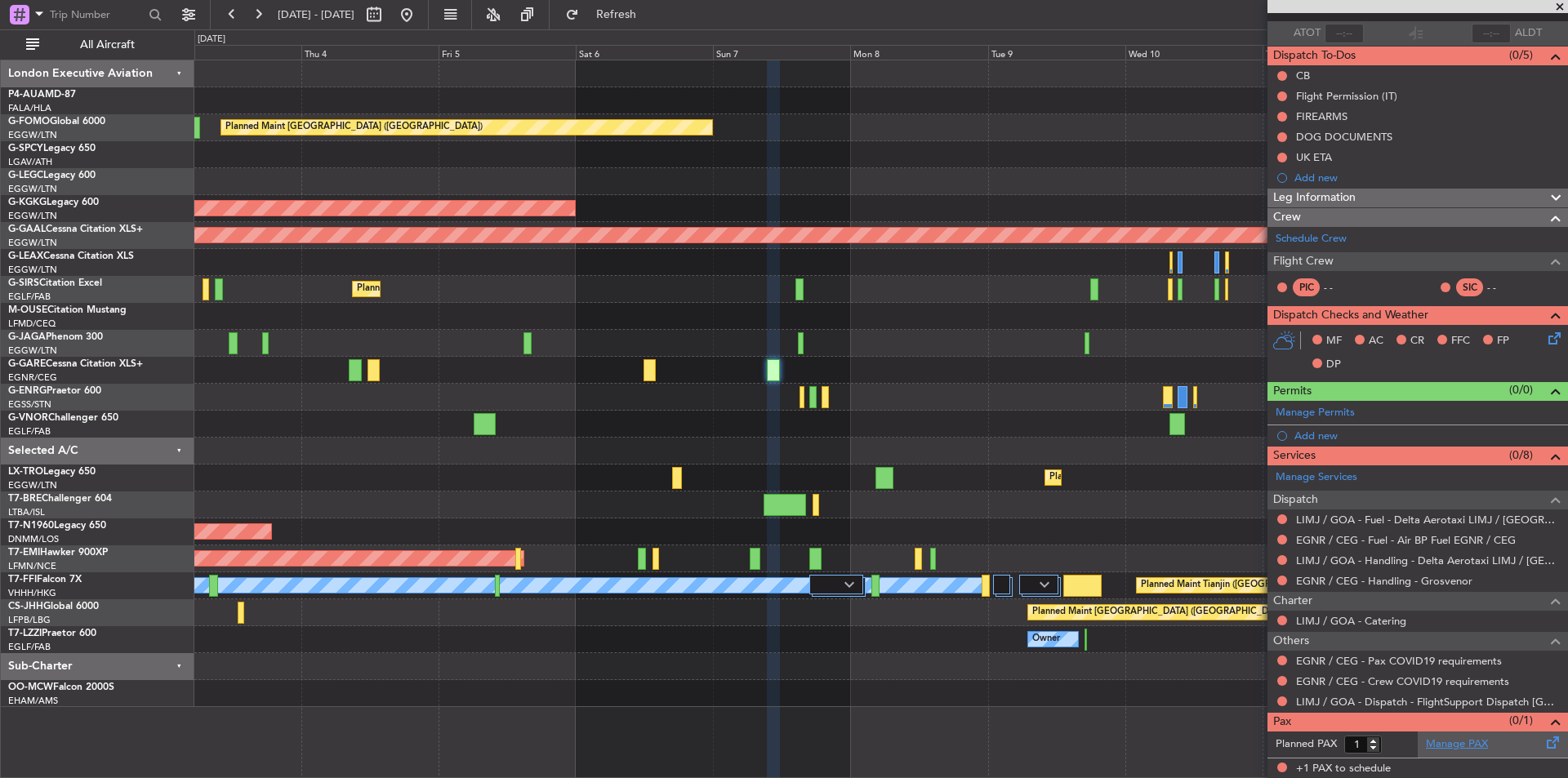
click at [1442, 747] on link "Manage PAX" at bounding box center [1456, 744] width 62 height 16
click at [651, 12] on span "Refresh" at bounding box center [616, 15] width 69 height 12
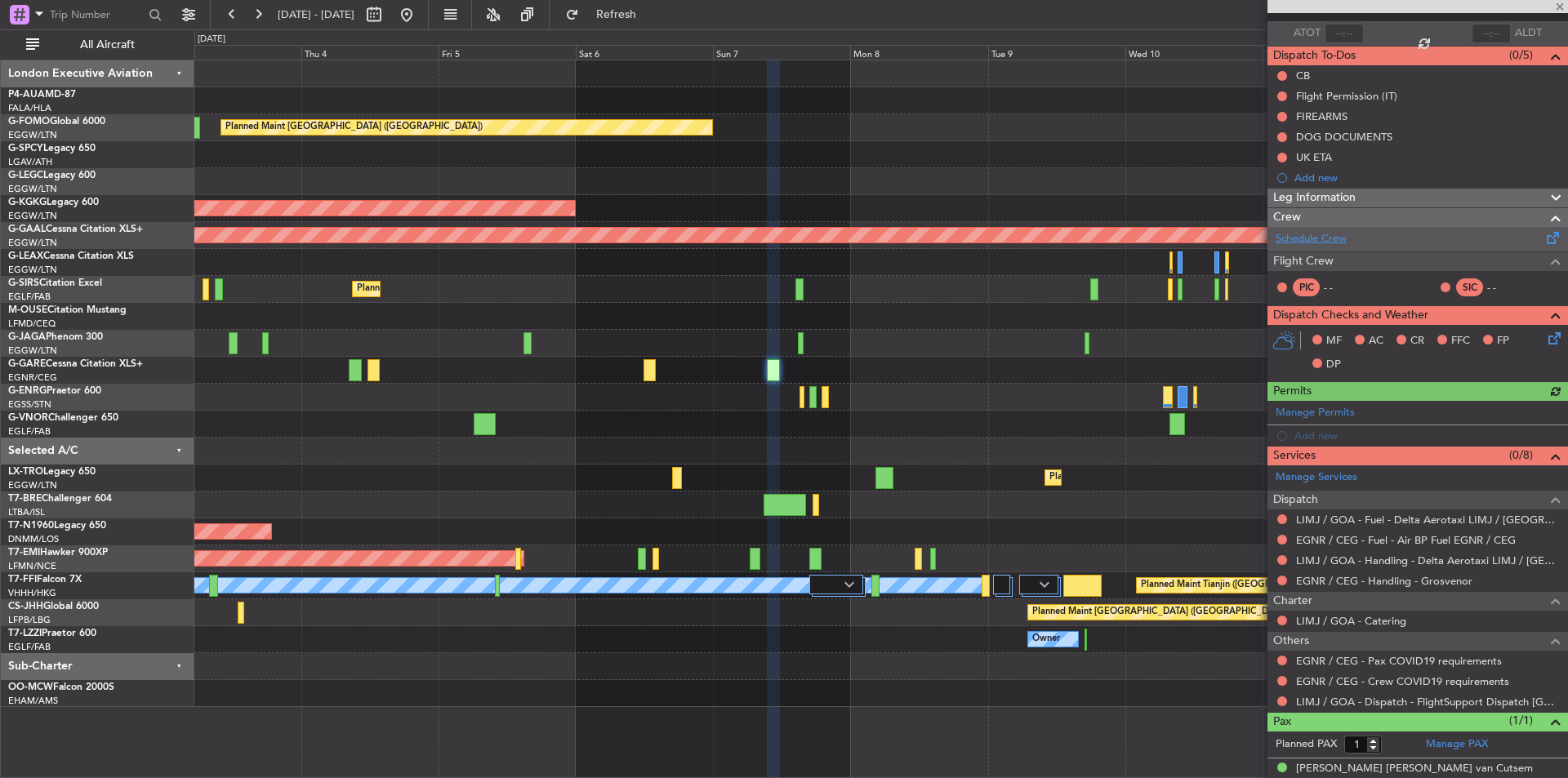
click at [1310, 234] on link "Schedule Crew" at bounding box center [1312, 238] width 71 height 16
click at [1559, 8] on span at bounding box center [1560, 7] width 16 height 14
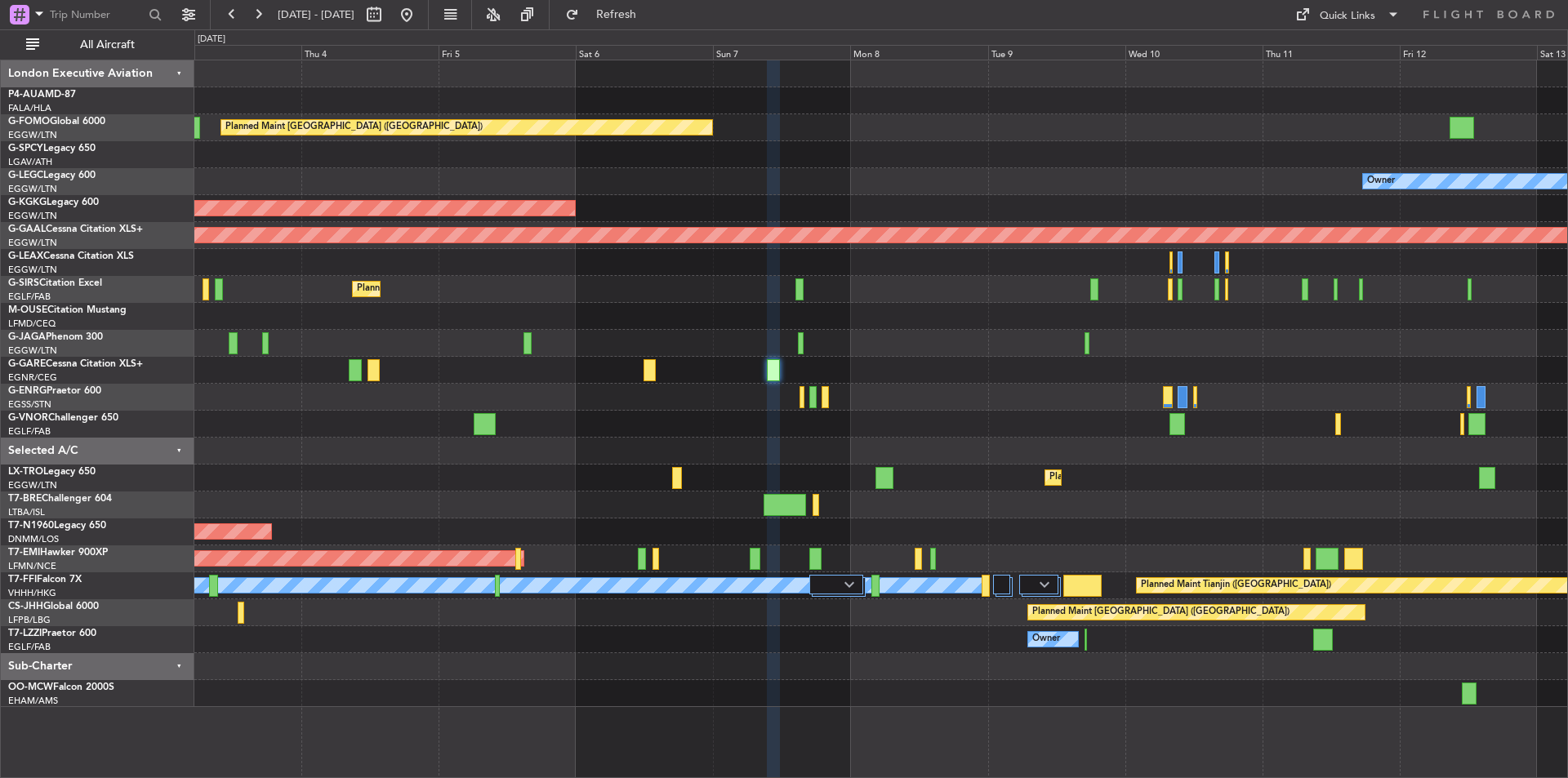
click at [1559, 8] on span at bounding box center [1560, 7] width 16 height 14
type input "0"
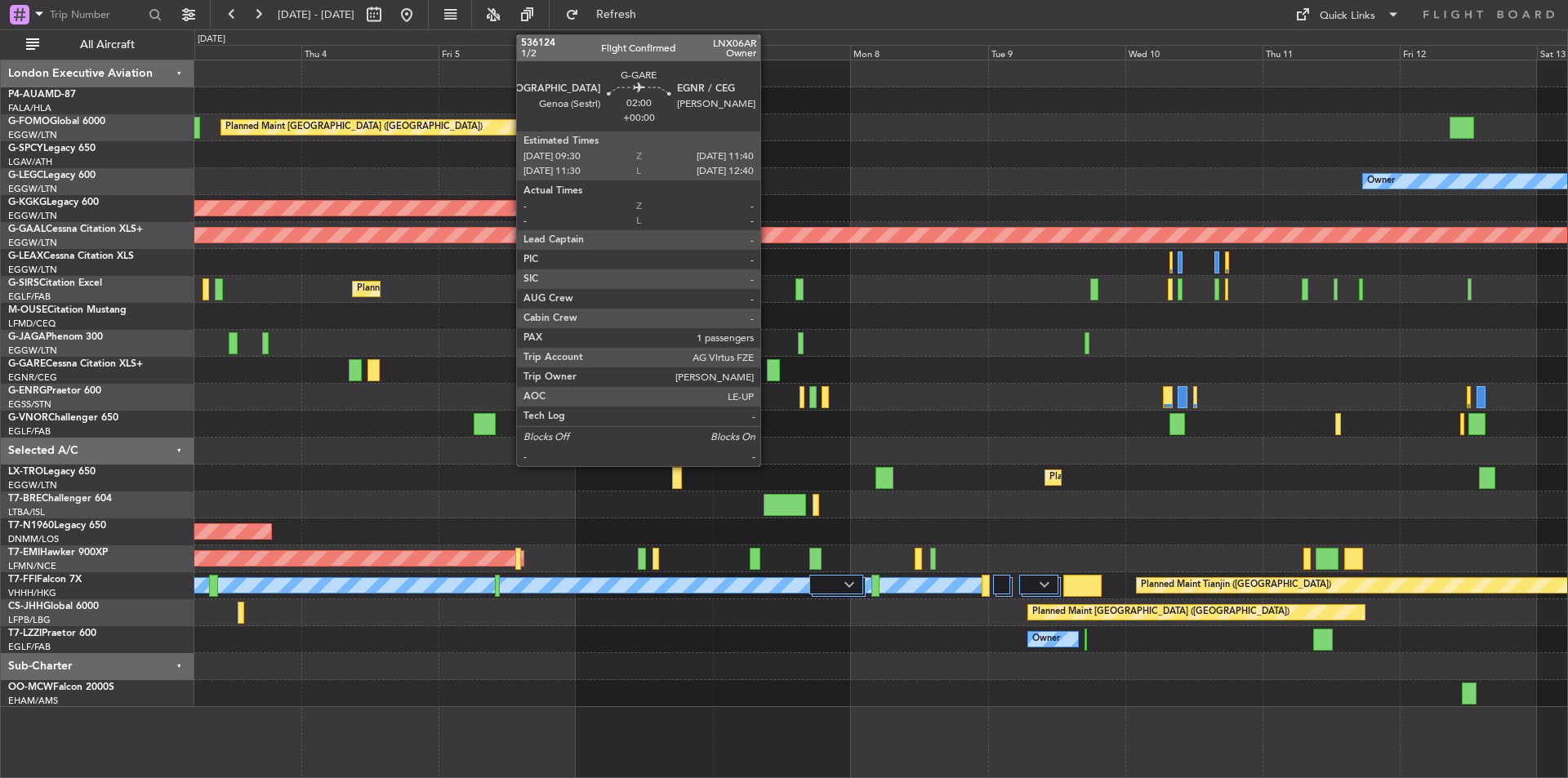
click at [777, 371] on div at bounding box center [773, 370] width 13 height 22
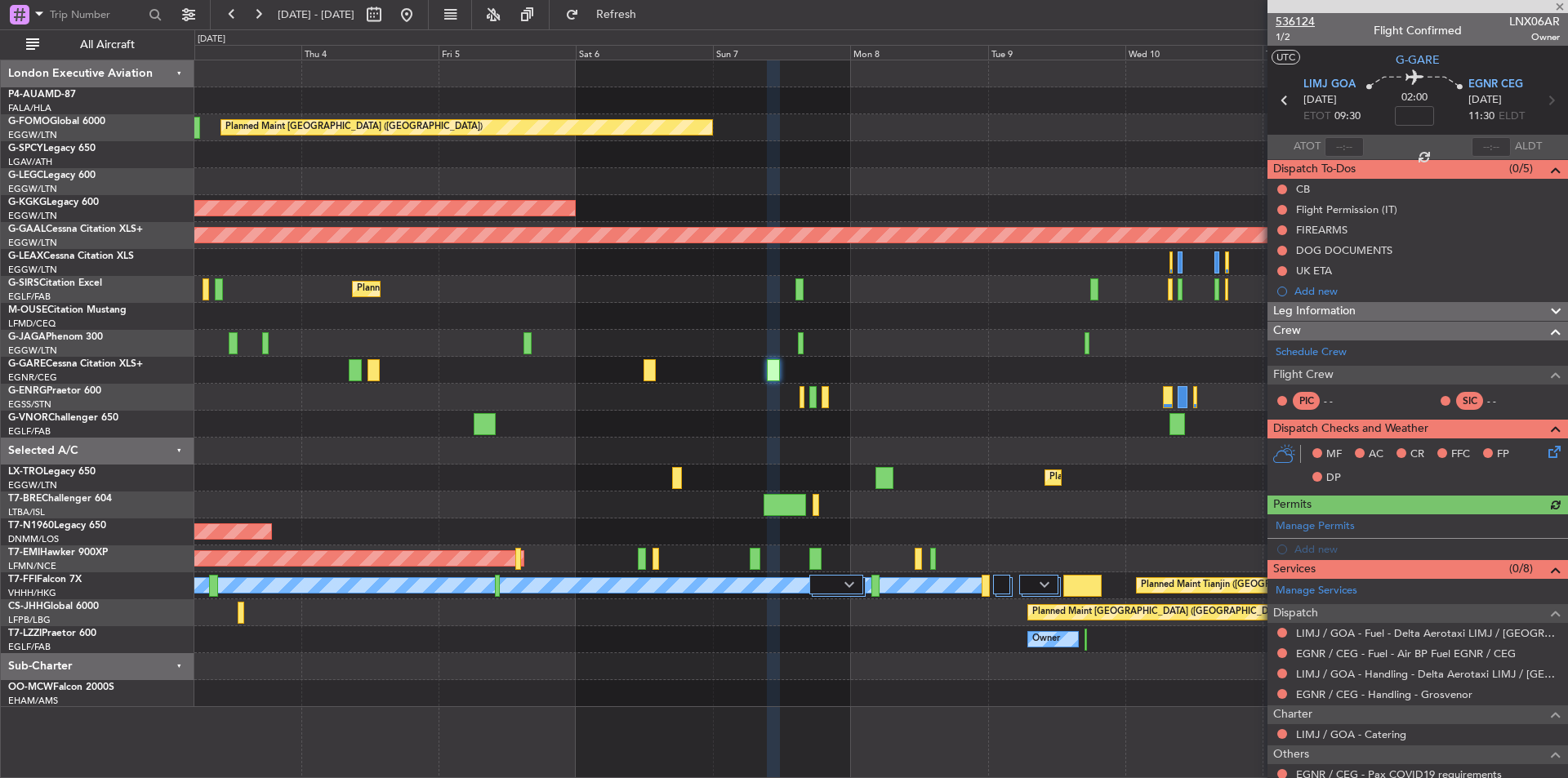
click at [1296, 15] on span "536124" at bounding box center [1296, 21] width 39 height 17
click at [641, 10] on span "Refresh" at bounding box center [616, 15] width 69 height 12
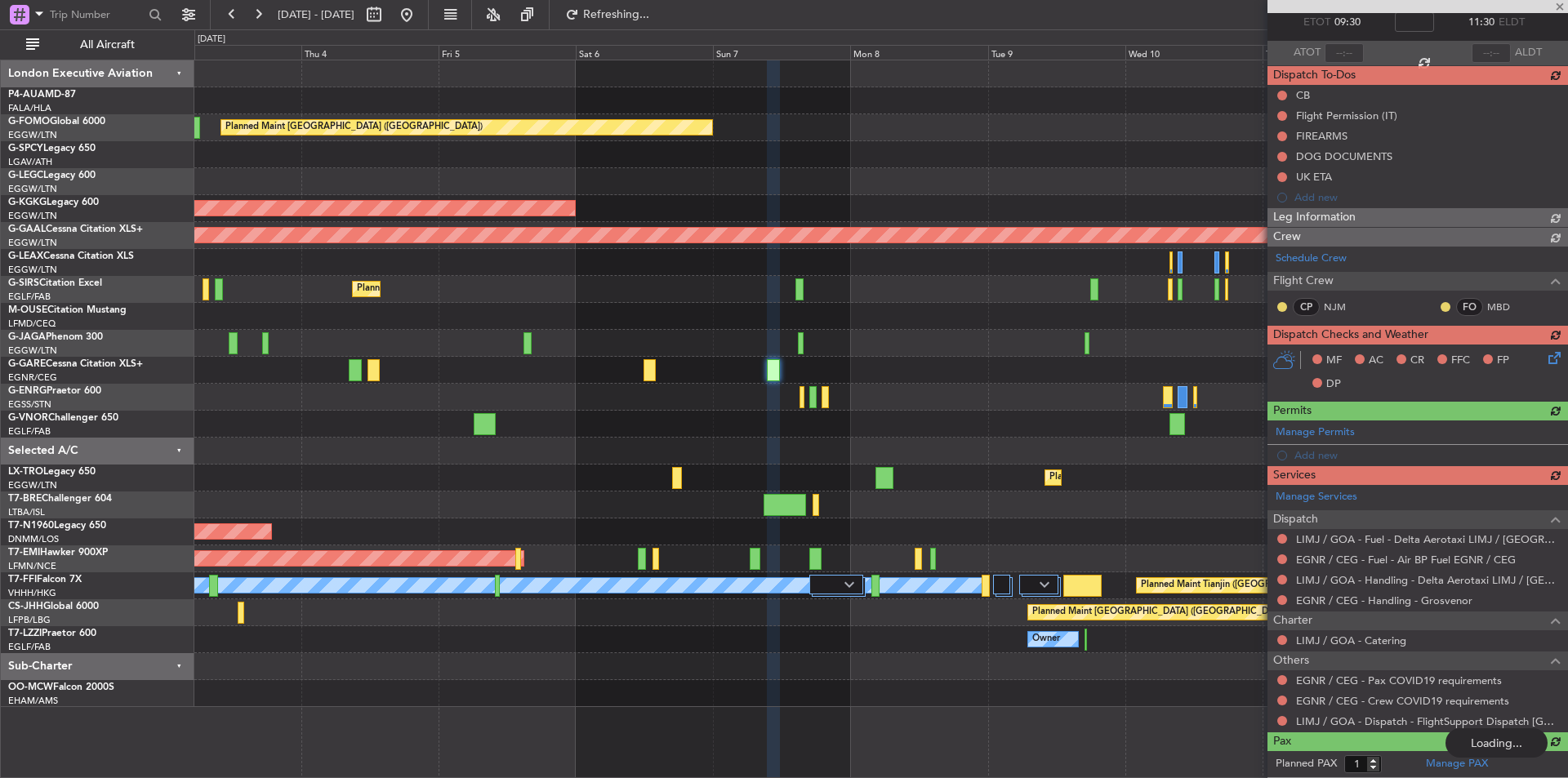
scroll to position [129, 0]
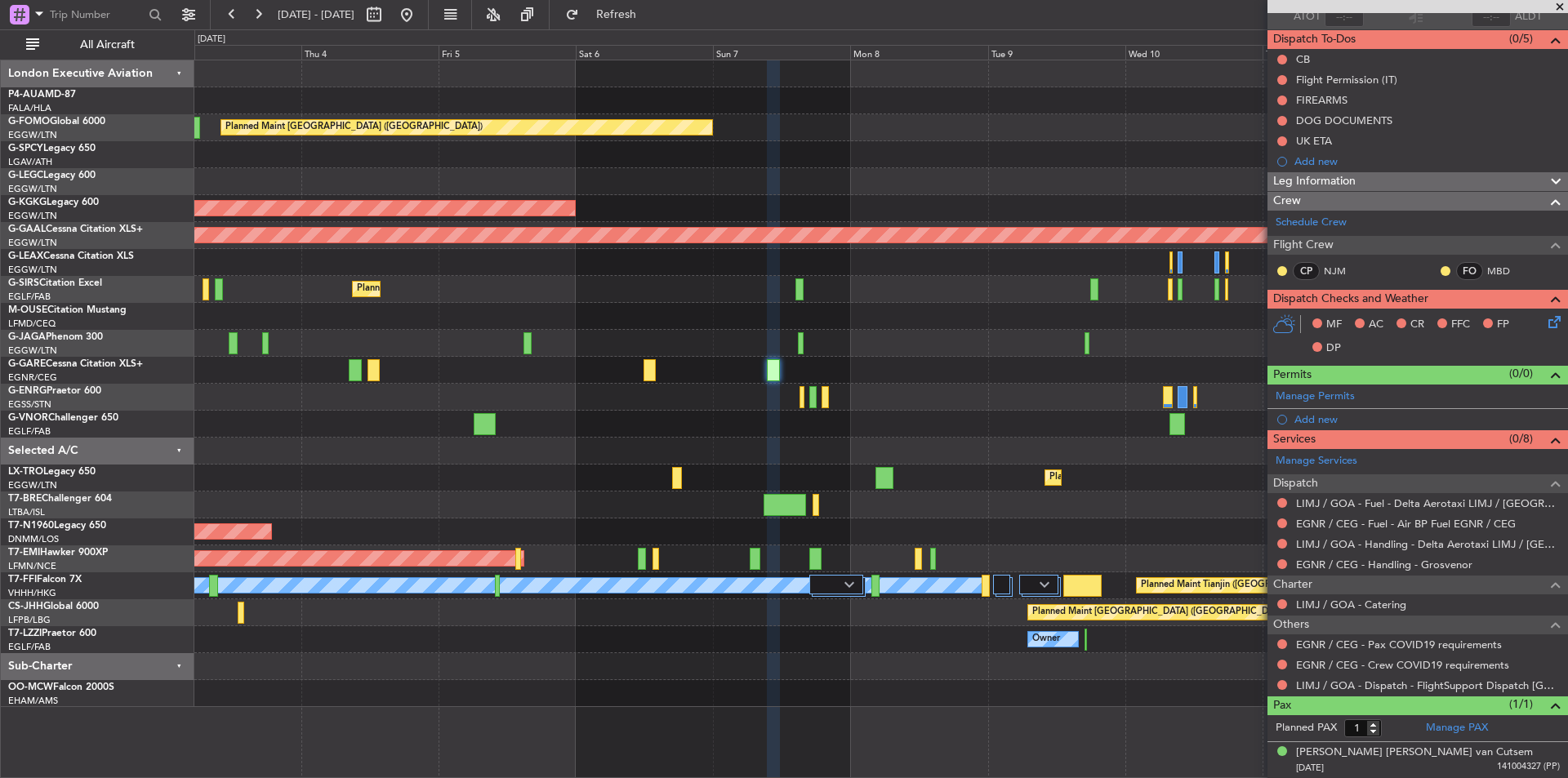
click at [1565, 5] on span at bounding box center [1560, 7] width 16 height 14
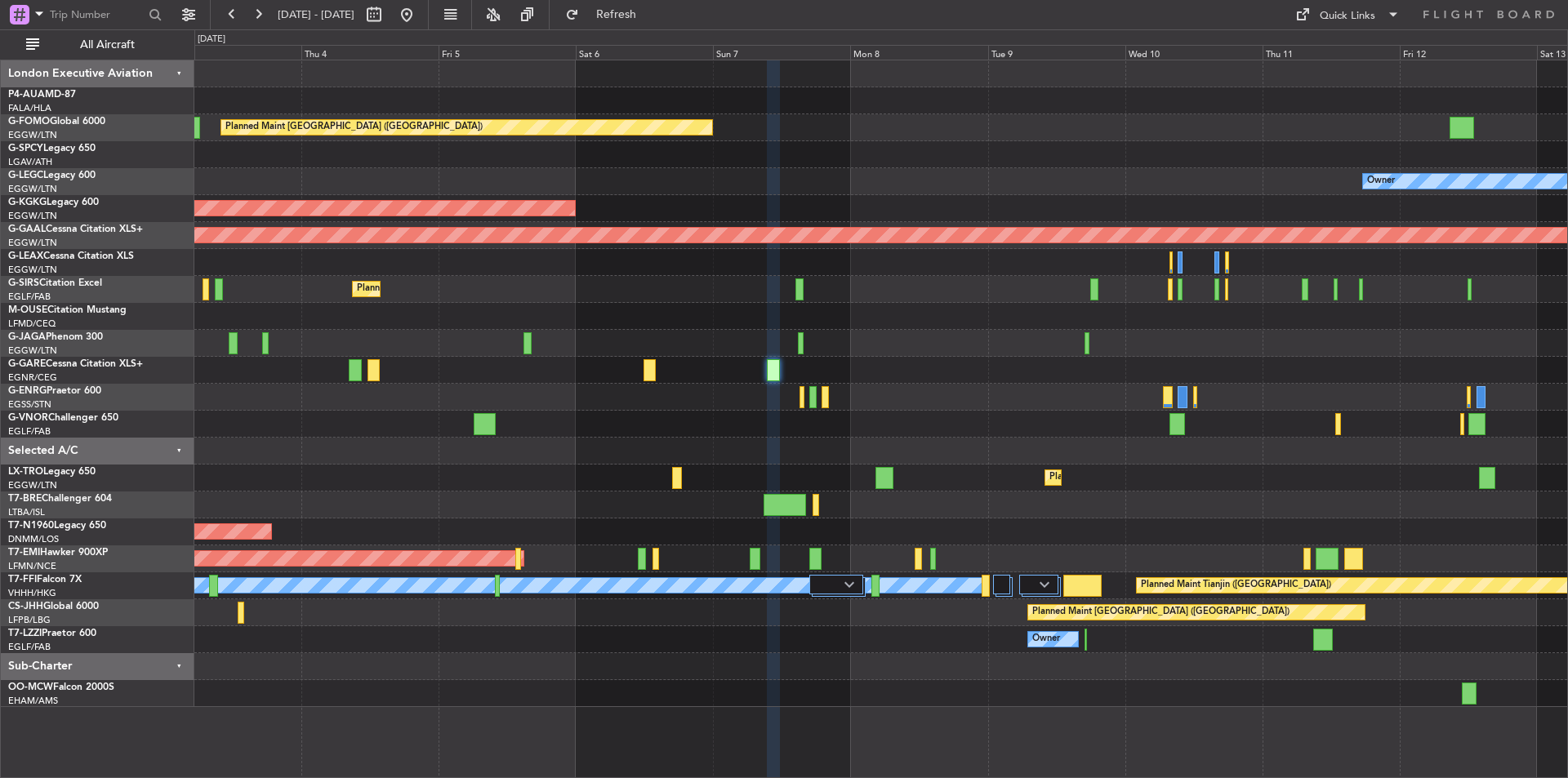
type input "0"
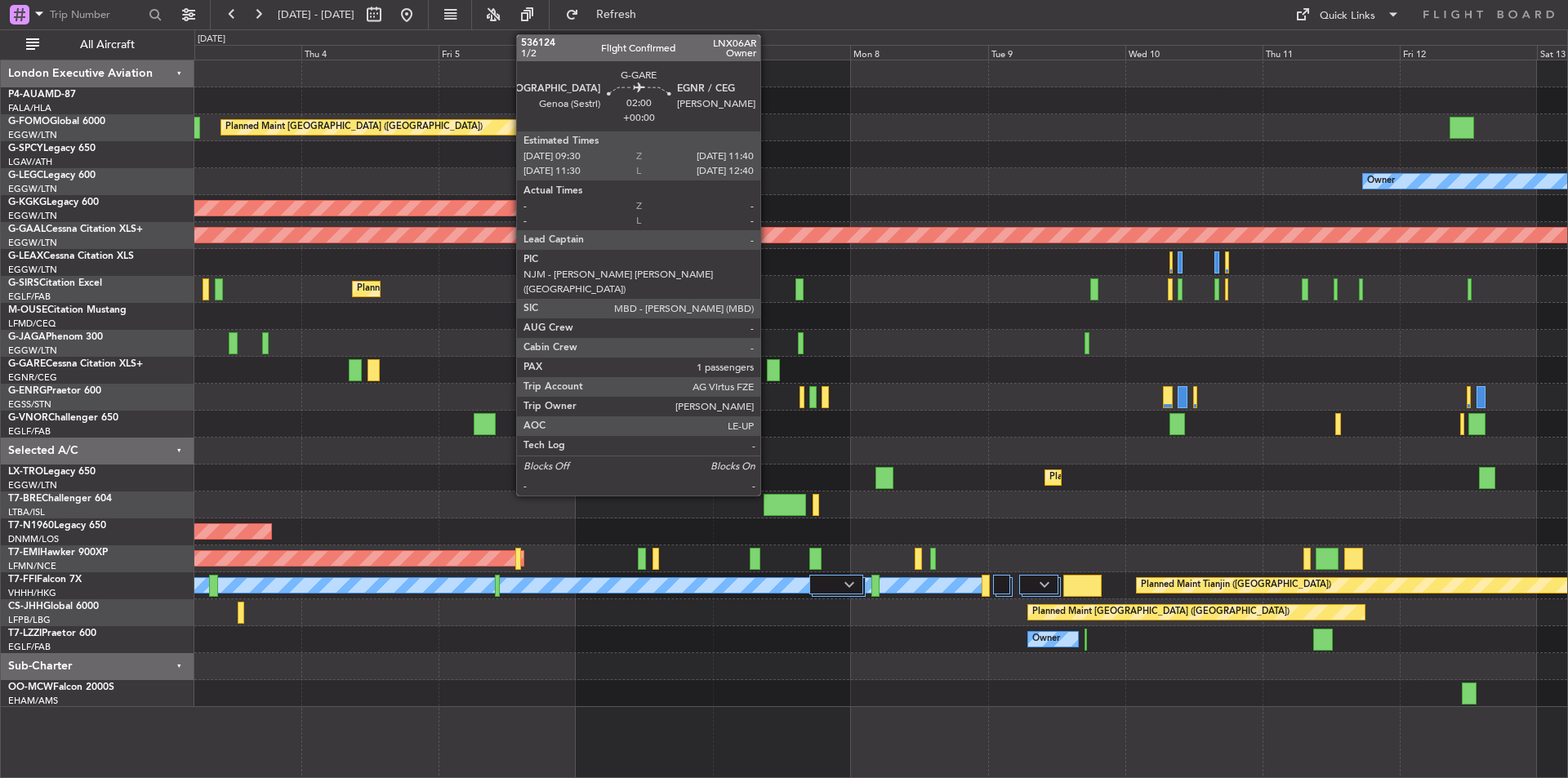
click at [767, 373] on div at bounding box center [773, 370] width 13 height 22
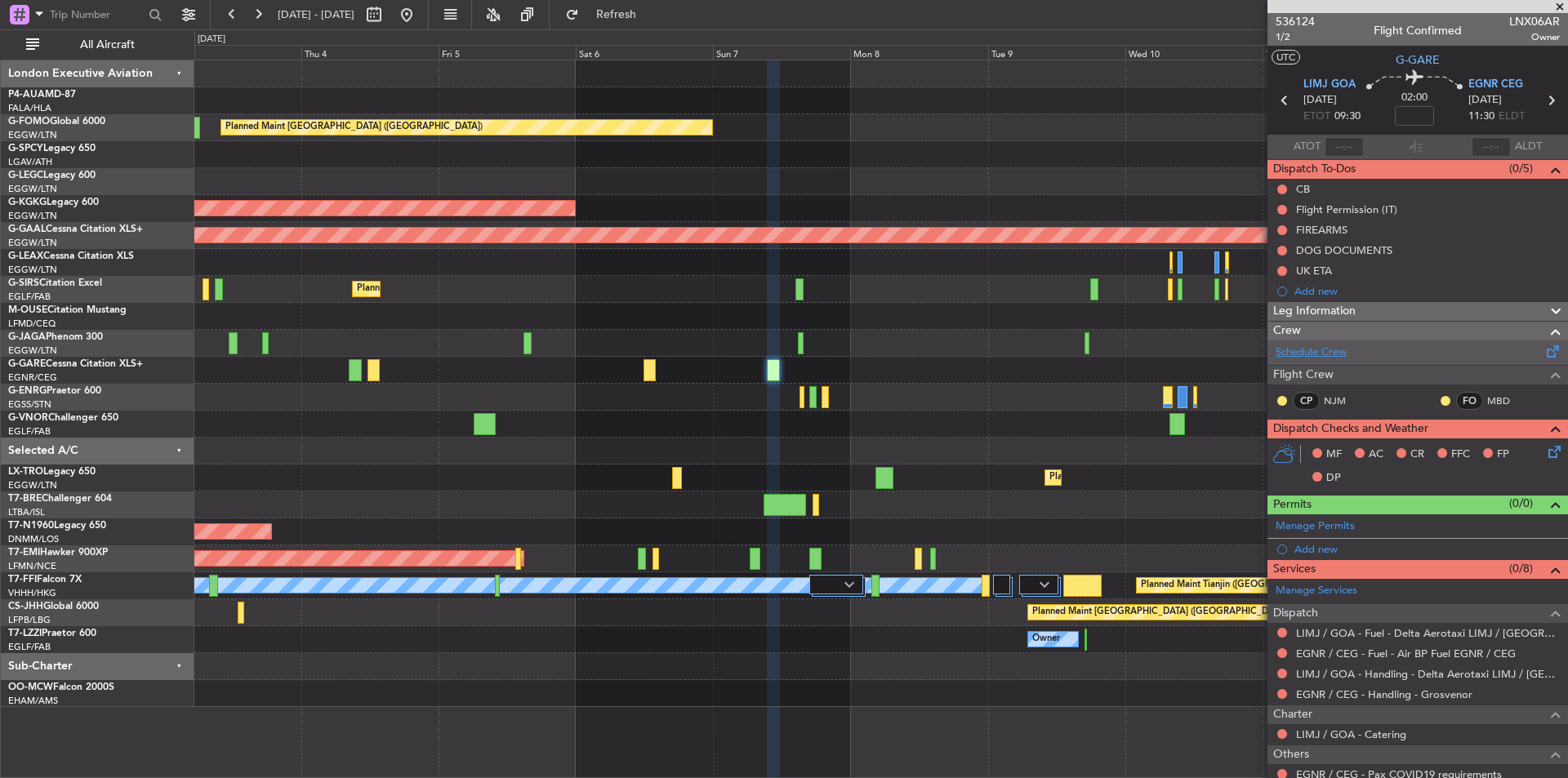
click at [1296, 346] on link "Schedule Crew" at bounding box center [1312, 352] width 71 height 16
click at [1306, 23] on span "536124" at bounding box center [1296, 21] width 39 height 17
click at [420, 12] on button at bounding box center [406, 14] width 26 height 26
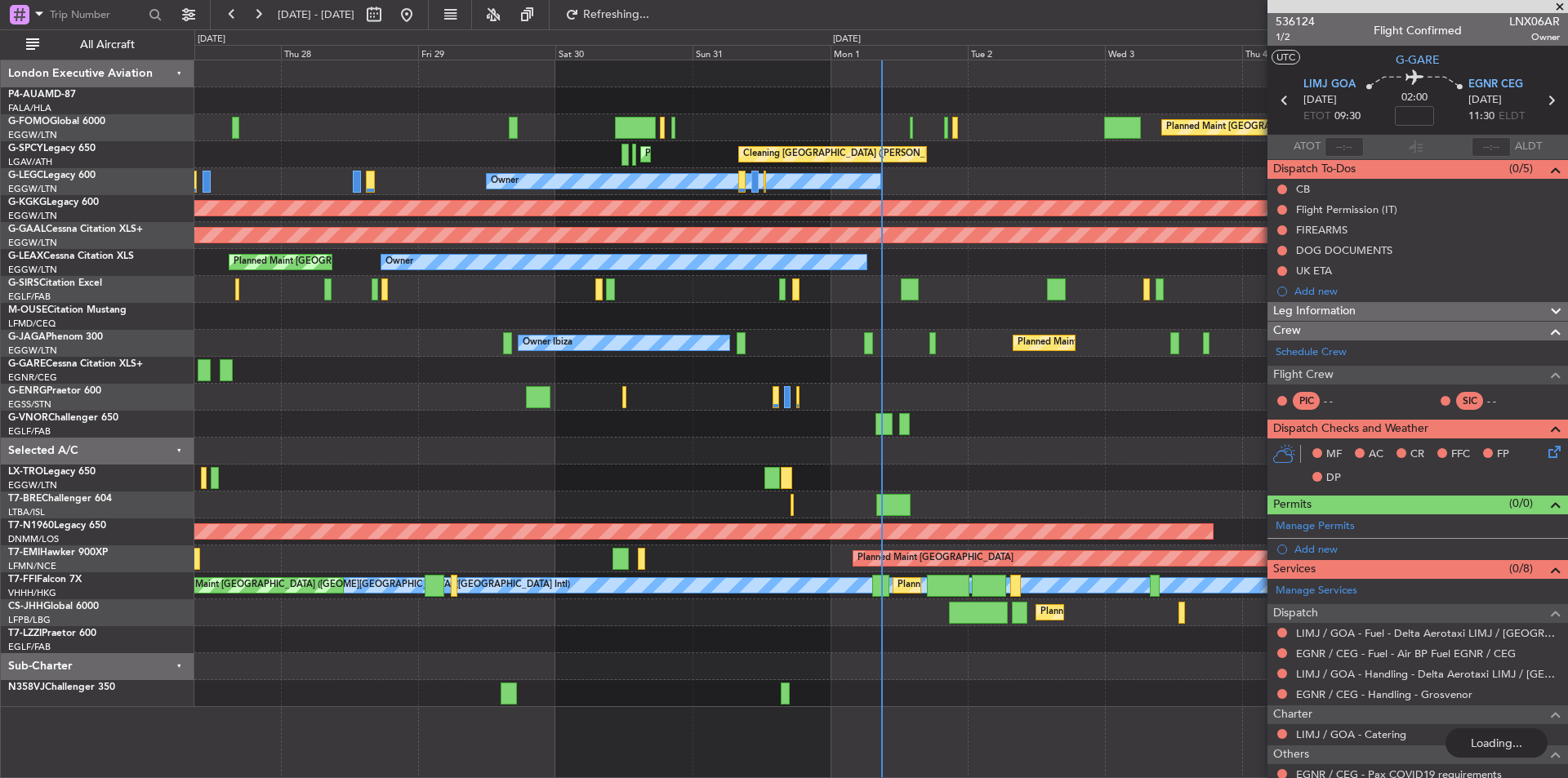
click at [1556, 7] on span at bounding box center [1560, 7] width 16 height 14
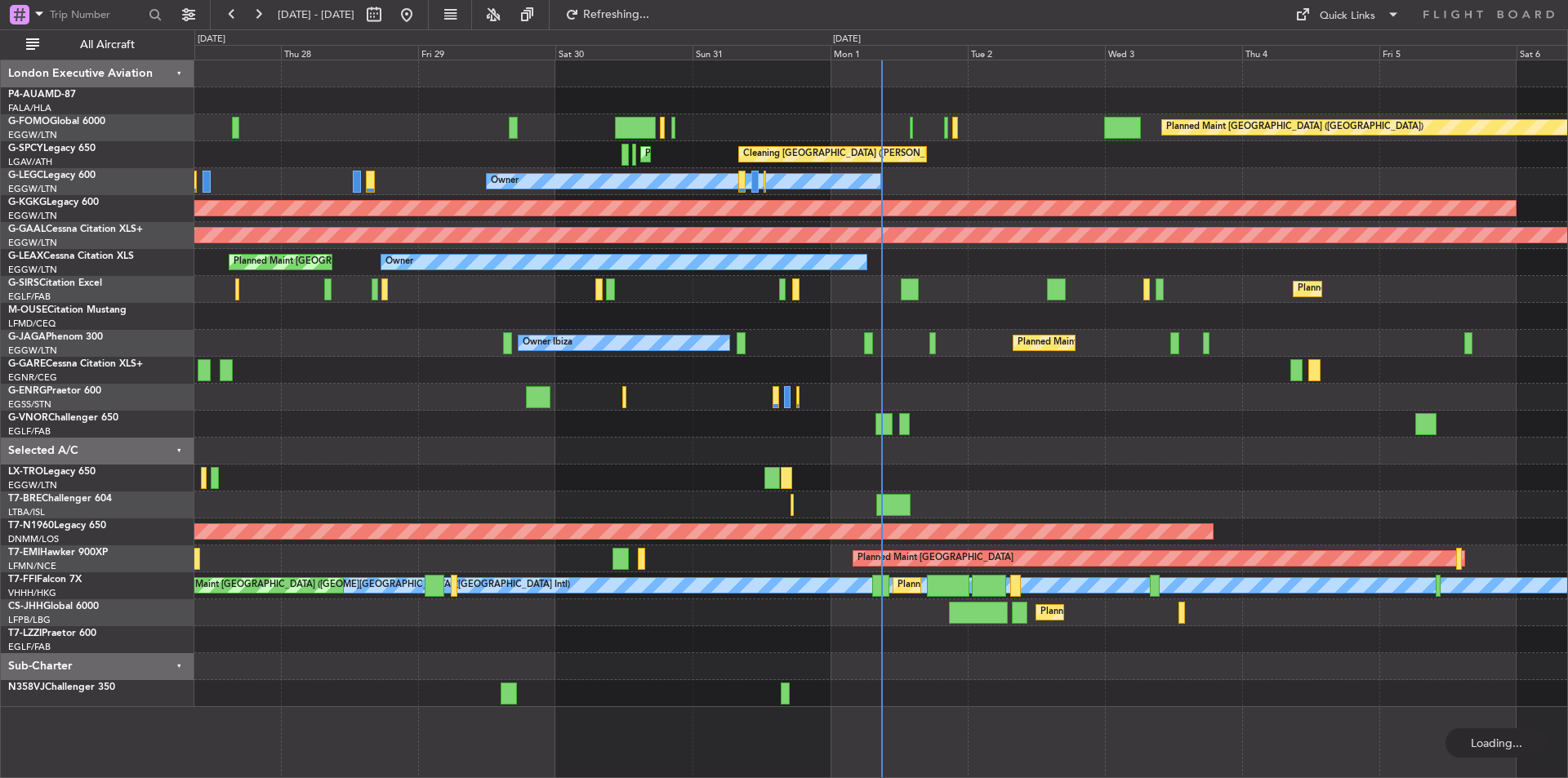
type input "0"
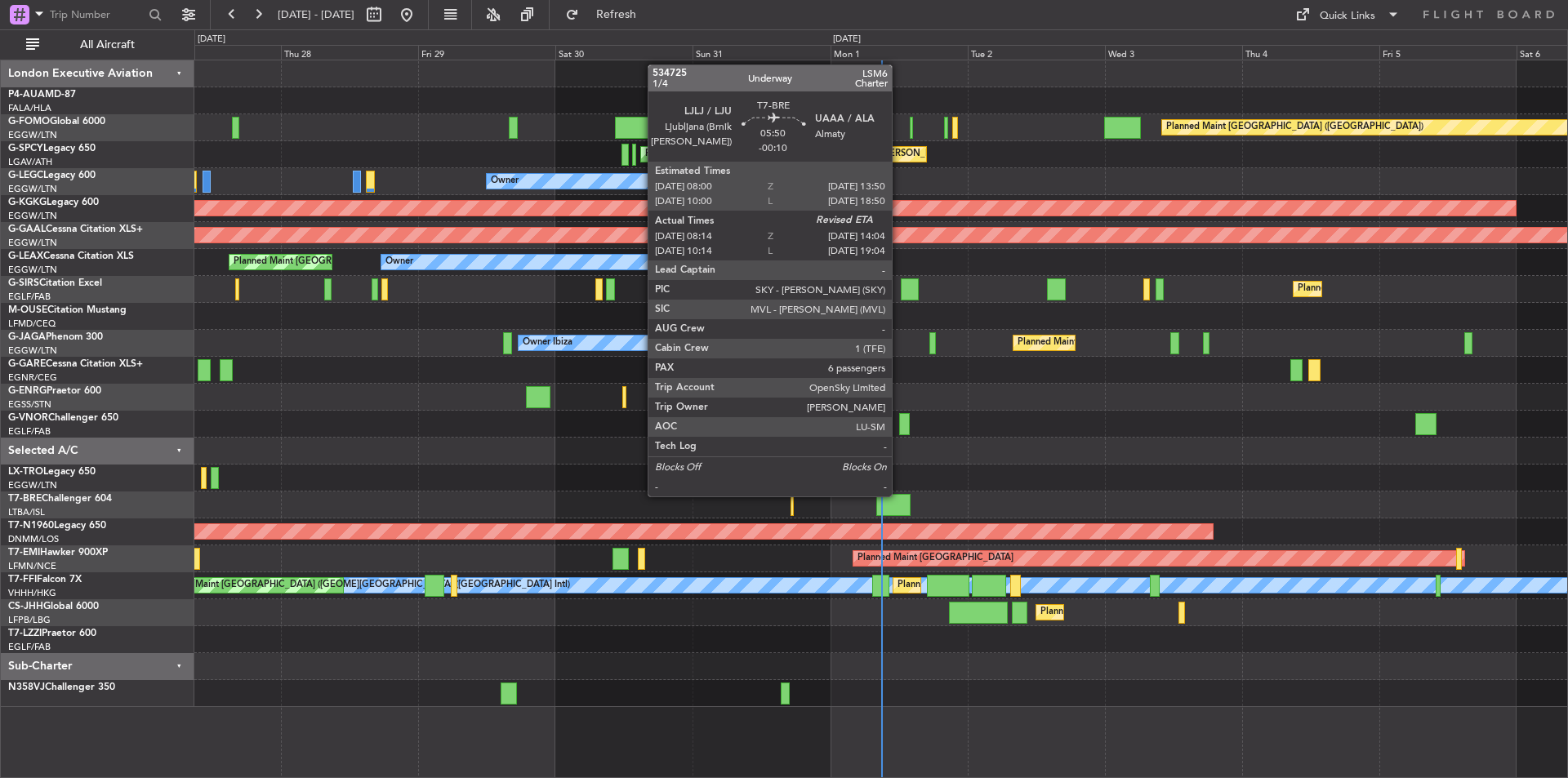
click at [900, 495] on div at bounding box center [894, 505] width 34 height 22
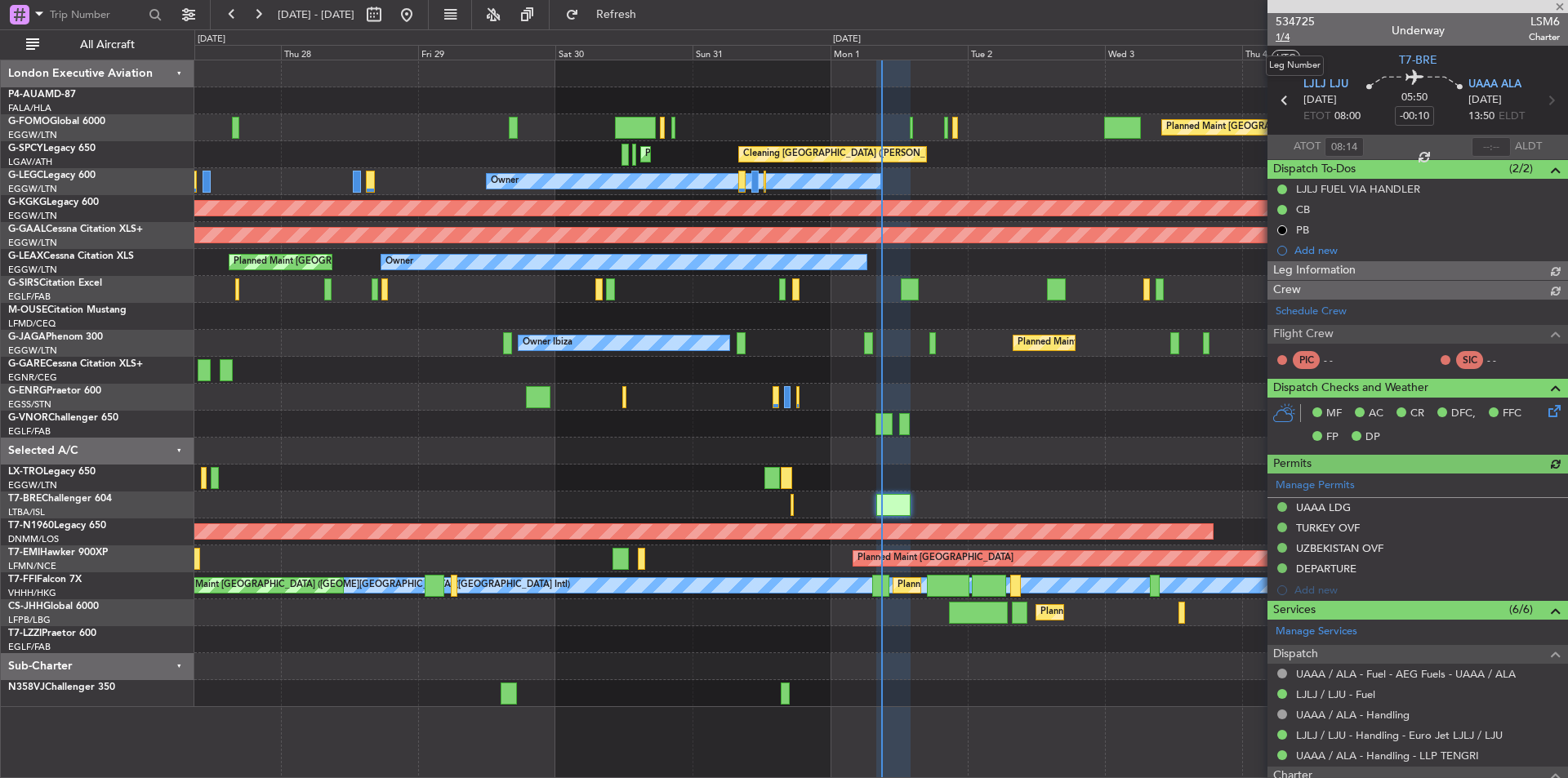
click at [1278, 41] on span "1/4" at bounding box center [1296, 37] width 39 height 14
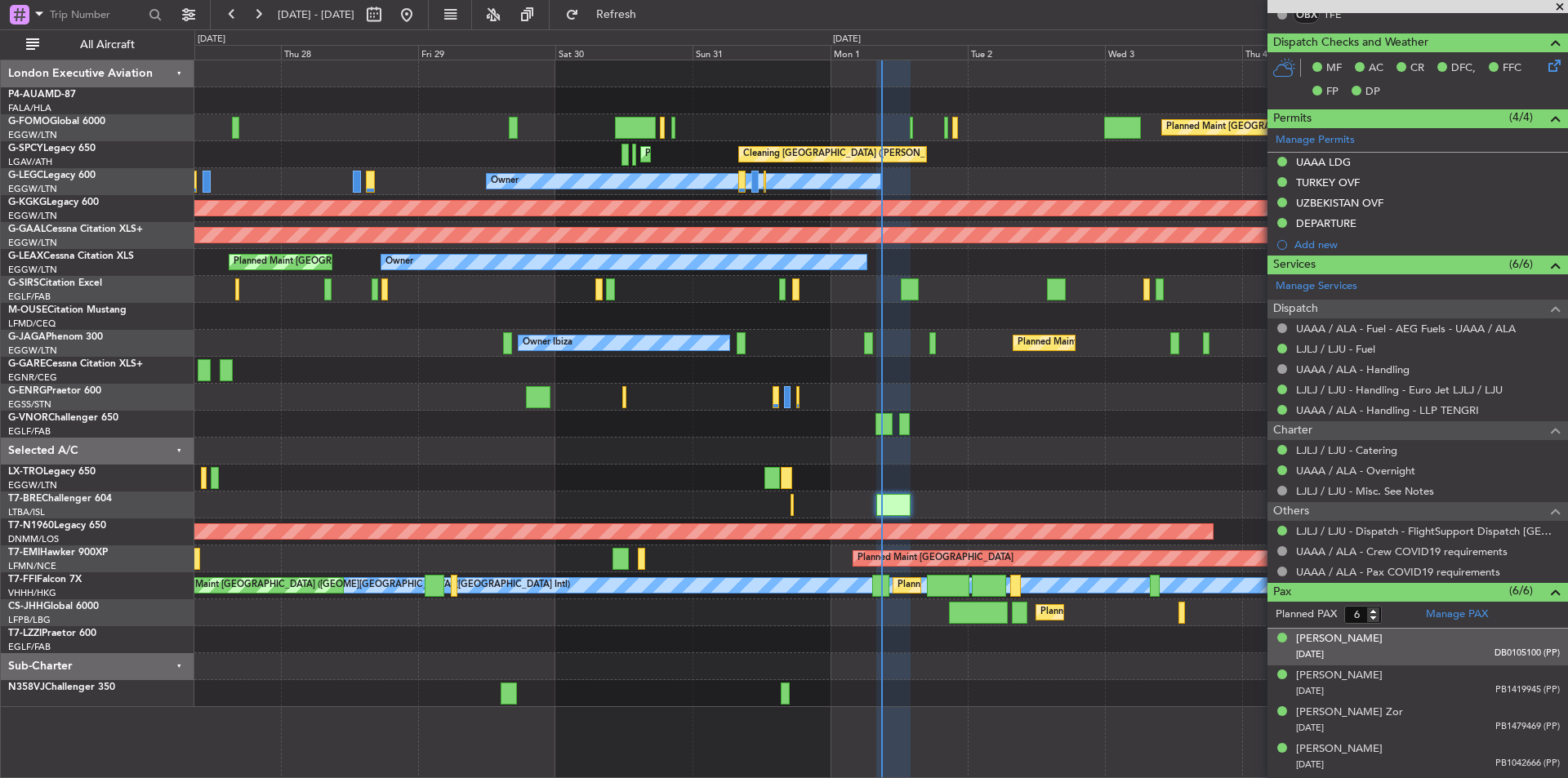
scroll to position [282, 0]
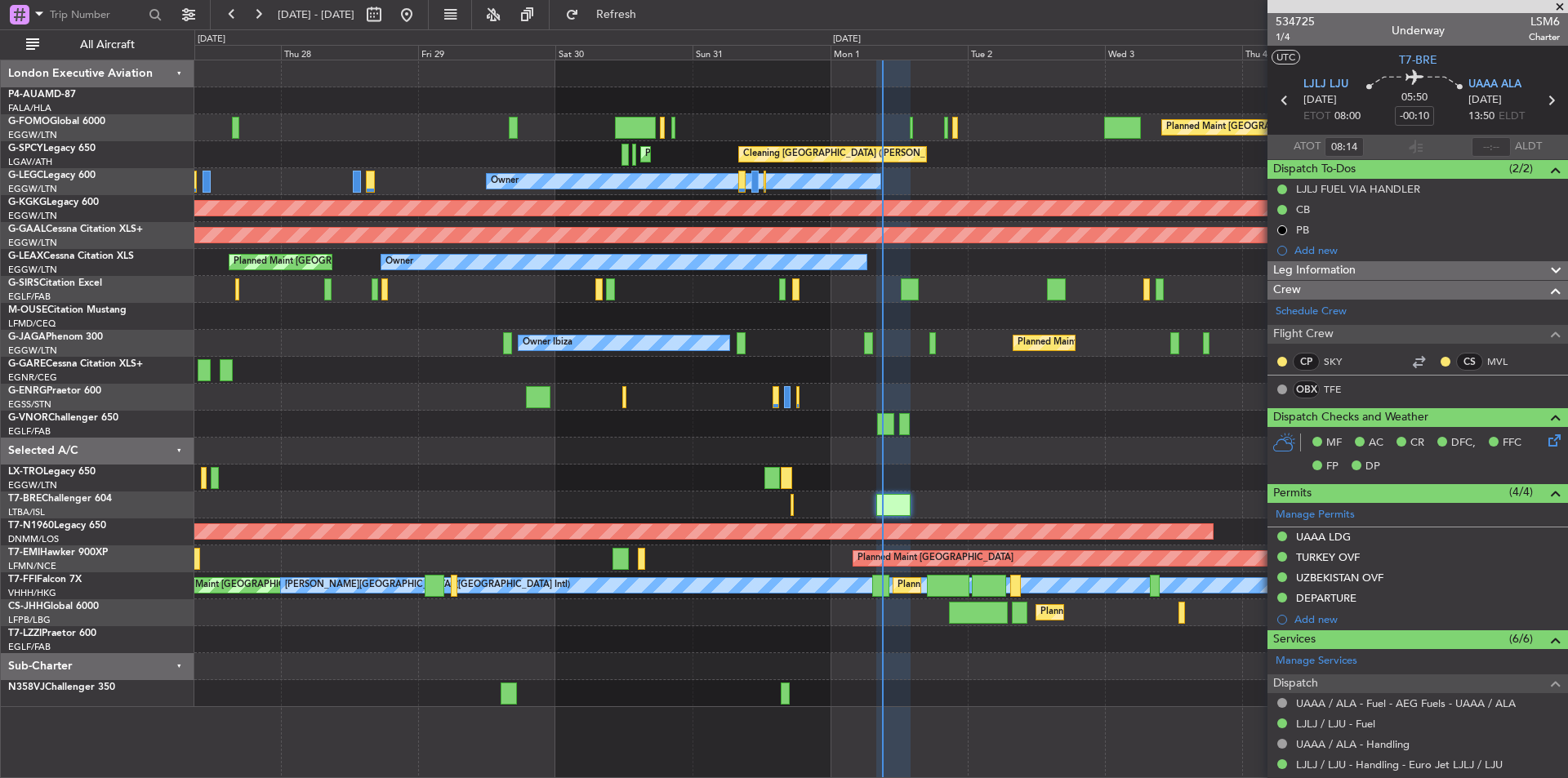
scroll to position [282, 0]
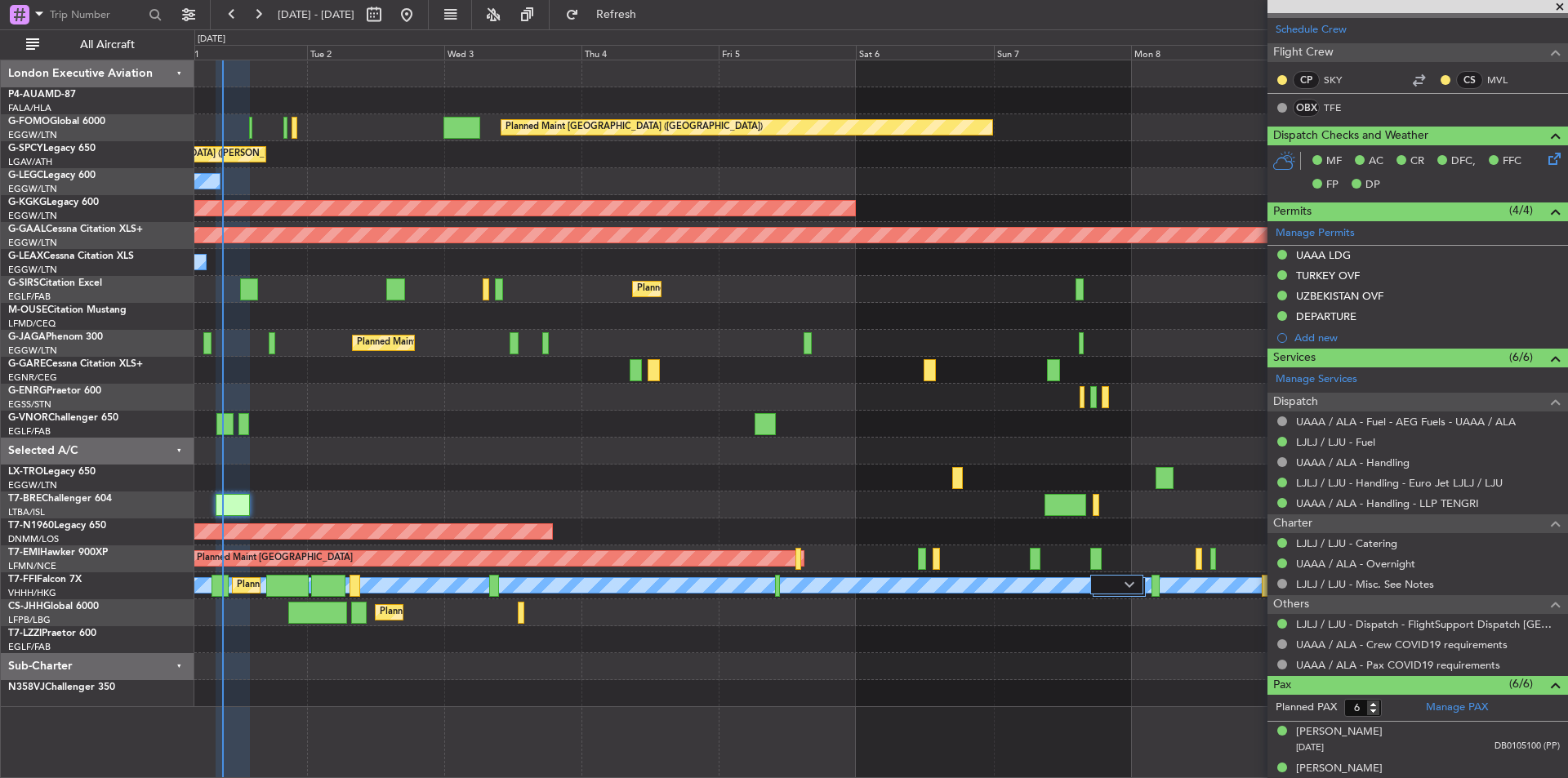
click at [496, 342] on div "Planned Maint [GEOGRAPHIC_DATA] ([GEOGRAPHIC_DATA]) Cleaning [GEOGRAPHIC_DATA] …" at bounding box center [881, 383] width 1373 height 647
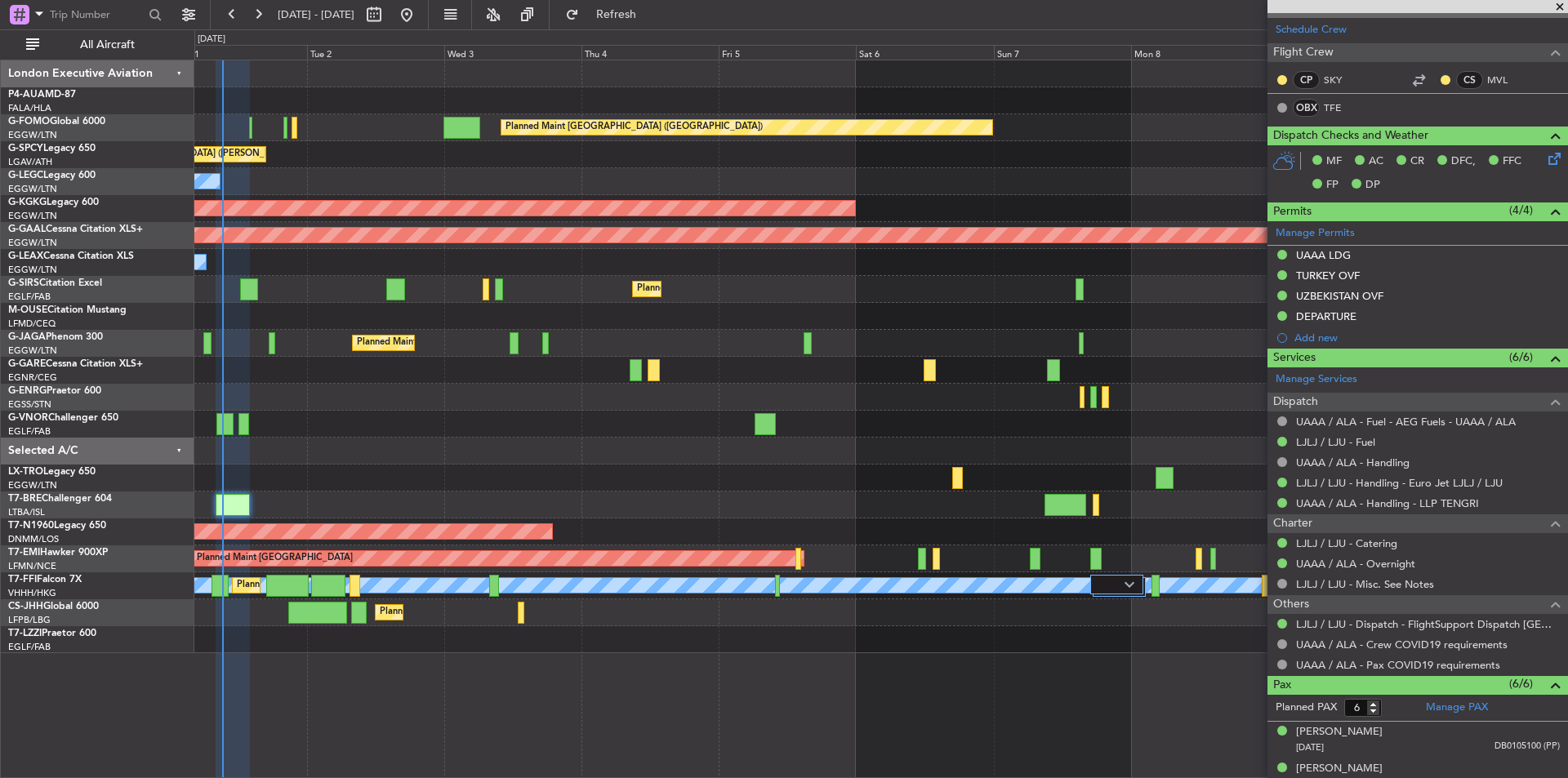
click at [1561, 7] on span at bounding box center [1560, 7] width 16 height 14
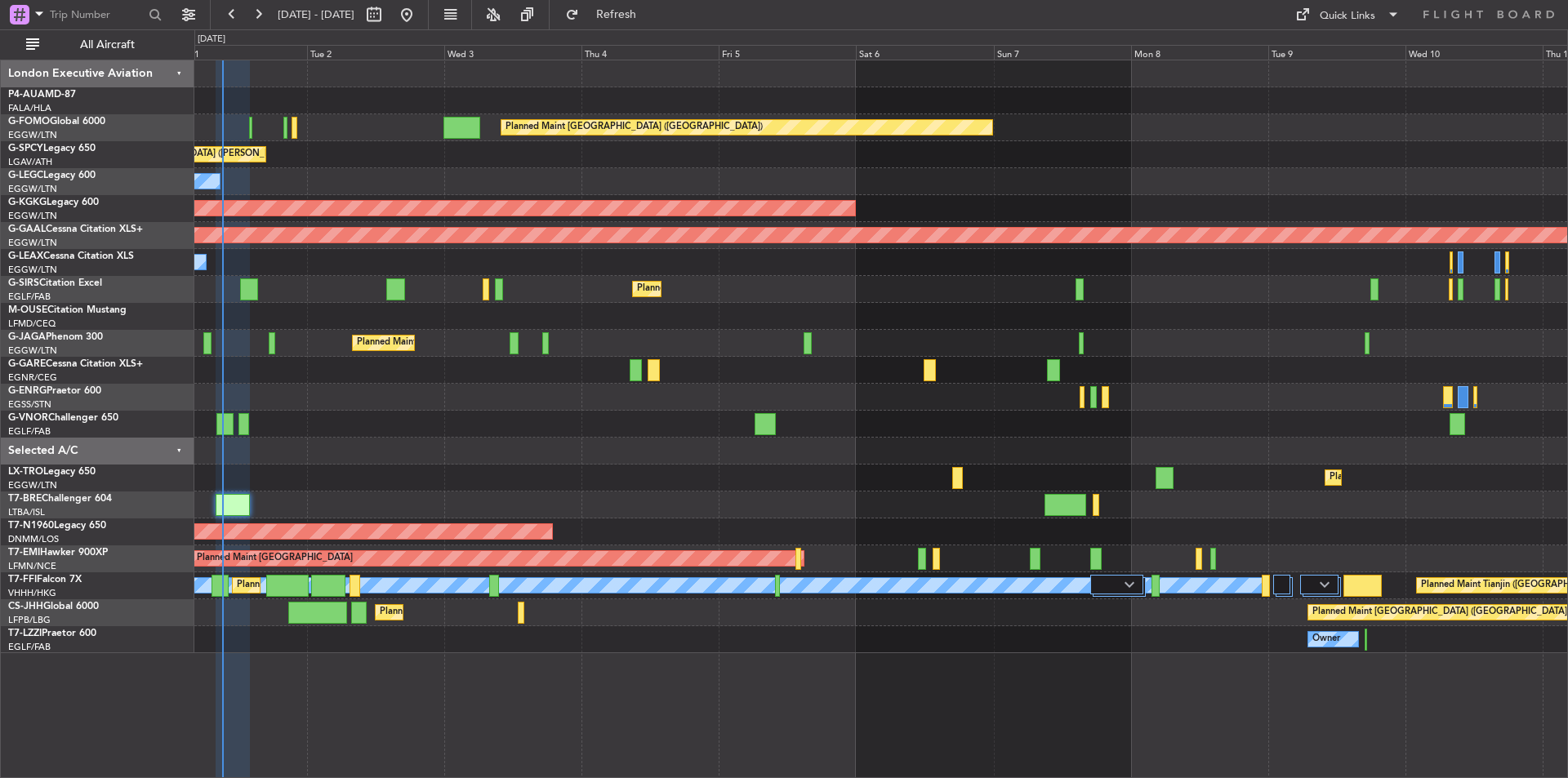
type input "0"
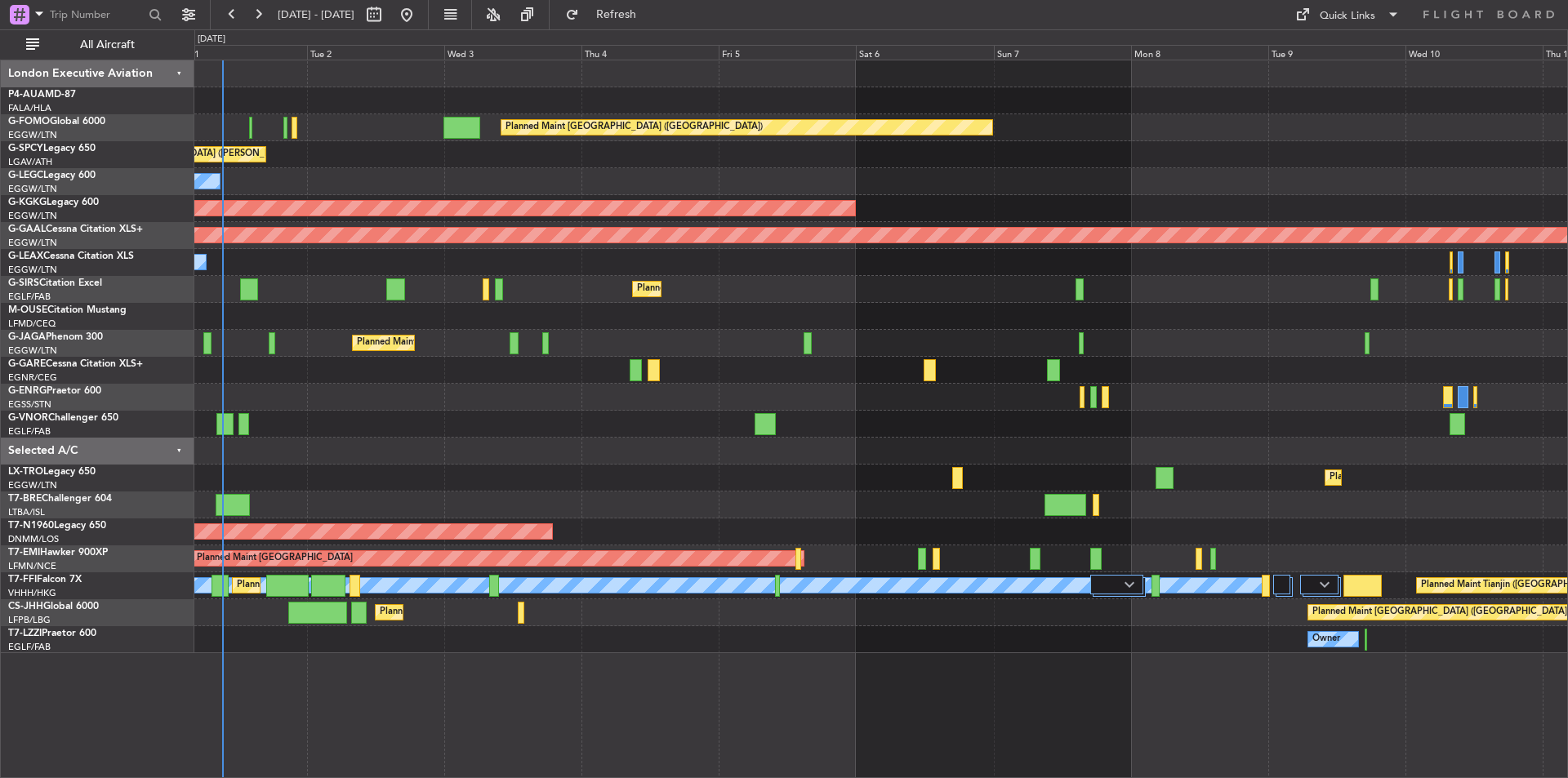
scroll to position [0, 0]
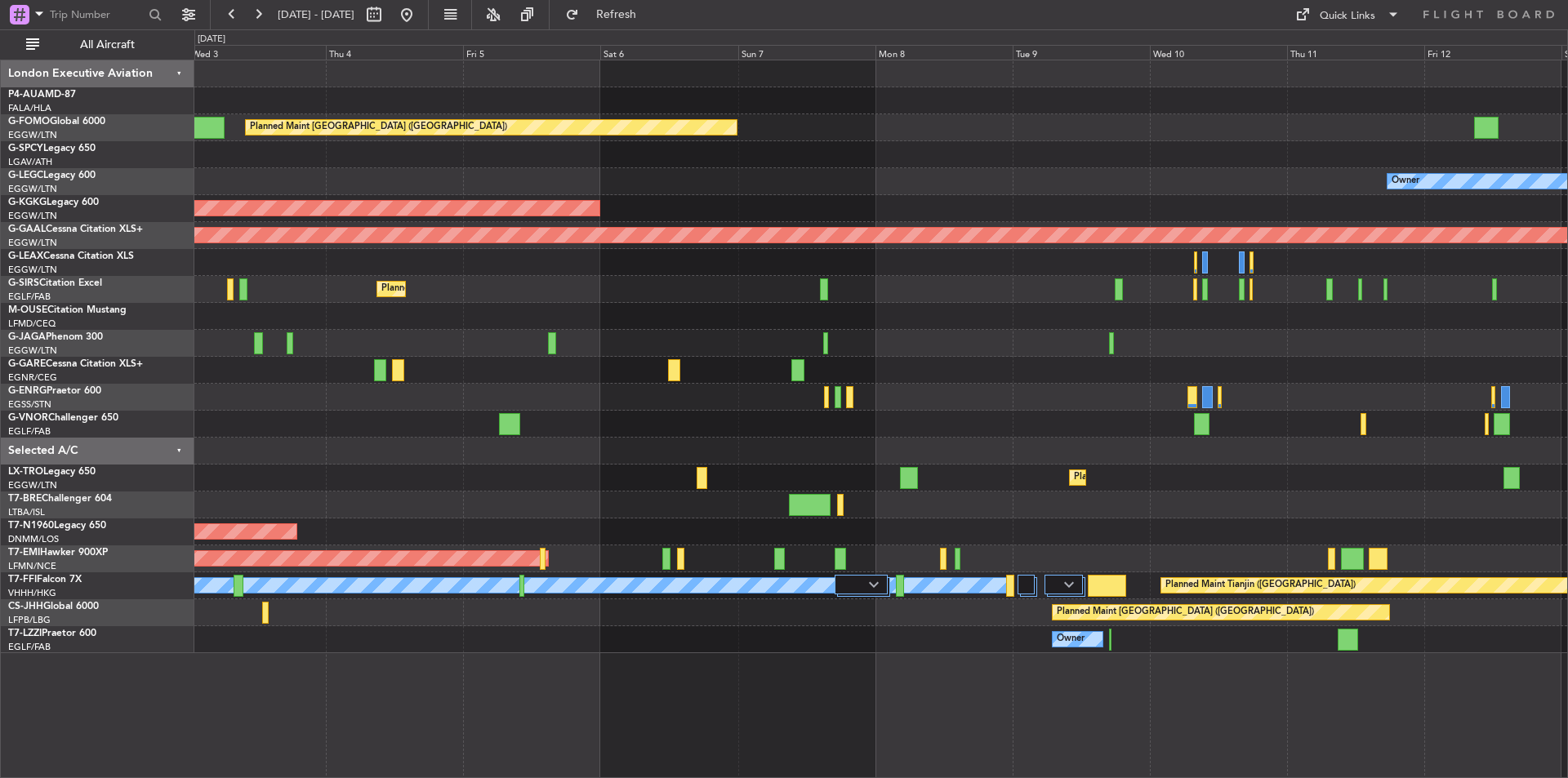
click at [558, 374] on div at bounding box center [881, 370] width 1373 height 27
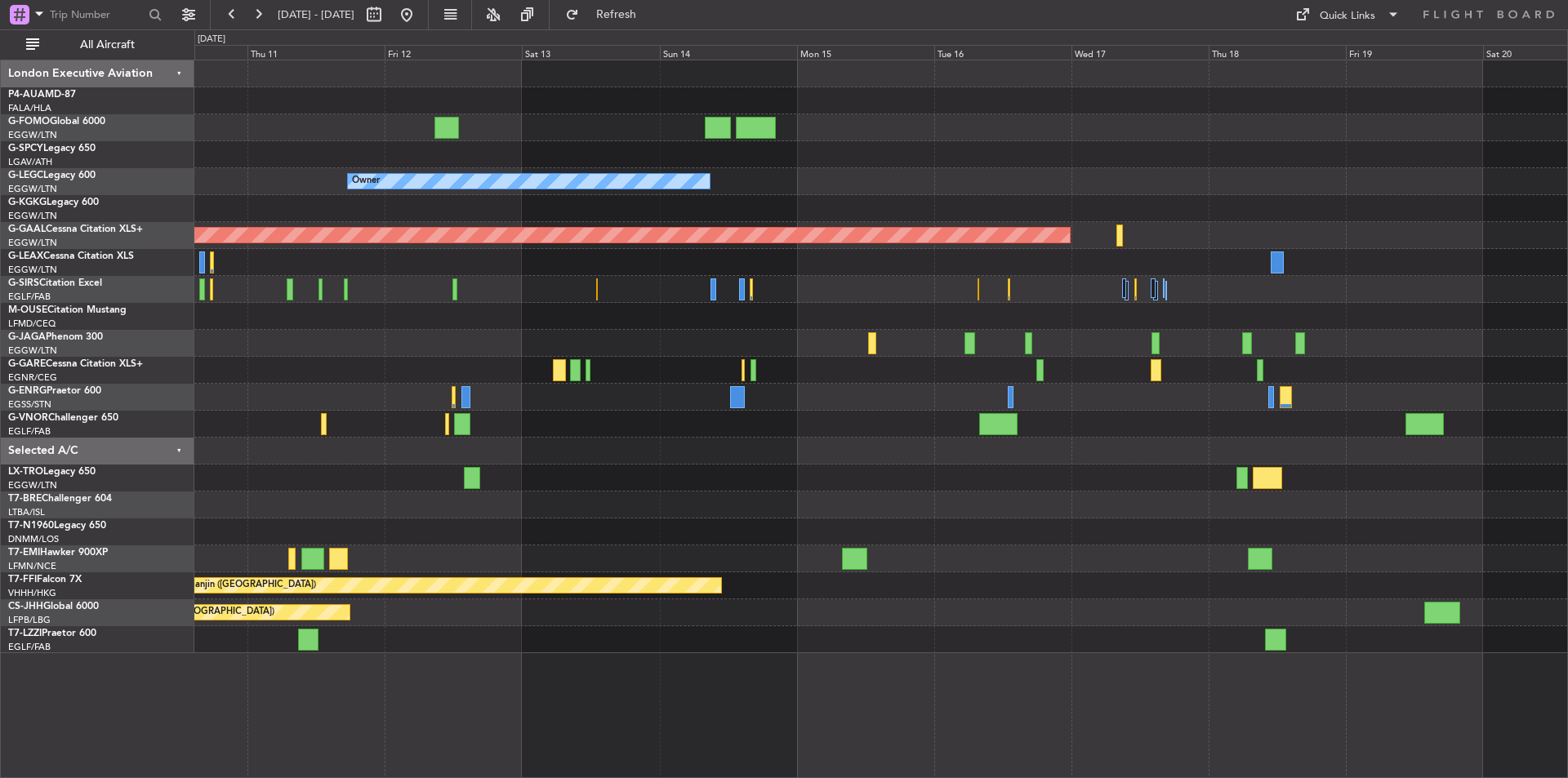
click at [454, 378] on div "Owner Planned [GEOGRAPHIC_DATA] Planned [GEOGRAPHIC_DATA] Planned Maint Tianjin…" at bounding box center [881, 356] width 1373 height 593
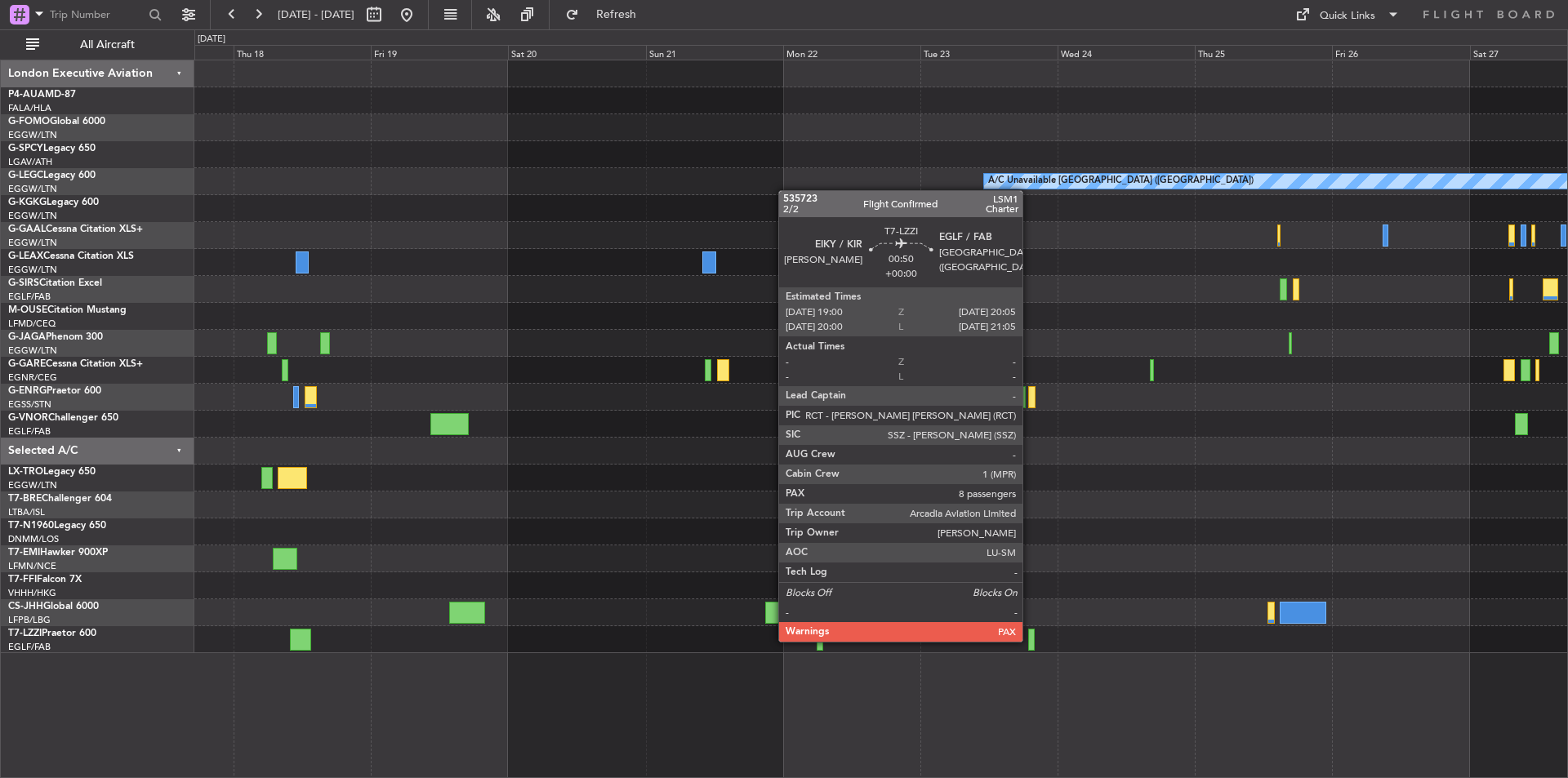
click at [1030, 640] on div at bounding box center [1032, 639] width 7 height 22
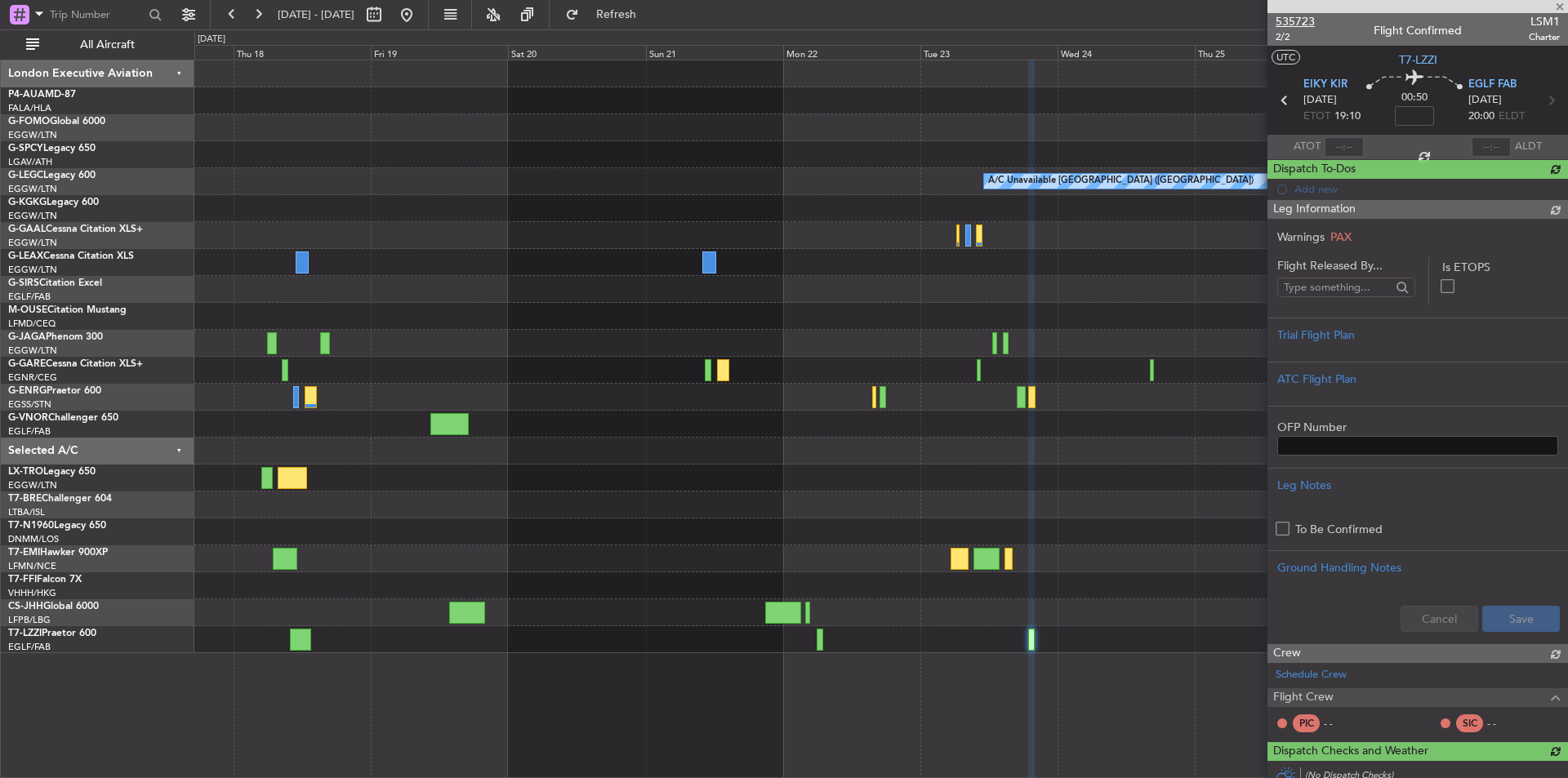
click at [1299, 25] on span "535723" at bounding box center [1296, 21] width 39 height 17
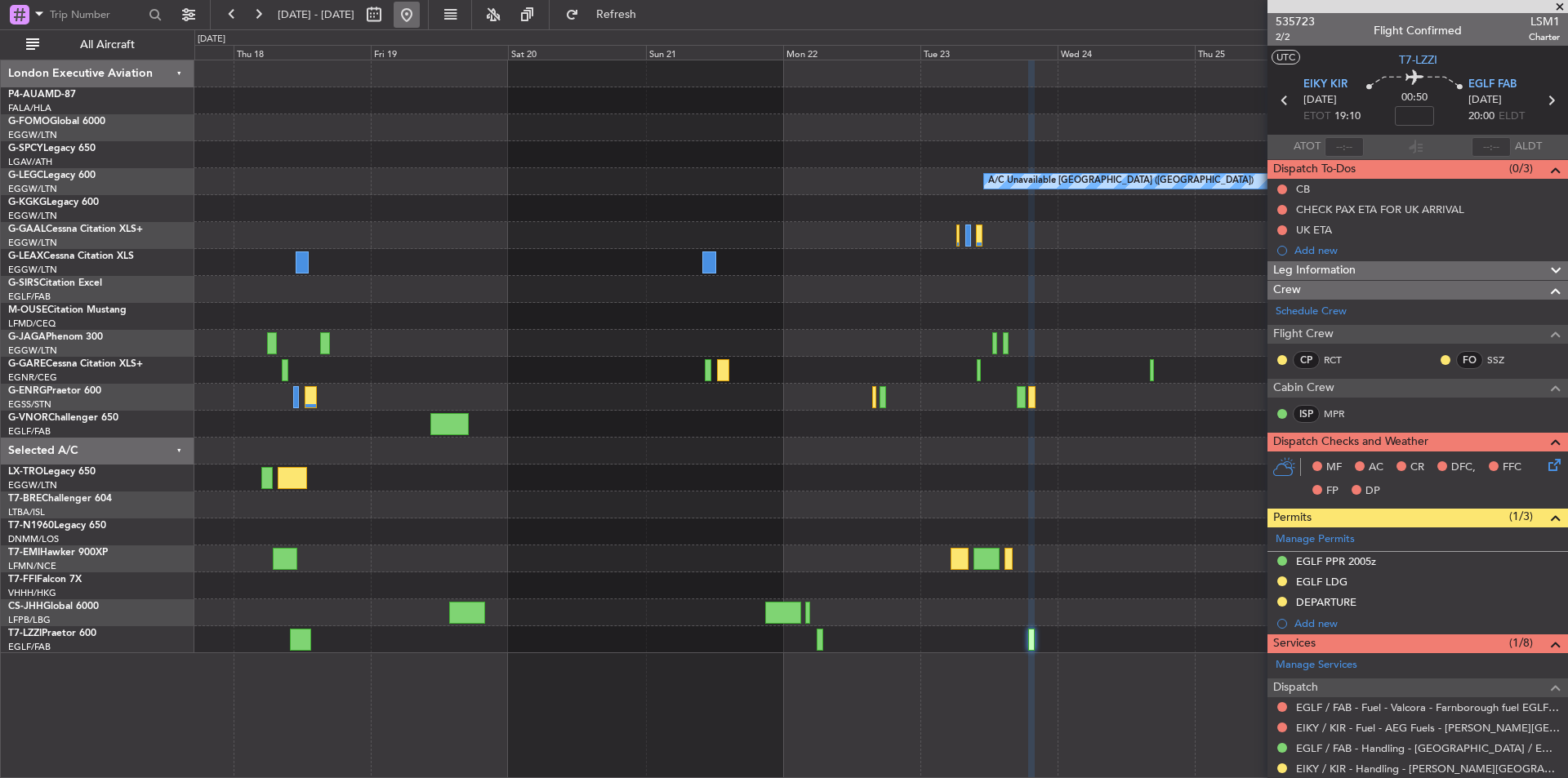
click at [420, 16] on button at bounding box center [406, 14] width 26 height 26
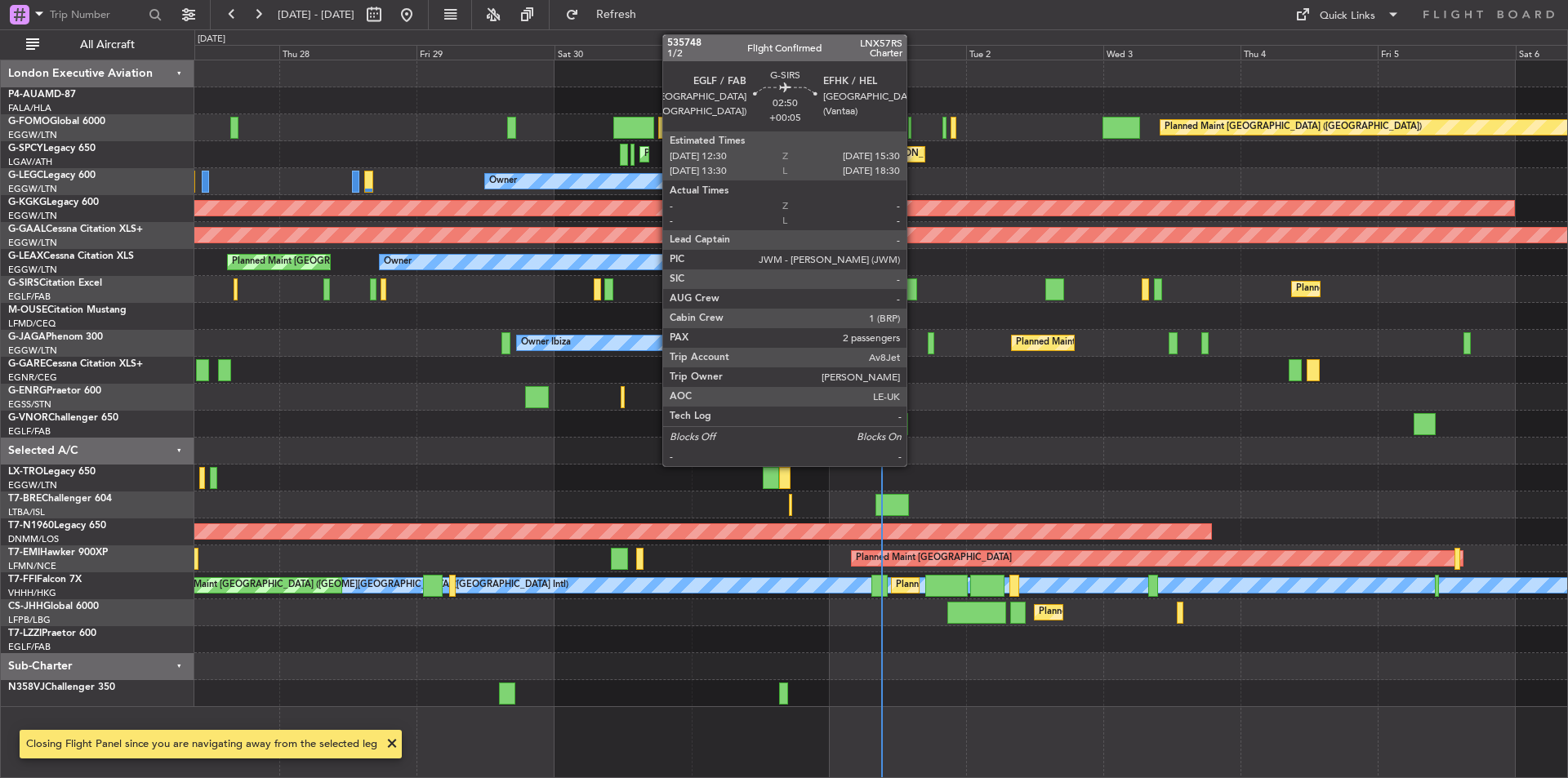
click at [914, 294] on div at bounding box center [908, 289] width 18 height 22
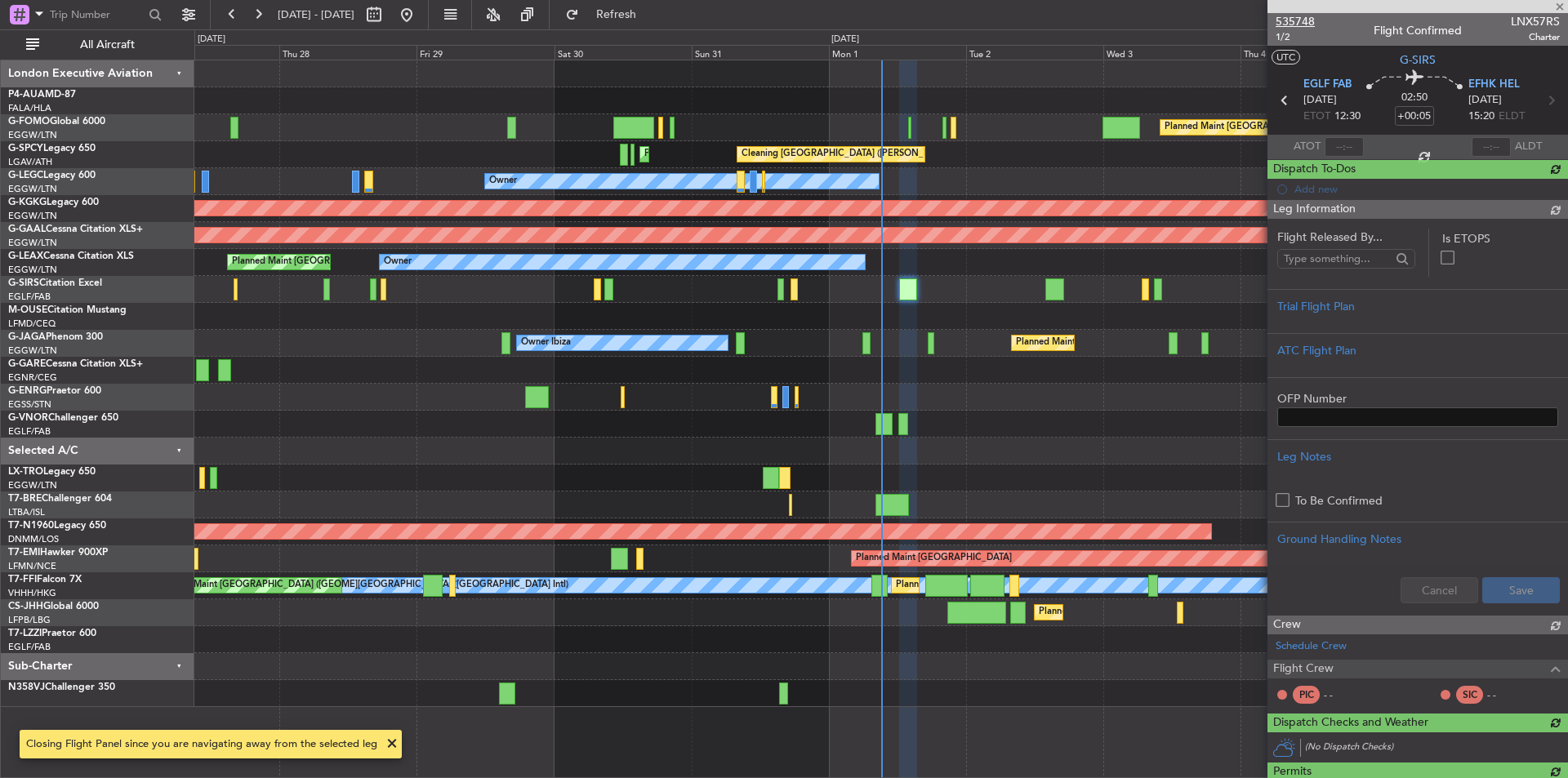
click at [1286, 23] on span "535748" at bounding box center [1296, 21] width 39 height 17
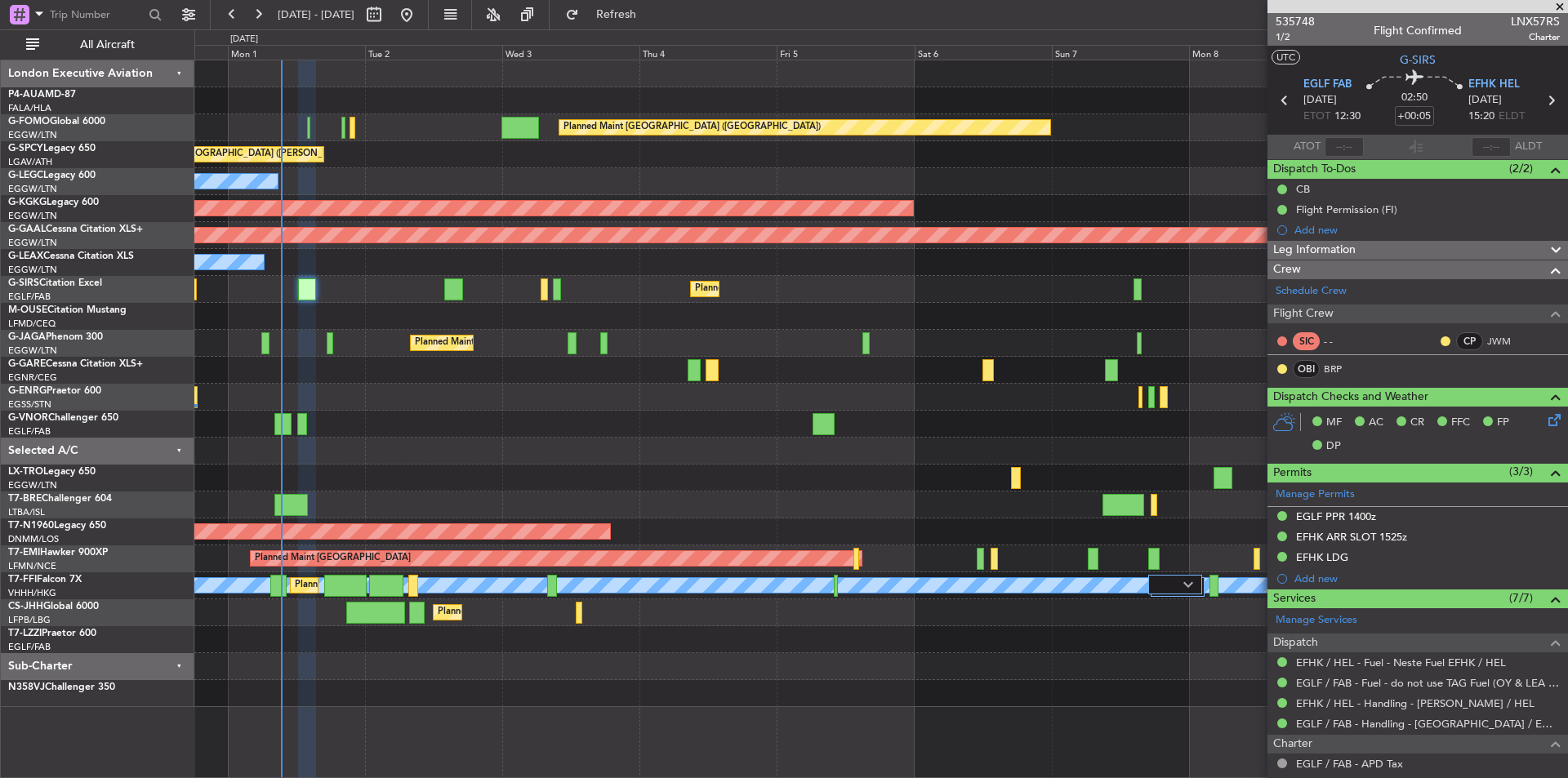
click at [297, 270] on div "Owner" at bounding box center [881, 262] width 1373 height 27
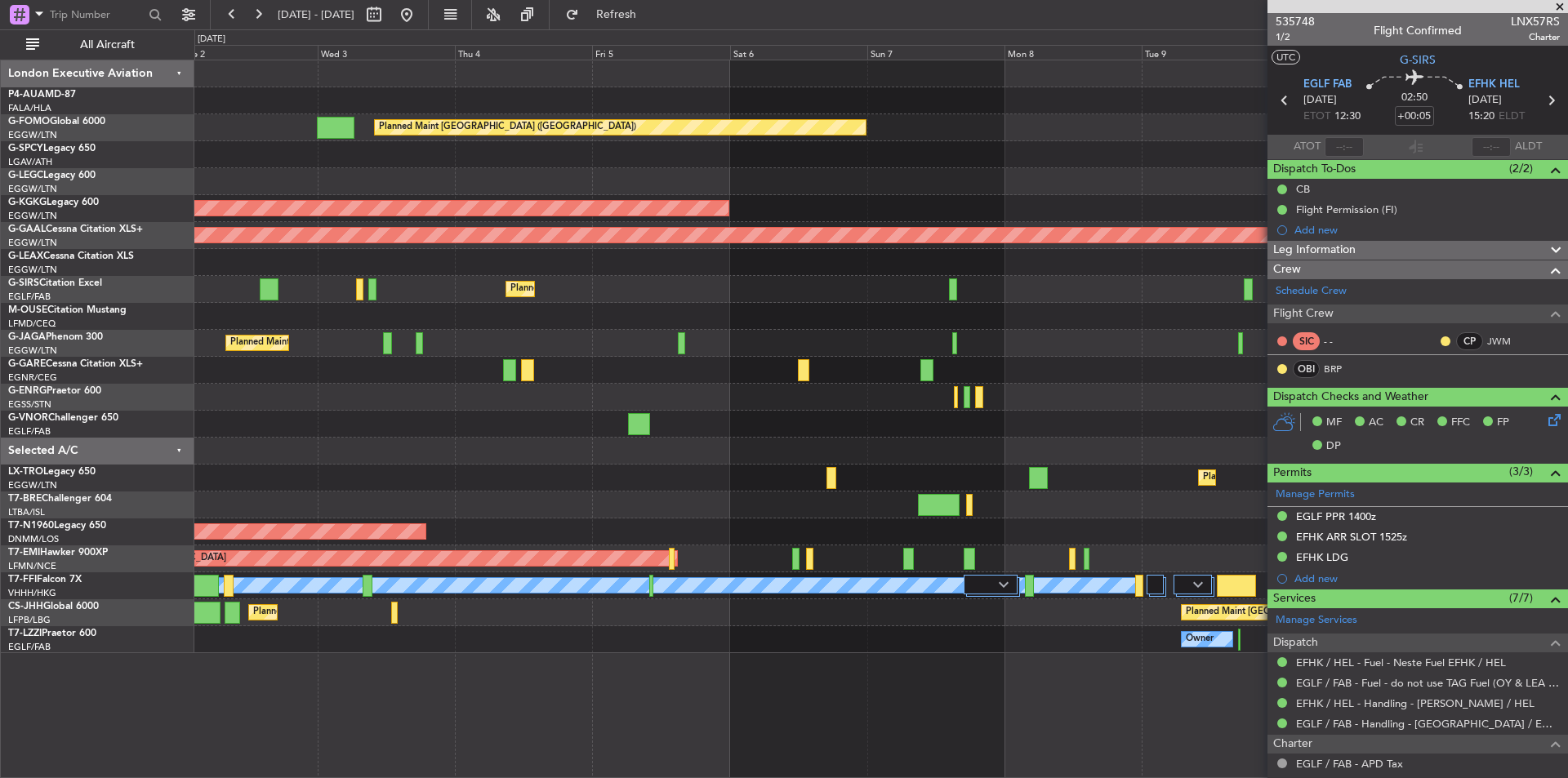
click at [1562, 3] on span at bounding box center [1560, 7] width 16 height 14
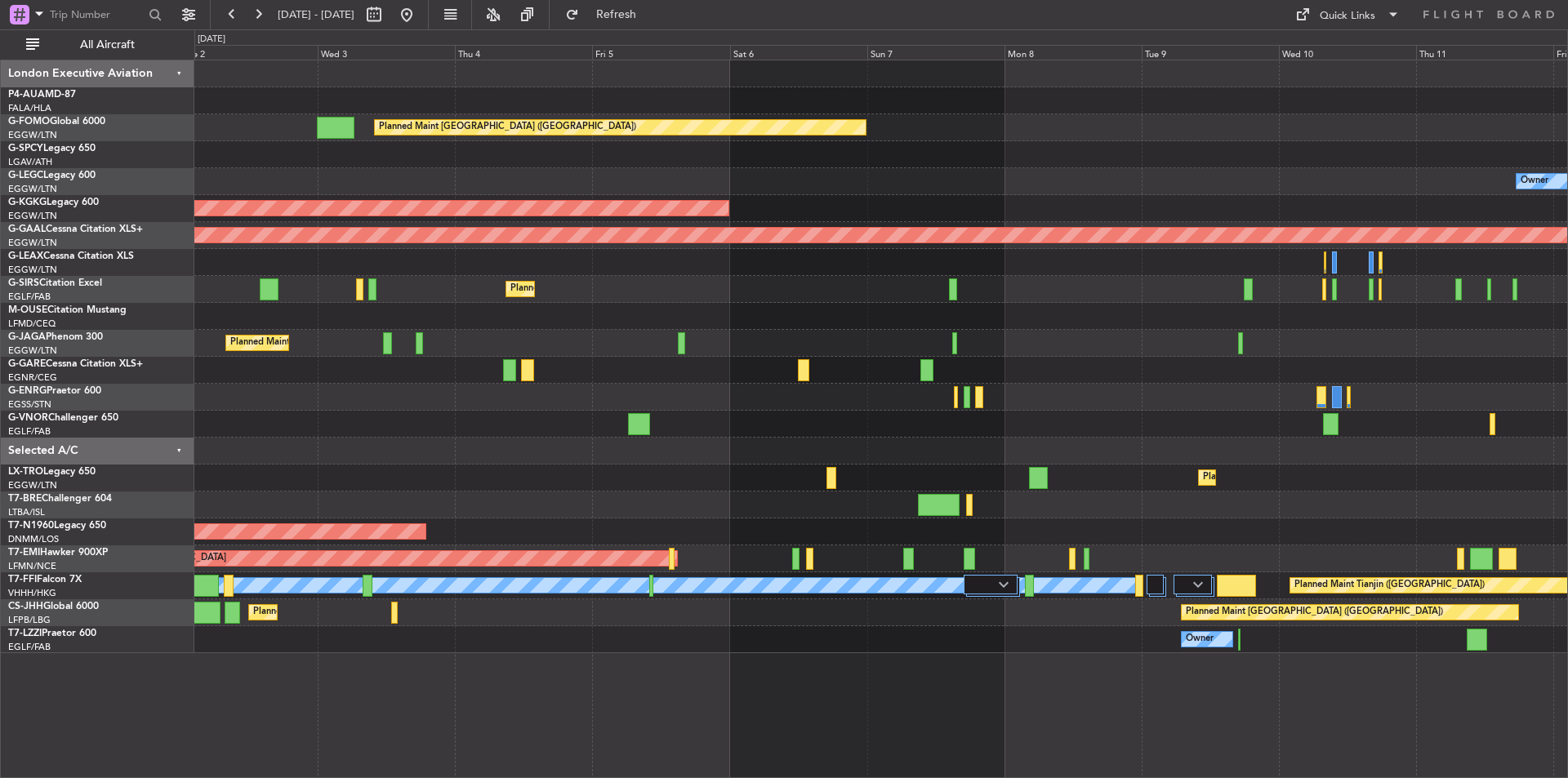
type input "0"
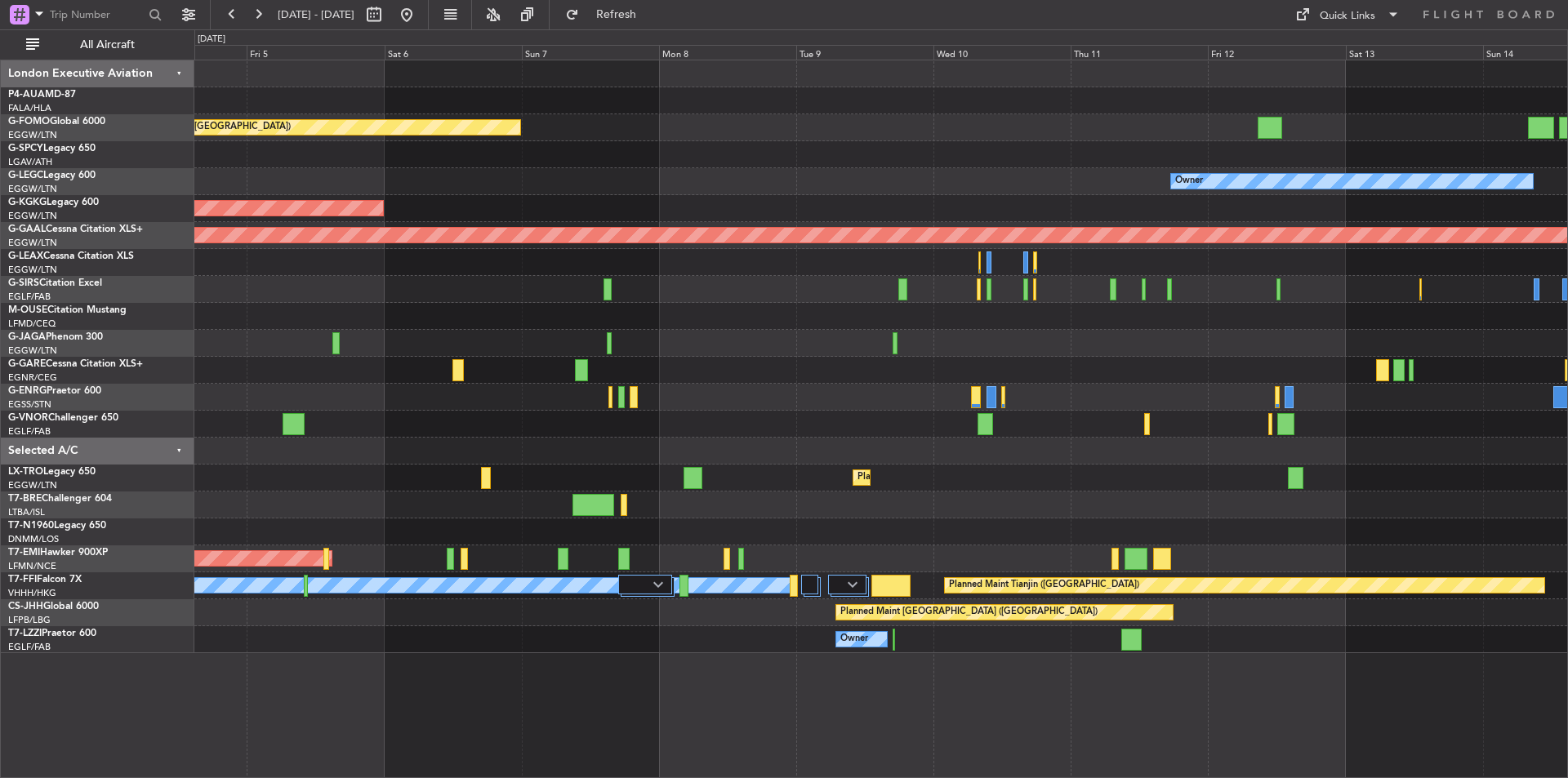
click at [545, 414] on div "Planned Maint [GEOGRAPHIC_DATA] ([GEOGRAPHIC_DATA]) Owner AOG Maint [GEOGRAPHIC…" at bounding box center [881, 356] width 1373 height 593
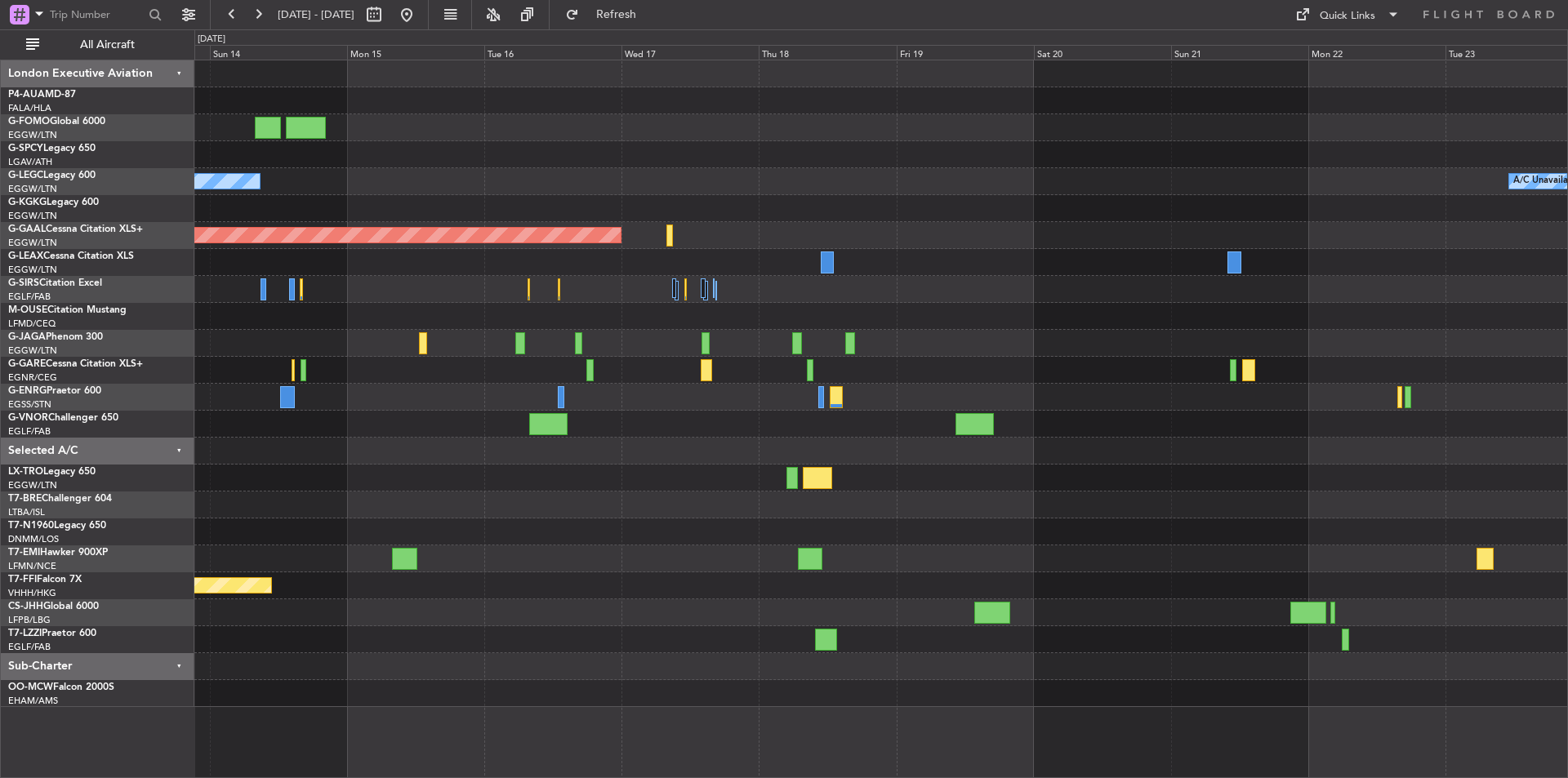
click at [872, 436] on div "Owner A/C Unavailable [GEOGRAPHIC_DATA] ([GEOGRAPHIC_DATA]) Planned [GEOGRAPHIC…" at bounding box center [881, 383] width 1373 height 647
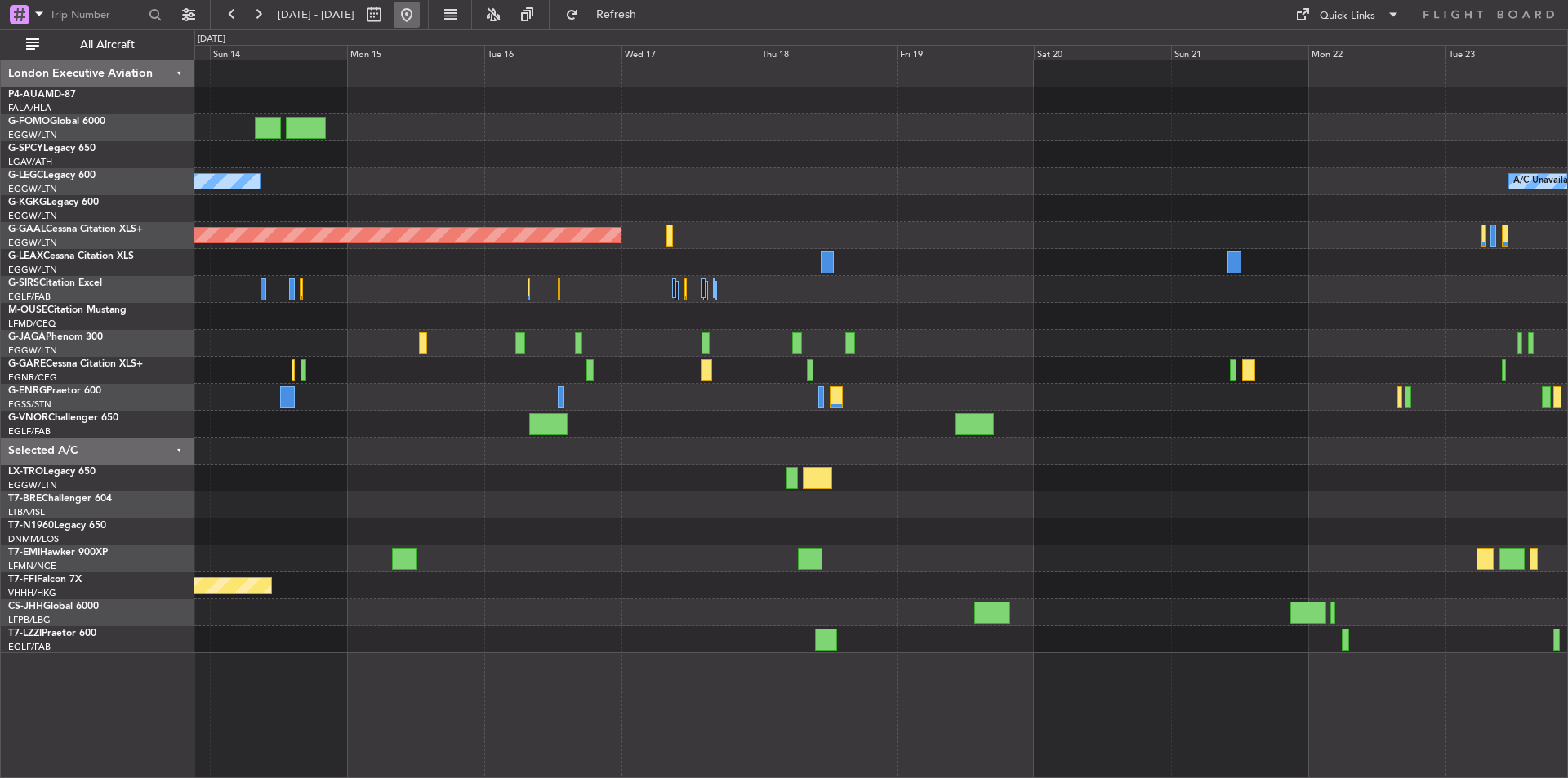
click at [420, 23] on button at bounding box center [406, 14] width 26 height 26
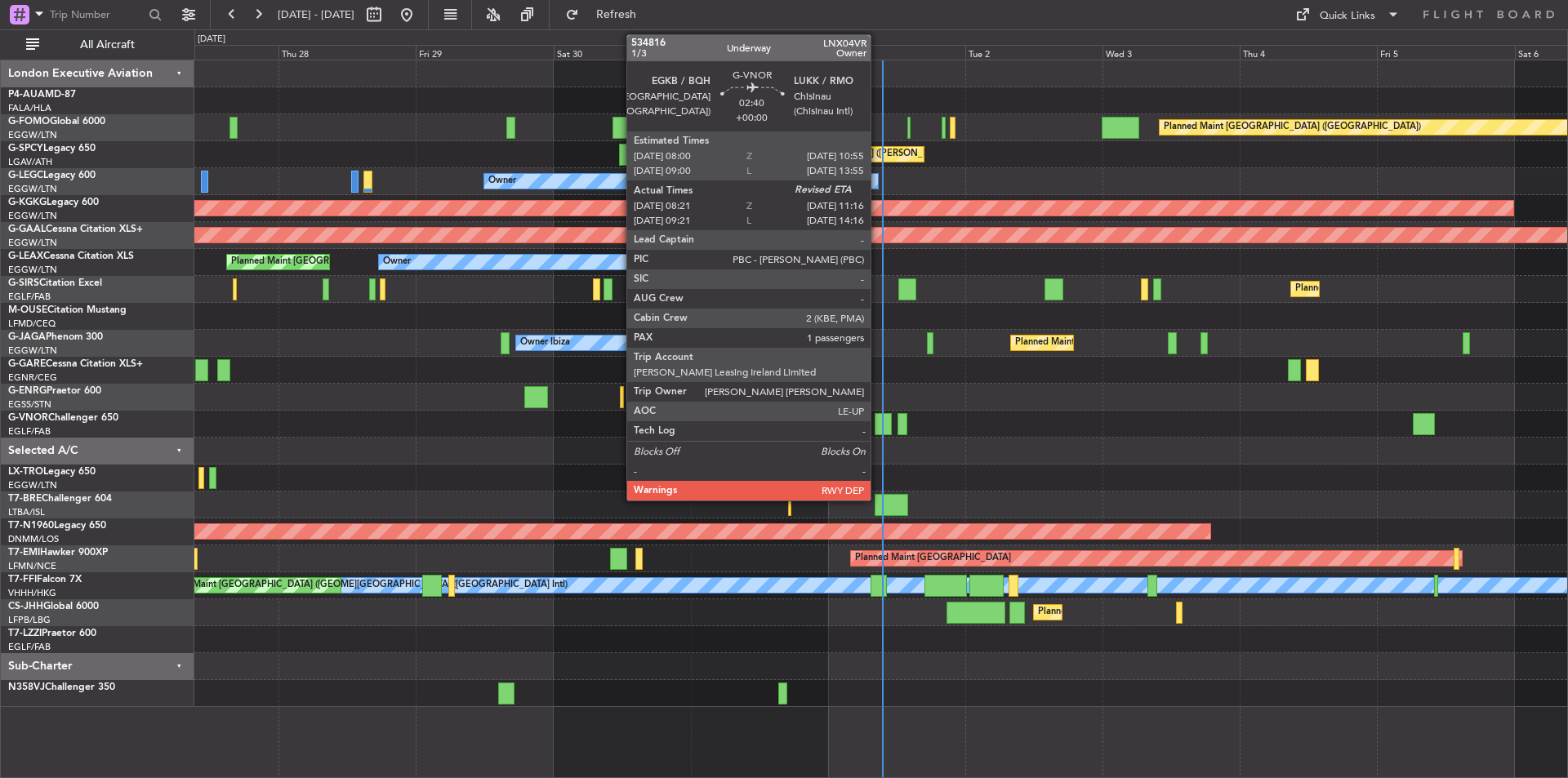
click at [878, 428] on div at bounding box center [883, 424] width 17 height 22
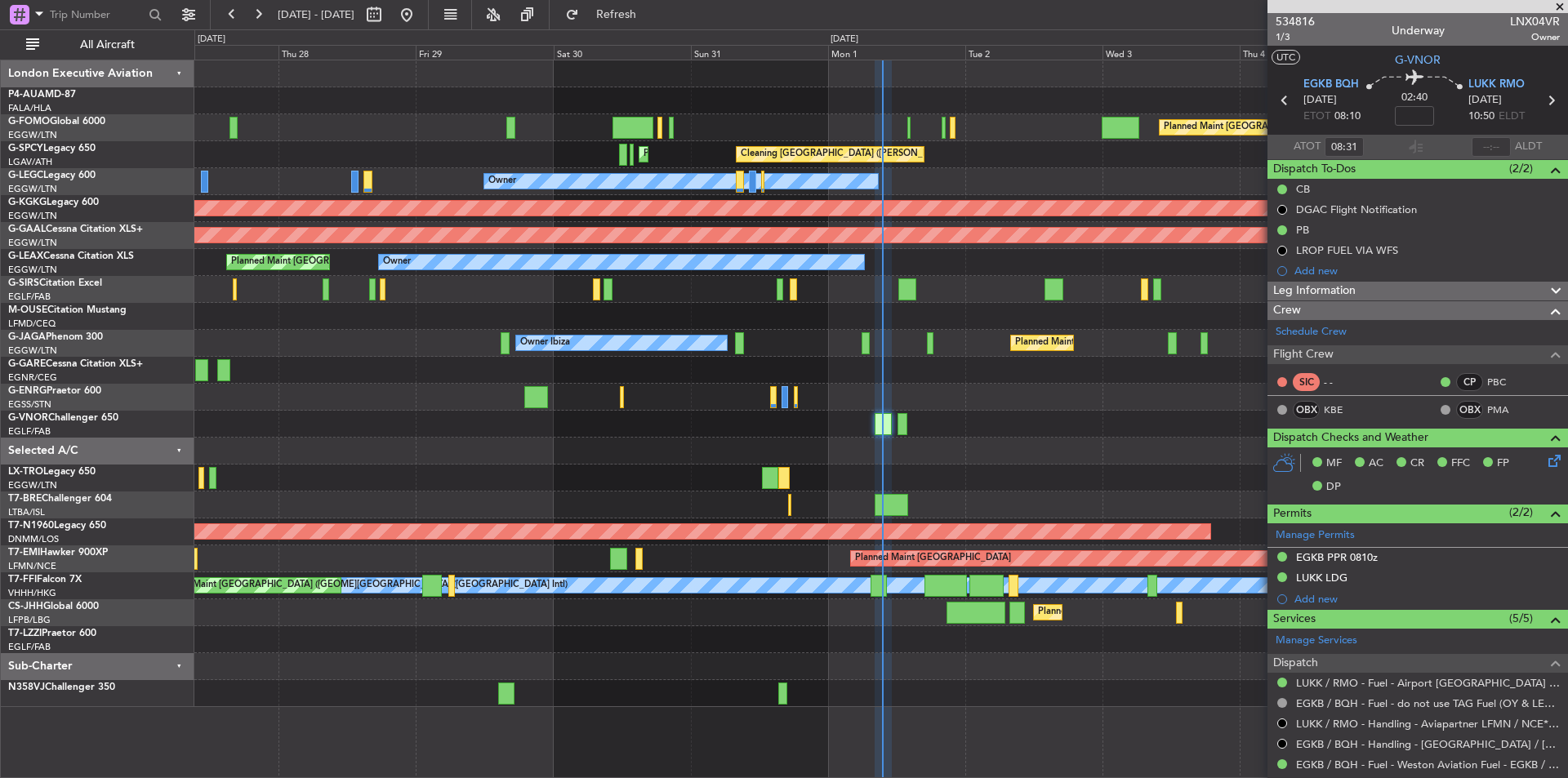
click at [1557, 8] on span at bounding box center [1560, 7] width 16 height 14
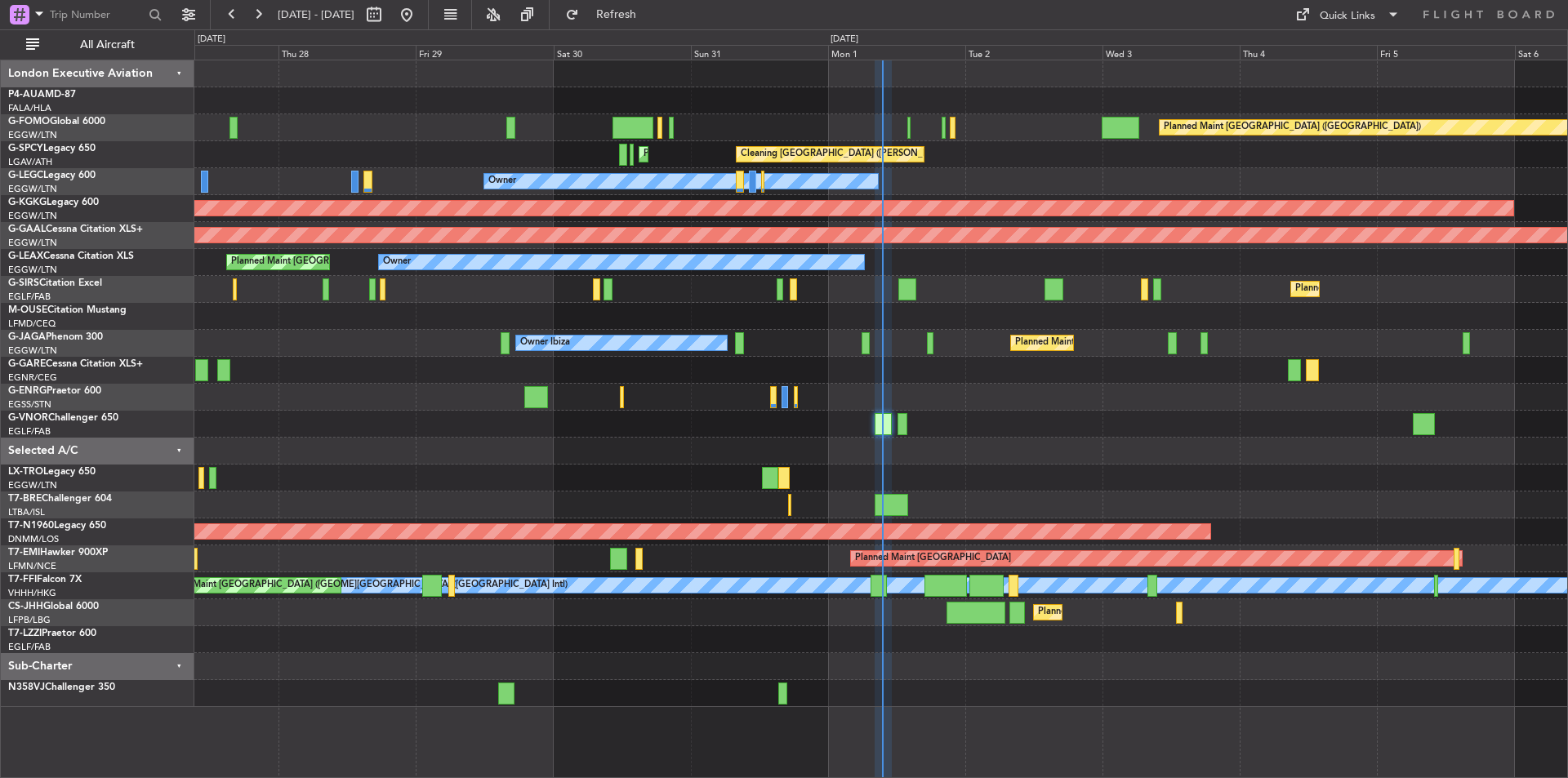
type input "0"
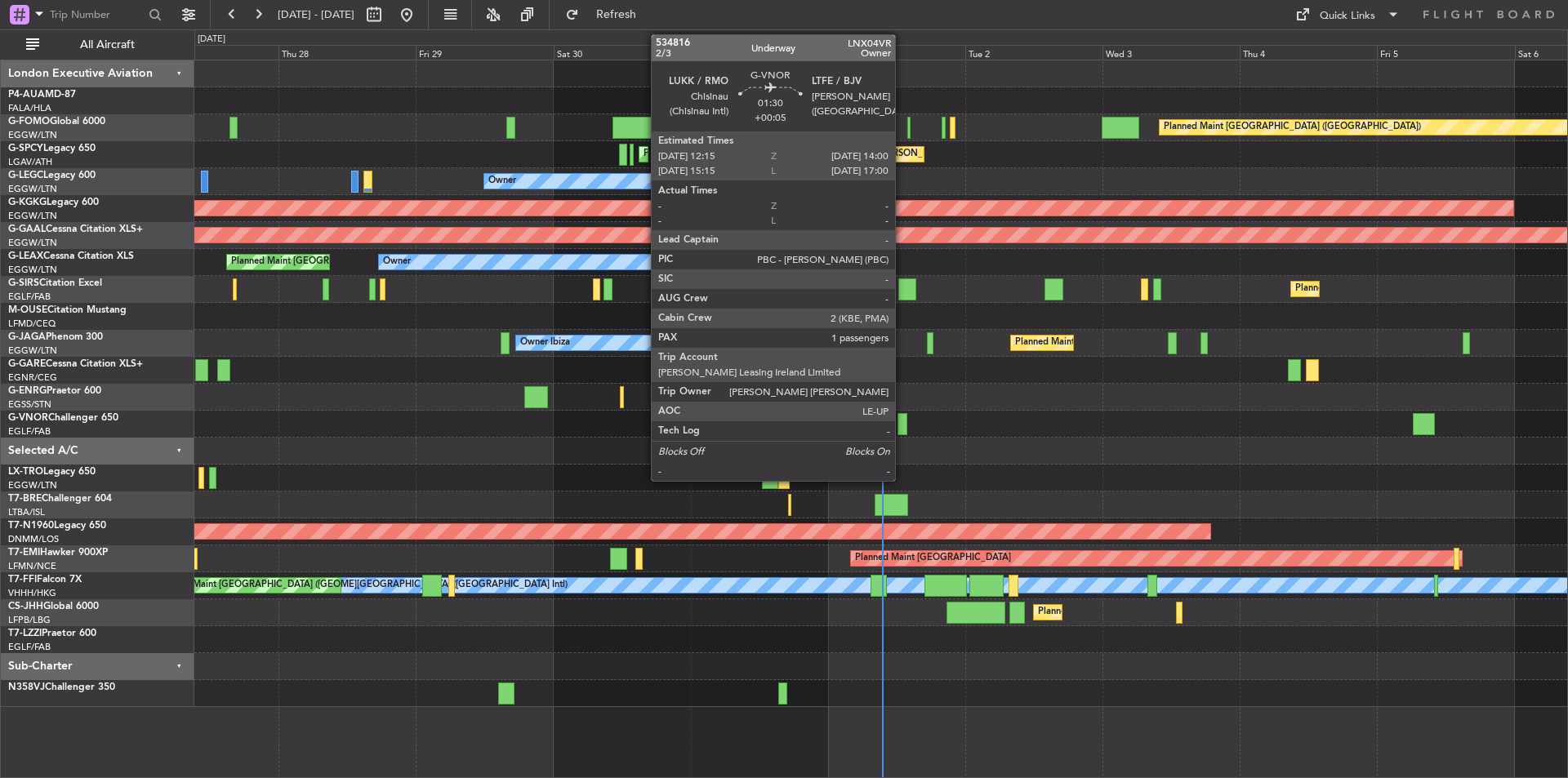
click at [903, 418] on div at bounding box center [903, 424] width 11 height 22
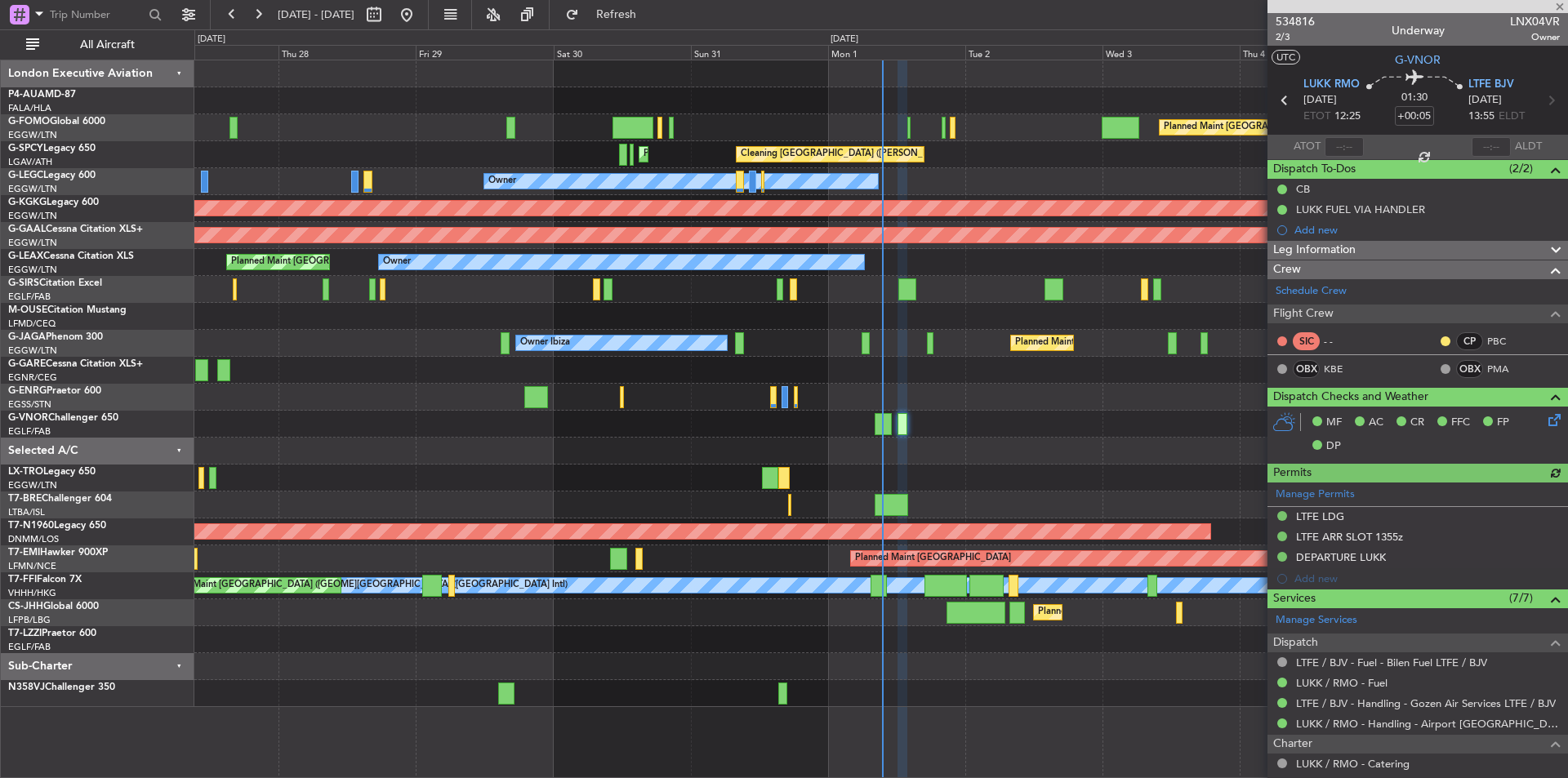
click at [1561, 8] on div at bounding box center [1417, 6] width 300 height 13
click at [1562, 9] on span at bounding box center [1560, 7] width 16 height 14
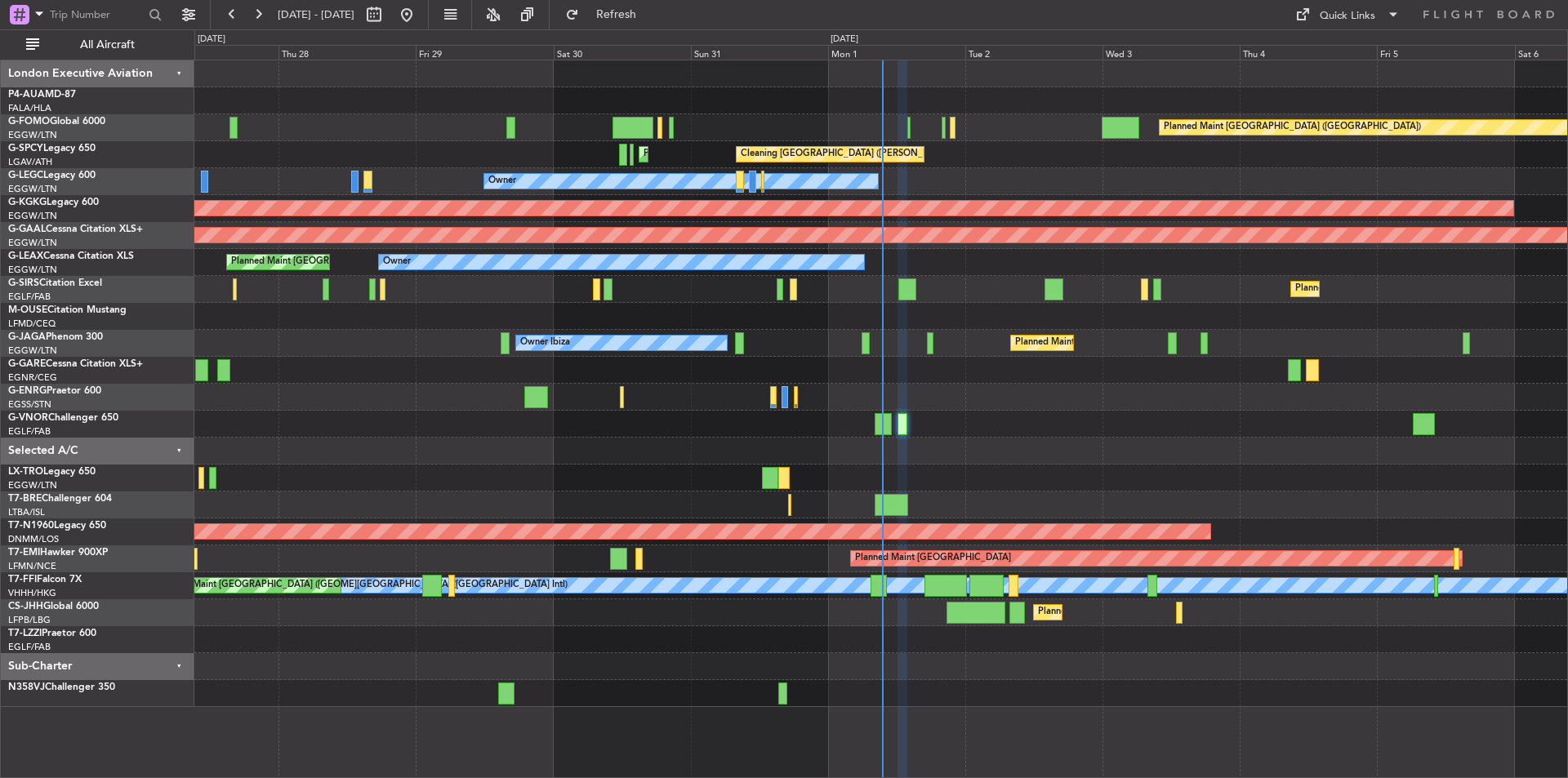
type input "0"
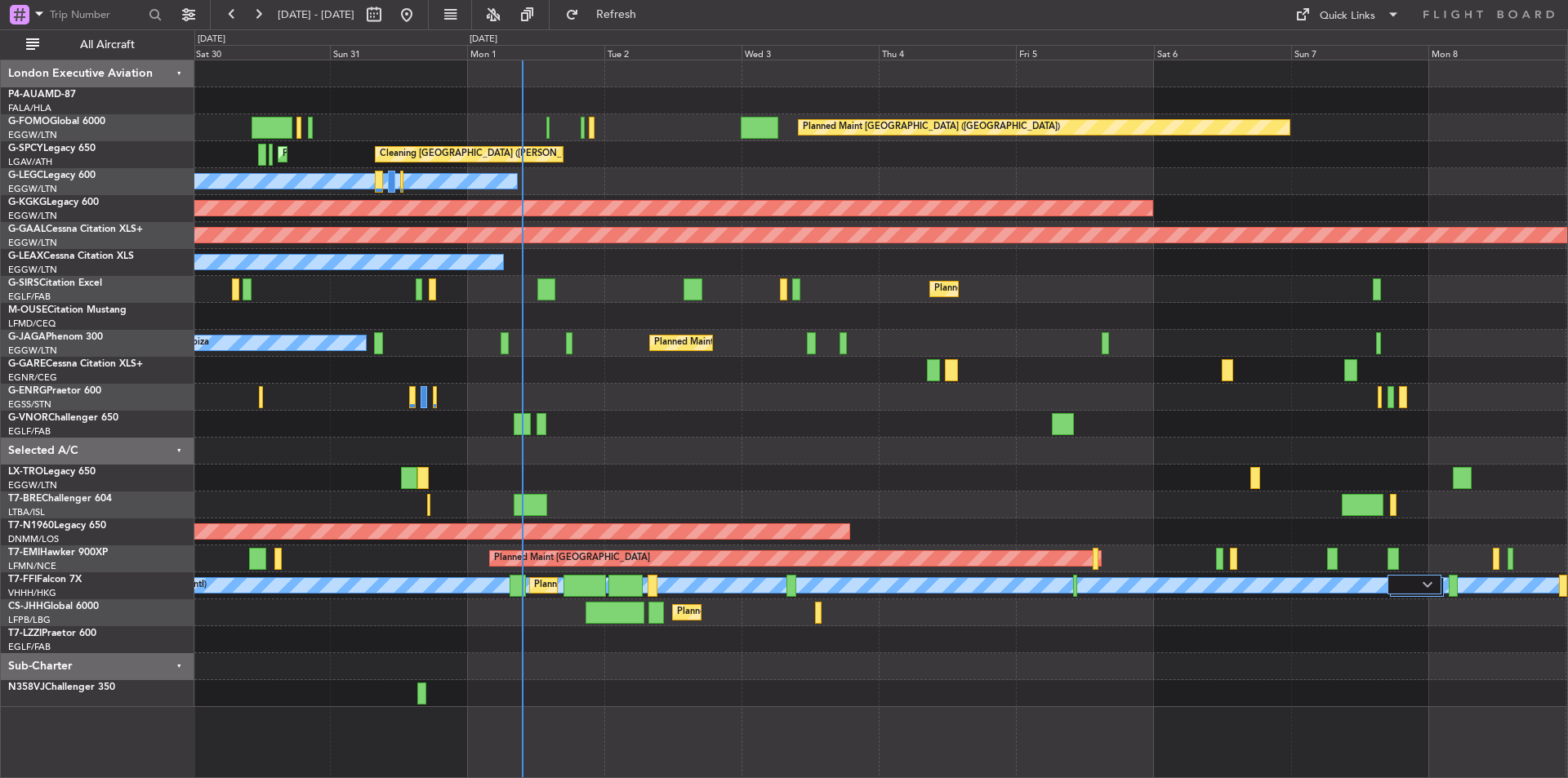
click at [806, 510] on div "Planned Maint [GEOGRAPHIC_DATA] ([GEOGRAPHIC_DATA]) Cleaning [GEOGRAPHIC_DATA] …" at bounding box center [881, 383] width 1373 height 647
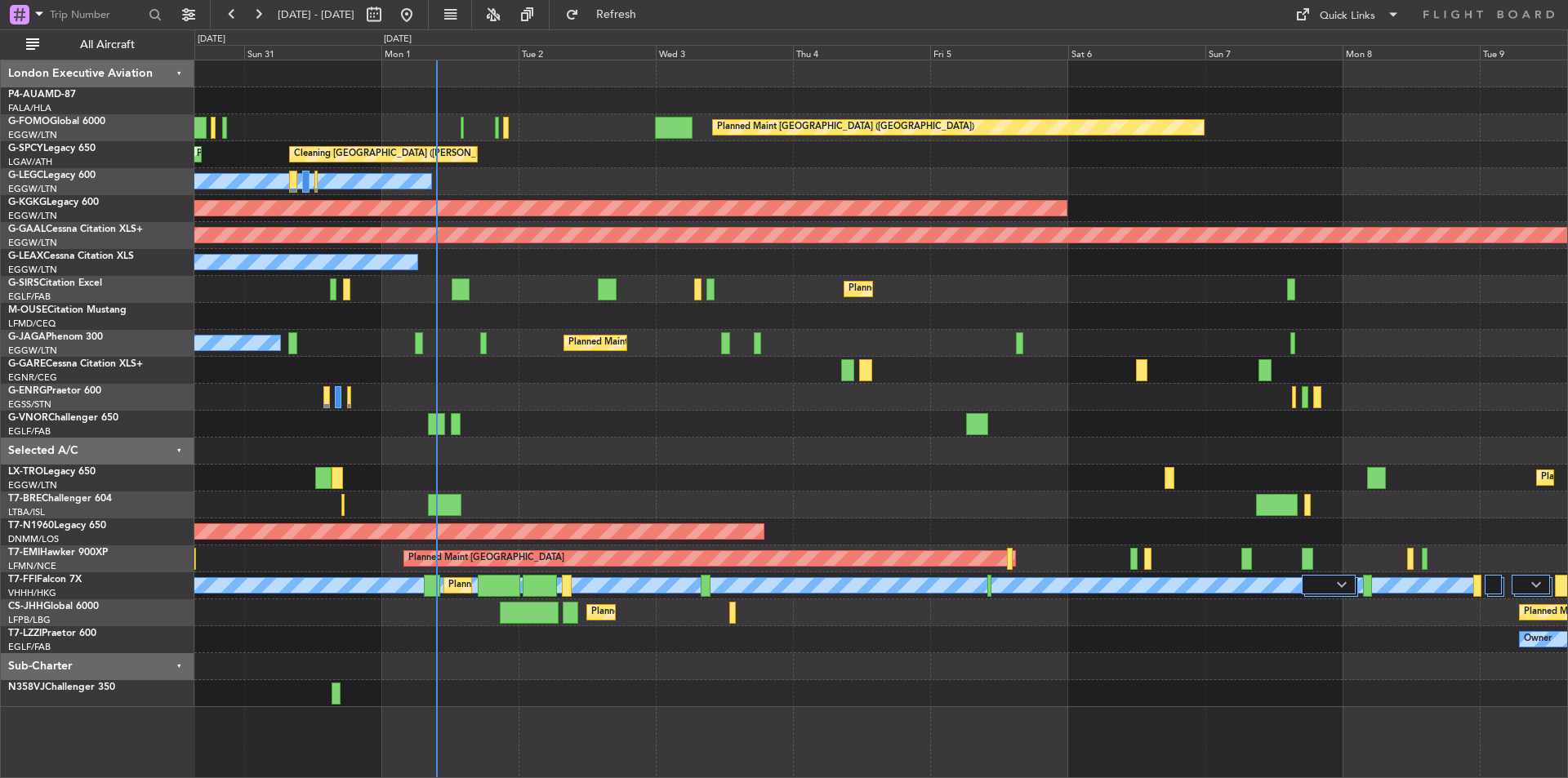
click at [532, 535] on div "Planned Maint [GEOGRAPHIC_DATA] ([GEOGRAPHIC_DATA]) Cleaning [GEOGRAPHIC_DATA] …" at bounding box center [881, 383] width 1373 height 647
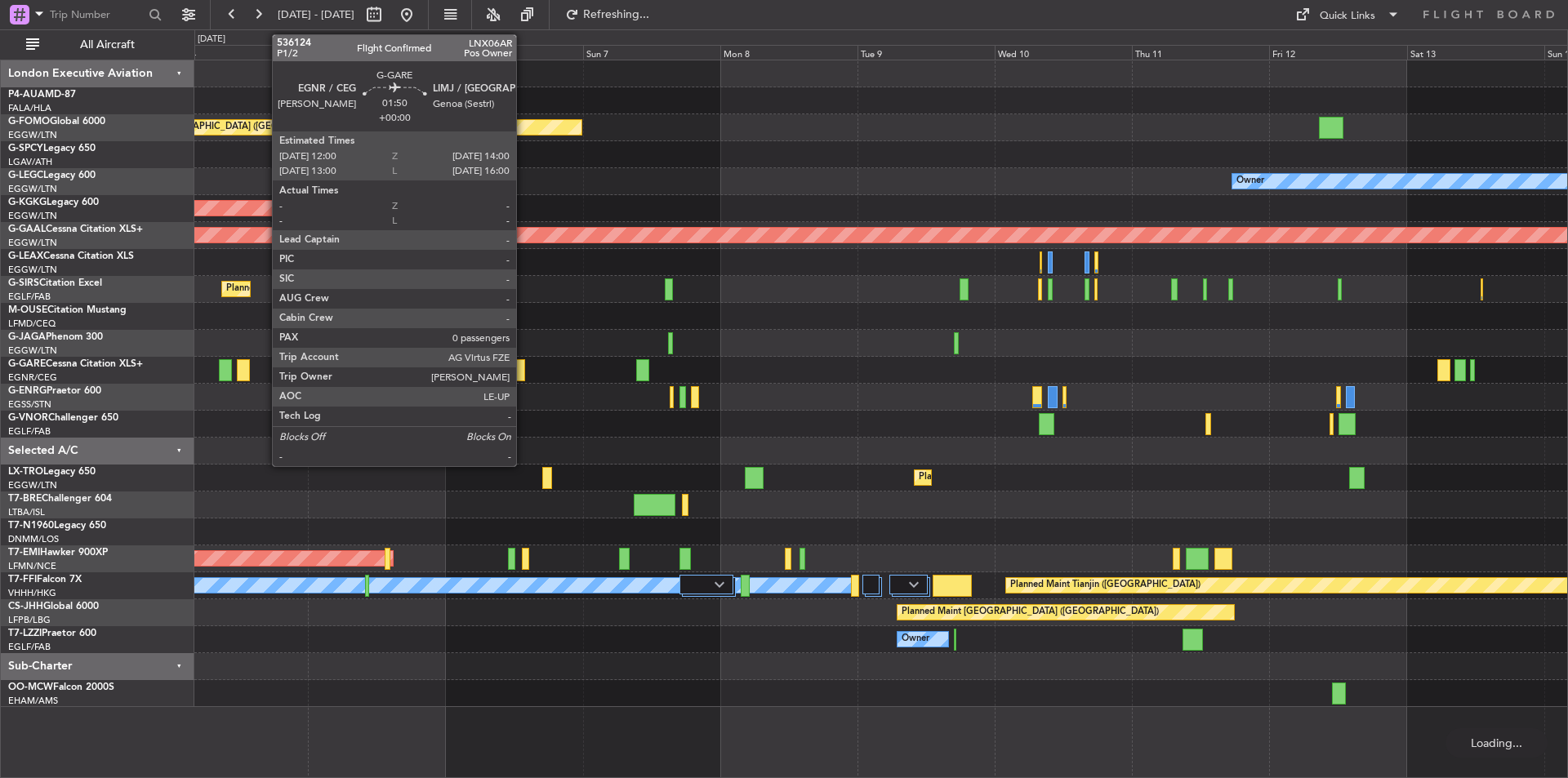
click at [524, 364] on div at bounding box center [520, 370] width 12 height 22
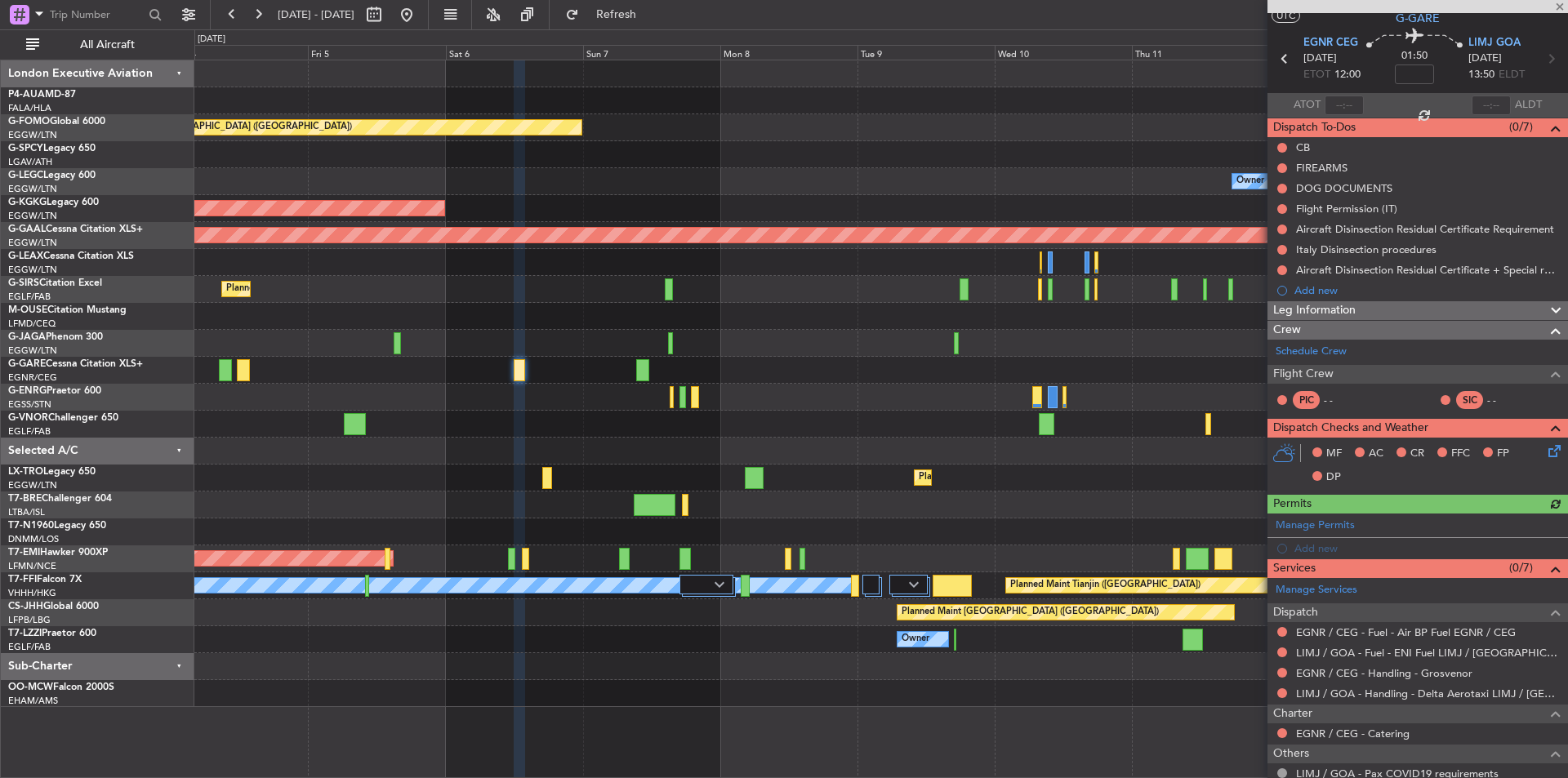
scroll to position [134, 0]
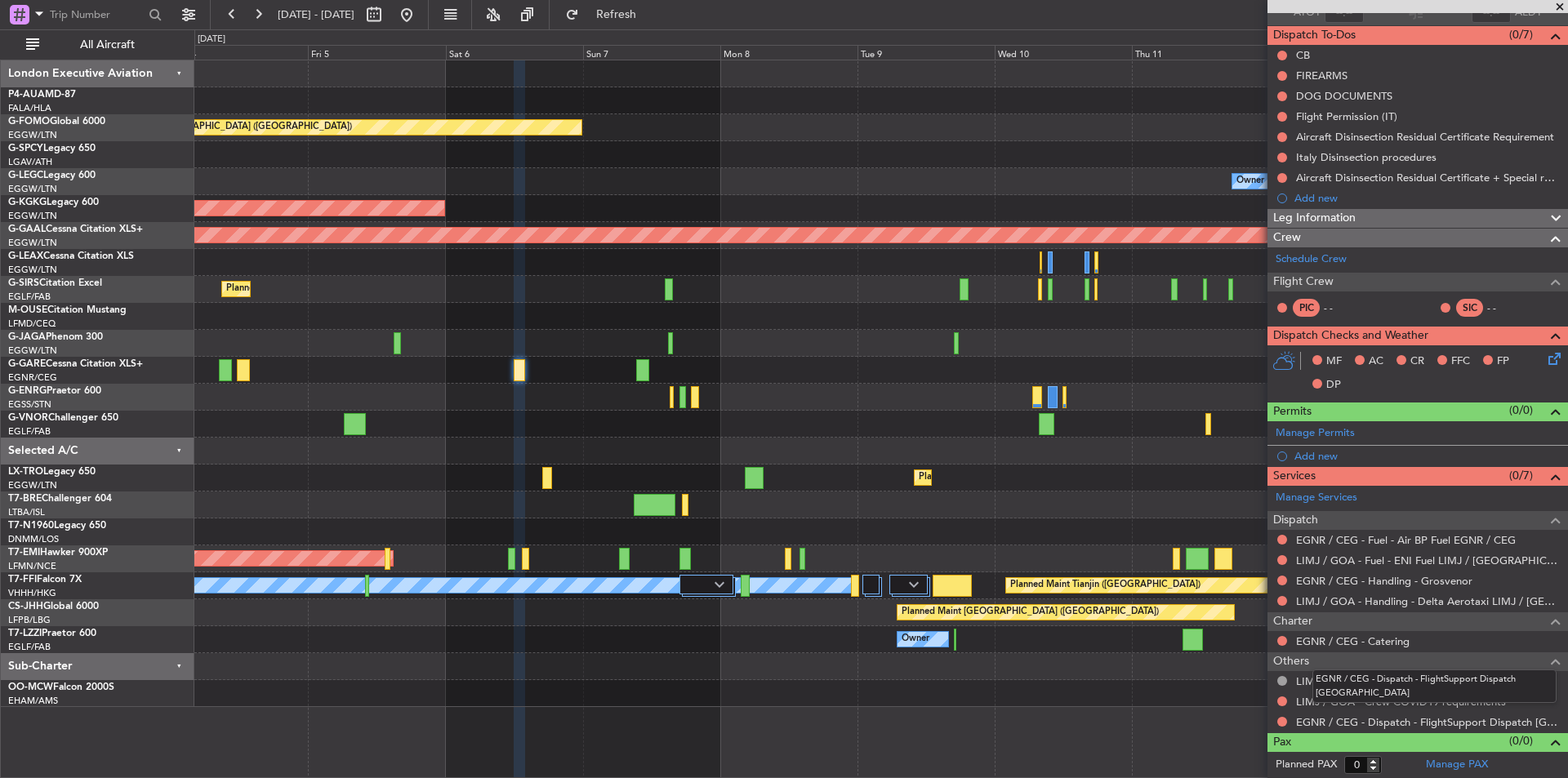
click at [1367, 714] on mat-tooltip-component "EGNR / CEG - Dispatch - FlightSupport Dispatch [GEOGRAPHIC_DATA]" at bounding box center [1435, 686] width 267 height 57
click at [1371, 718] on link "EGNR / CEG - Dispatch - FlightSupport Dispatch [GEOGRAPHIC_DATA]" at bounding box center [1428, 722] width 264 height 14
click at [1562, 8] on span at bounding box center [1560, 7] width 16 height 14
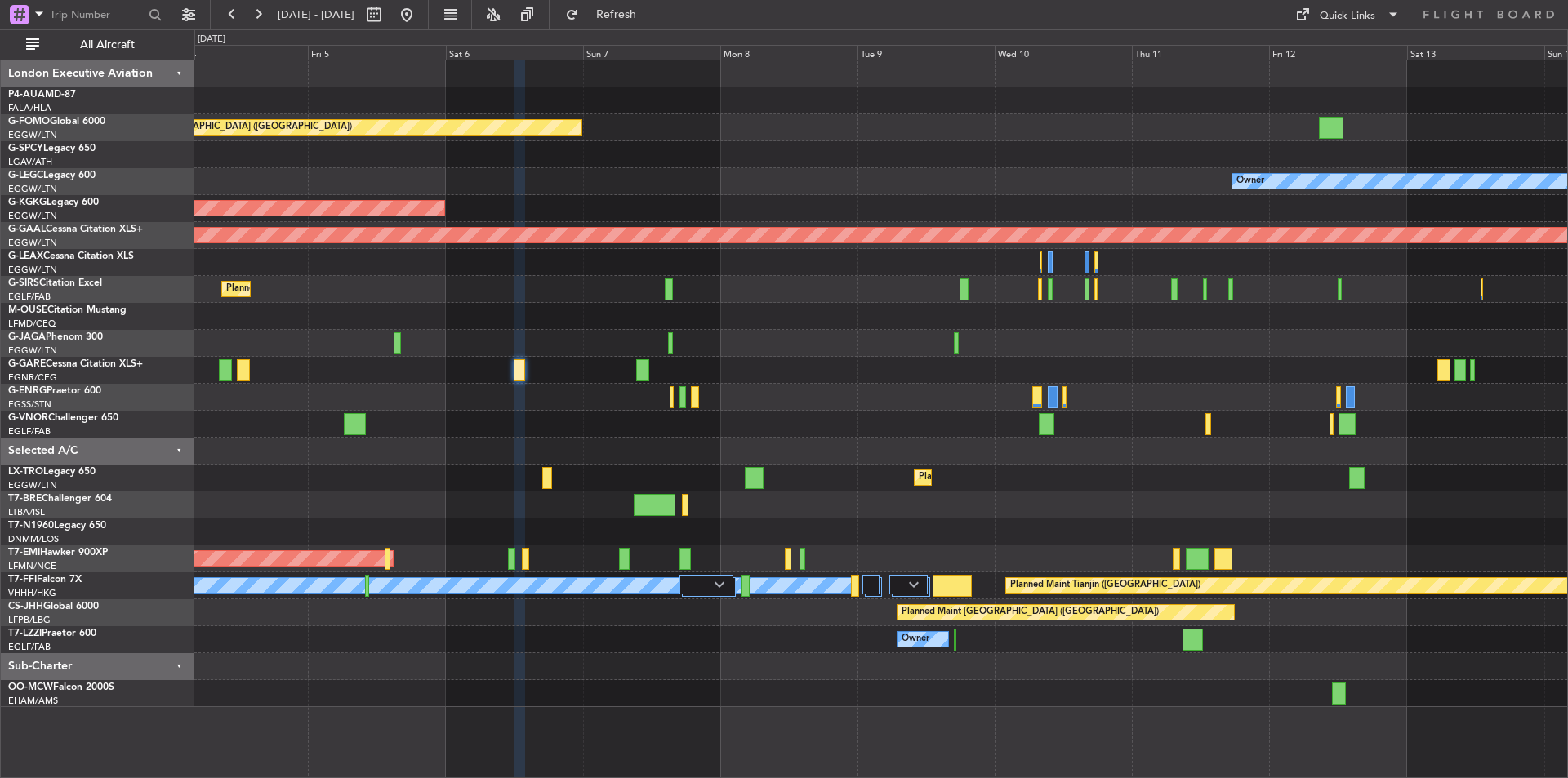
scroll to position [0, 0]
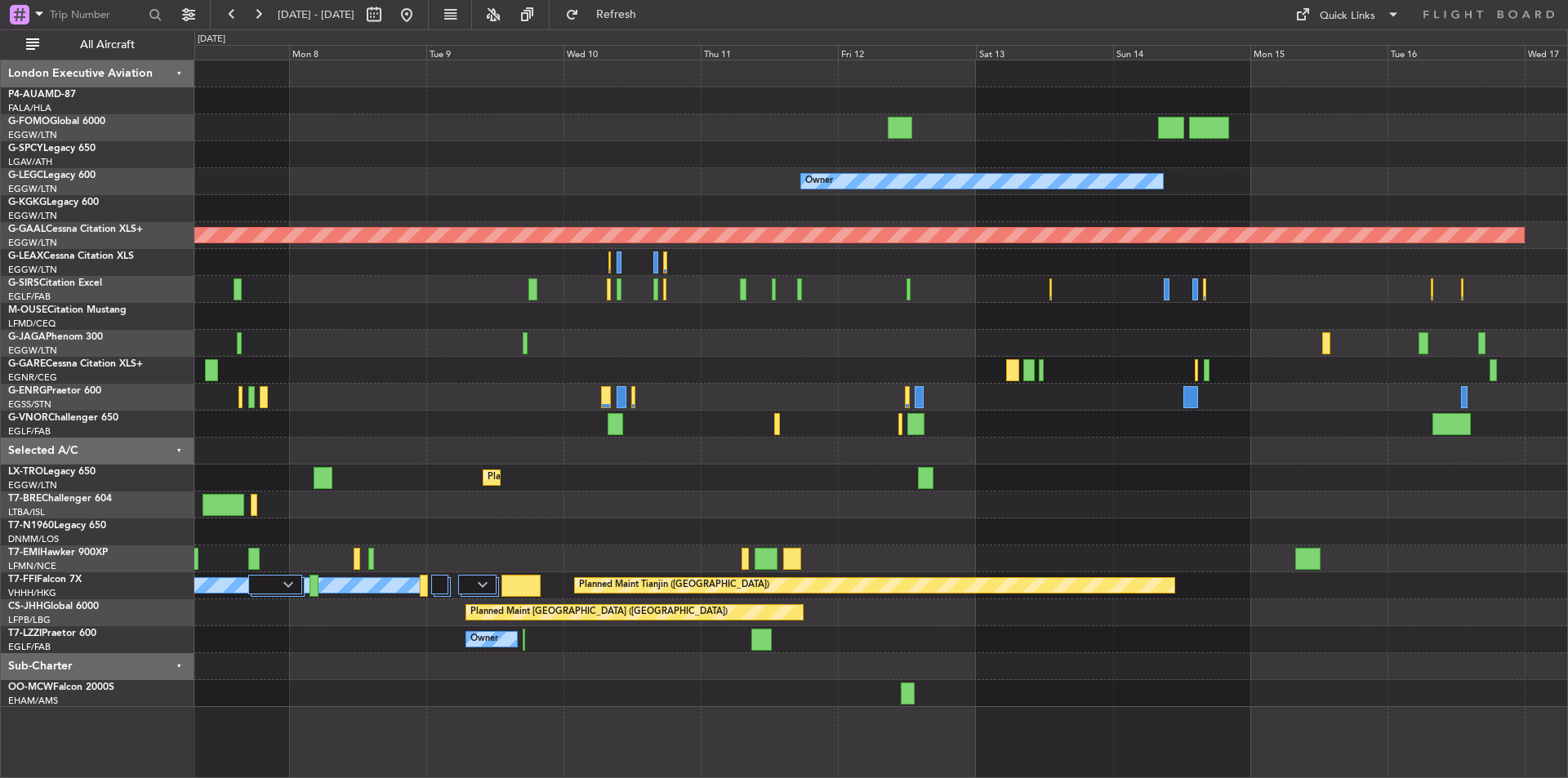
click at [569, 518] on div "Planned Maint [GEOGRAPHIC_DATA] ([GEOGRAPHIC_DATA]) Owner AOG Maint [GEOGRAPHIC…" at bounding box center [881, 383] width 1373 height 647
click at [569, 518] on div at bounding box center [881, 505] width 1373 height 27
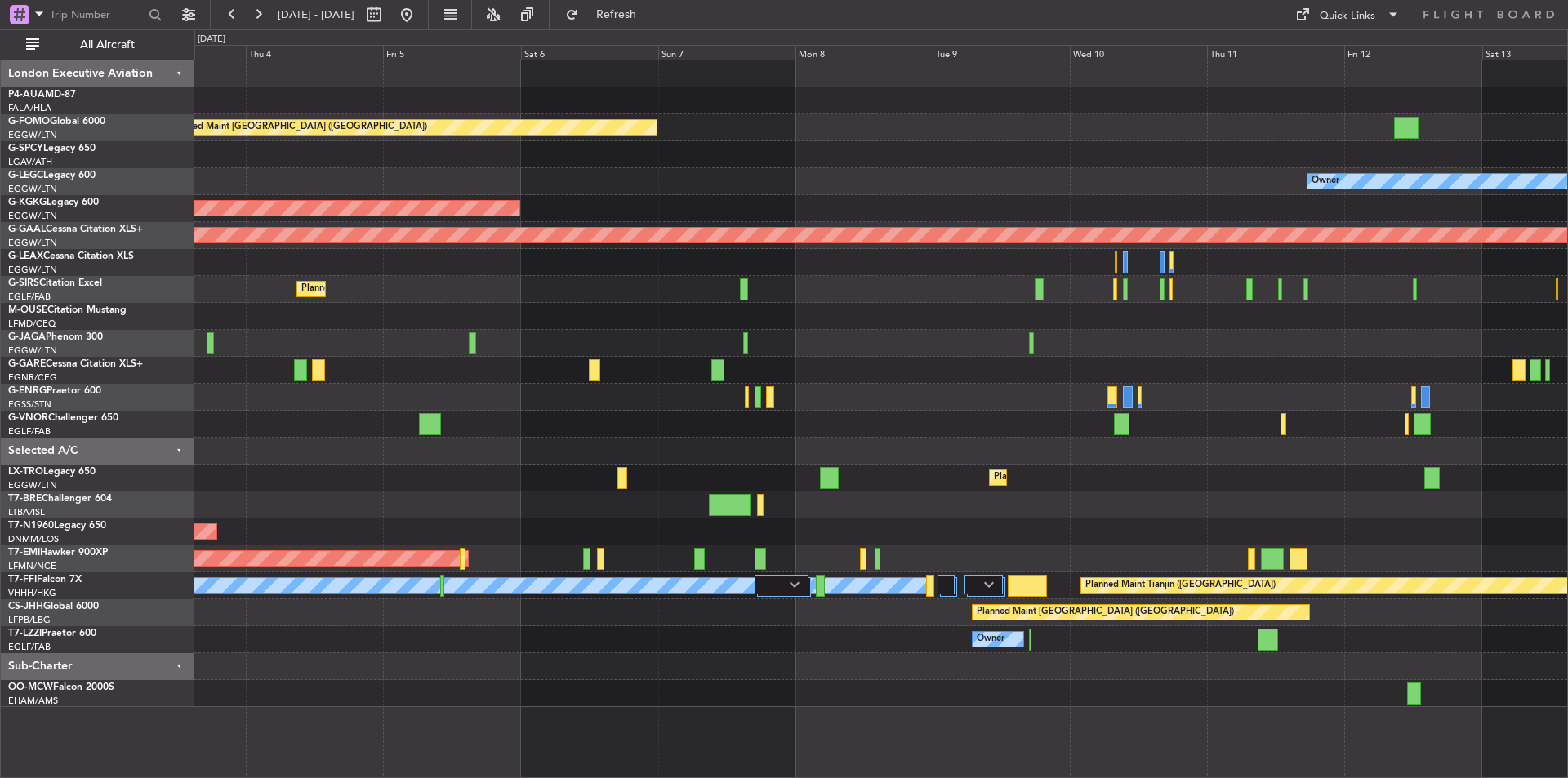
click at [1191, 468] on div "Planned Maint [GEOGRAPHIC_DATA] ([GEOGRAPHIC_DATA]) Cleaning [GEOGRAPHIC_DATA] …" at bounding box center [881, 383] width 1373 height 647
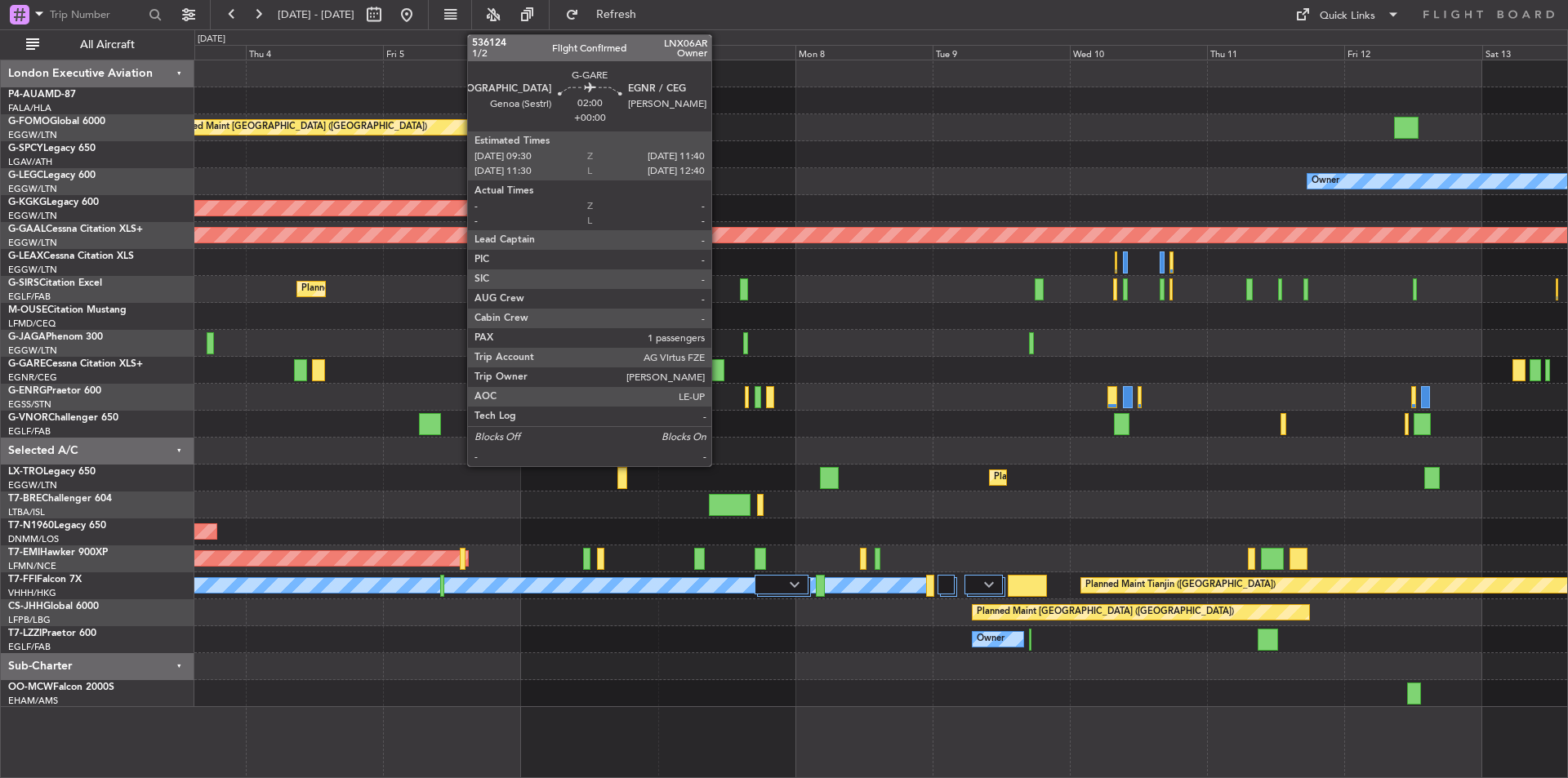
click at [718, 364] on div at bounding box center [718, 370] width 13 height 22
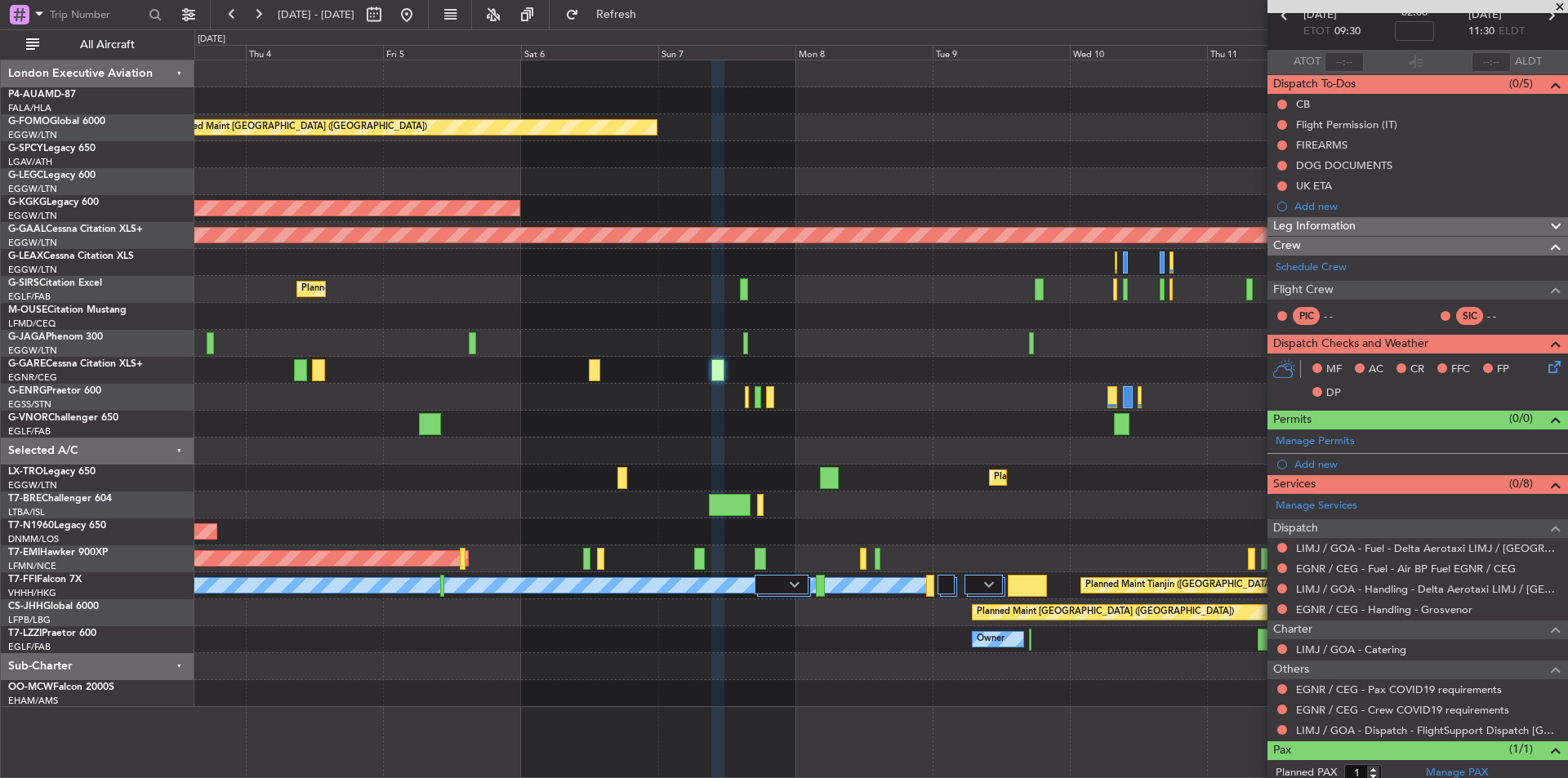
scroll to position [129, 0]
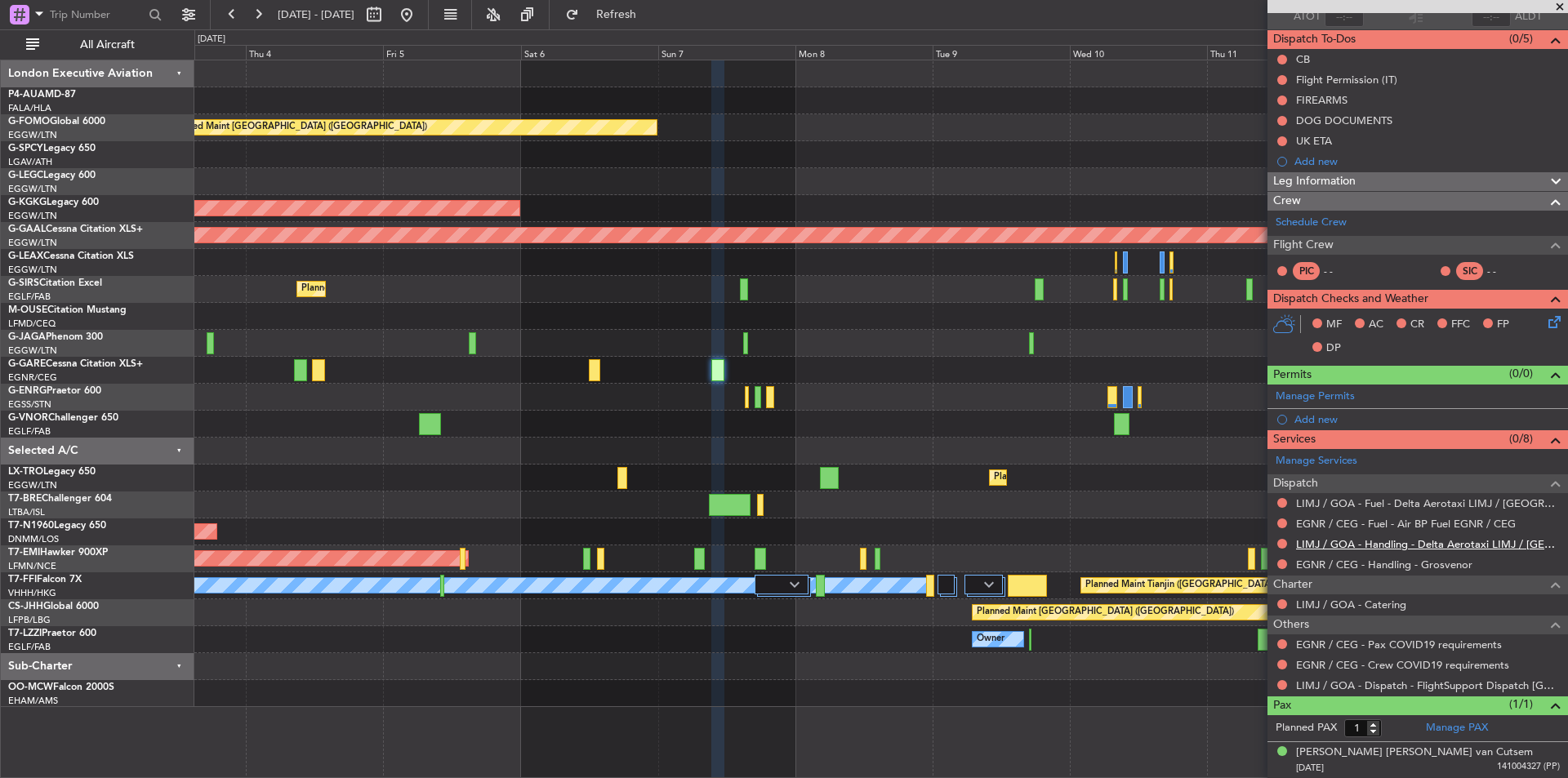
click at [1451, 546] on link "LIMJ / GOA - Handling - Delta Aerotaxi LIMJ / [GEOGRAPHIC_DATA]" at bounding box center [1428, 544] width 264 height 14
click at [1366, 688] on link "LIMJ / GOA - Dispatch - FlightSupport Dispatch [GEOGRAPHIC_DATA]" at bounding box center [1428, 685] width 264 height 14
click at [1282, 607] on button at bounding box center [1283, 605] width 10 height 10
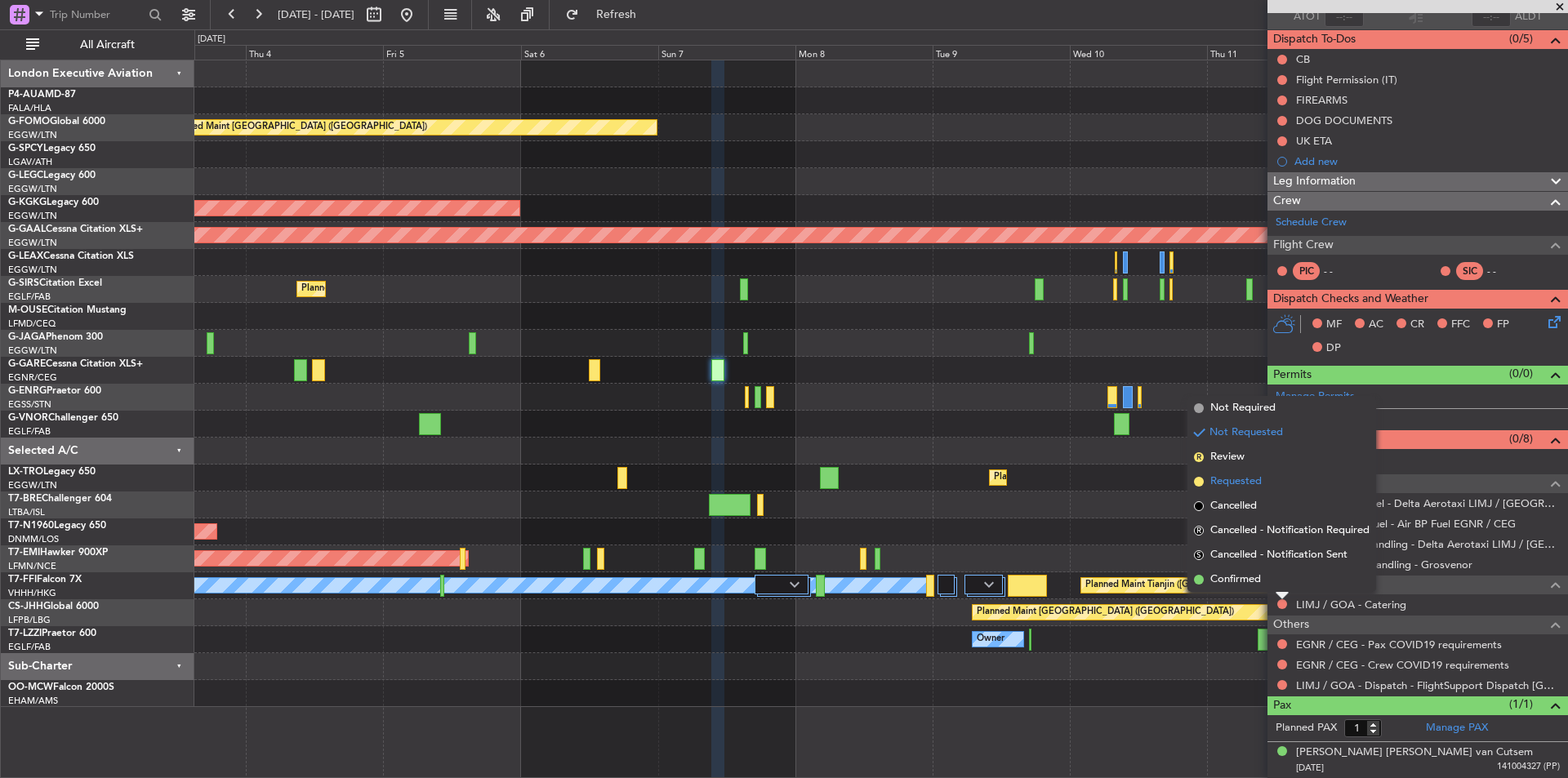
click at [1236, 479] on span "Requested" at bounding box center [1236, 481] width 52 height 16
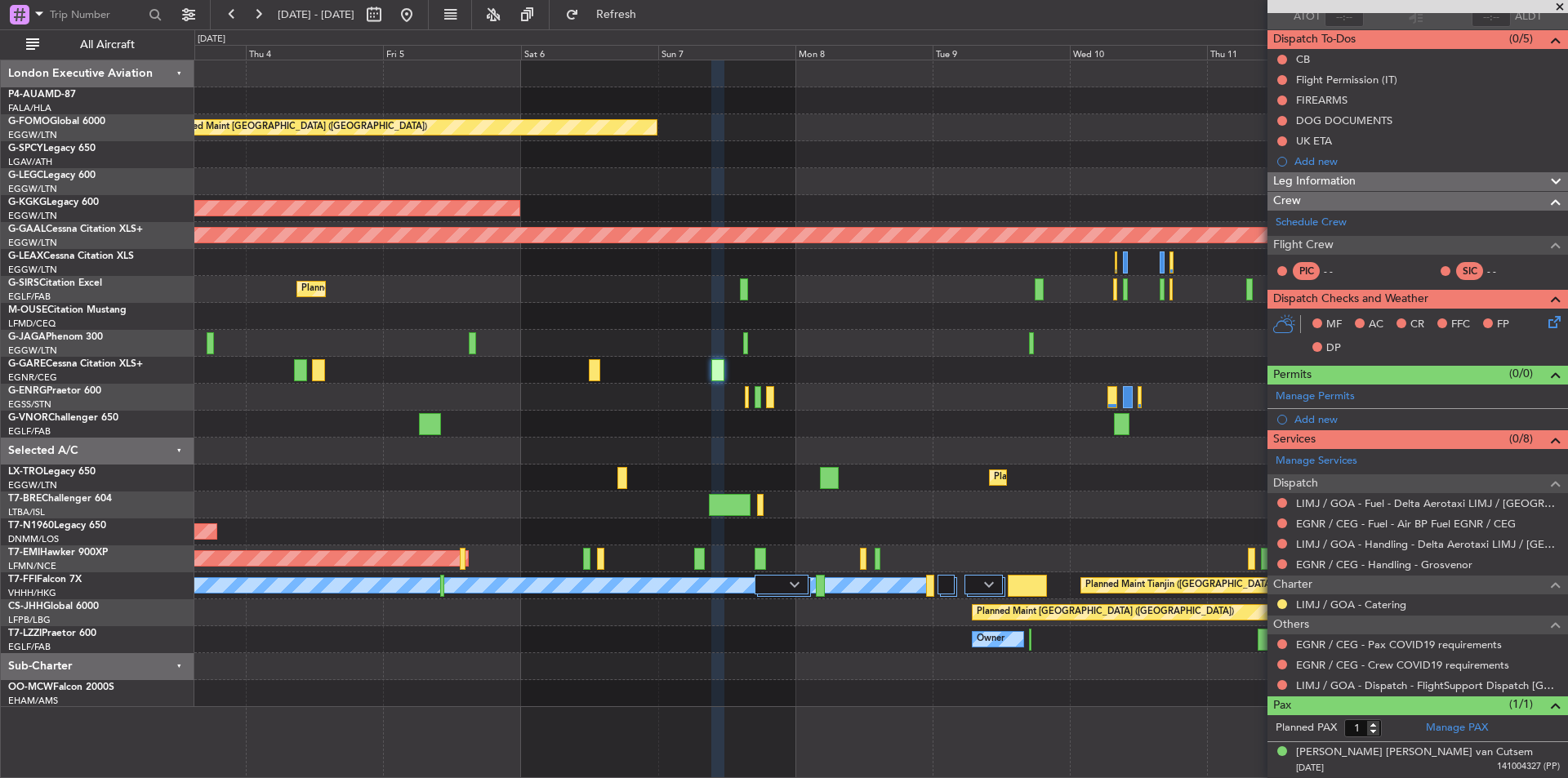
click at [1564, 3] on span at bounding box center [1560, 7] width 16 height 14
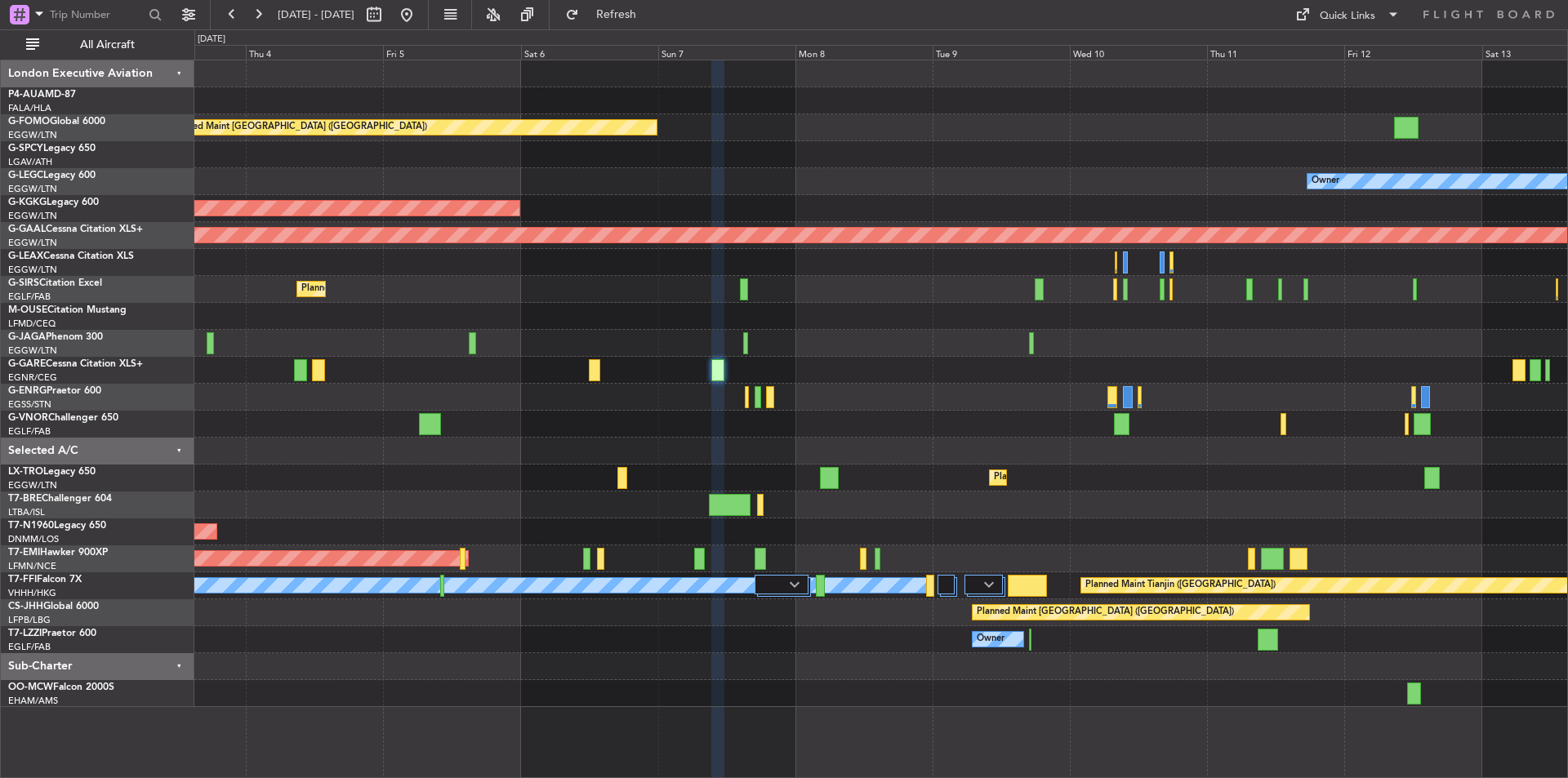
type input "0"
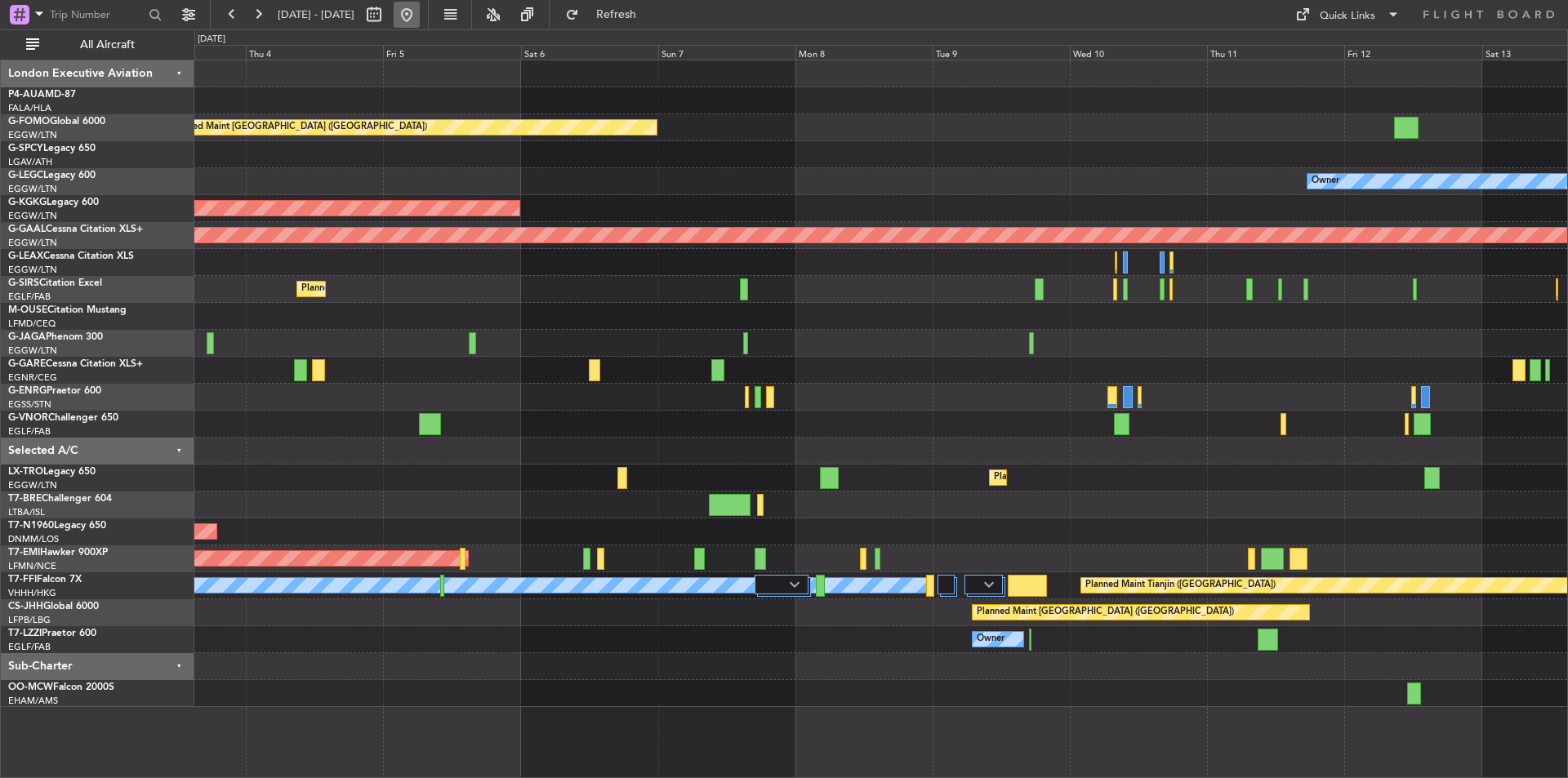
click at [420, 18] on button at bounding box center [406, 14] width 26 height 26
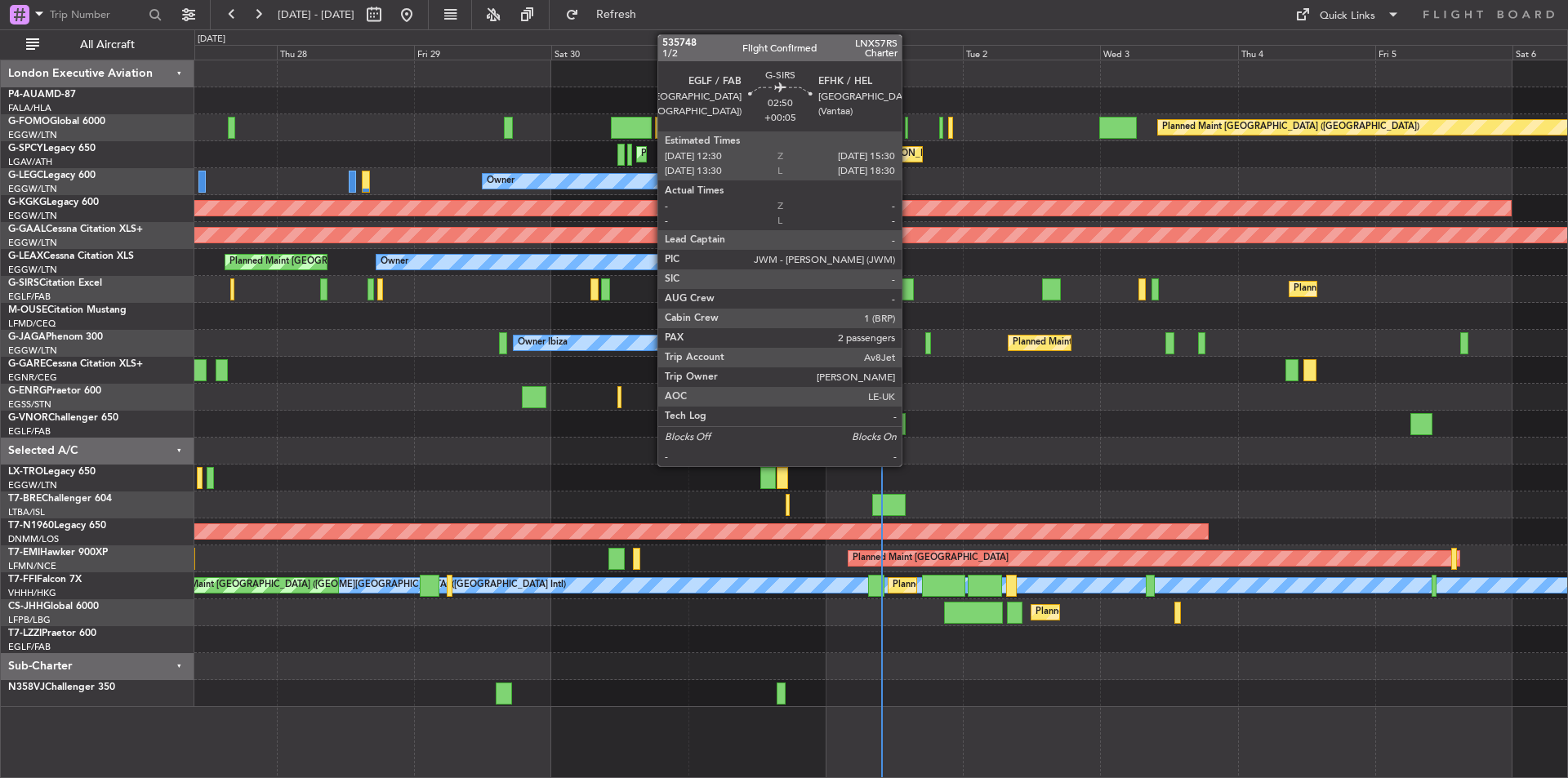
click at [909, 287] on div at bounding box center [905, 289] width 18 height 22
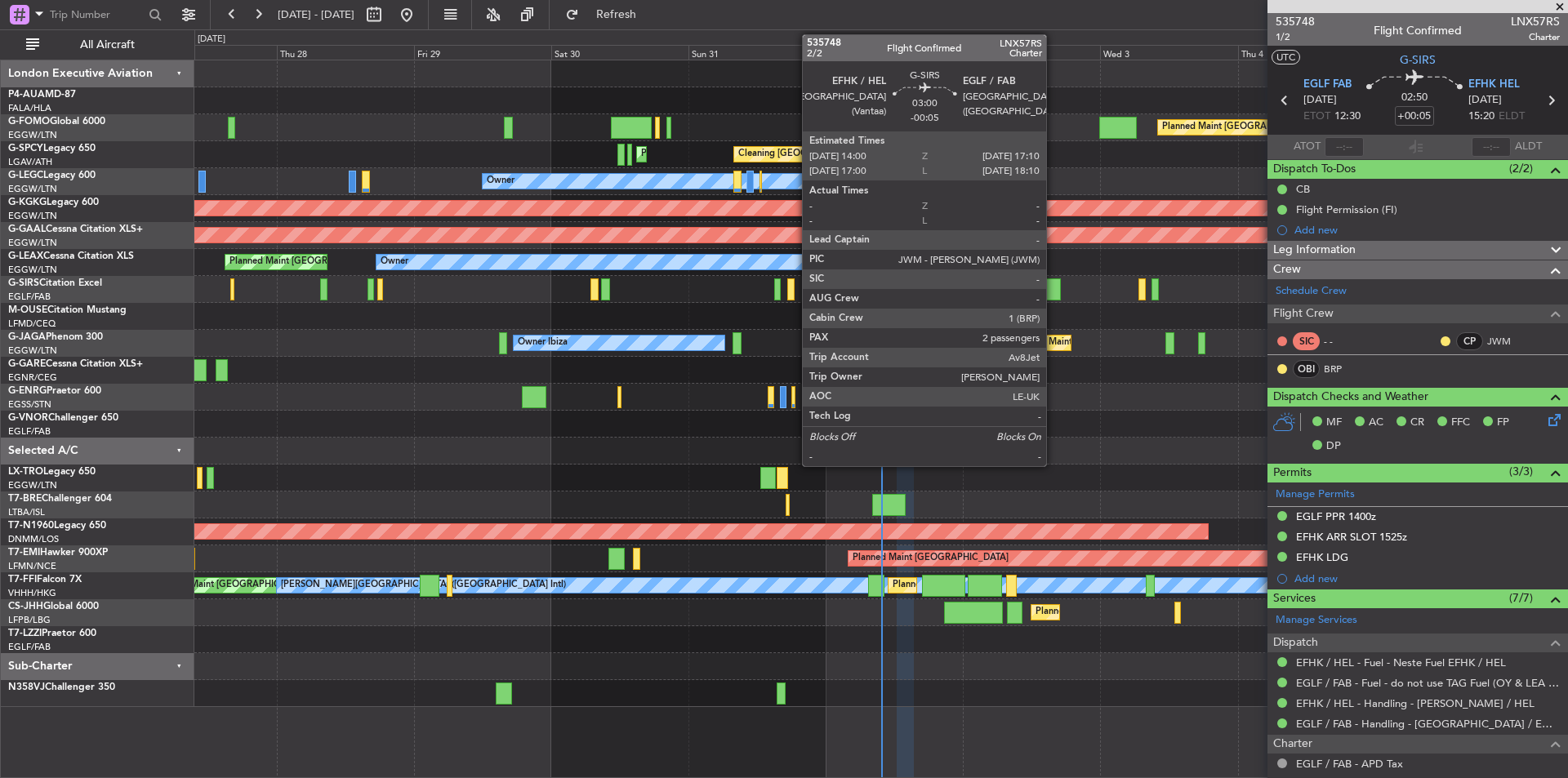
click at [1054, 288] on div at bounding box center [1052, 289] width 19 height 22
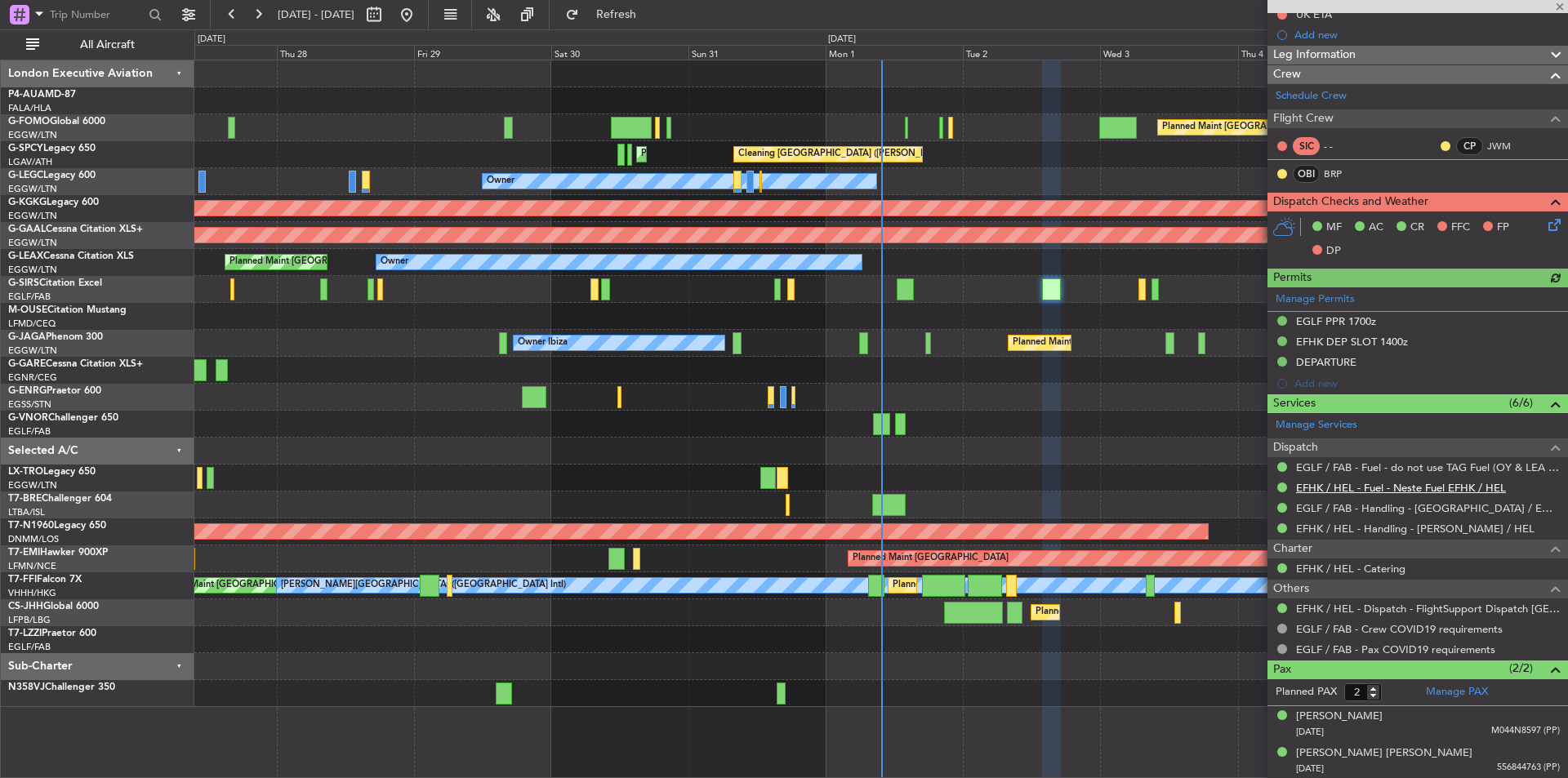
scroll to position [216, 0]
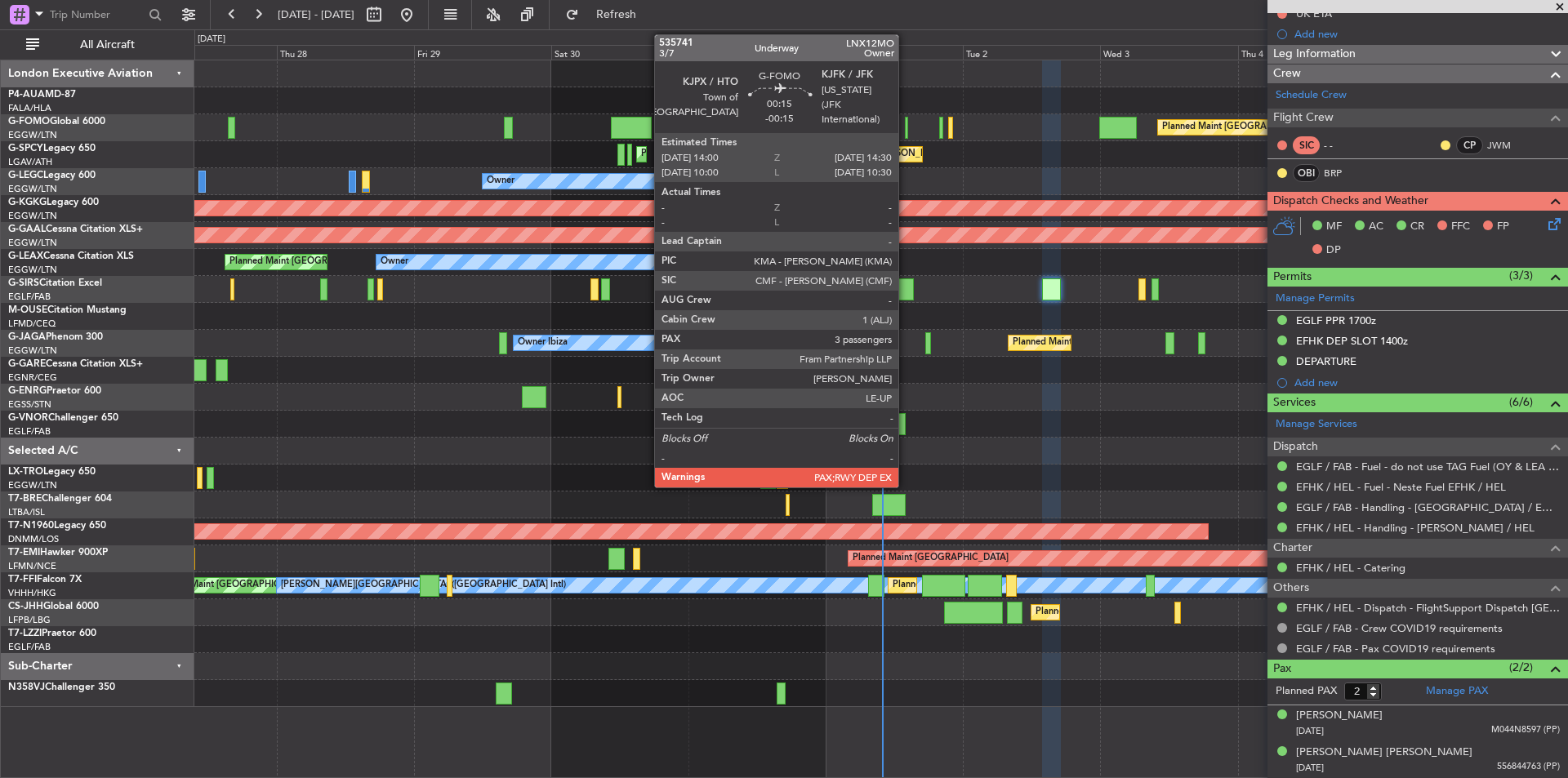
click at [906, 132] on div at bounding box center [907, 128] width 3 height 22
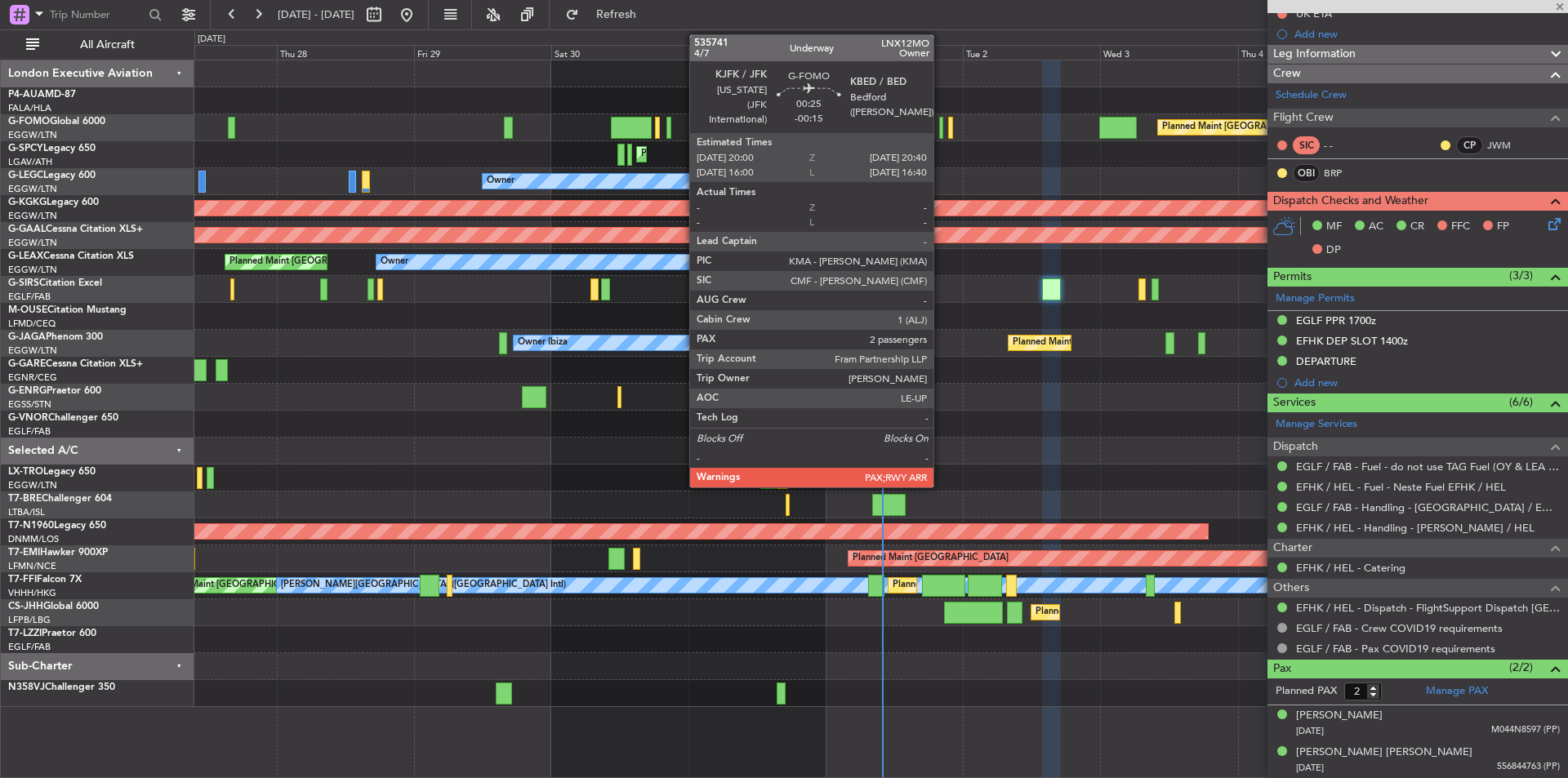
type input "-00:15"
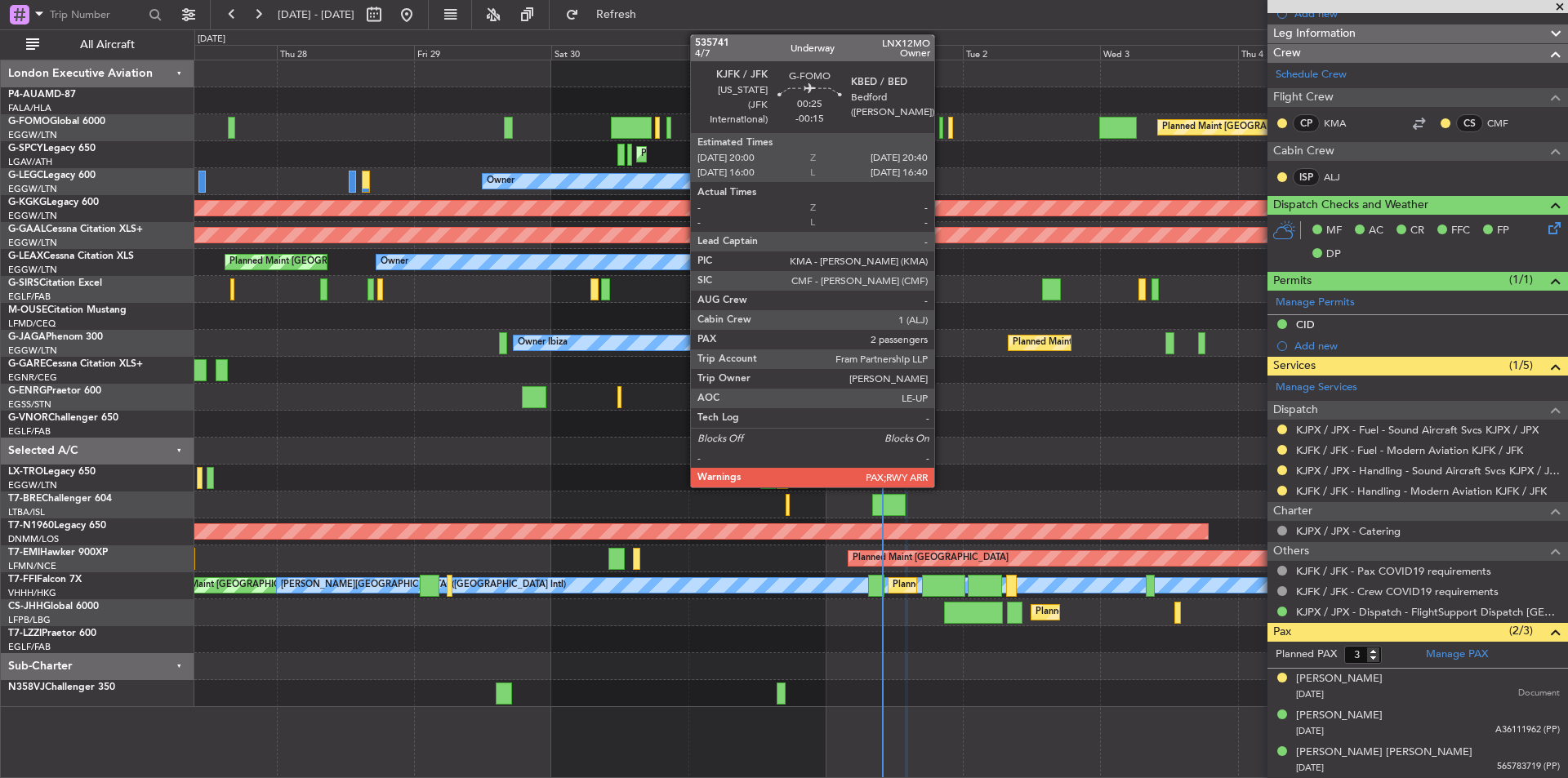
click at [942, 127] on div at bounding box center [941, 128] width 4 height 22
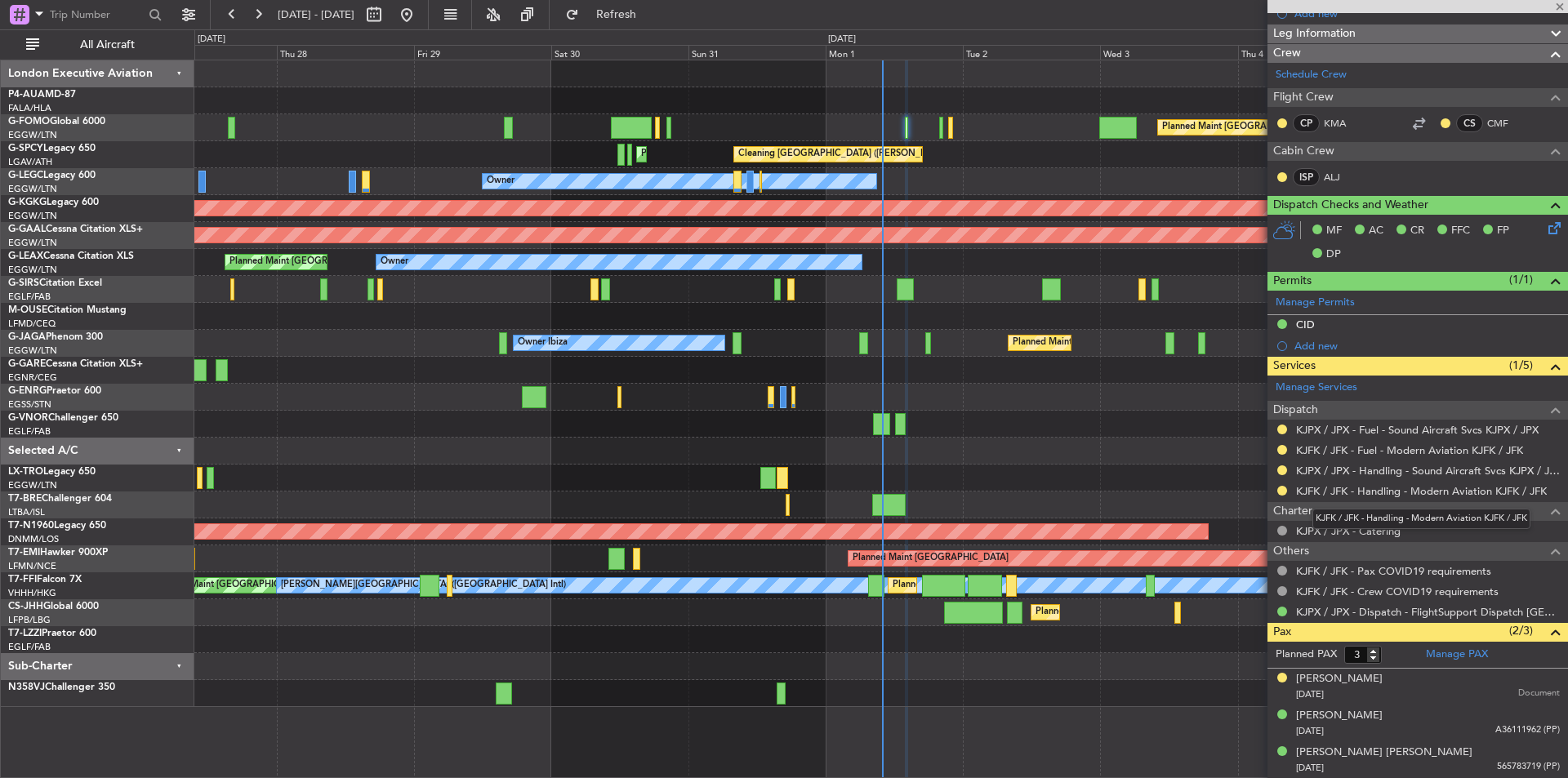
type input "2"
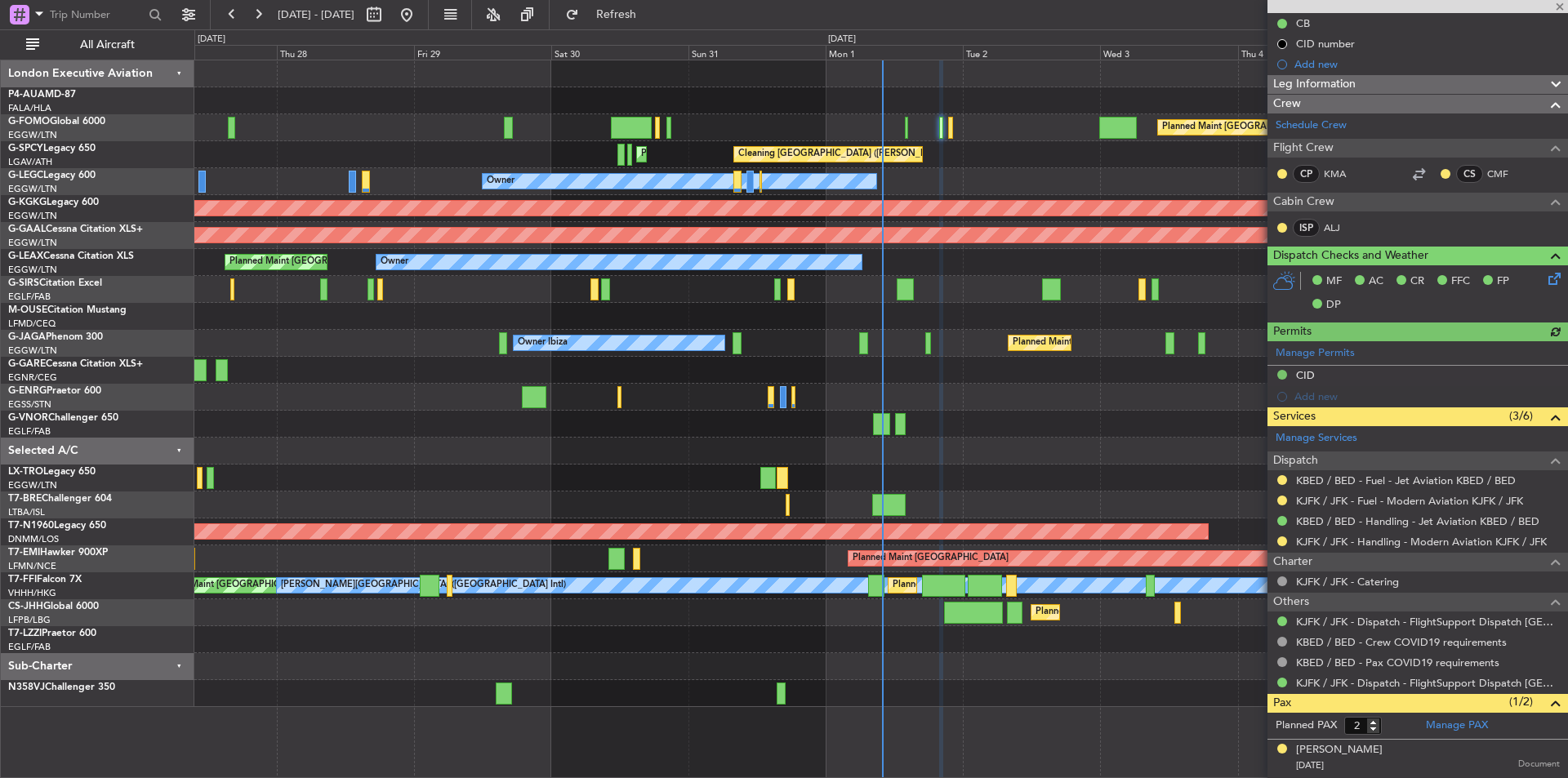
scroll to position [200, 0]
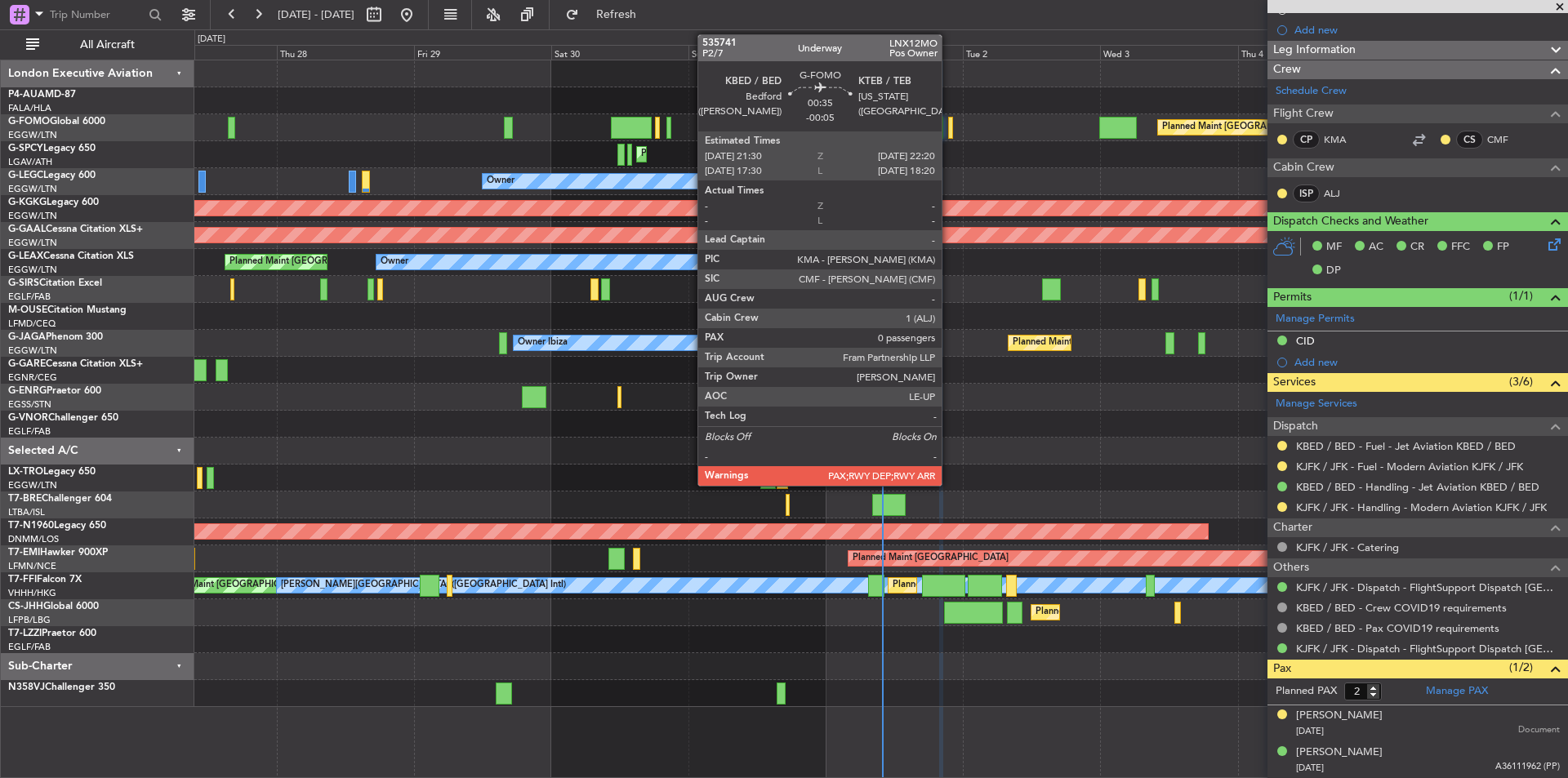
click at [949, 125] on div at bounding box center [951, 128] width 5 height 22
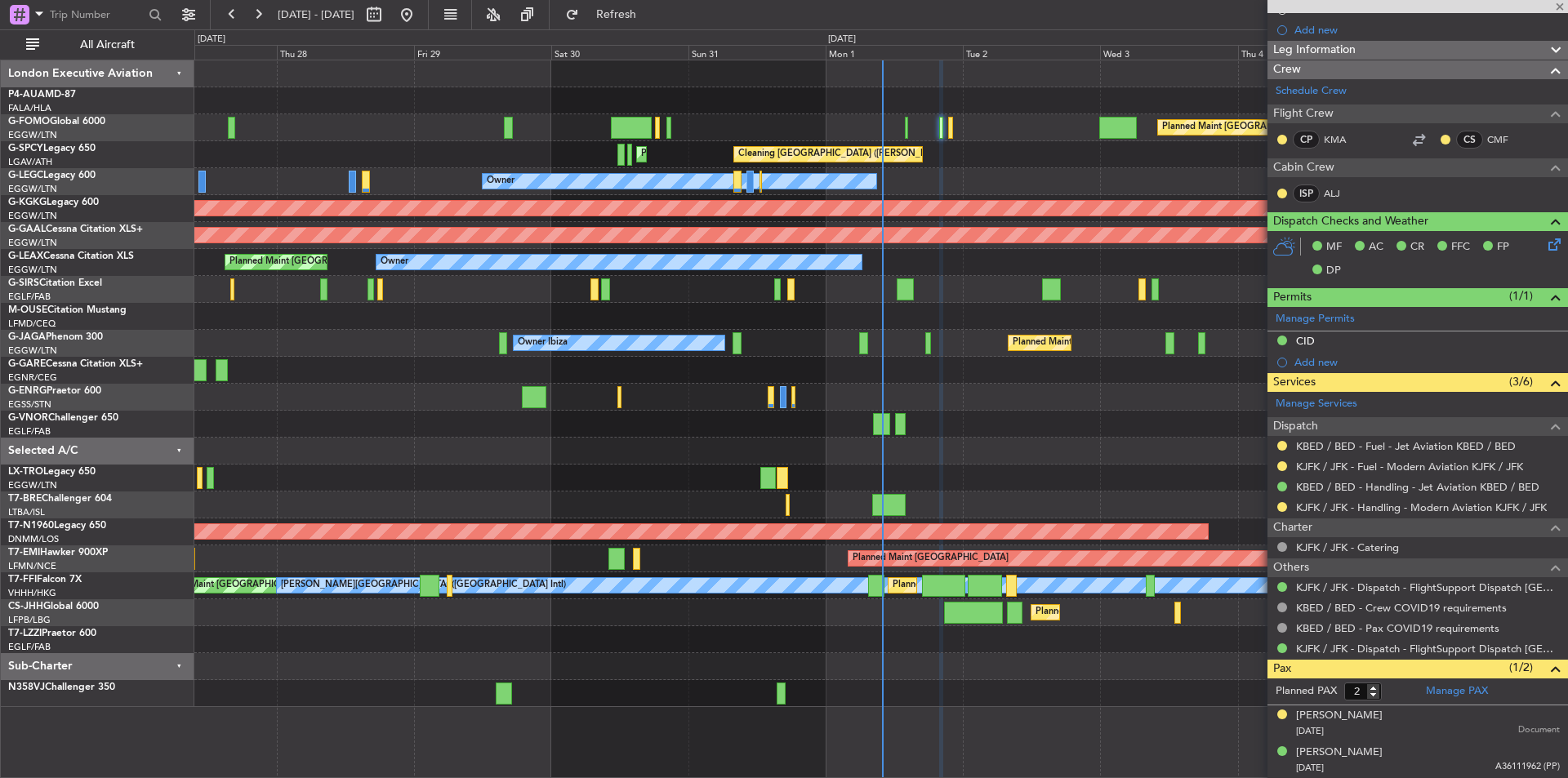
type input "-00:05"
type input "0"
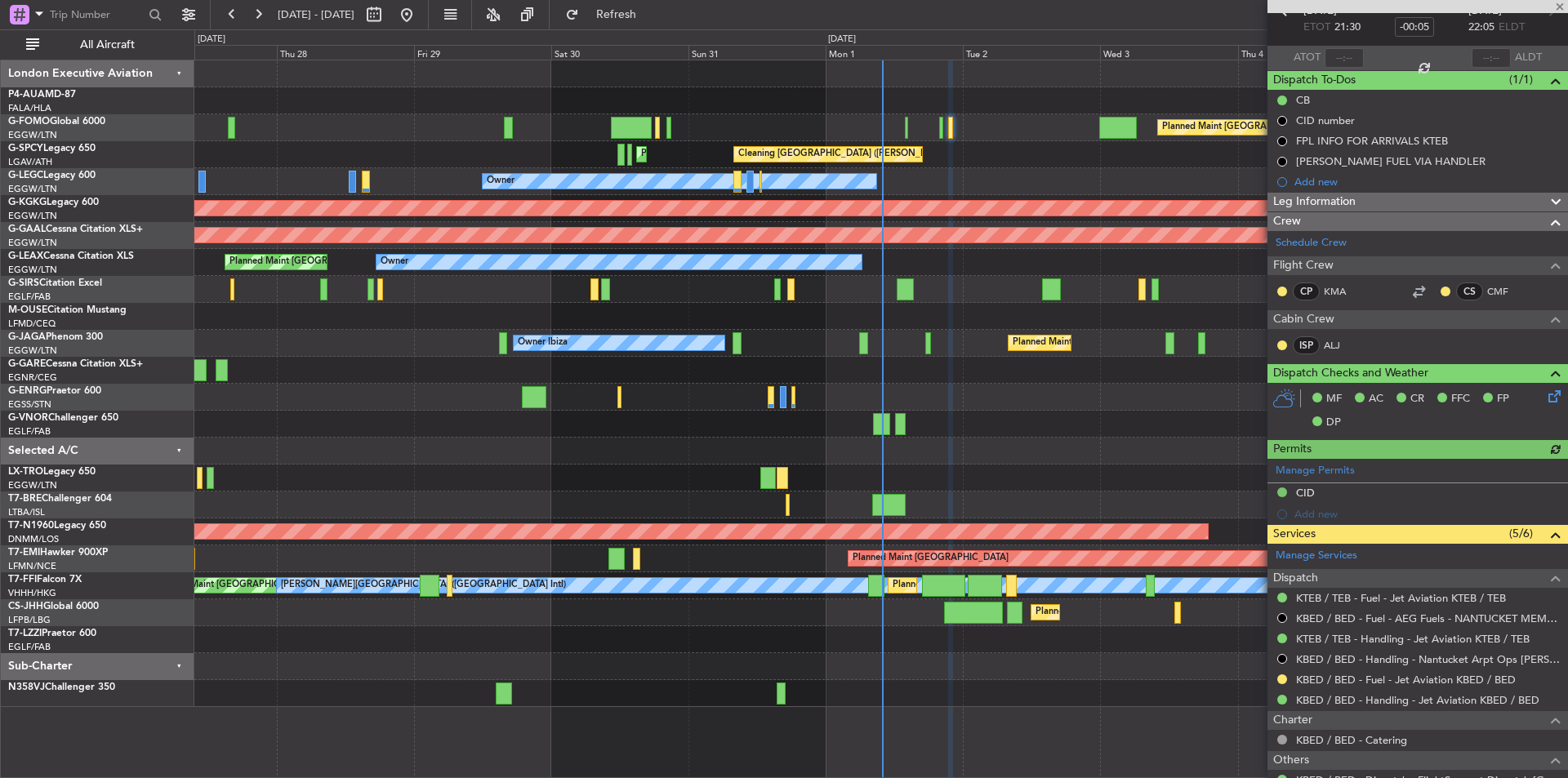
scroll to position [208, 0]
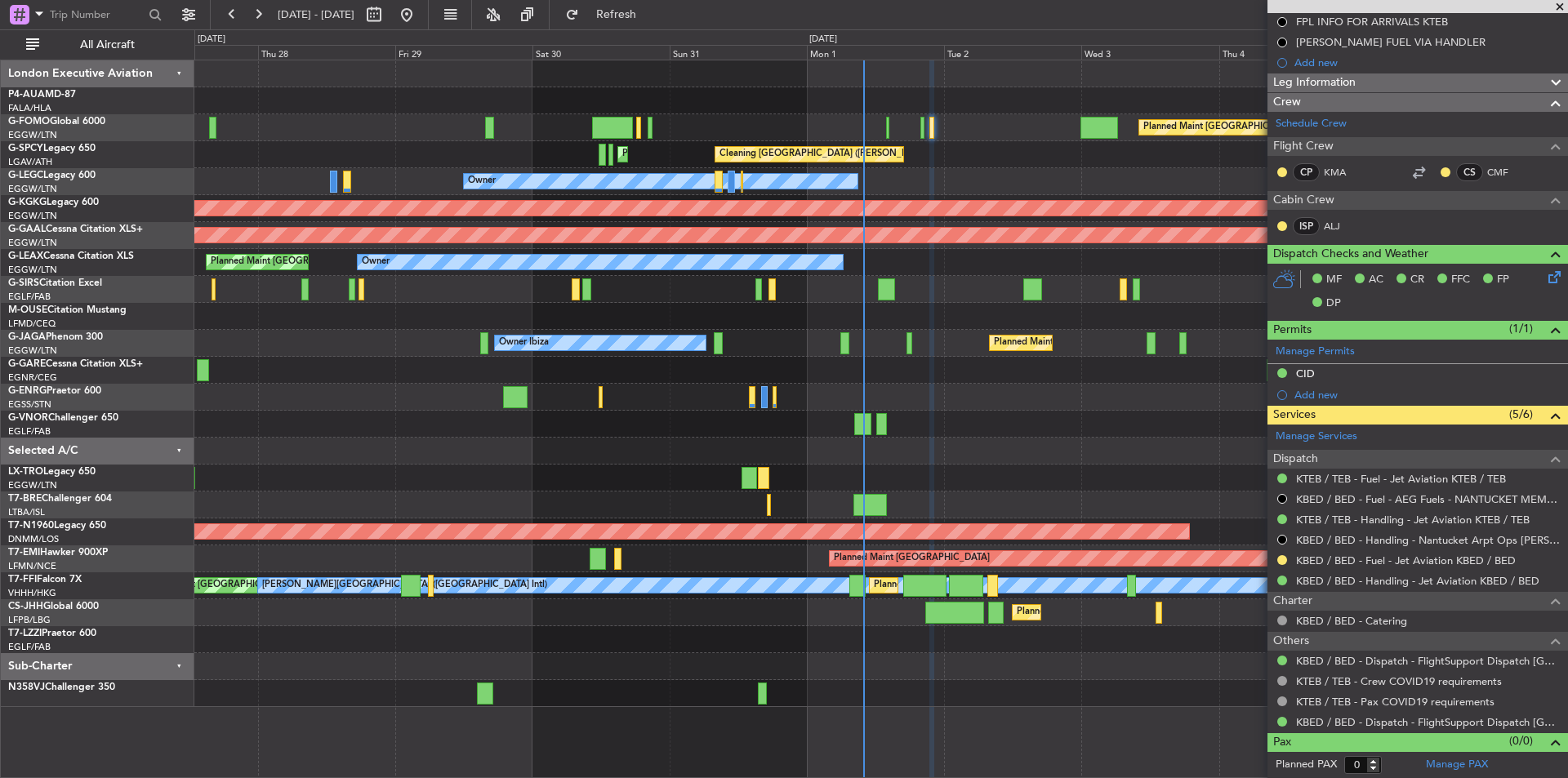
click at [1043, 355] on div "Planned Maint [GEOGRAPHIC_DATA] ([GEOGRAPHIC_DATA]) Cleaning [GEOGRAPHIC_DATA] …" at bounding box center [881, 383] width 1373 height 647
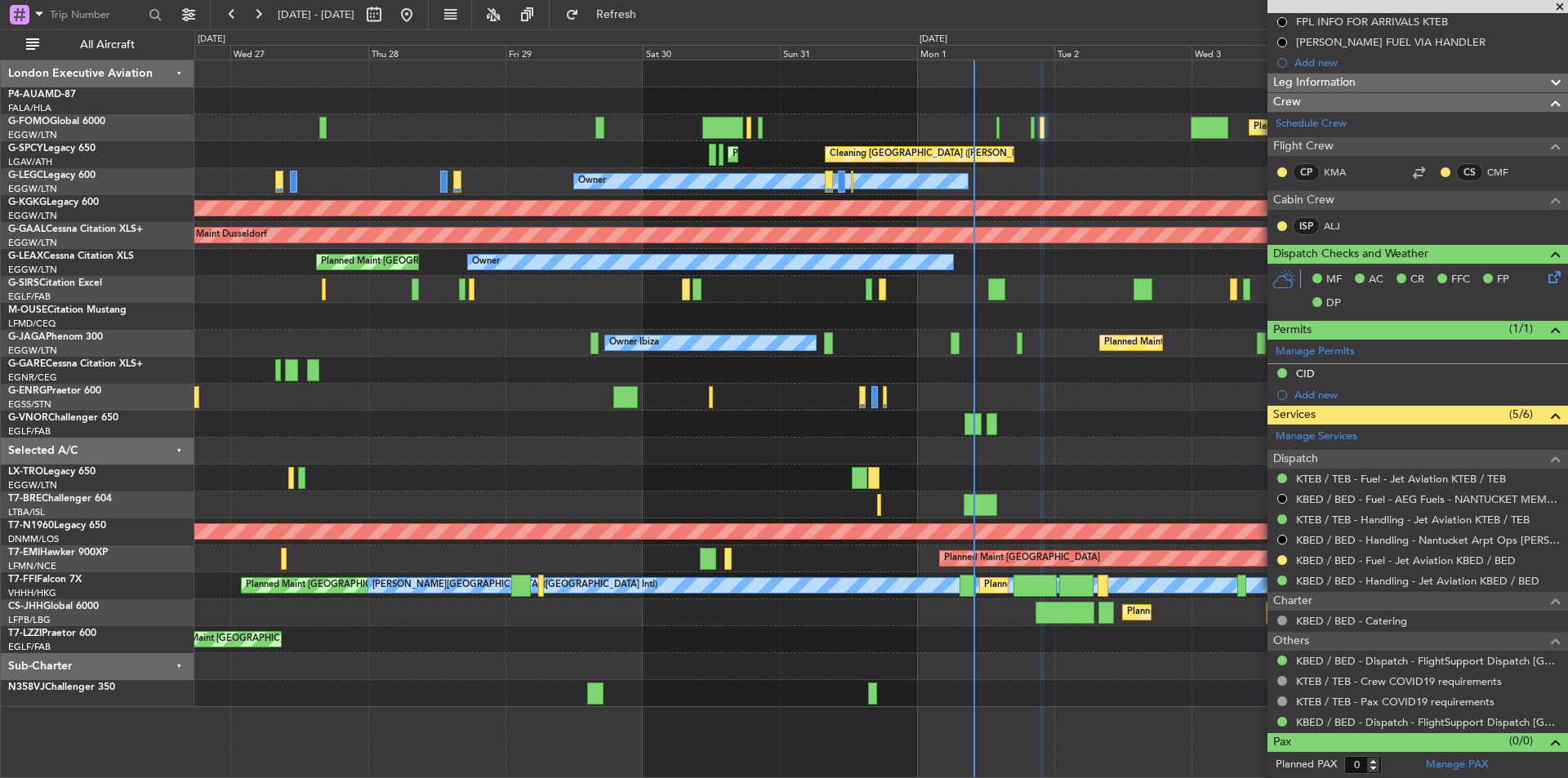
click at [1103, 482] on div "Planned Maint [GEOGRAPHIC_DATA] ([GEOGRAPHIC_DATA]) Cleaning [GEOGRAPHIC_DATA] …" at bounding box center [881, 383] width 1373 height 647
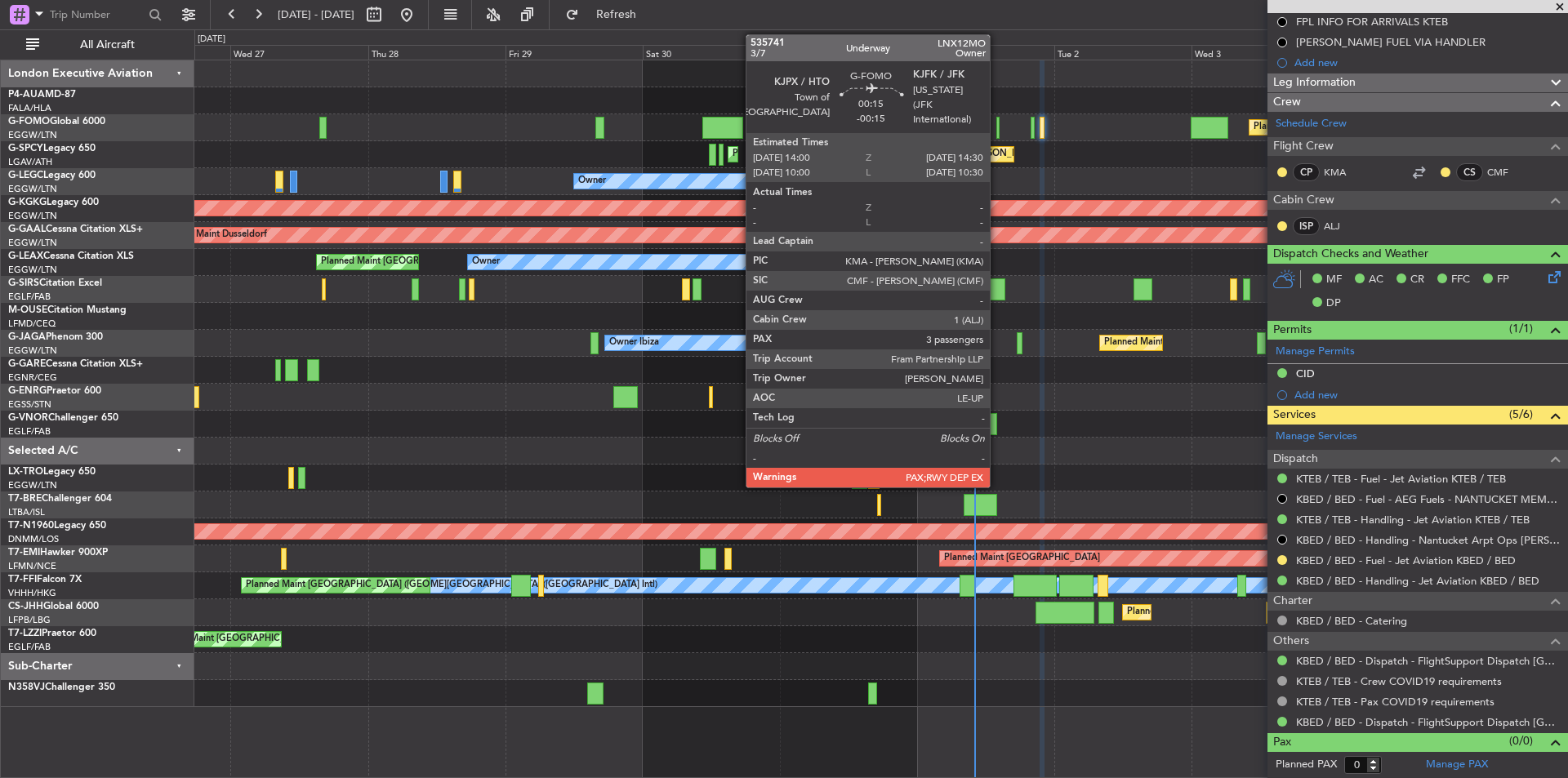
click at [998, 129] on div at bounding box center [999, 128] width 3 height 22
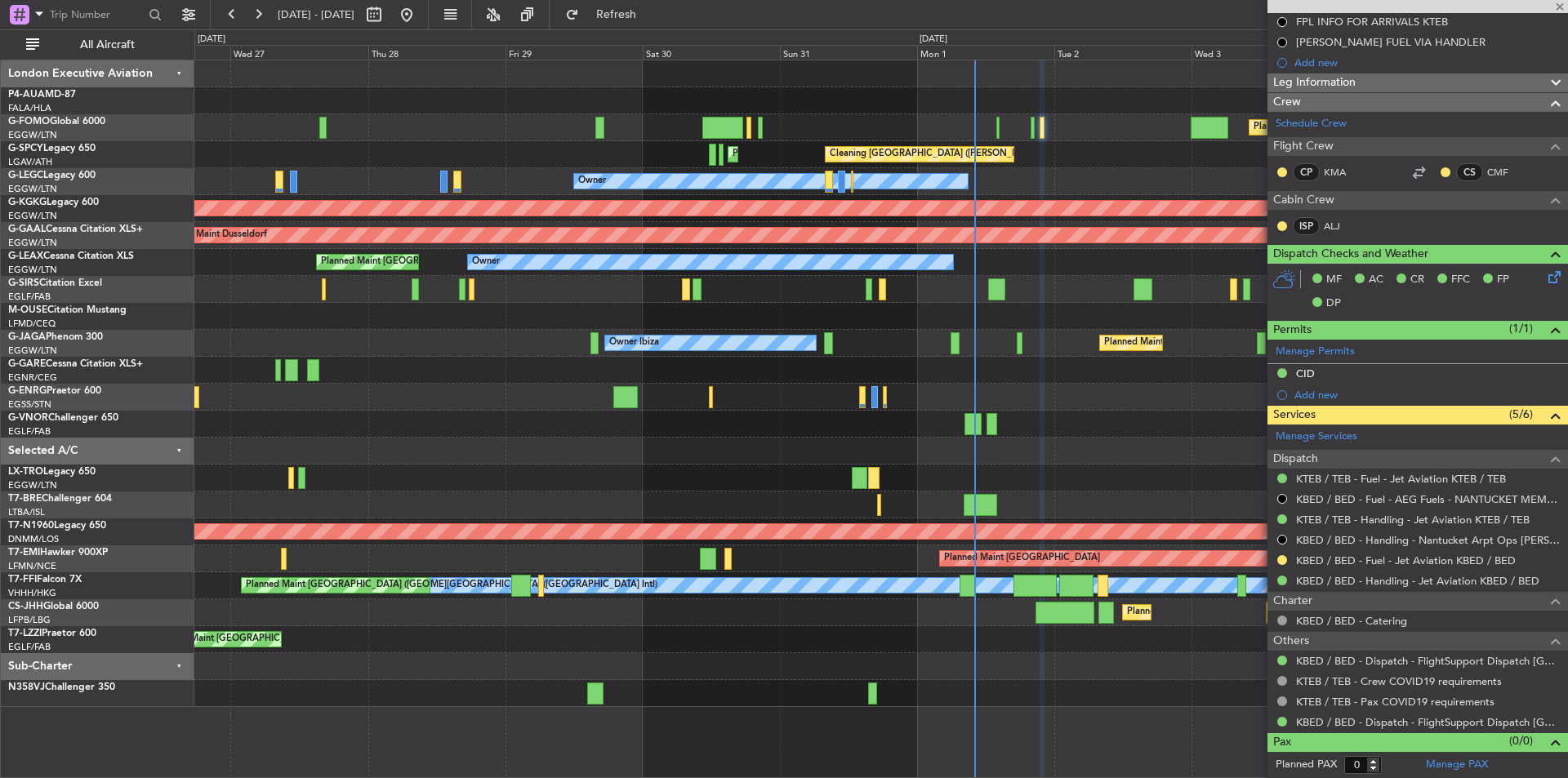
type input "-00:15"
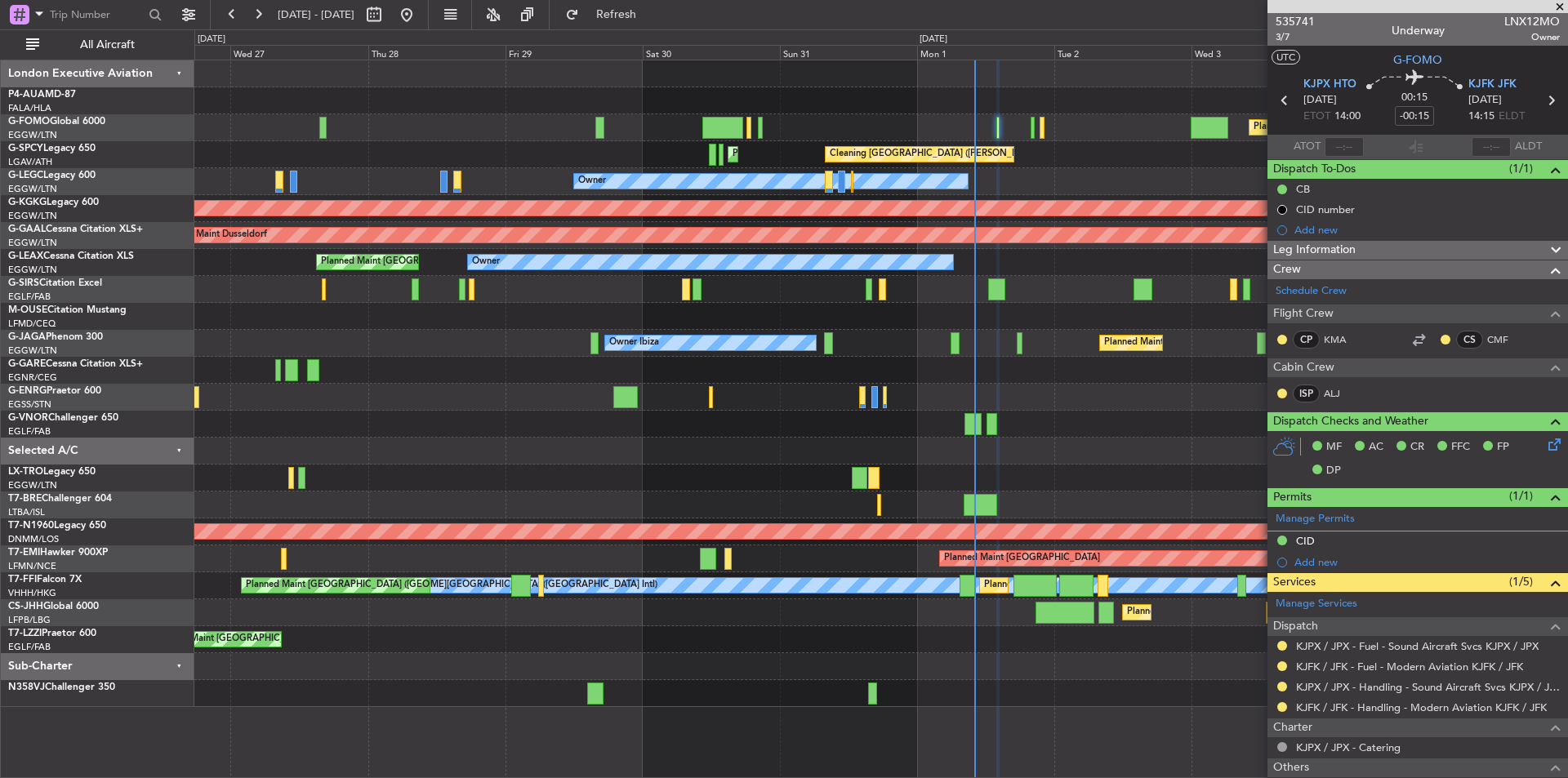
click at [1565, 7] on span at bounding box center [1560, 7] width 16 height 14
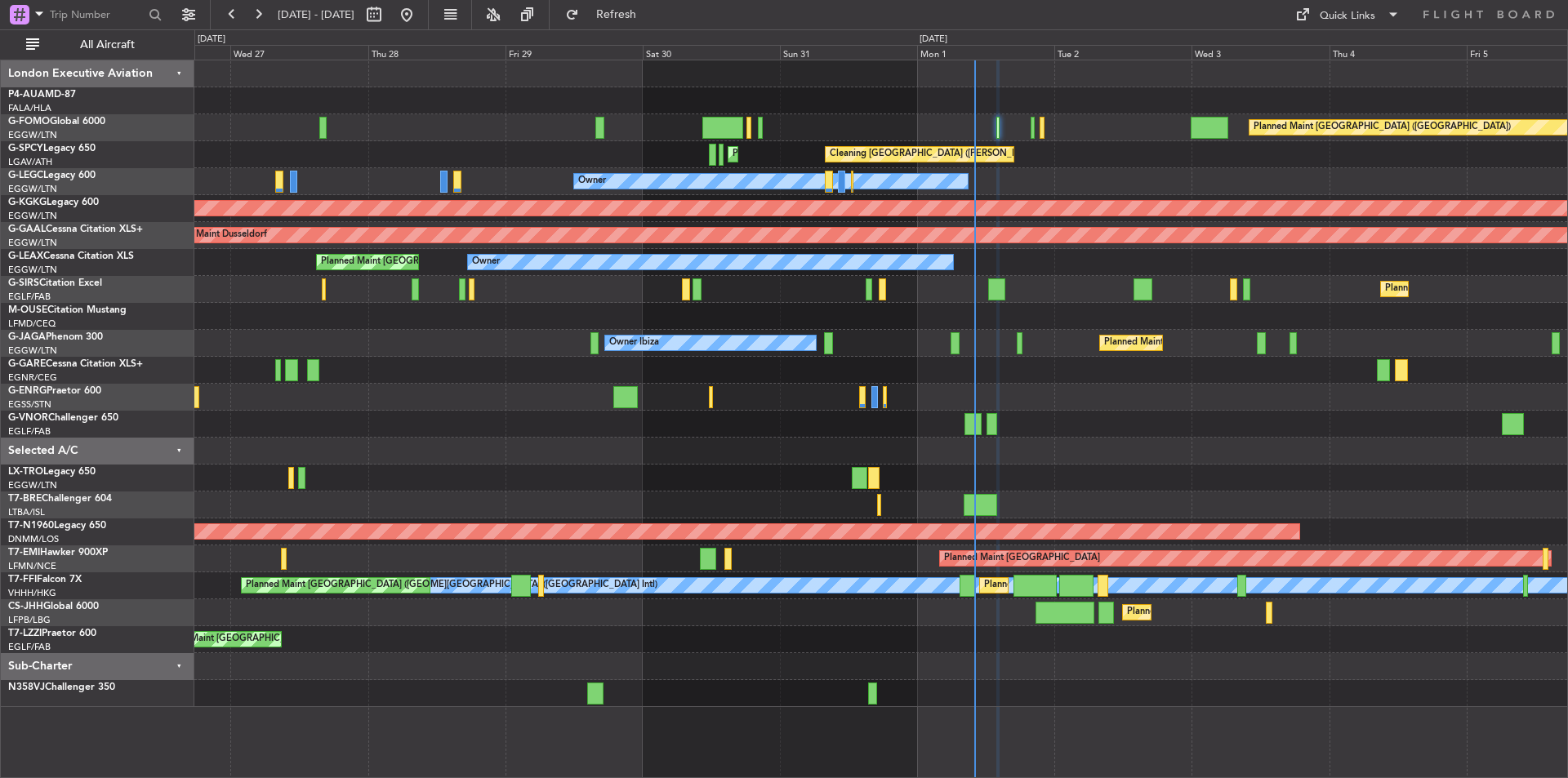
type input "0"
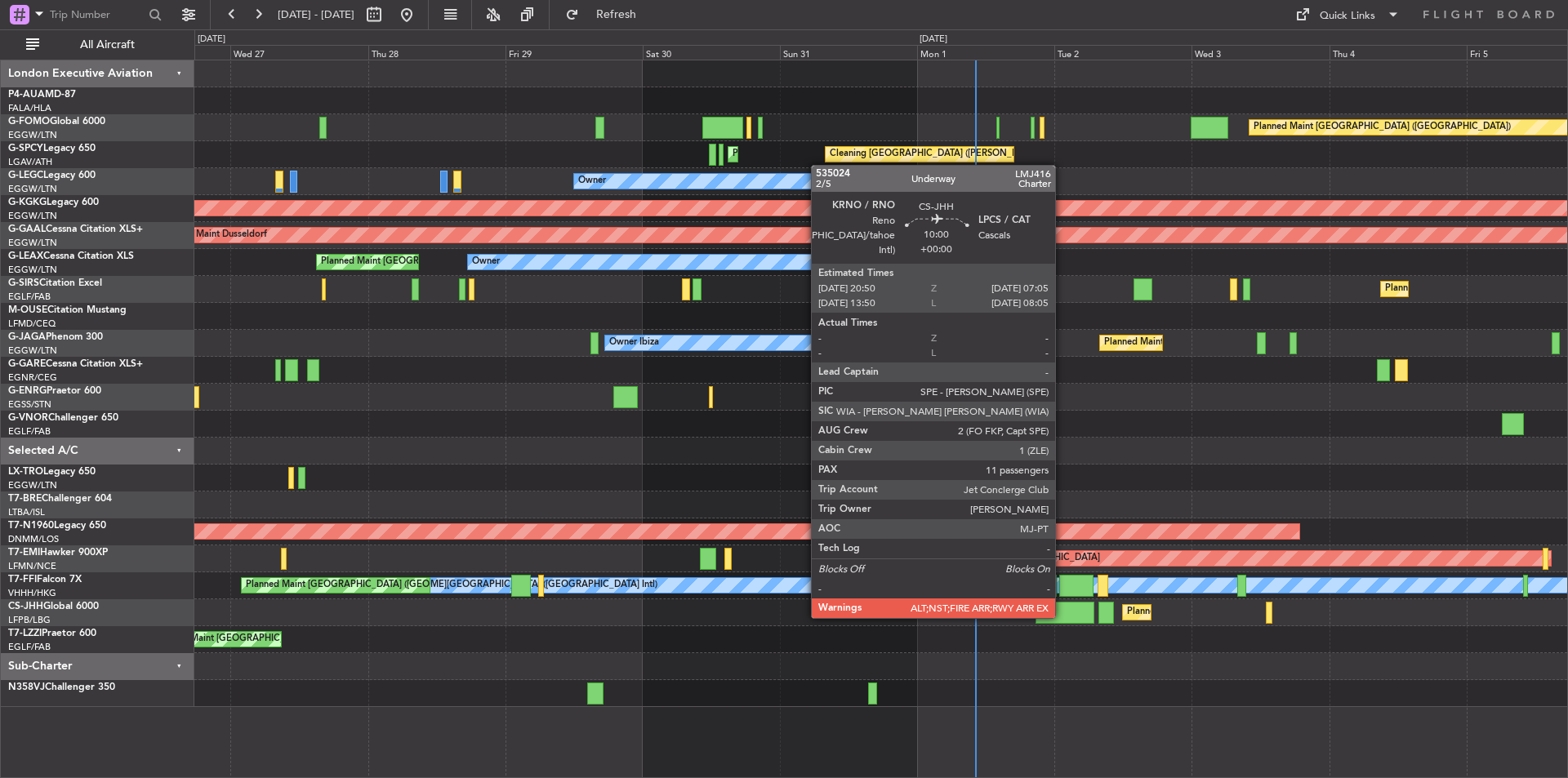
click at [1063, 616] on div at bounding box center [1065, 612] width 59 height 22
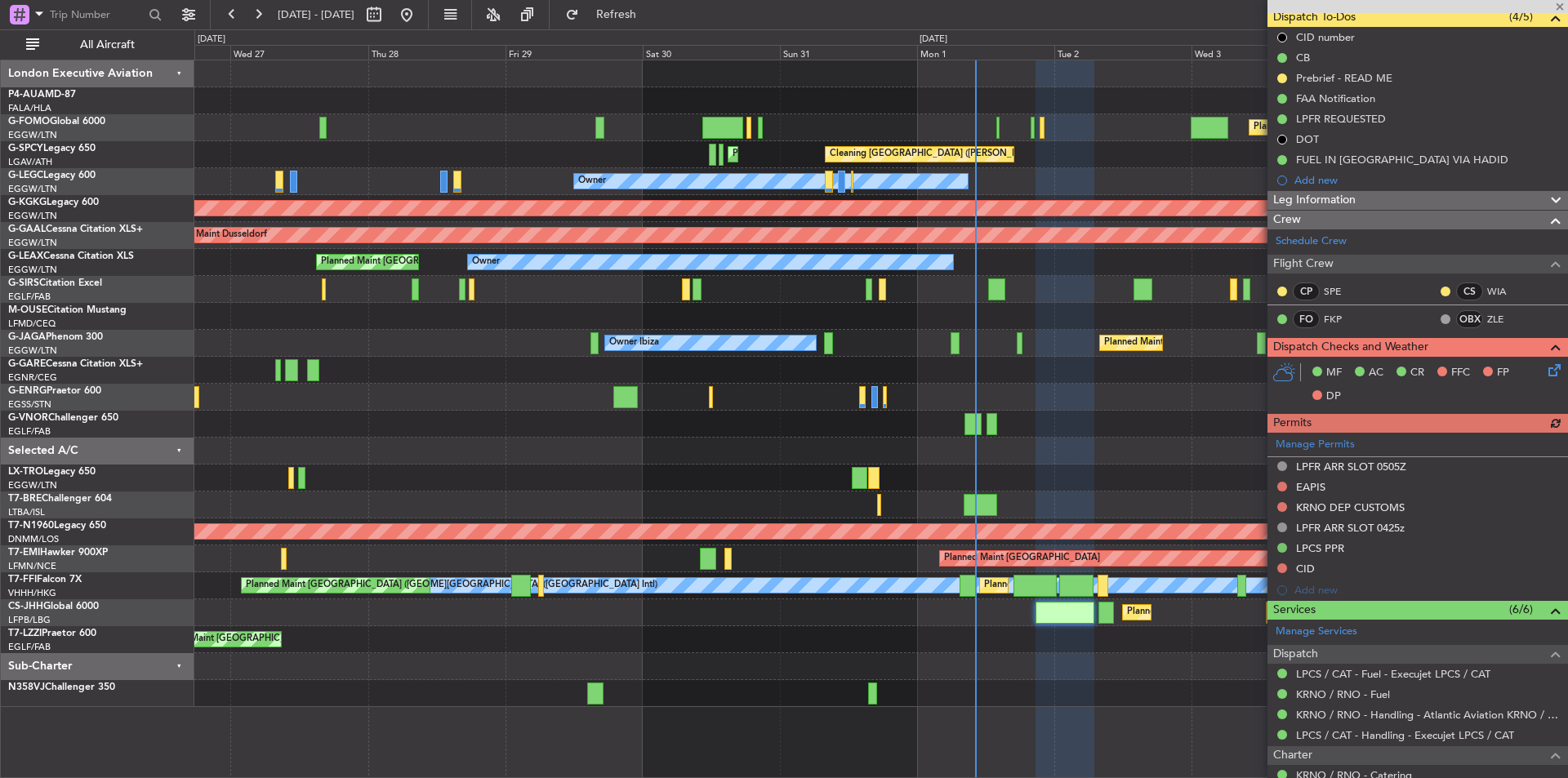
scroll to position [572, 0]
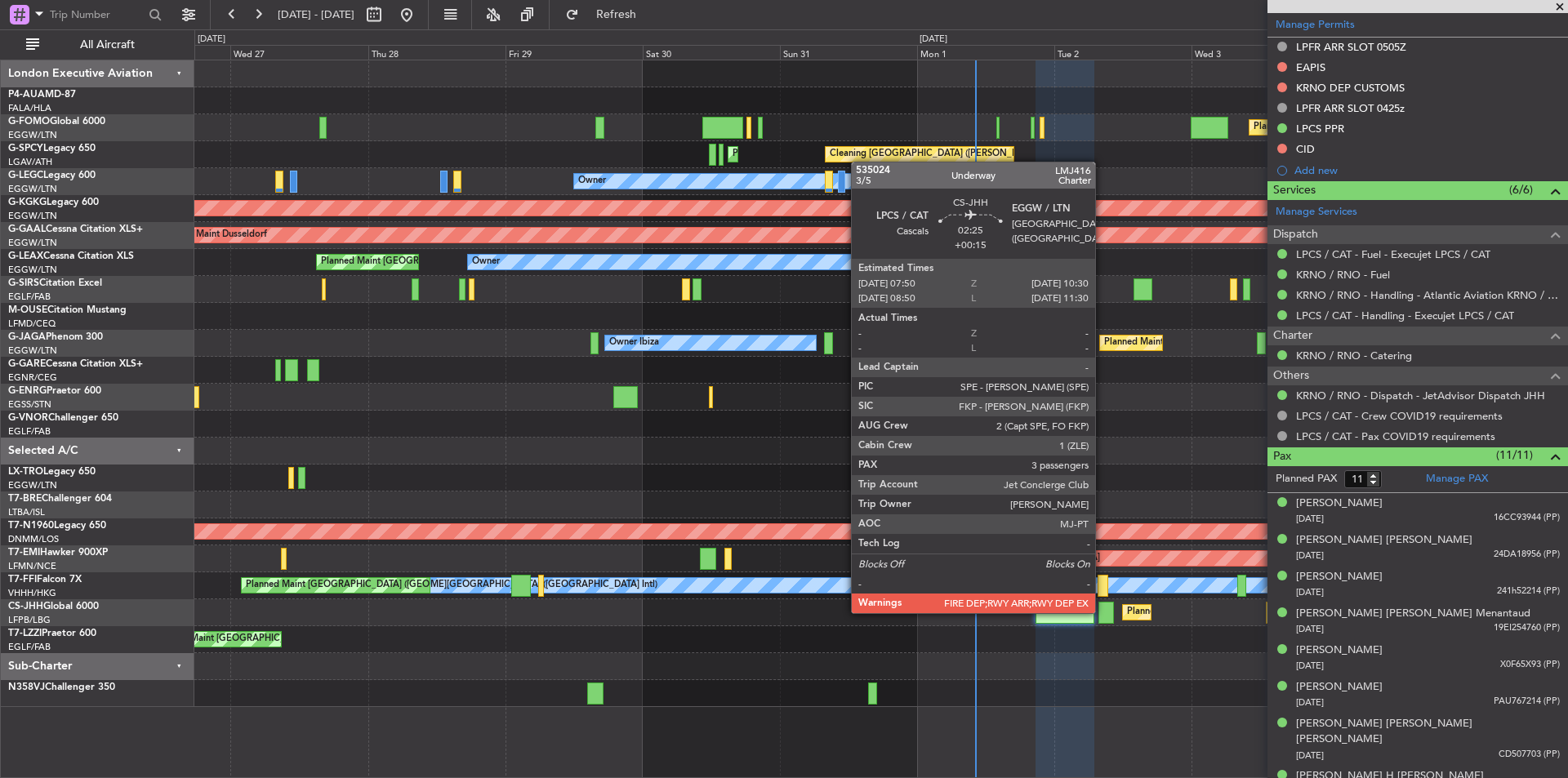
click at [1103, 611] on div at bounding box center [1106, 612] width 15 height 22
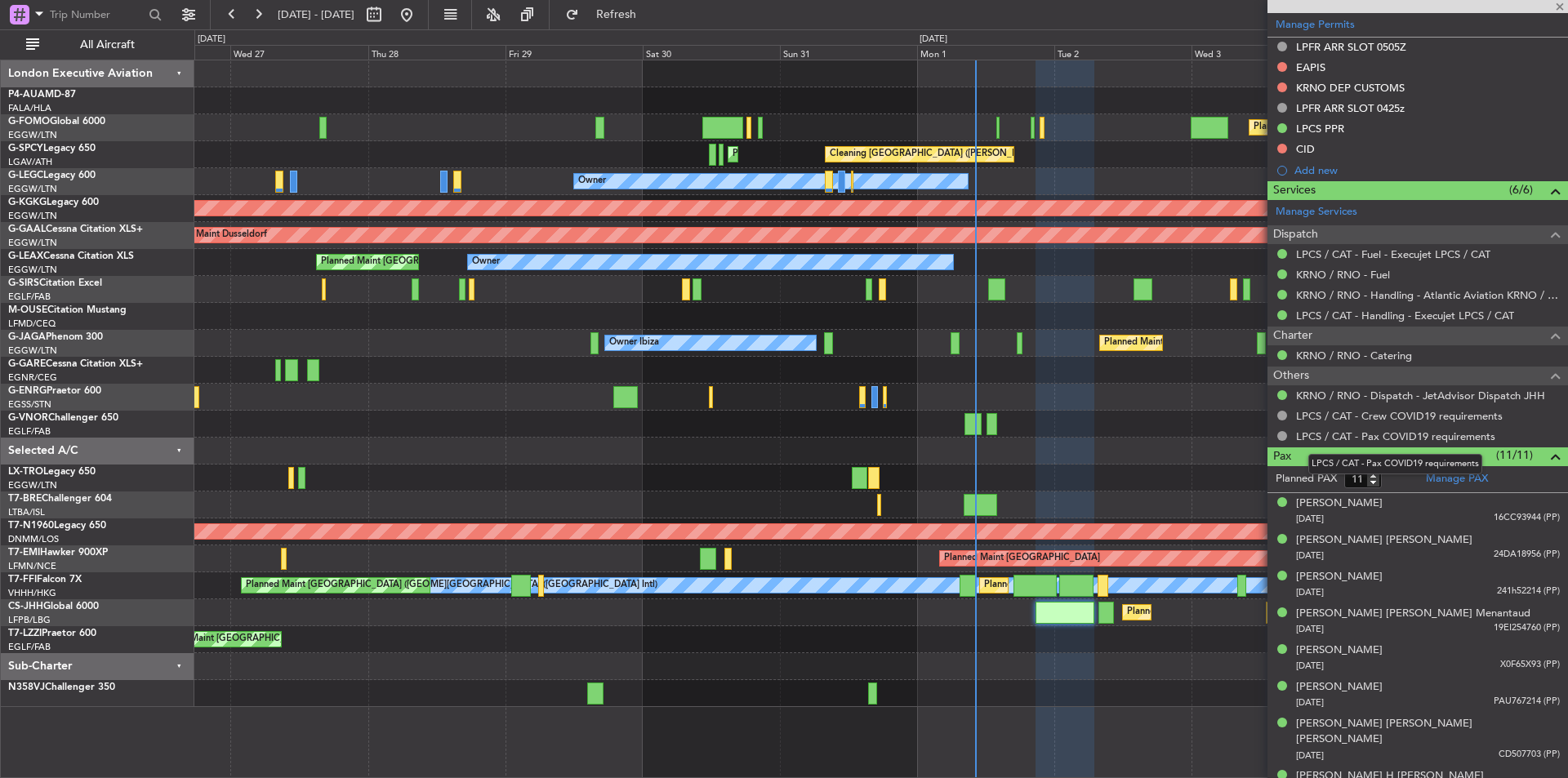
type input "+00:15"
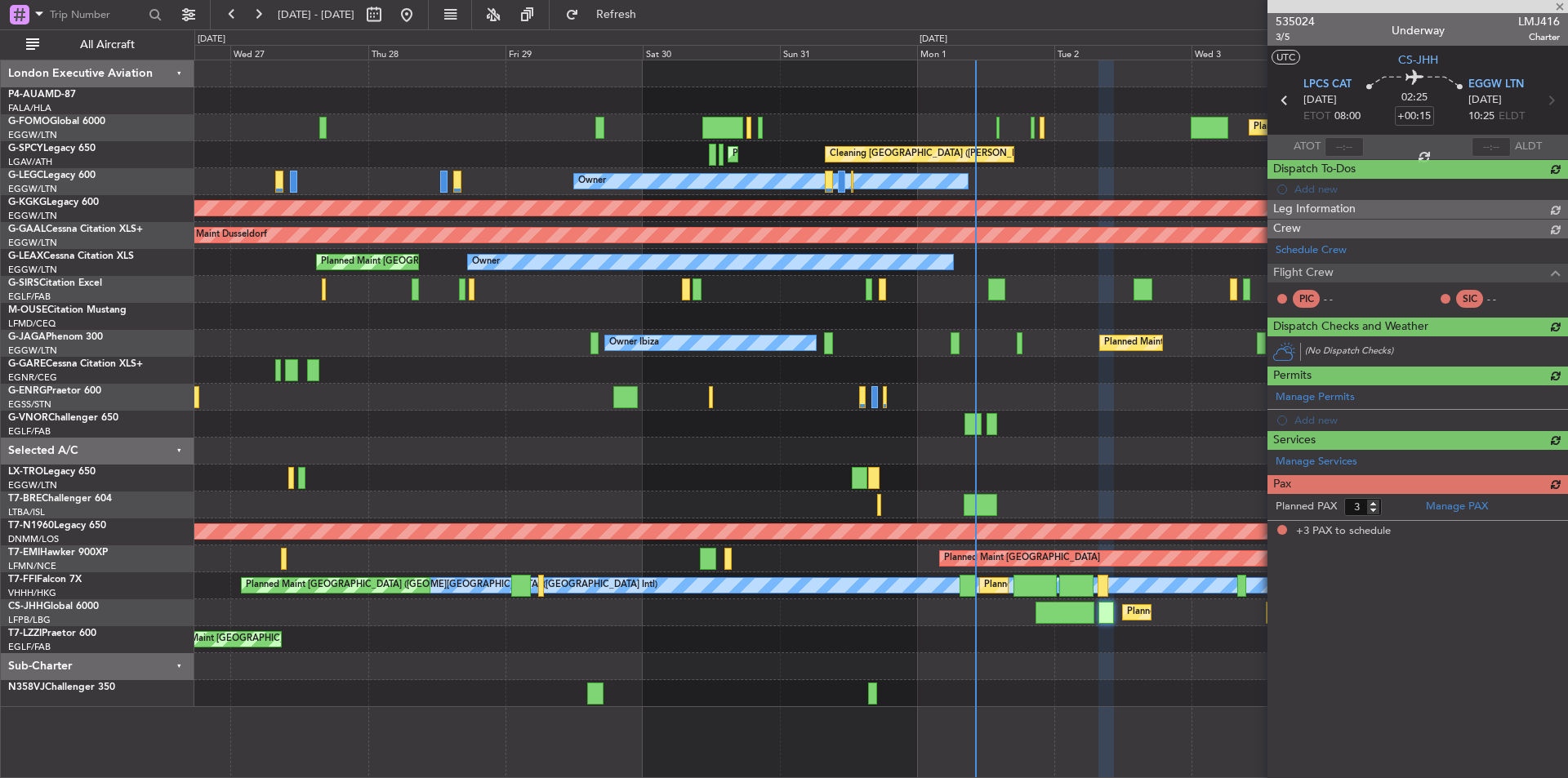
scroll to position [0, 0]
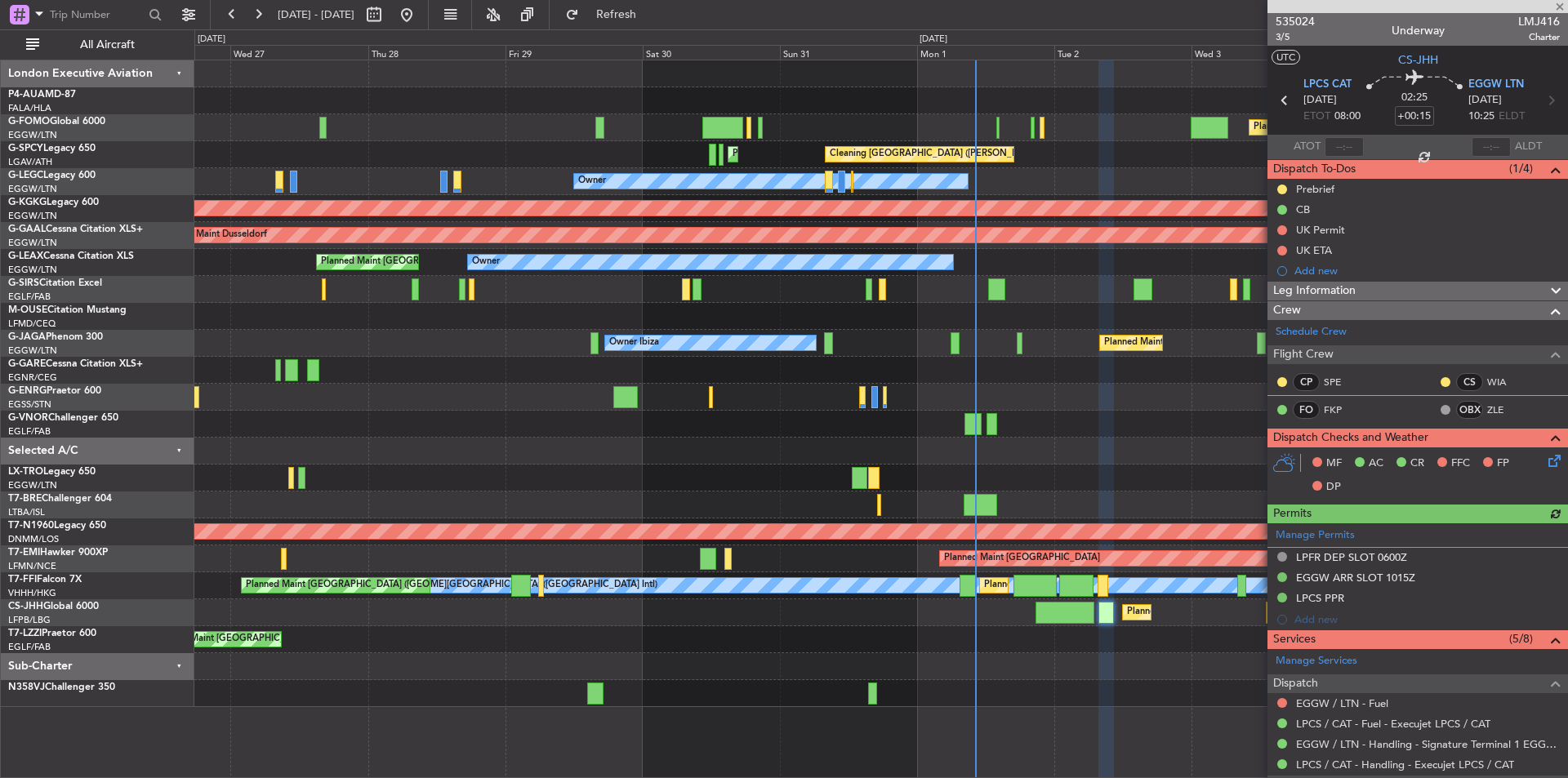
click at [1560, 8] on div at bounding box center [1417, 6] width 300 height 13
click at [1561, 5] on span at bounding box center [1560, 7] width 16 height 14
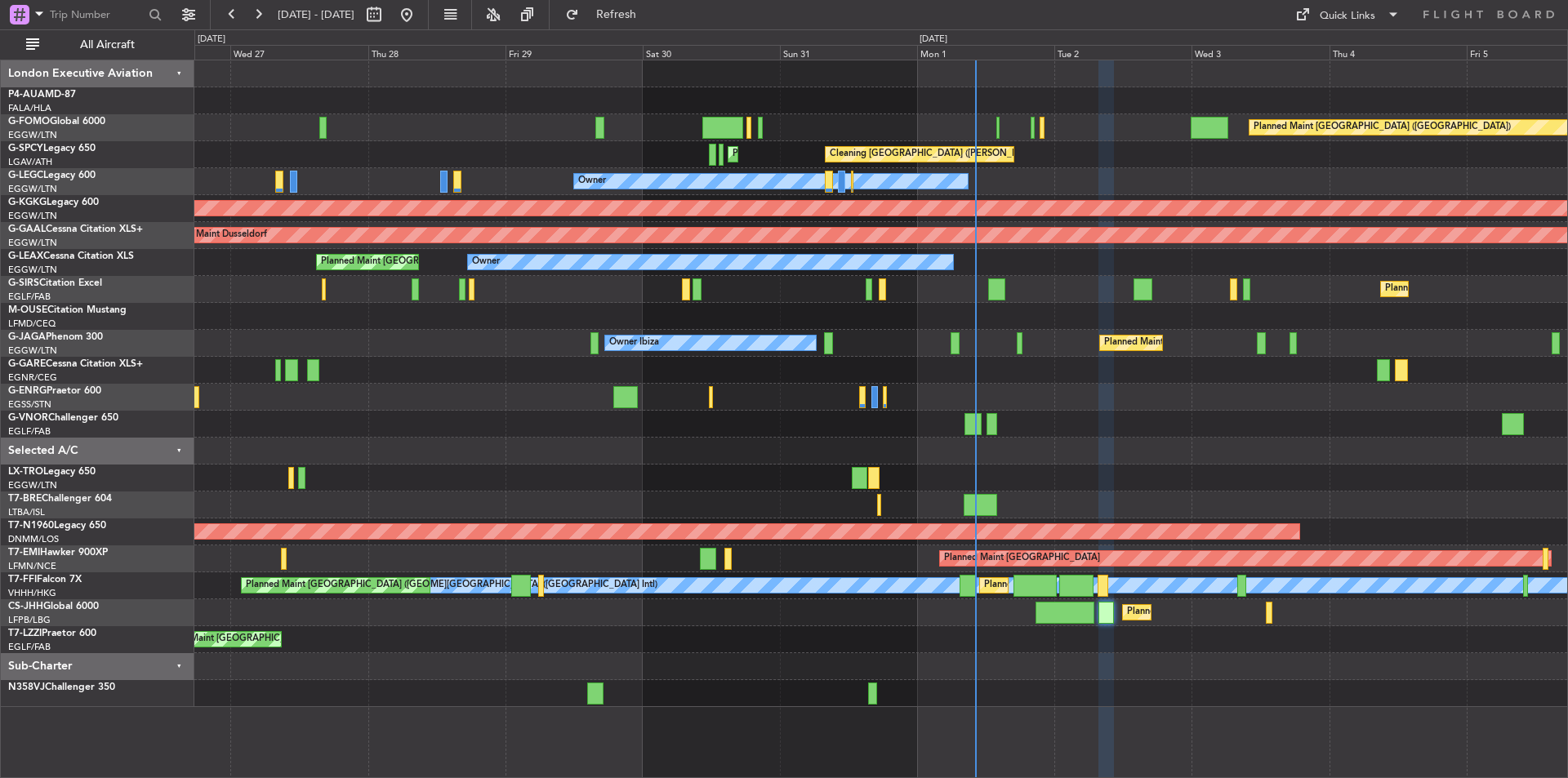
type input "0"
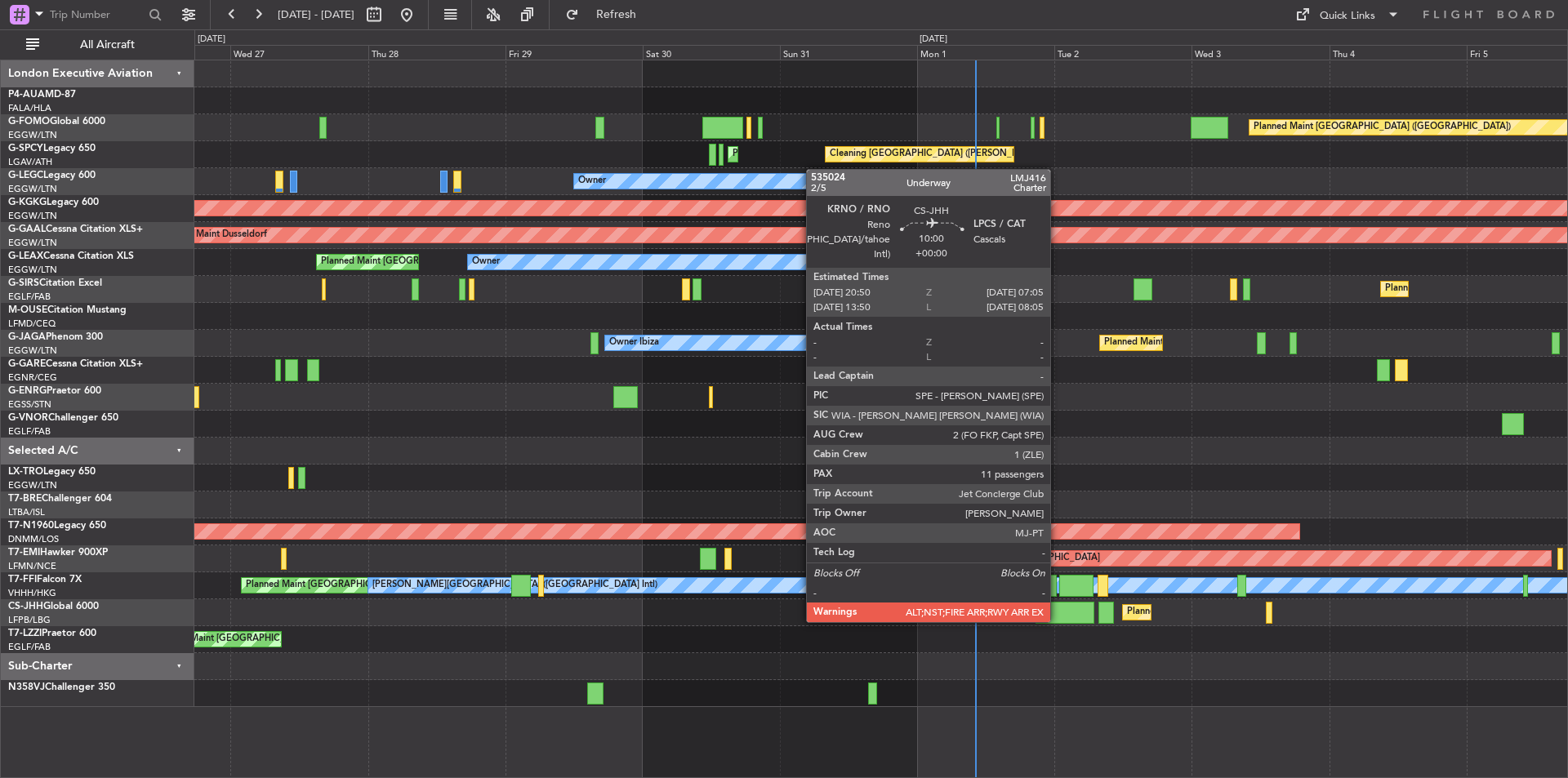
click at [1058, 621] on div at bounding box center [1065, 612] width 59 height 22
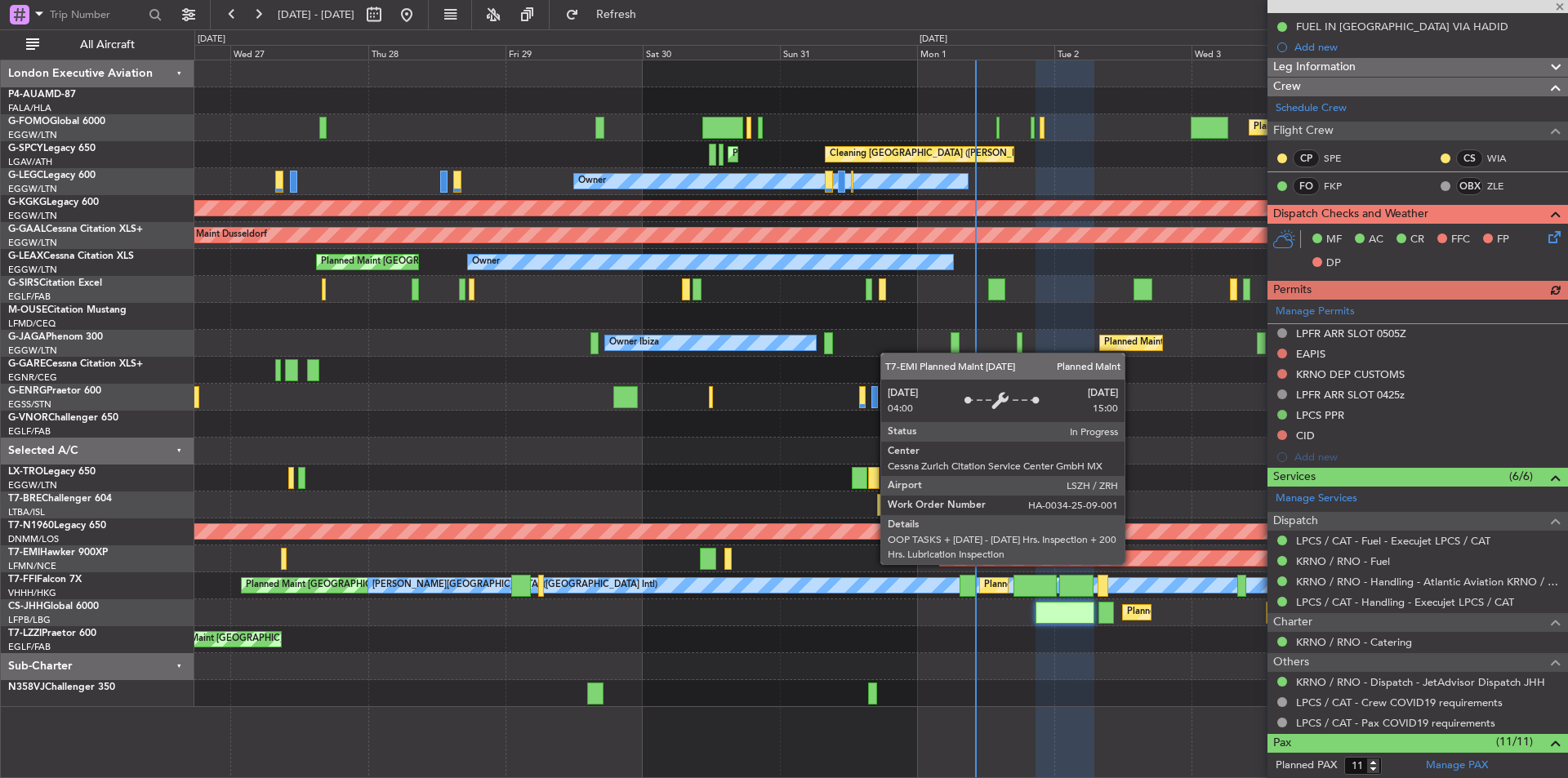
scroll to position [408, 0]
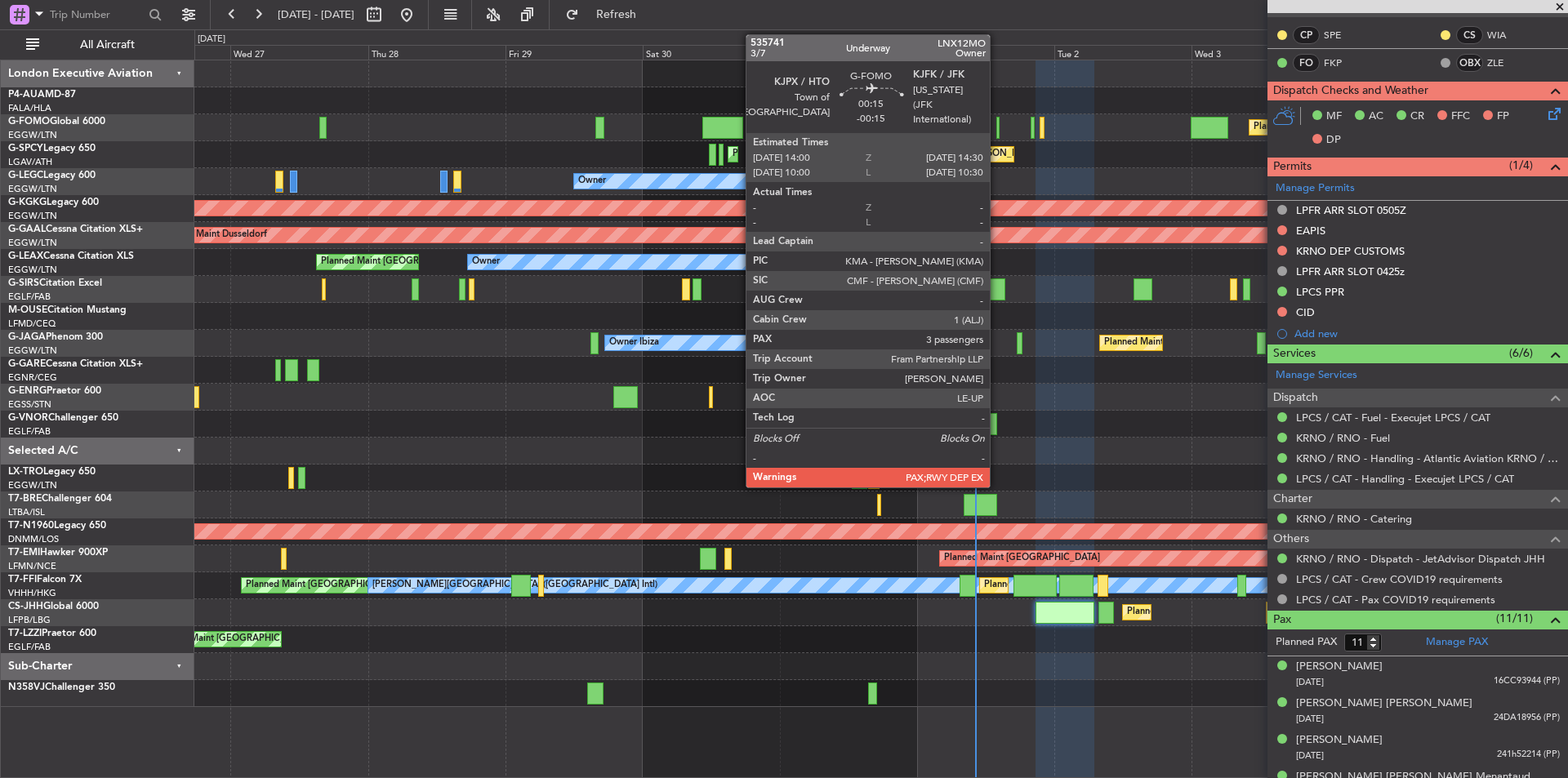
click at [998, 119] on div at bounding box center [999, 128] width 3 height 22
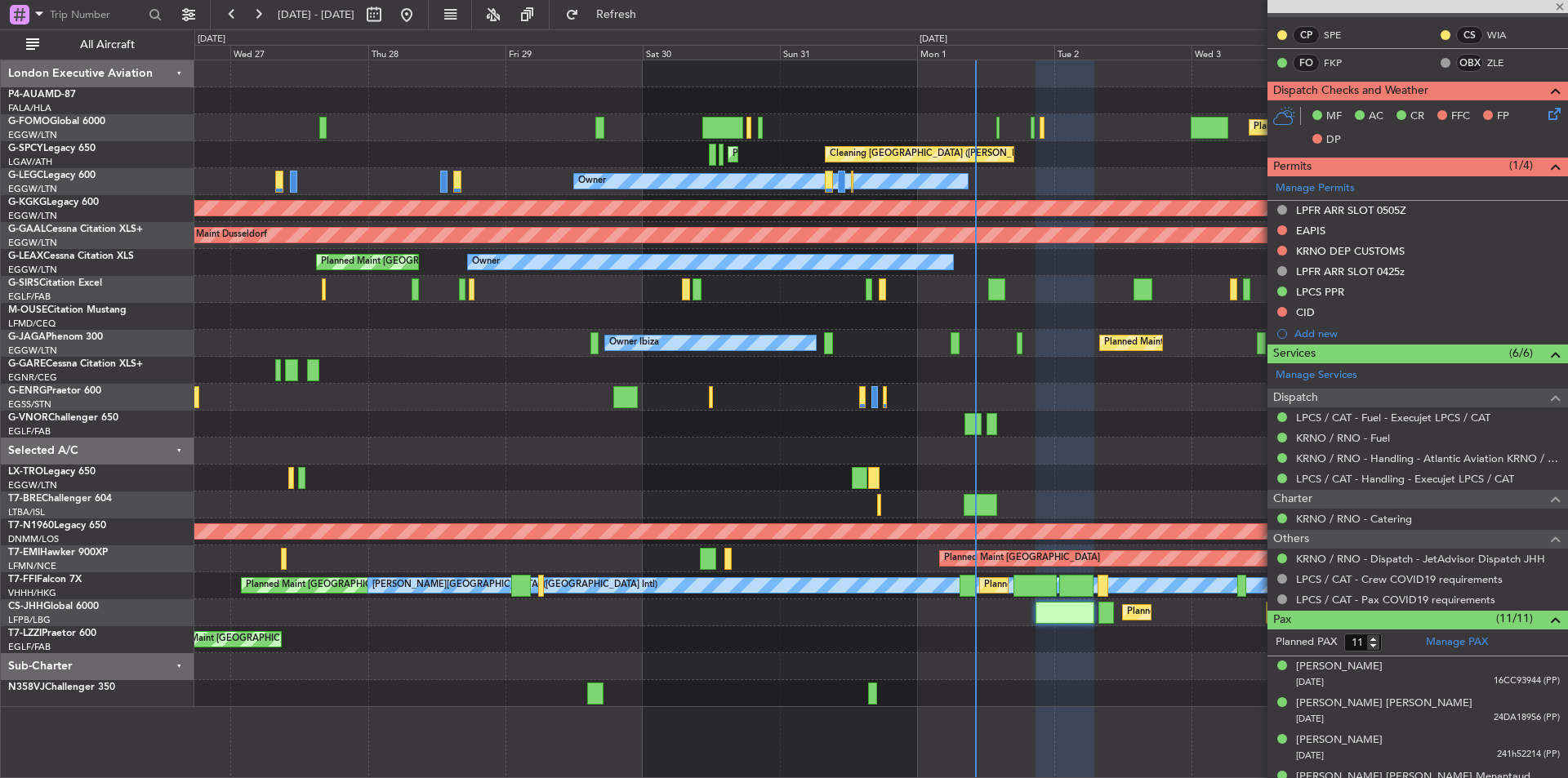
type input "-00:15"
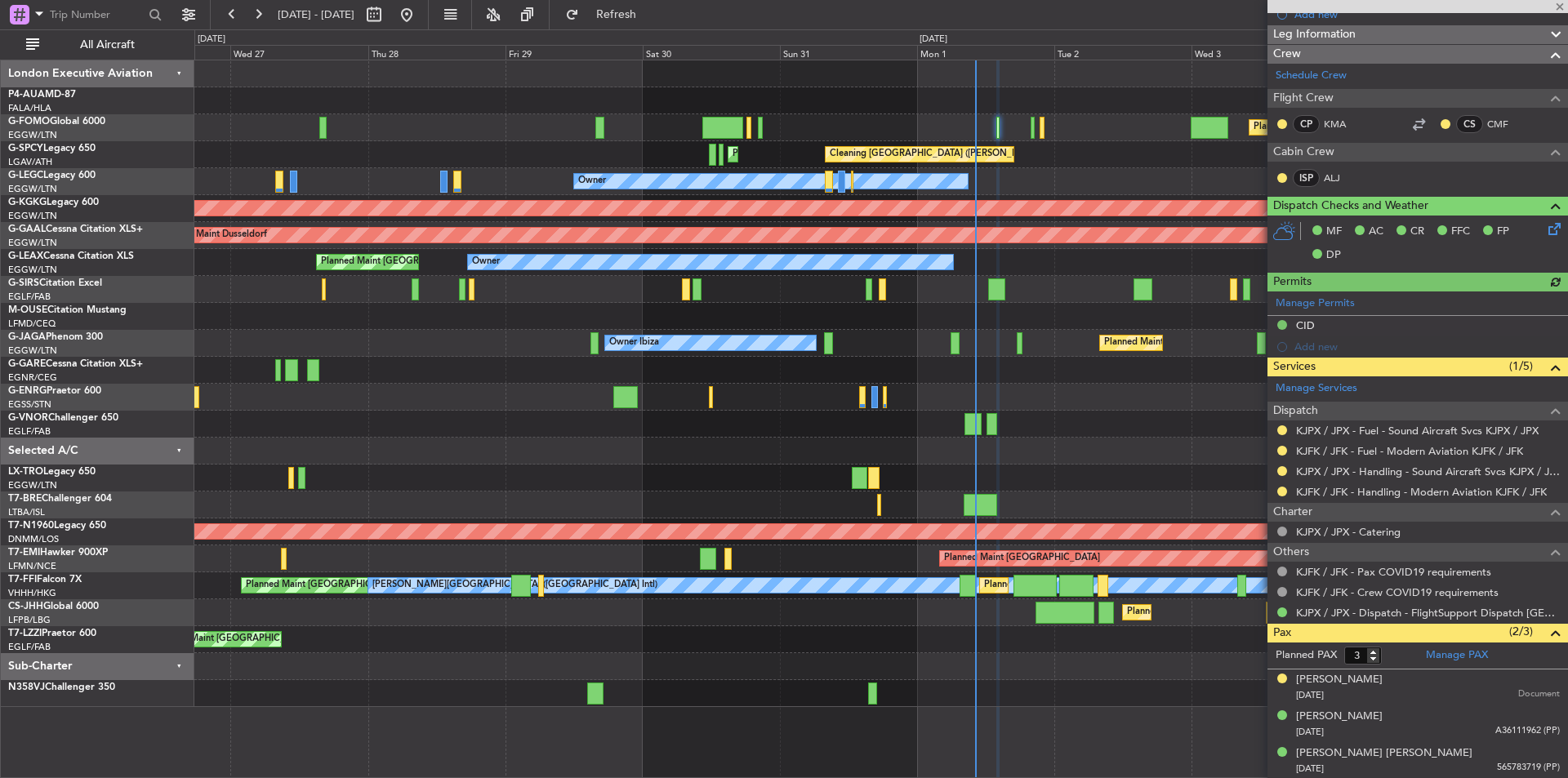
scroll to position [216, 0]
click at [1560, 8] on span at bounding box center [1560, 7] width 16 height 14
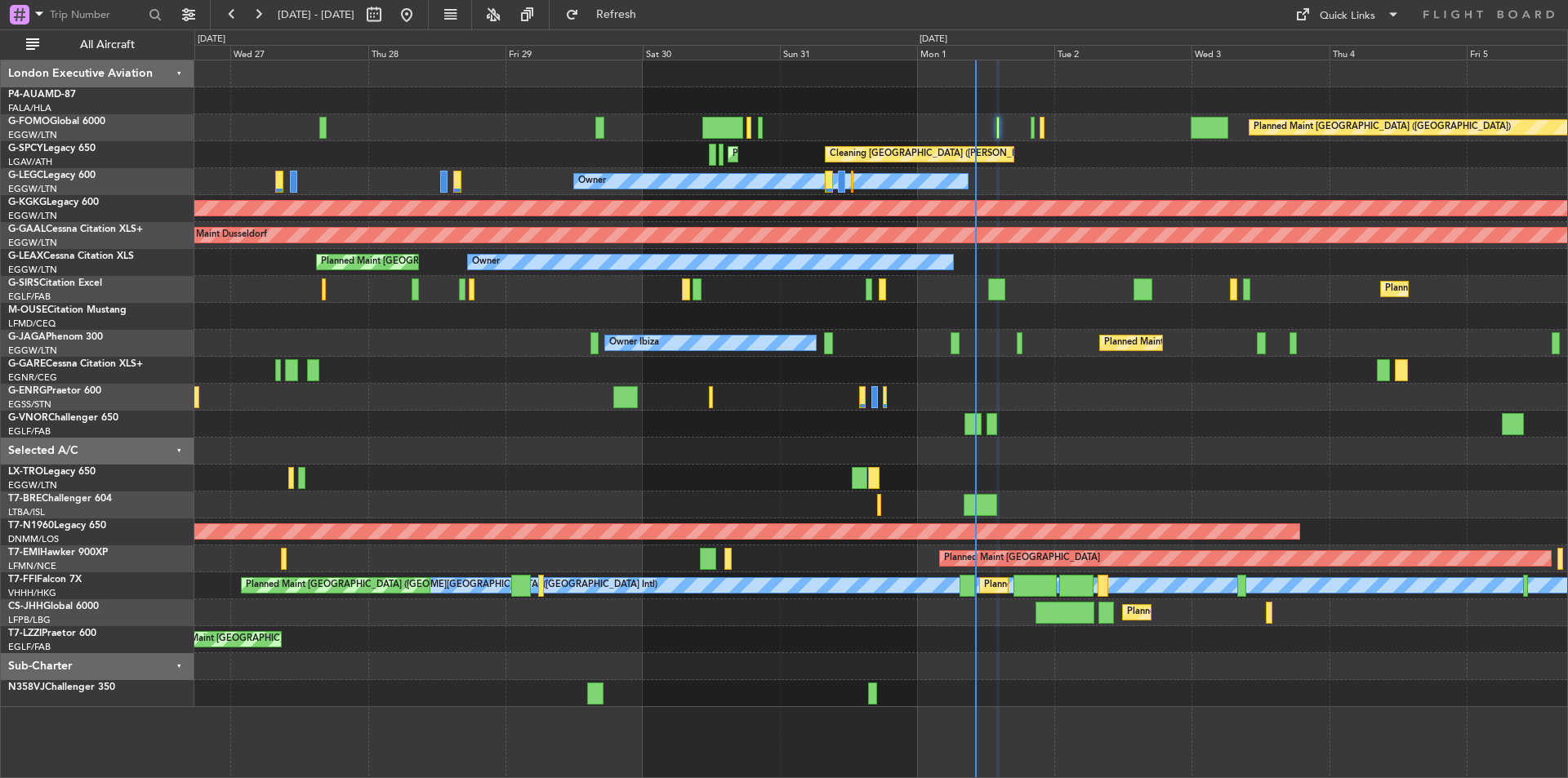
type input "0"
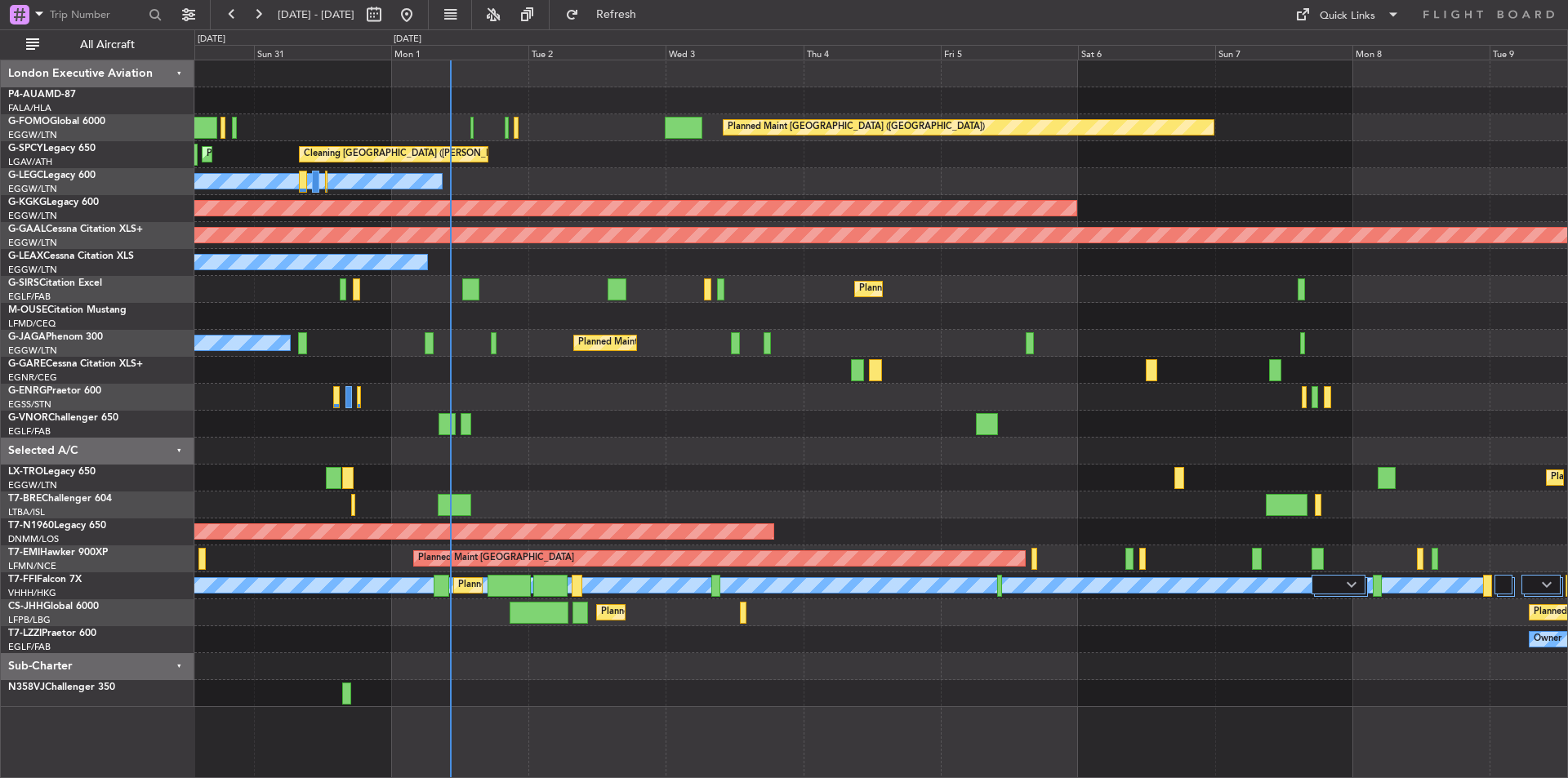
click at [649, 455] on div "Planned Maint [GEOGRAPHIC_DATA] ([GEOGRAPHIC_DATA]) Cleaning [GEOGRAPHIC_DATA] …" at bounding box center [881, 383] width 1373 height 647
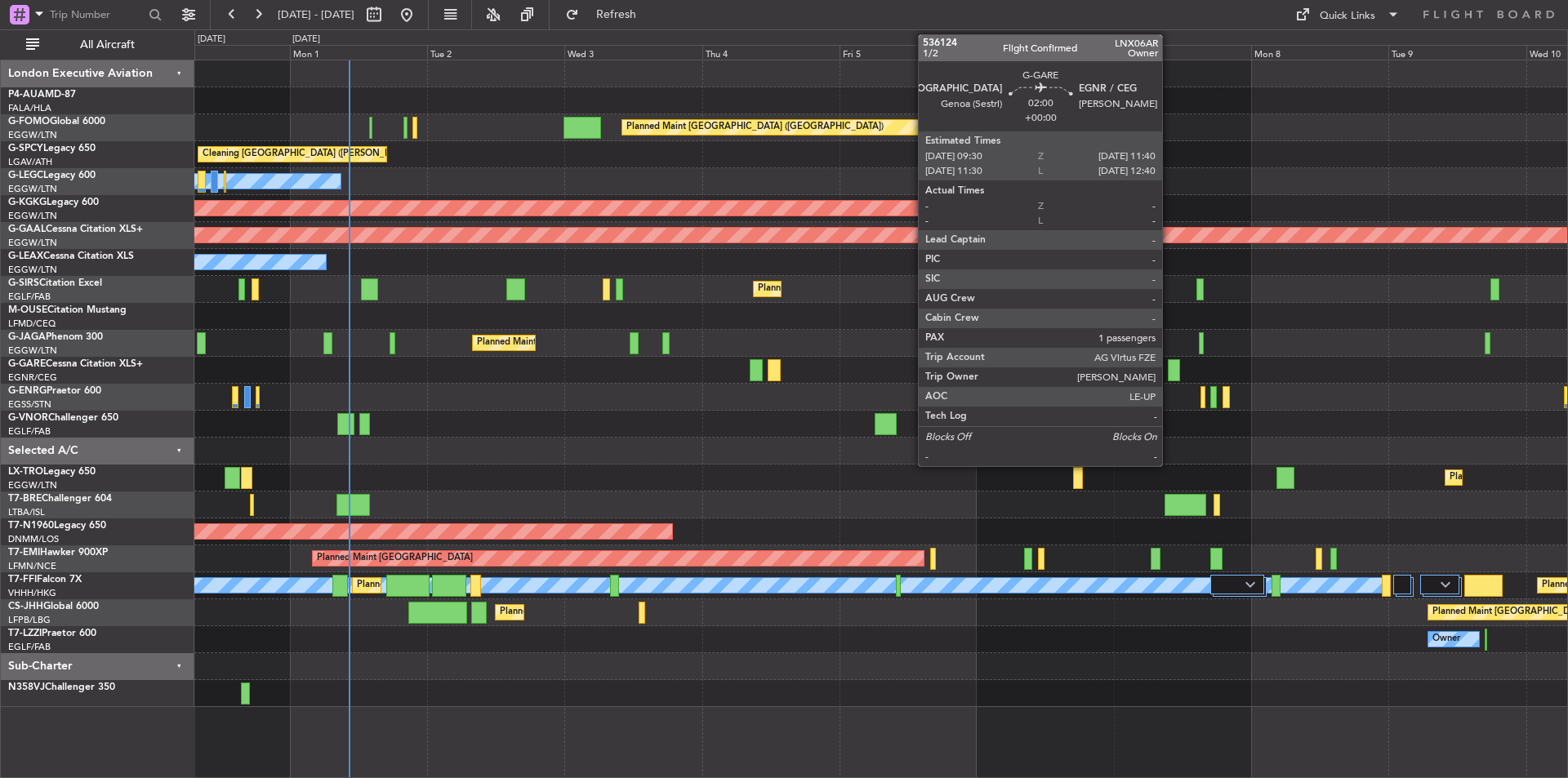
click at [1169, 365] on div at bounding box center [1174, 370] width 13 height 22
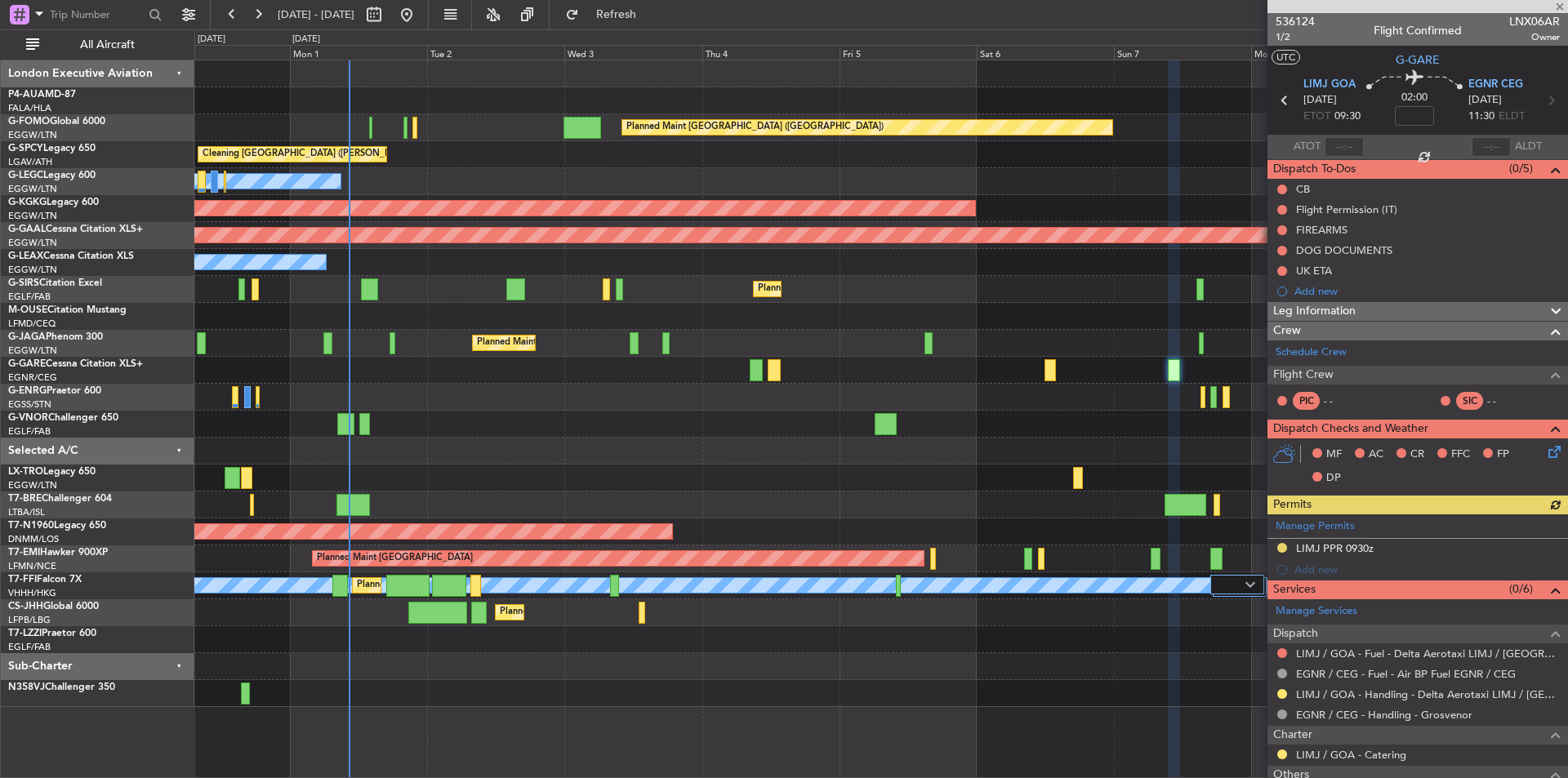
scroll to position [151, 0]
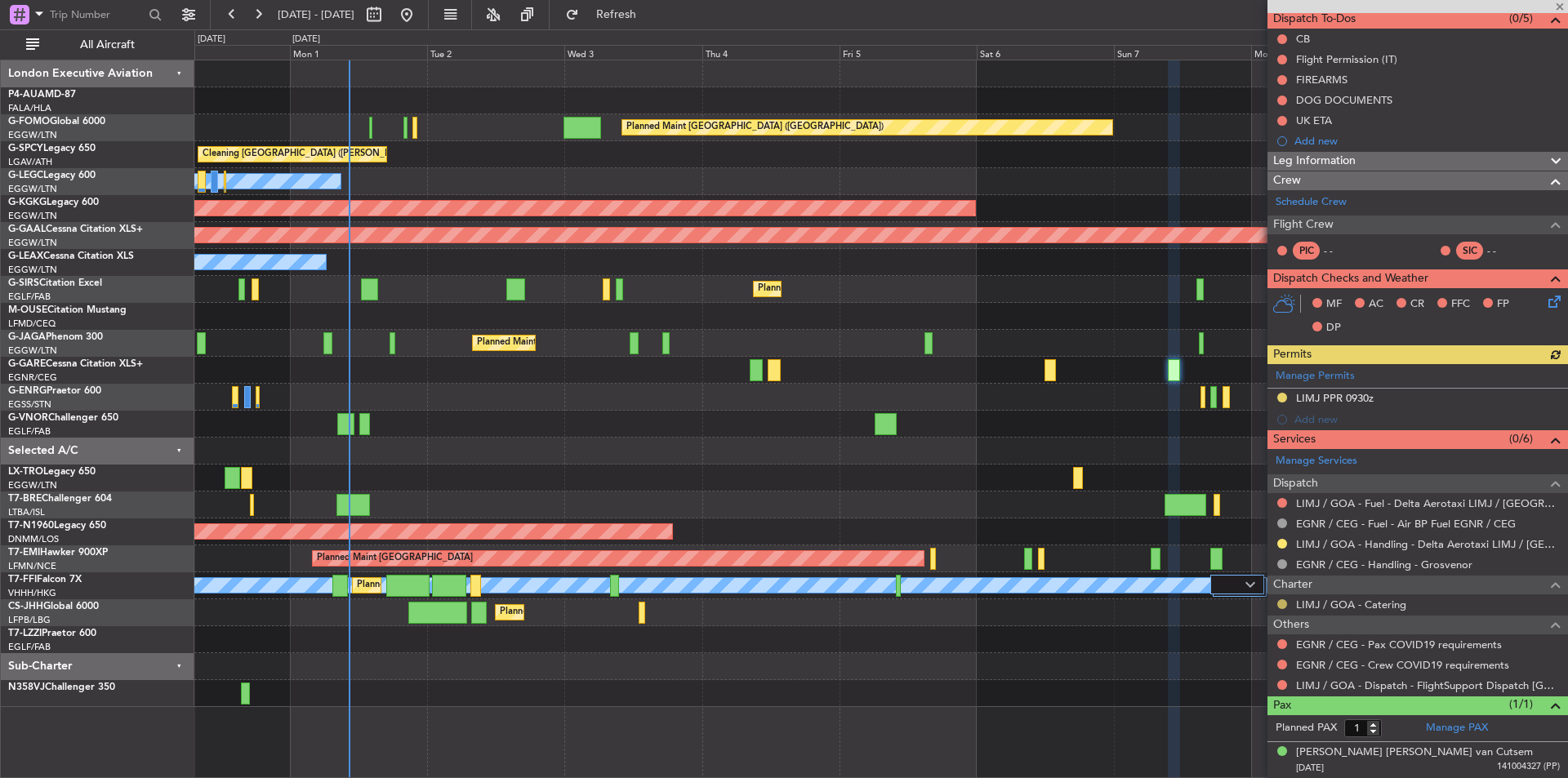
click at [1285, 604] on button at bounding box center [1283, 605] width 10 height 10
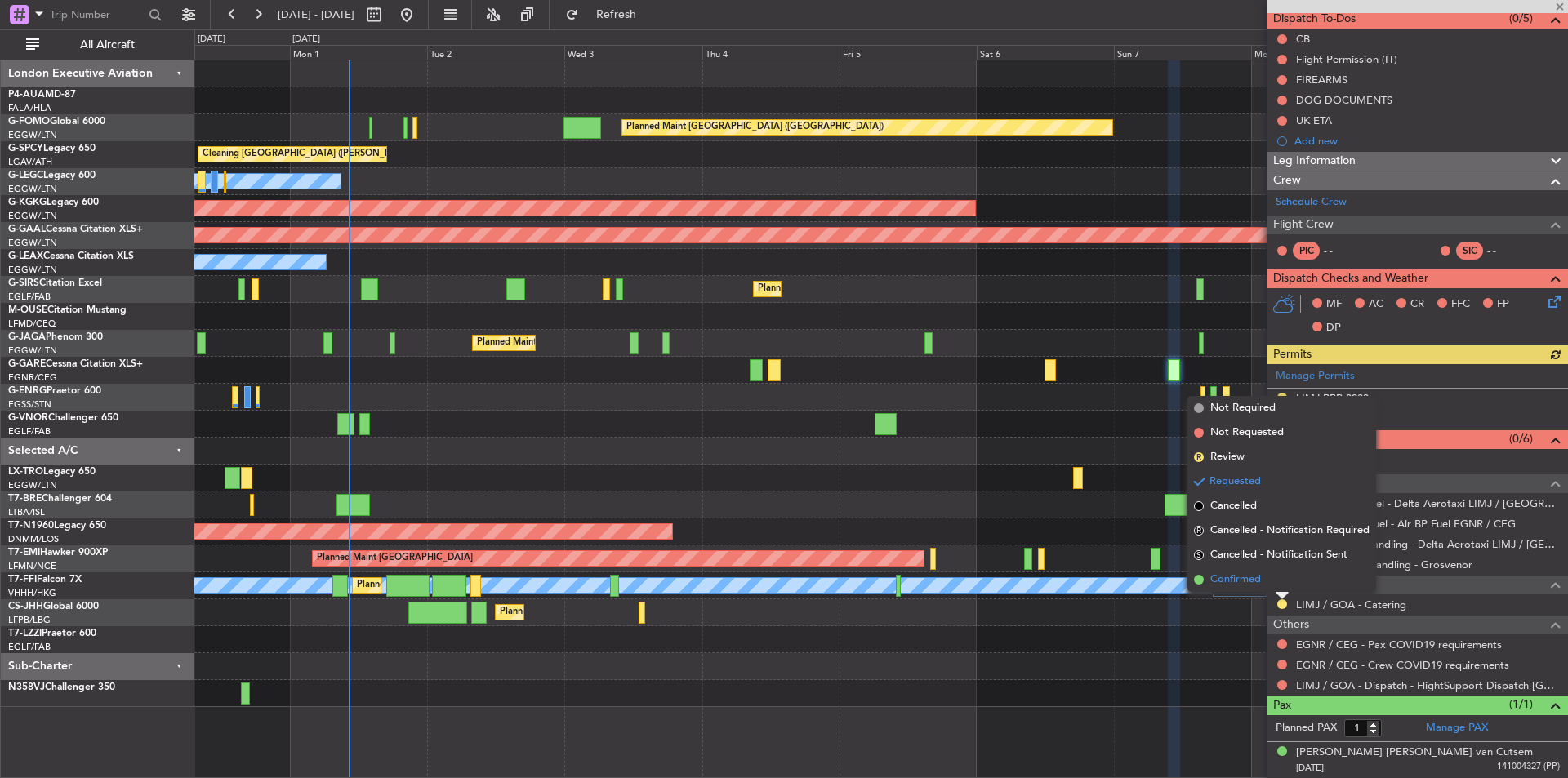
click at [1224, 568] on li "Confirmed" at bounding box center [1282, 579] width 189 height 25
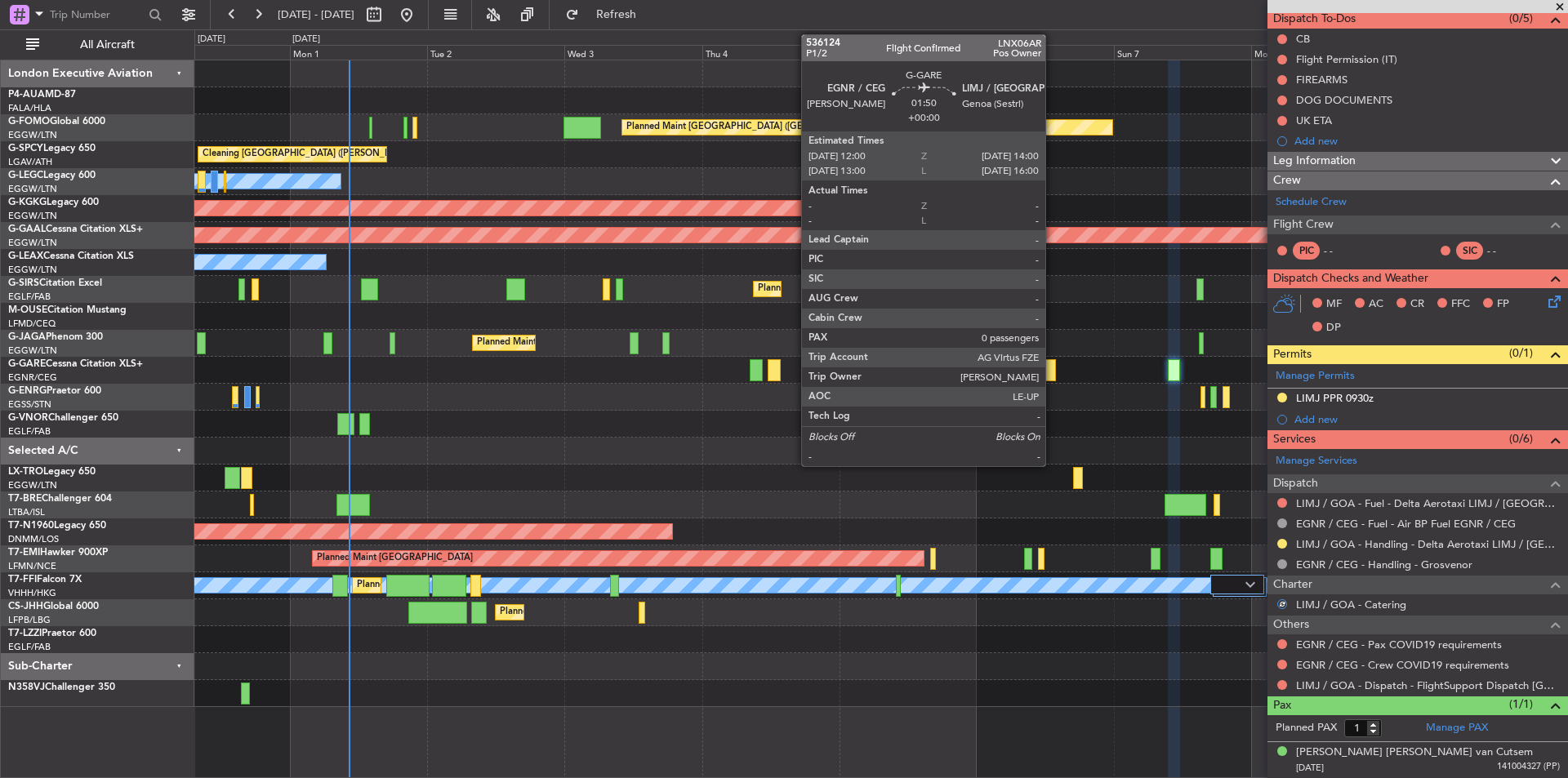
click at [1053, 371] on div at bounding box center [1051, 370] width 12 height 22
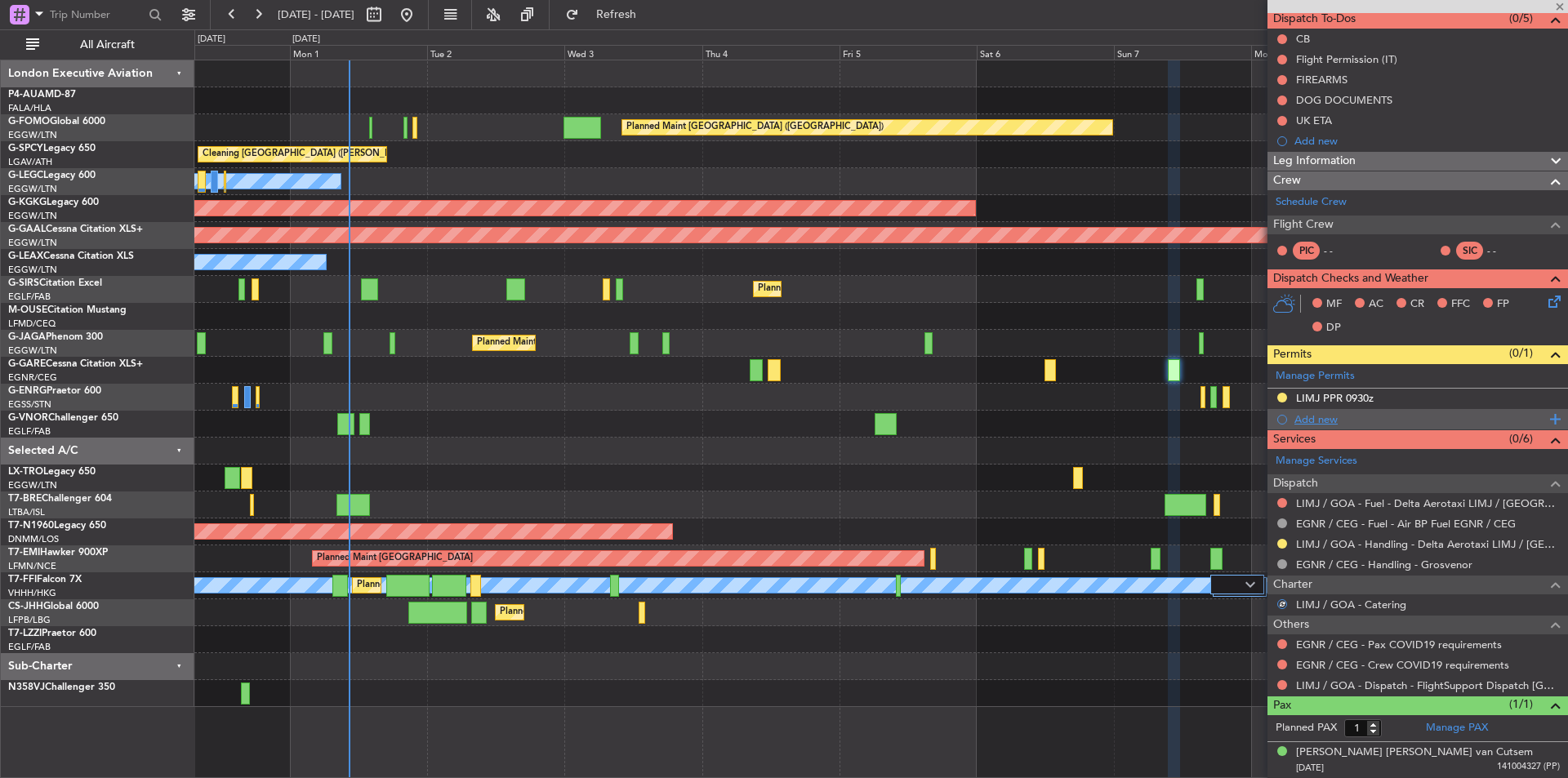
type input "0"
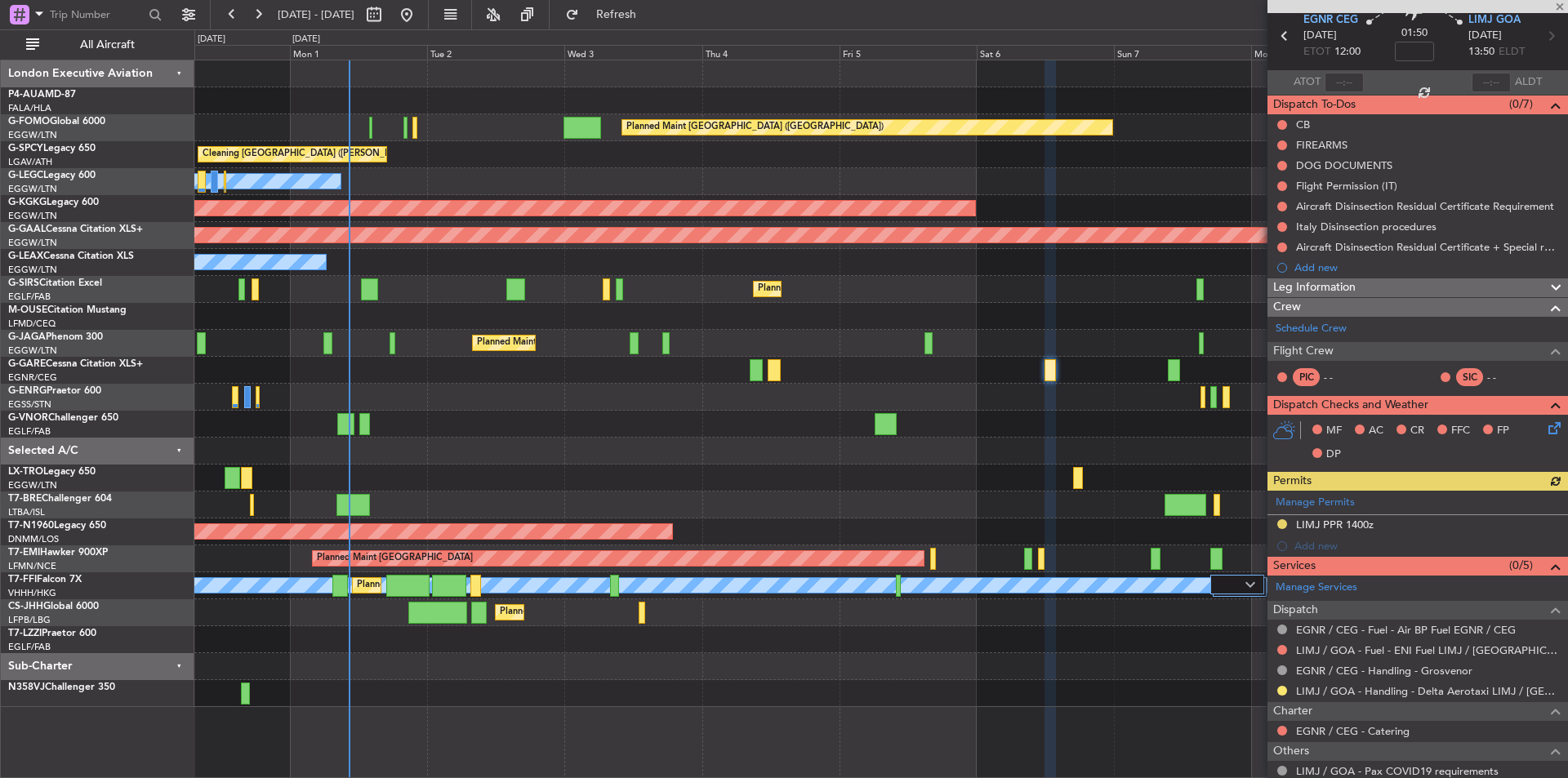
scroll to position [154, 0]
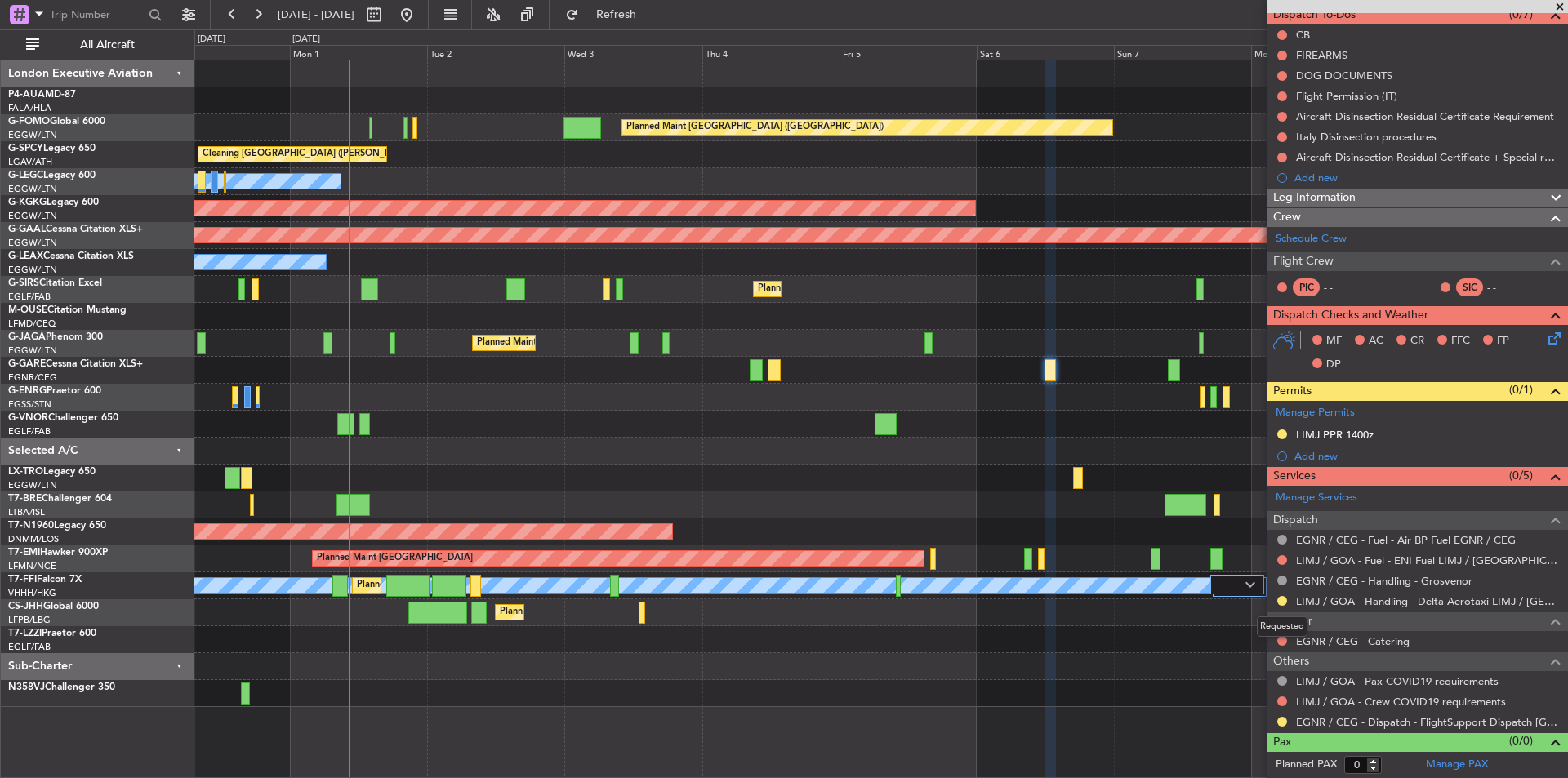
click at [1282, 638] on mat-tooltip-component "Requested" at bounding box center [1282, 626] width 74 height 43
click at [1280, 638] on button at bounding box center [1283, 641] width 10 height 10
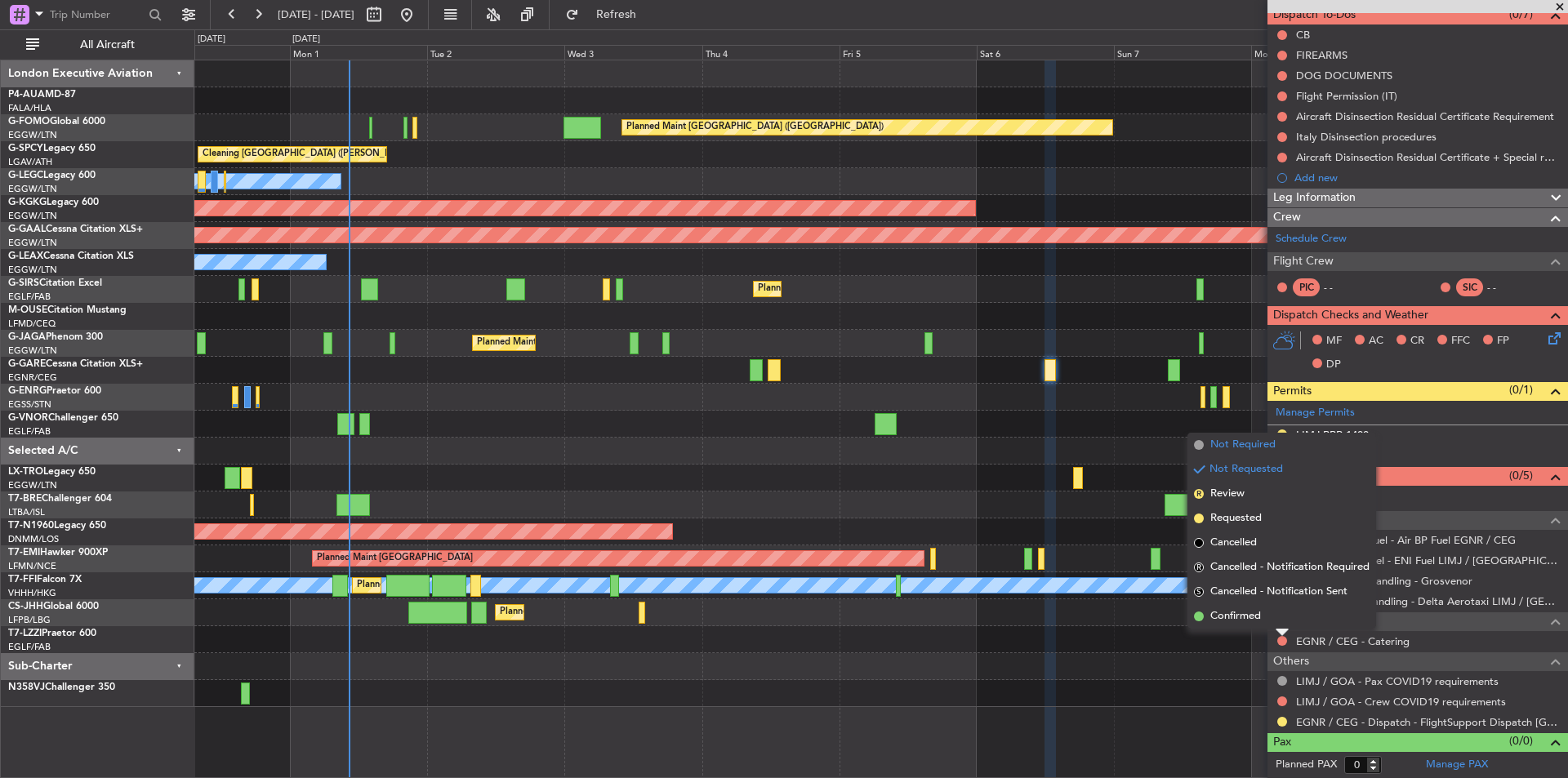
click at [1216, 443] on span "Not Required" at bounding box center [1243, 444] width 65 height 16
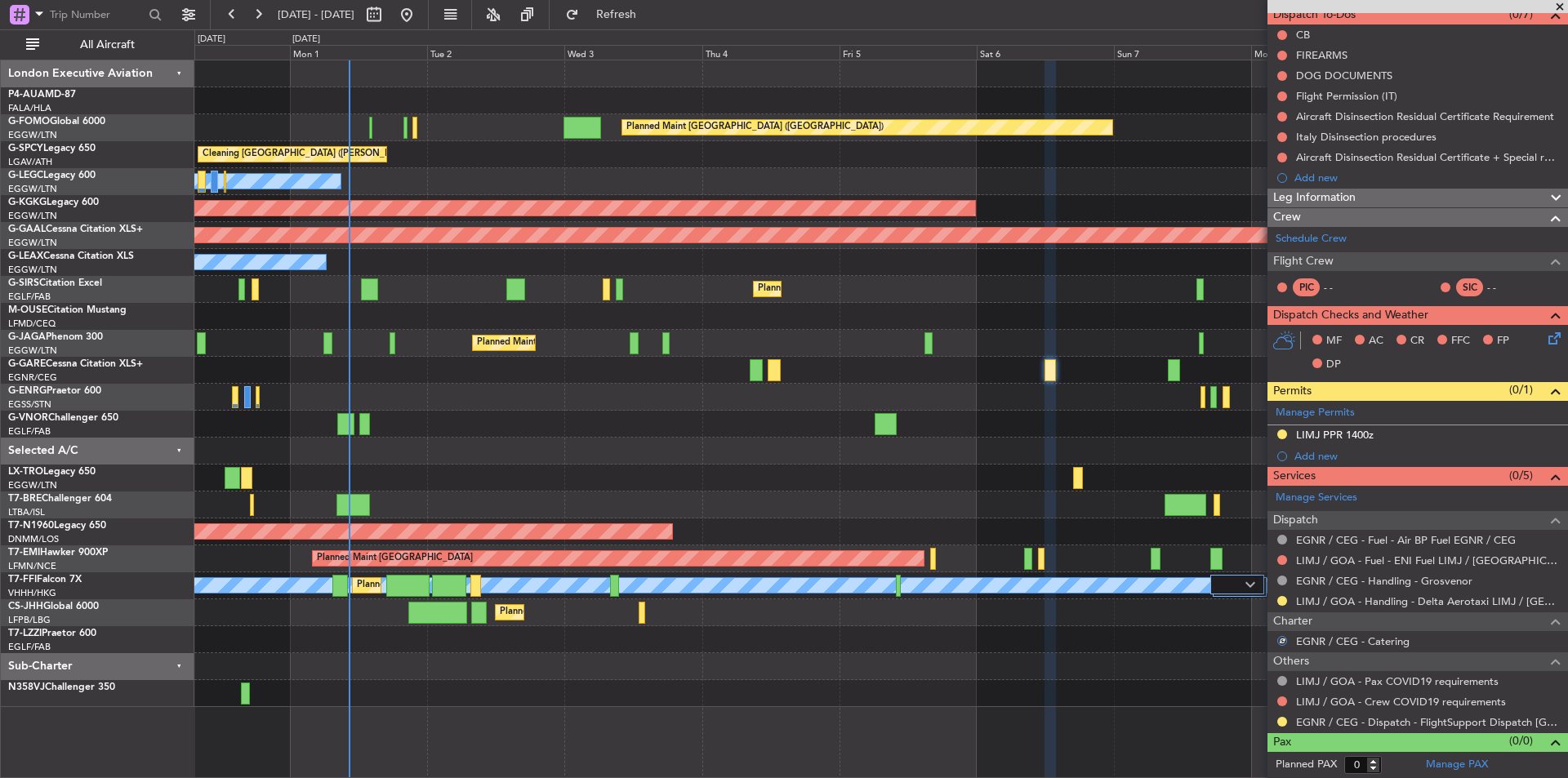
click at [1561, 8] on span at bounding box center [1560, 7] width 16 height 14
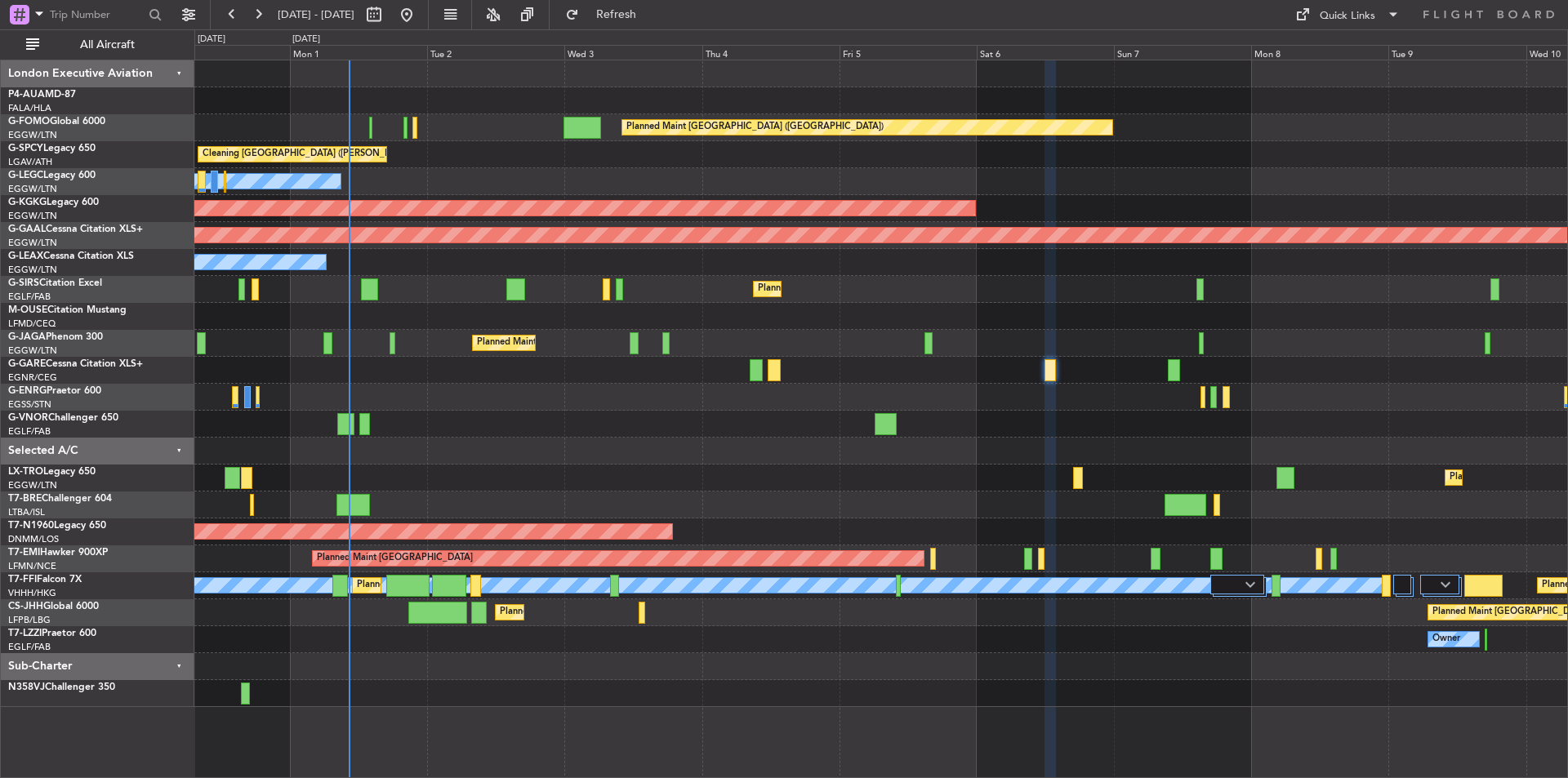
scroll to position [0, 0]
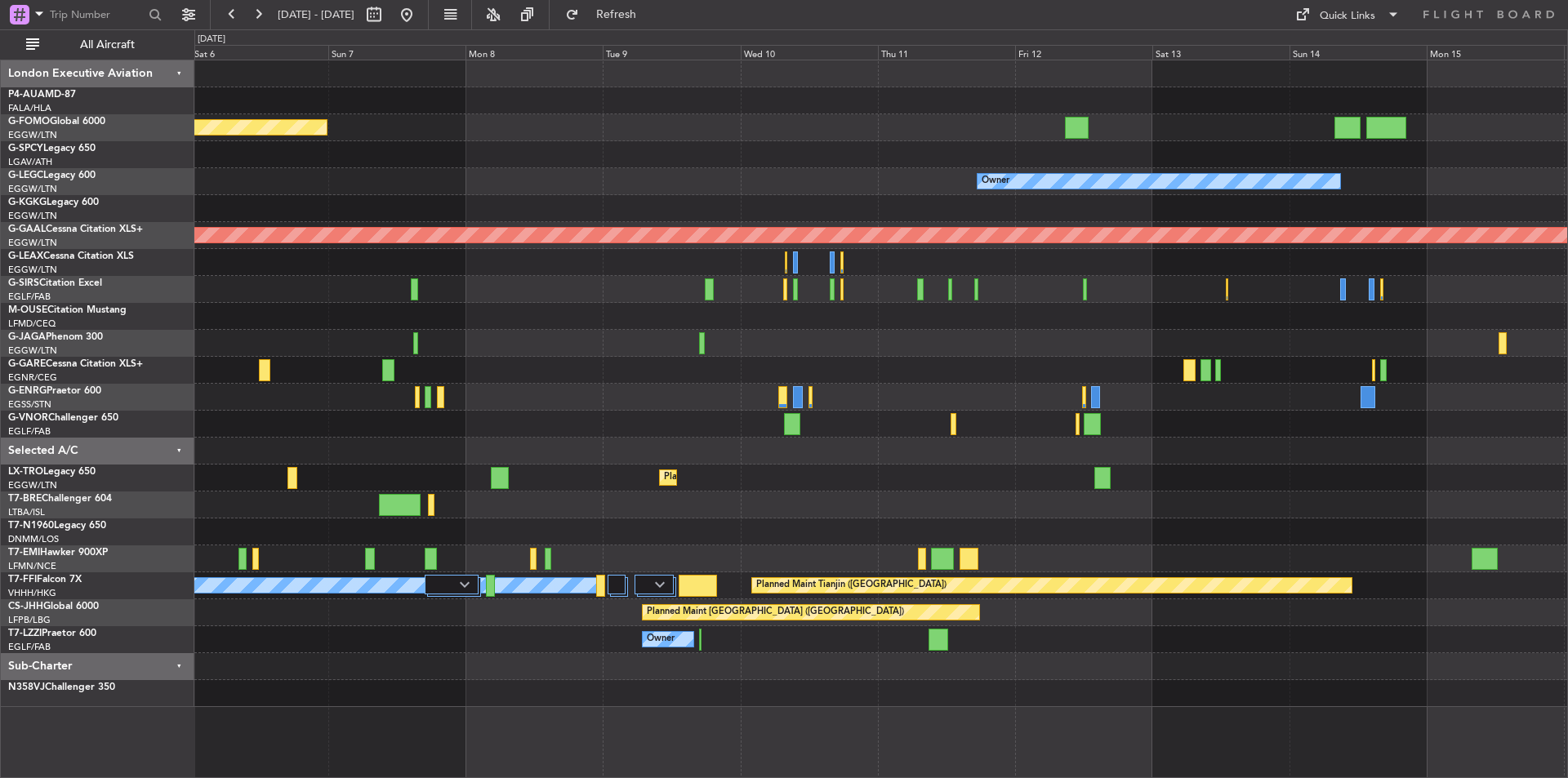
click at [576, 455] on div "Planned Maint [GEOGRAPHIC_DATA] ([GEOGRAPHIC_DATA]) Owner AOG Maint [GEOGRAPHIC…" at bounding box center [881, 383] width 1373 height 647
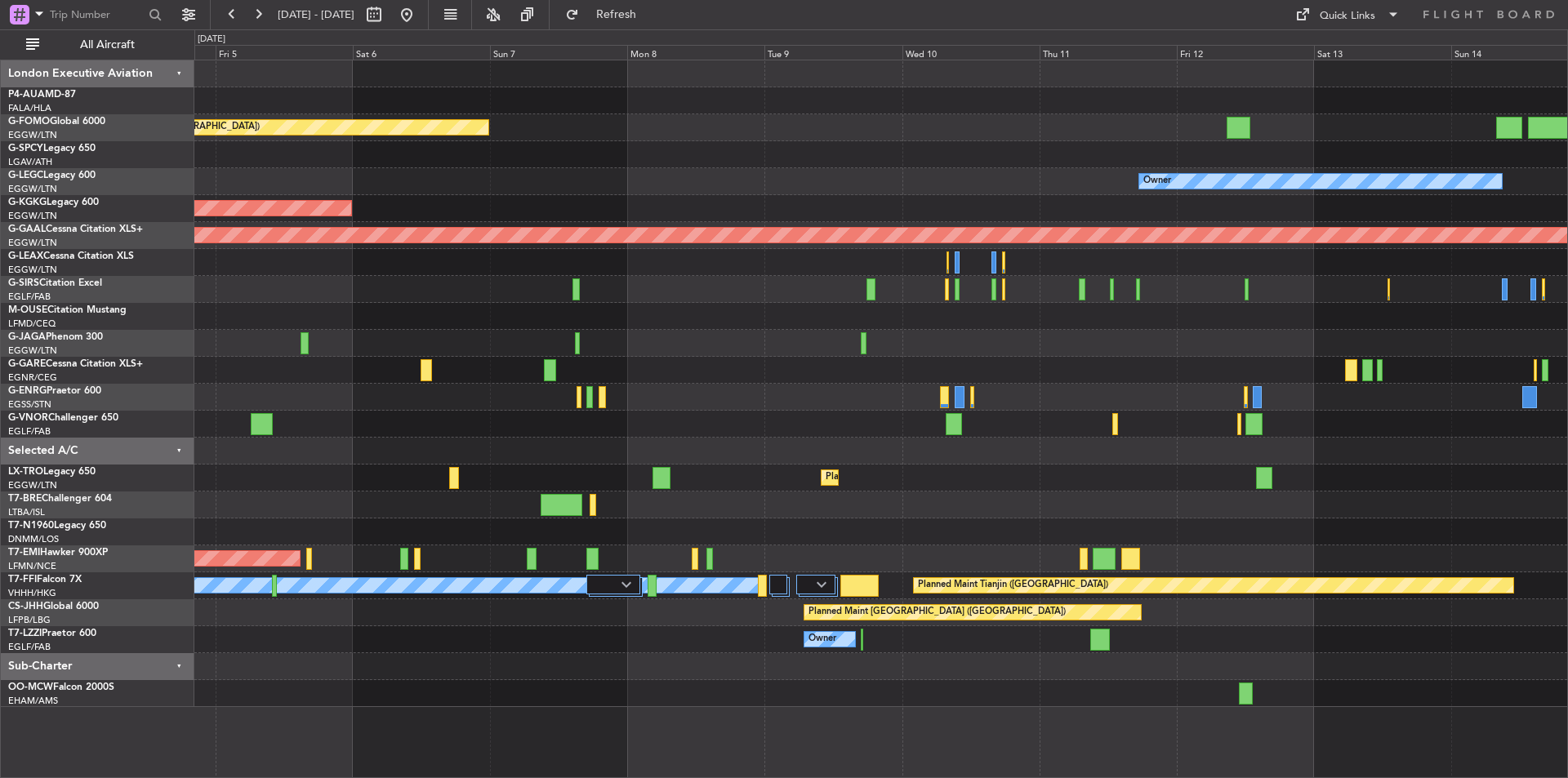
click at [1420, 424] on div "Planned Maint London (Luton) Owner AOG Maint Istanbul (Ataturk) Planned Maint D…" at bounding box center [881, 383] width 1373 height 647
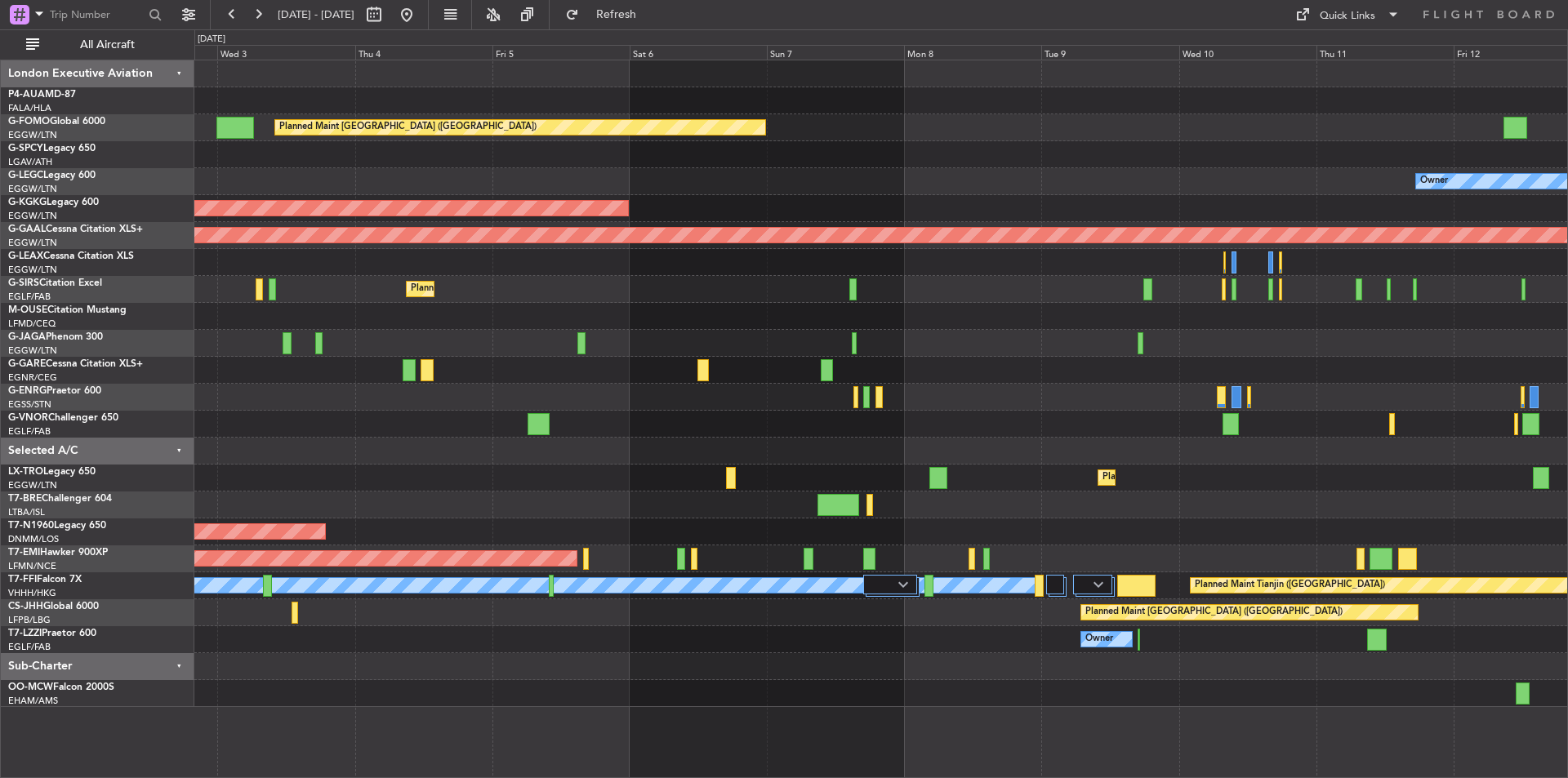
click at [678, 457] on div "Planned Maint [GEOGRAPHIC_DATA] ([GEOGRAPHIC_DATA]) Cleaning [GEOGRAPHIC_DATA] …" at bounding box center [881, 383] width 1373 height 647
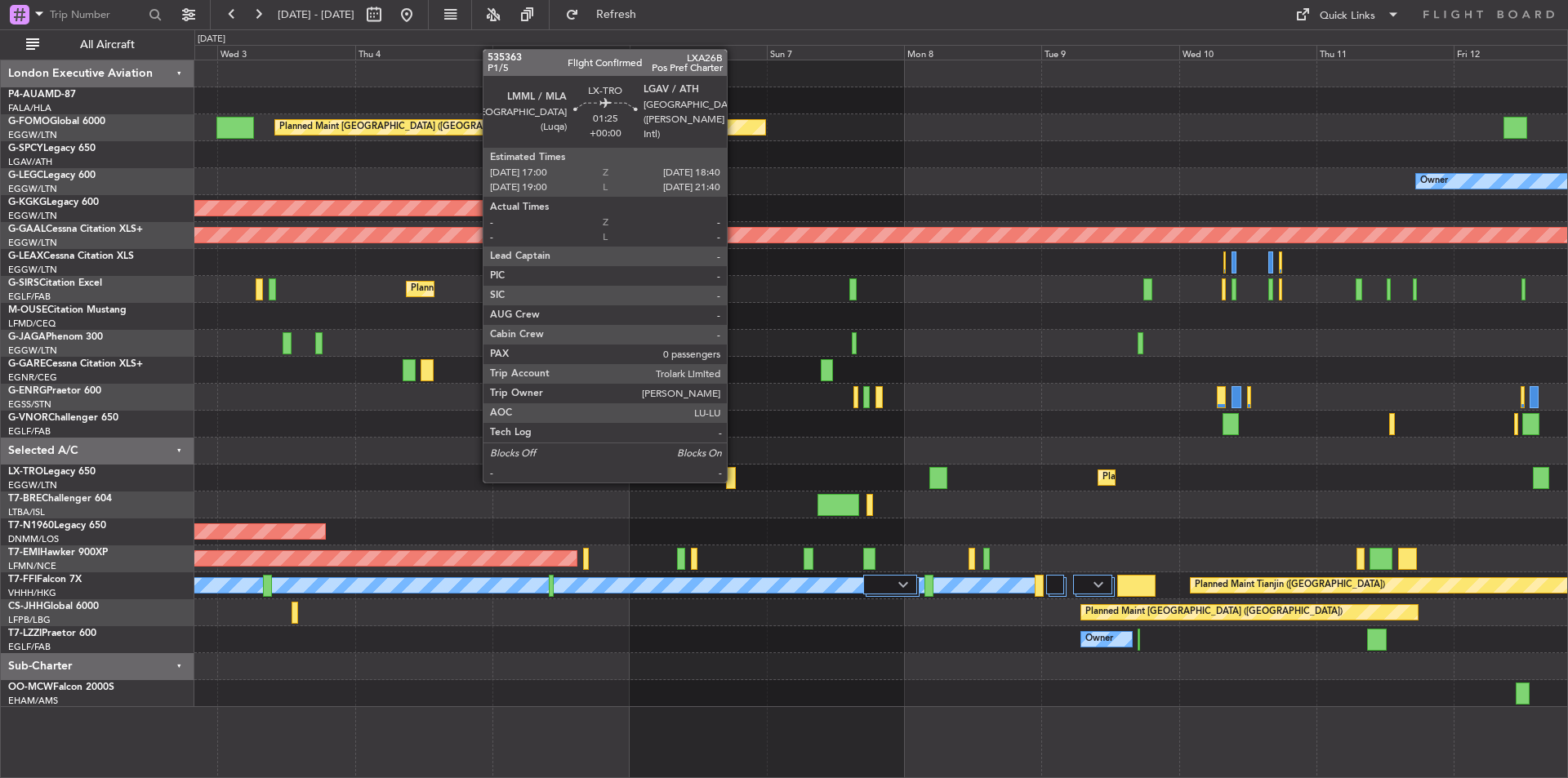
click at [734, 481] on div at bounding box center [731, 478] width 10 height 22
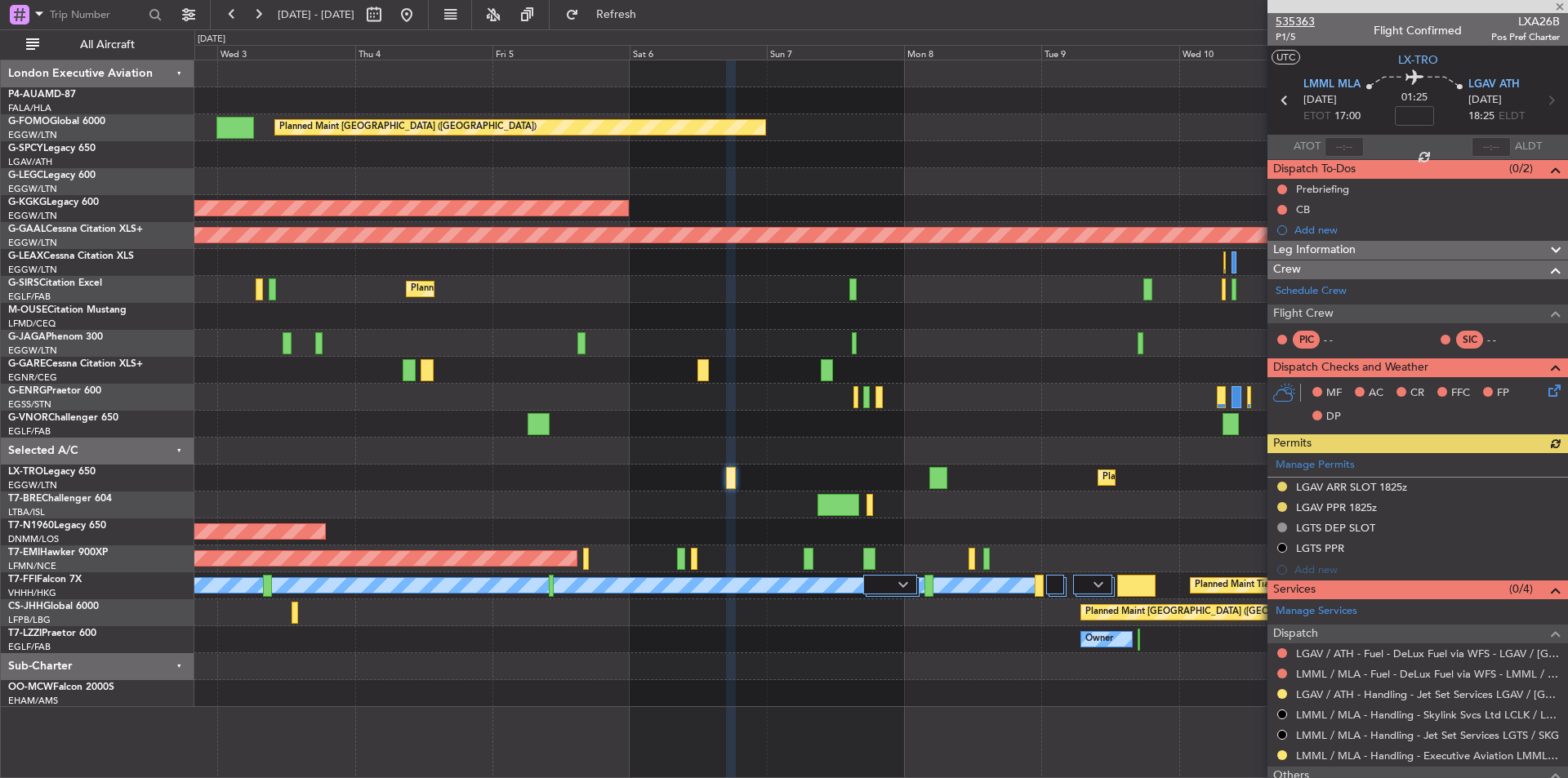
click at [1289, 18] on span "535363" at bounding box center [1296, 21] width 39 height 17
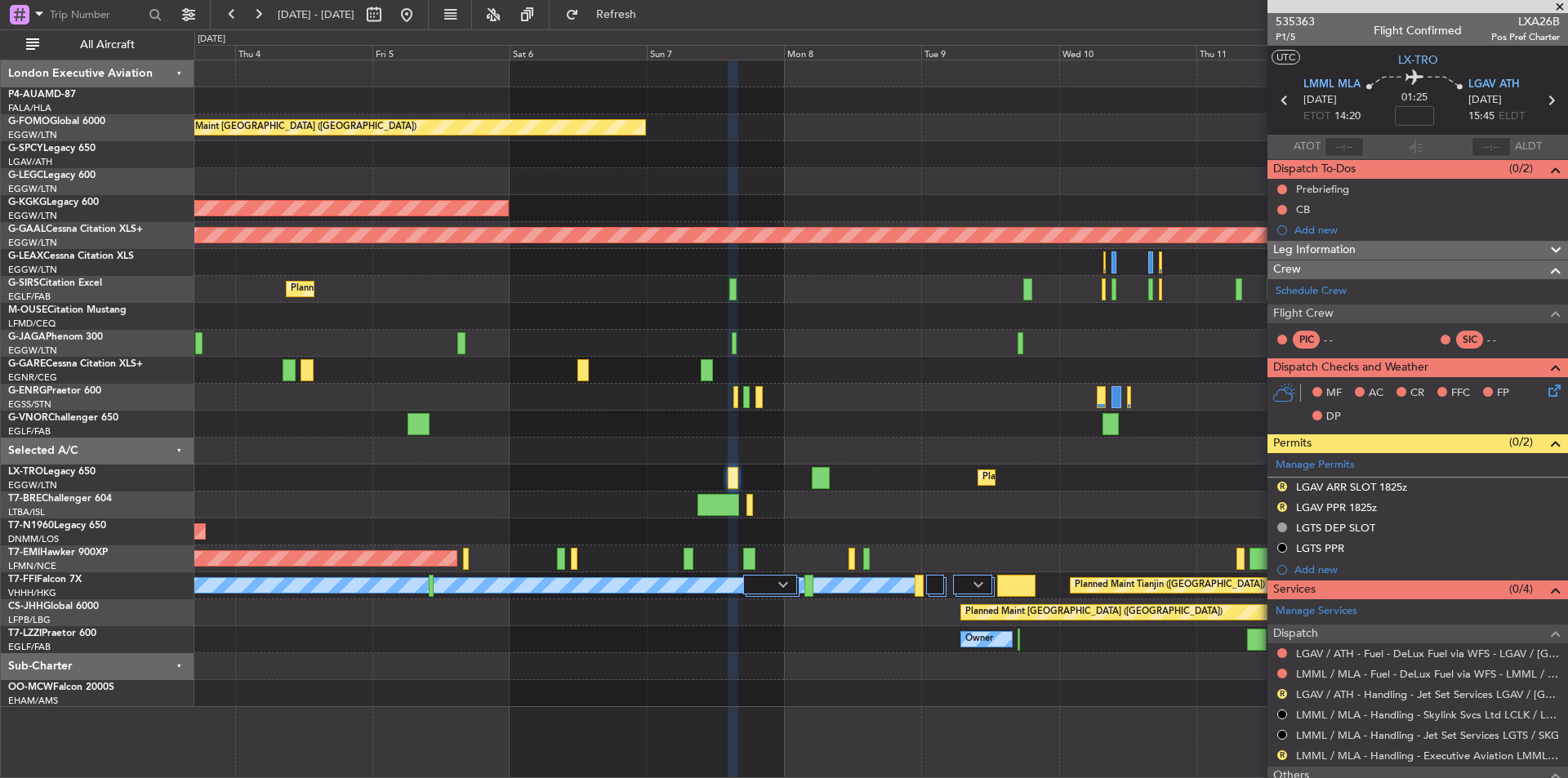
click at [189, 483] on div "Planned Maint London (Luton) Cleaning Athens (Eleftherios Venizelos Intl) Owner…" at bounding box center [784, 403] width 1568 height 748
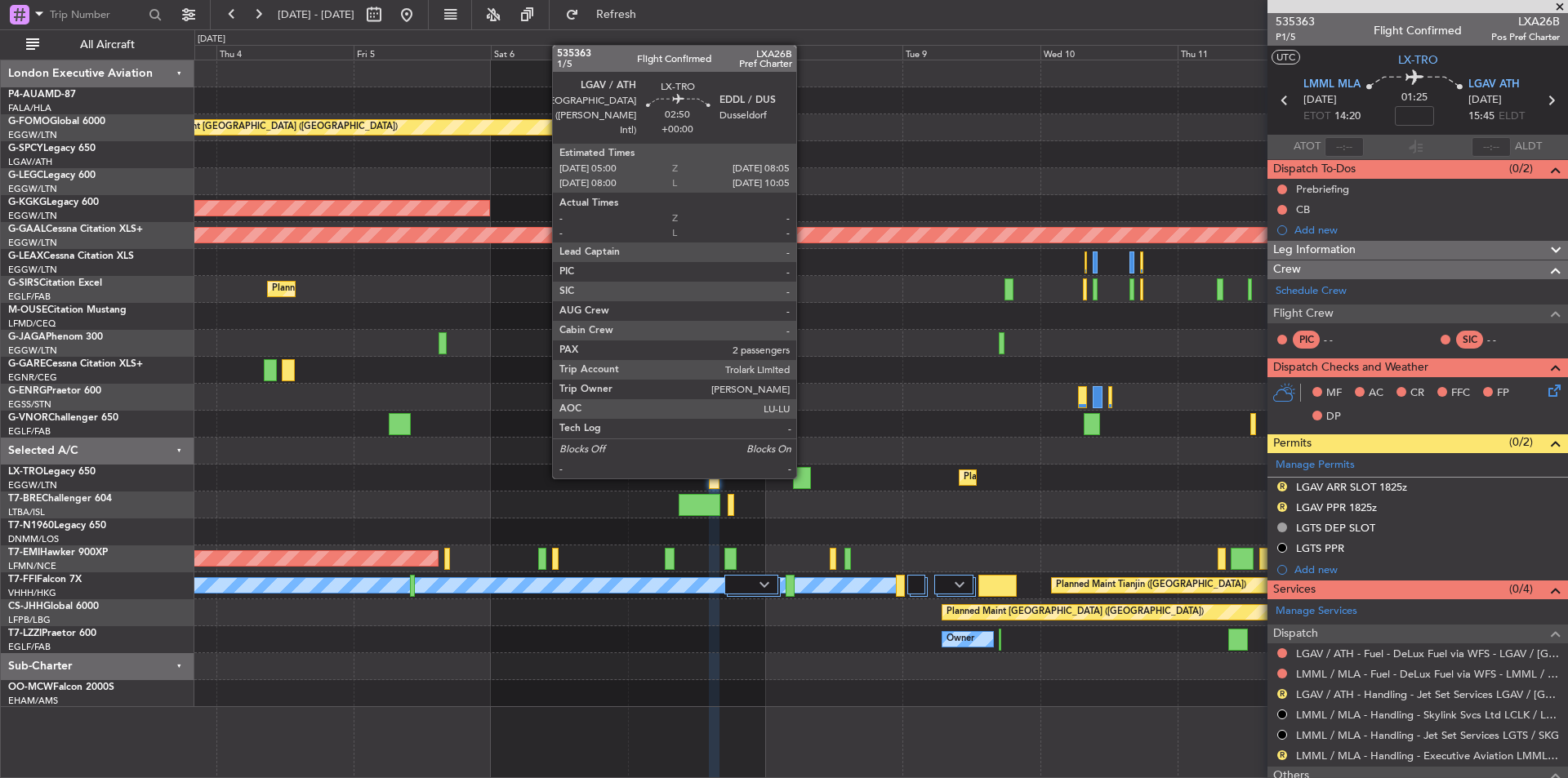
click at [804, 477] on div at bounding box center [801, 478] width 18 height 22
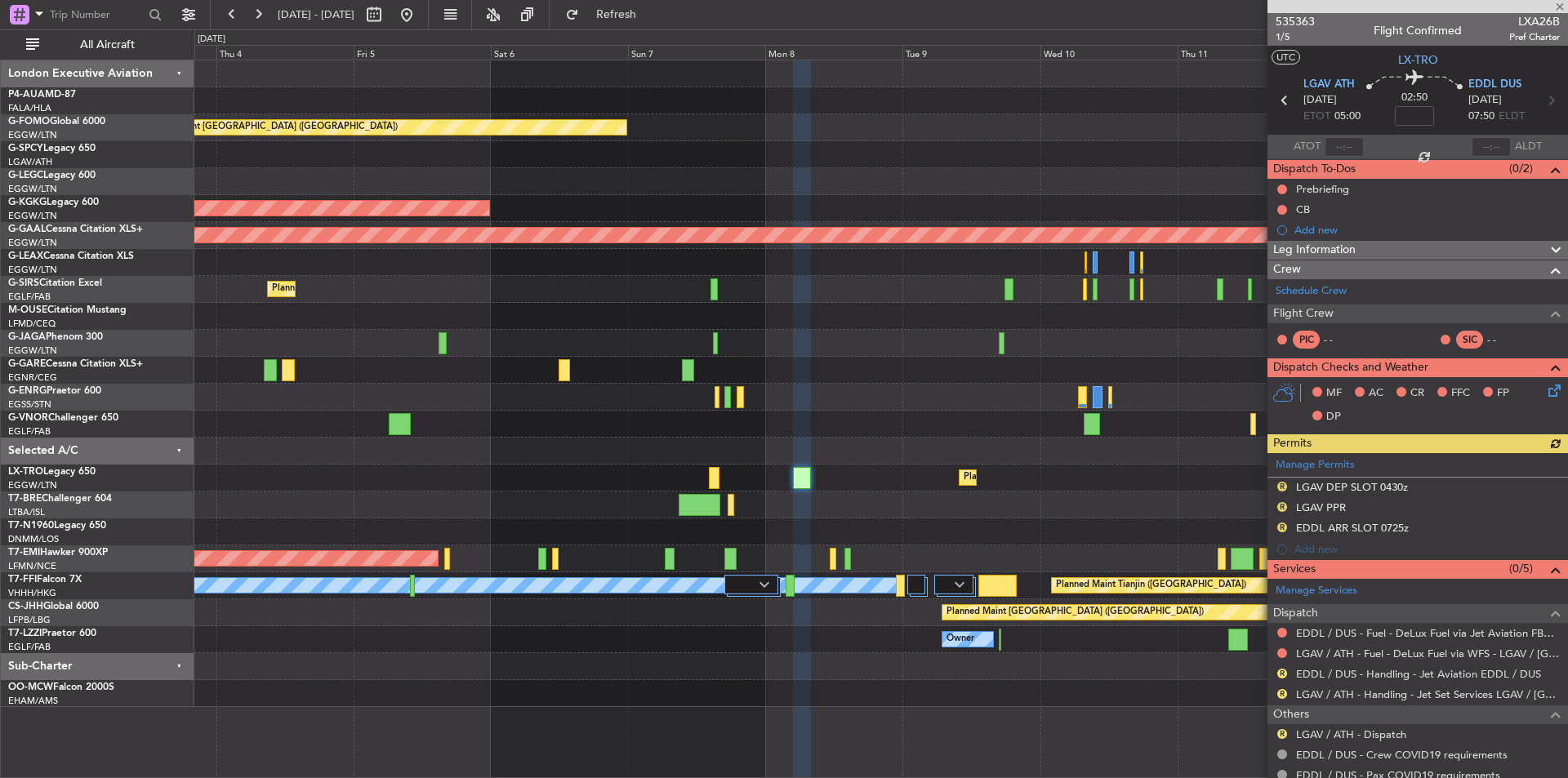
scroll to position [127, 0]
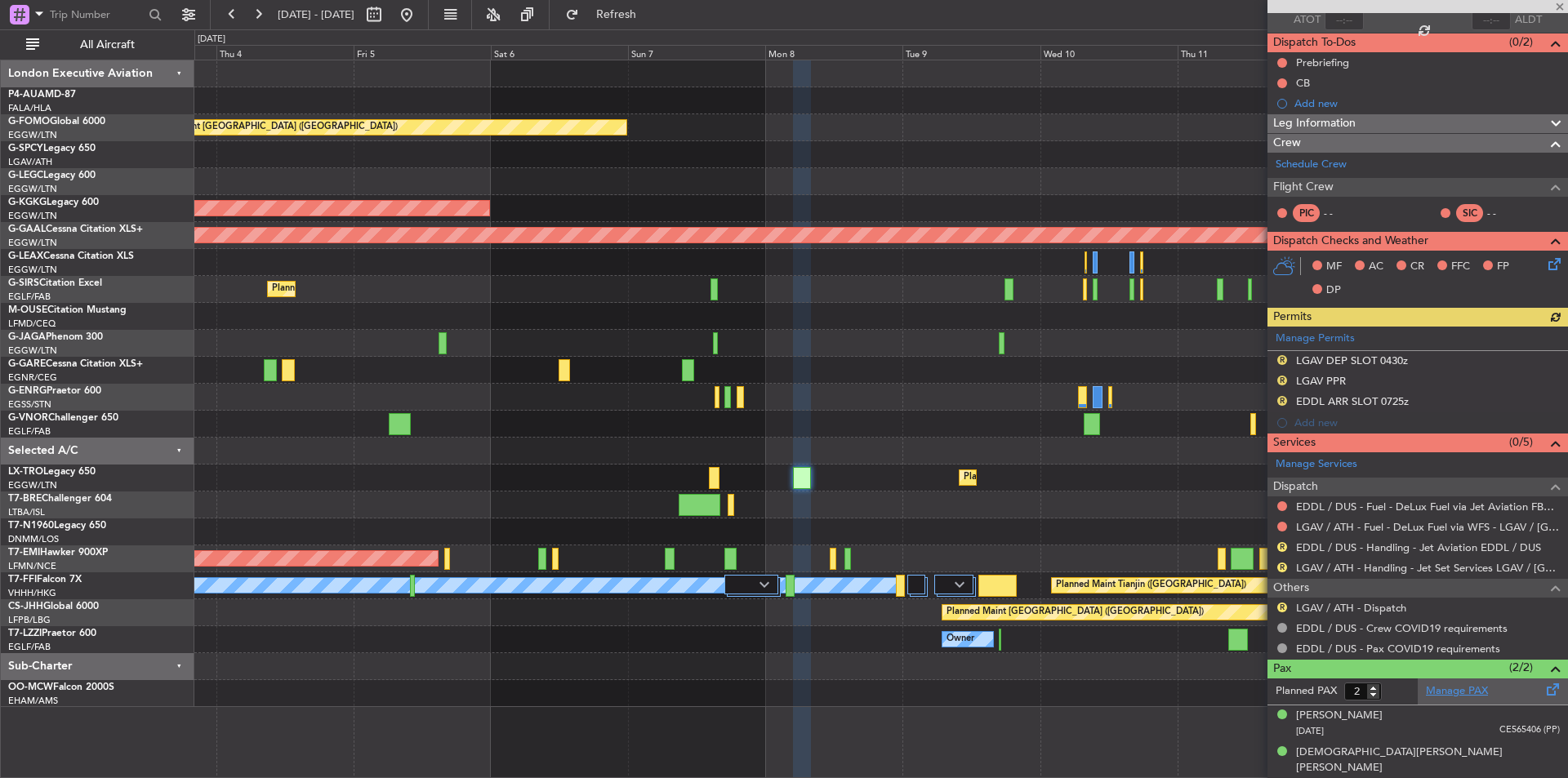
click at [1454, 694] on link "Manage PAX" at bounding box center [1456, 691] width 62 height 16
click at [646, 4] on button "Refresh" at bounding box center [607, 14] width 98 height 26
click at [1377, 608] on link "LGAV / ATH - Dispatch" at bounding box center [1351, 607] width 110 height 14
click at [1560, 6] on span at bounding box center [1560, 7] width 16 height 14
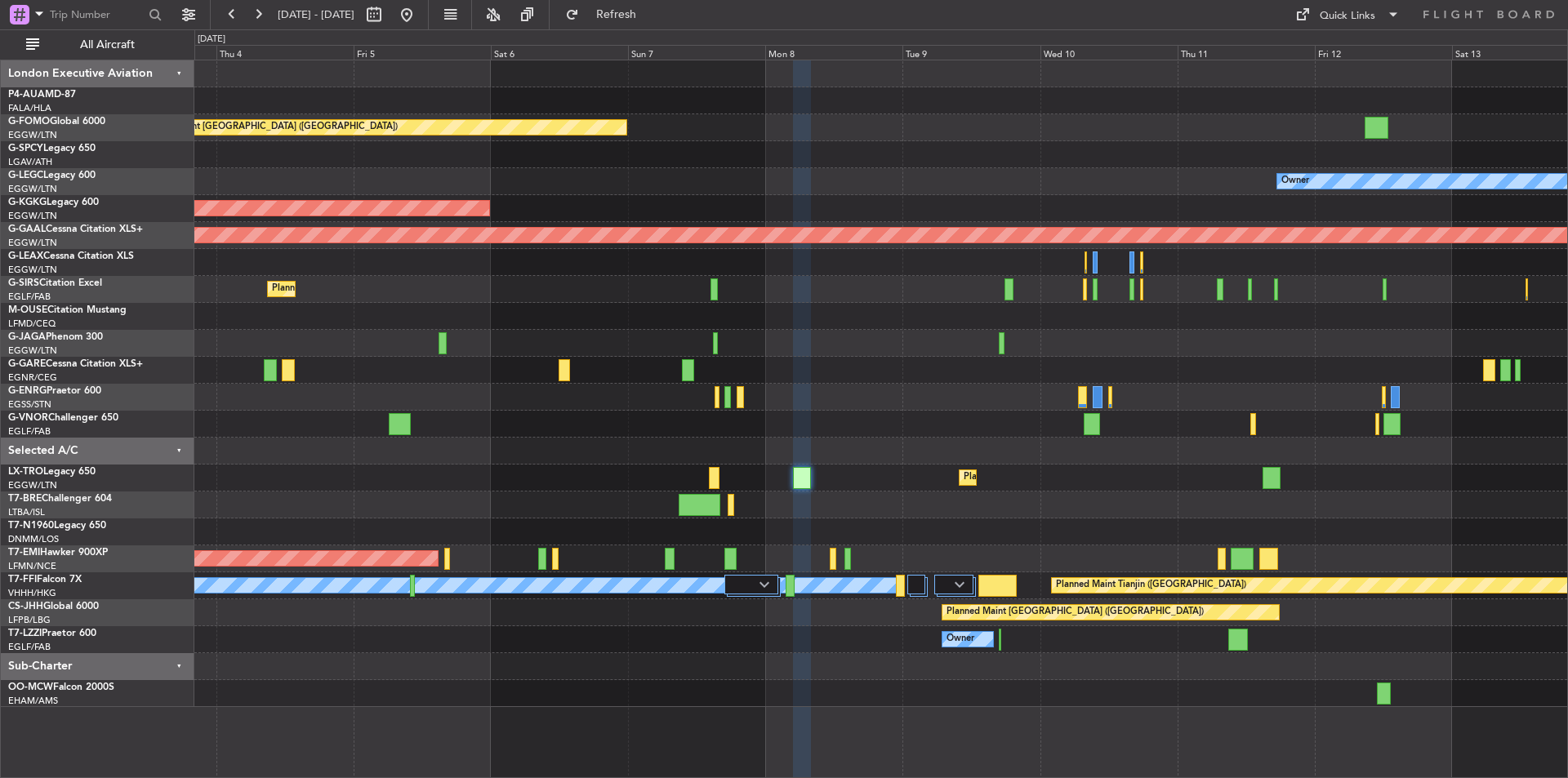
type input "0"
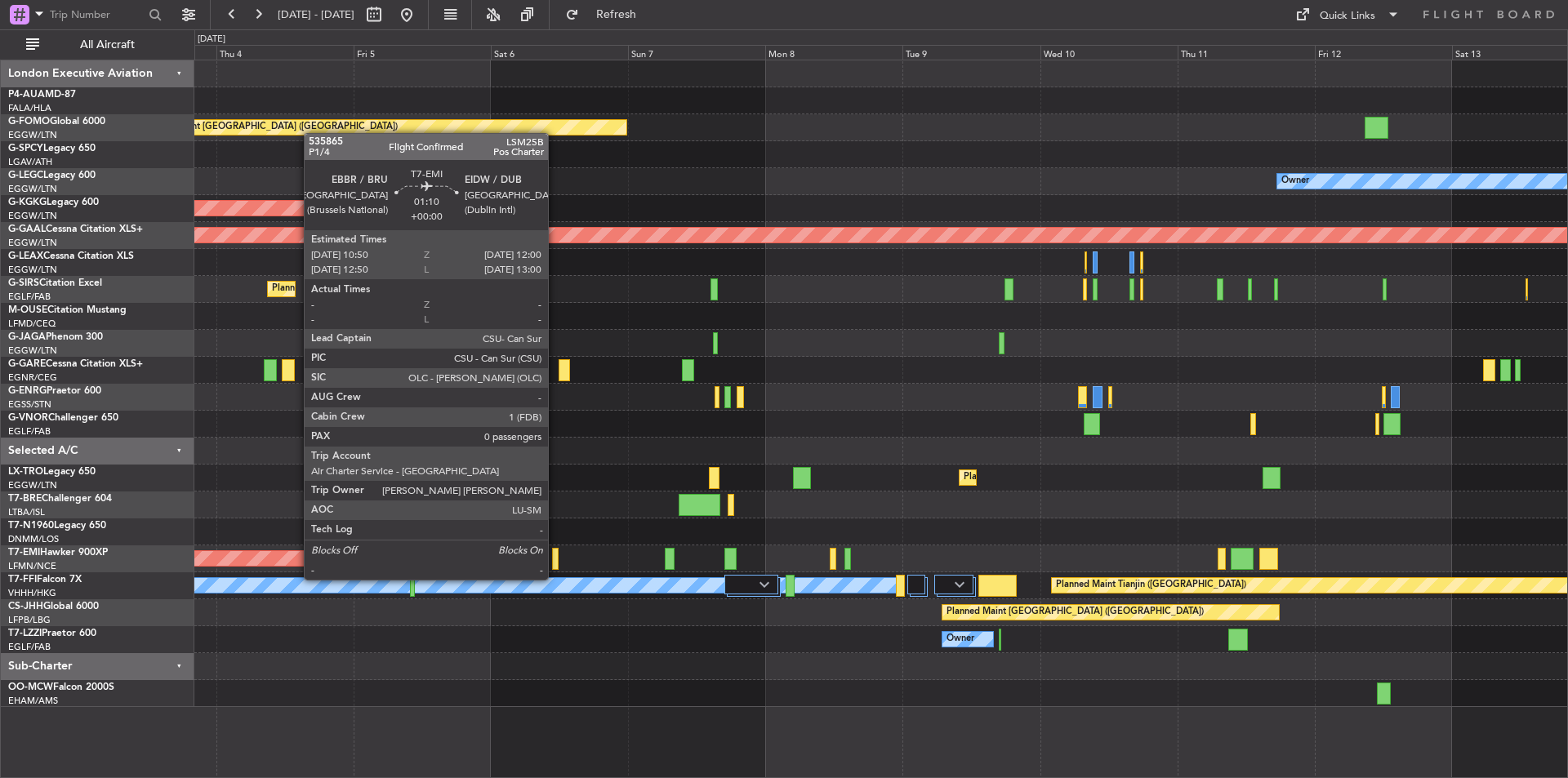
click at [555, 565] on div at bounding box center [556, 559] width 8 height 22
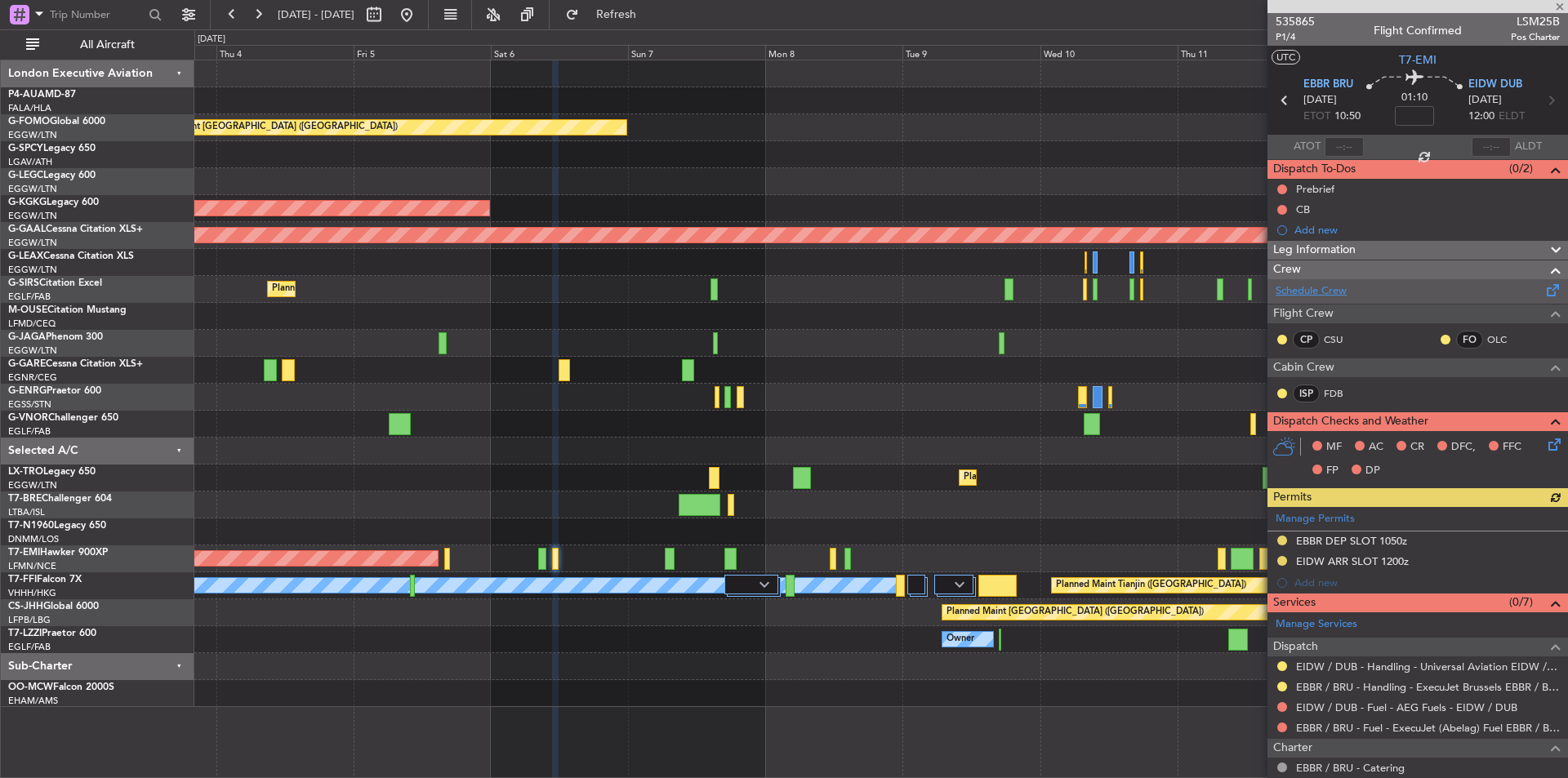
click at [1319, 291] on link "Schedule Crew" at bounding box center [1312, 291] width 71 height 16
click at [650, 25] on button "Refresh" at bounding box center [607, 14] width 98 height 26
click at [420, 15] on button at bounding box center [406, 14] width 26 height 26
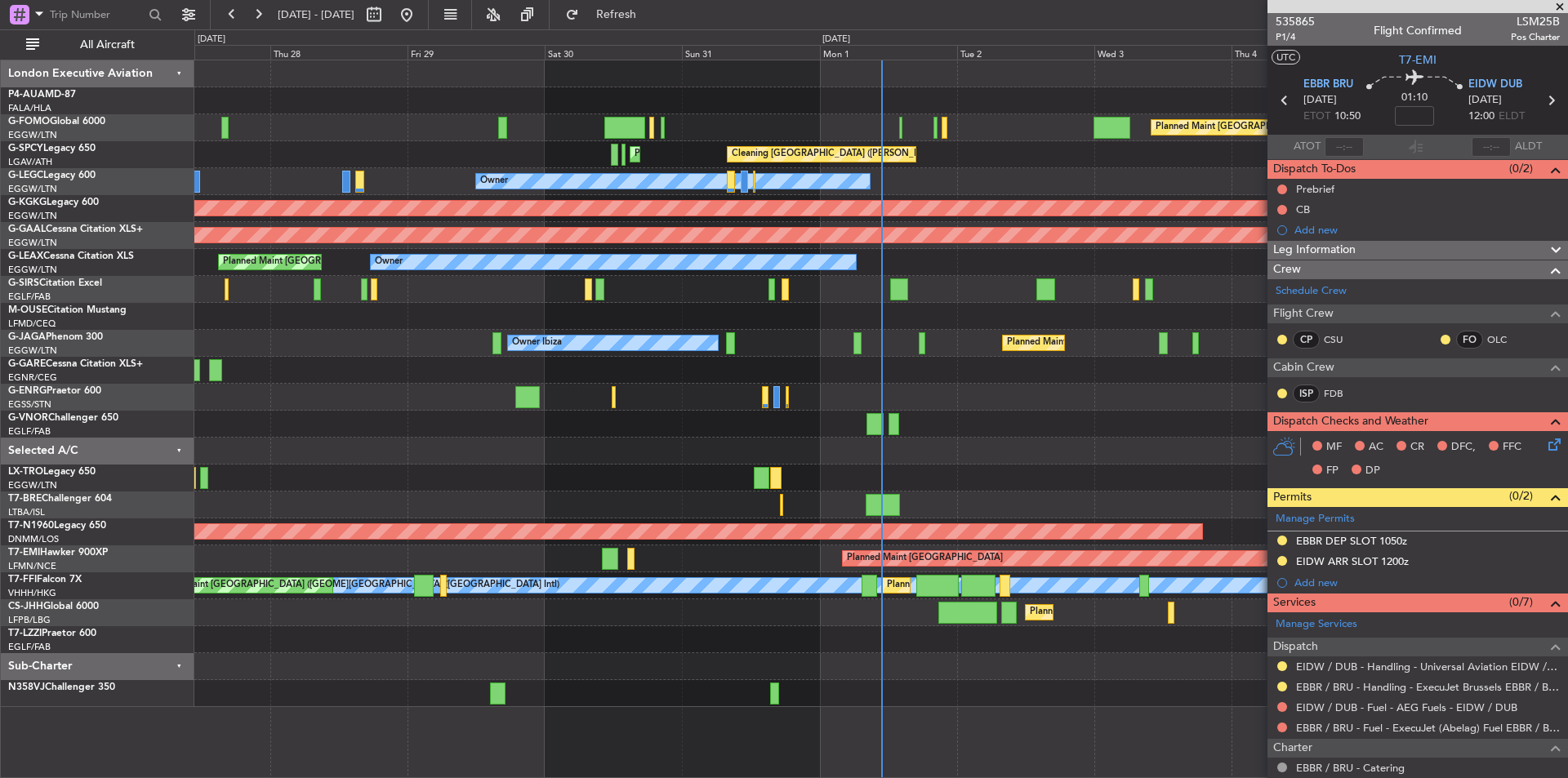
click at [1562, 7] on span at bounding box center [1560, 7] width 16 height 14
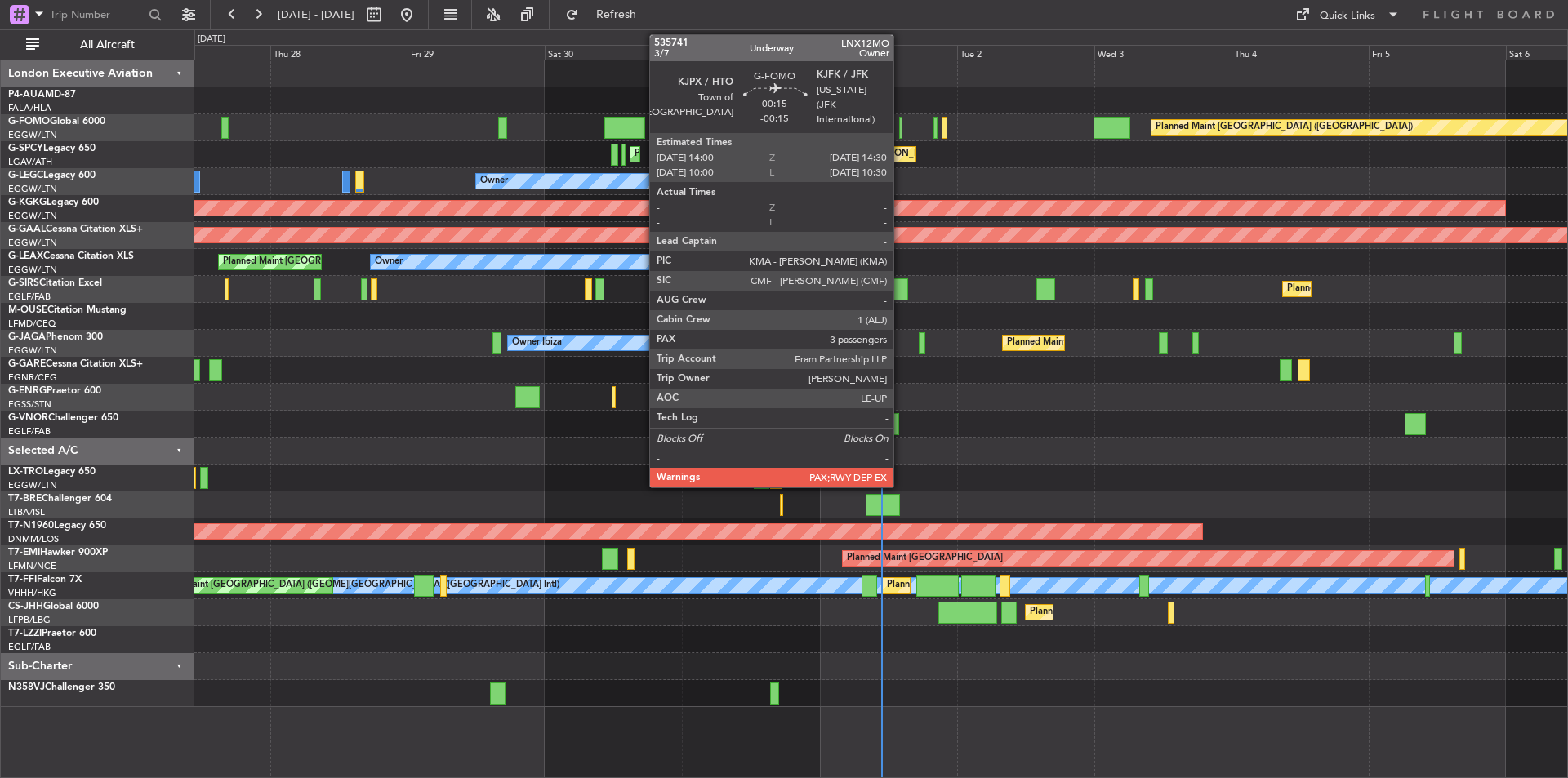
click at [901, 128] on div at bounding box center [901, 128] width 3 height 22
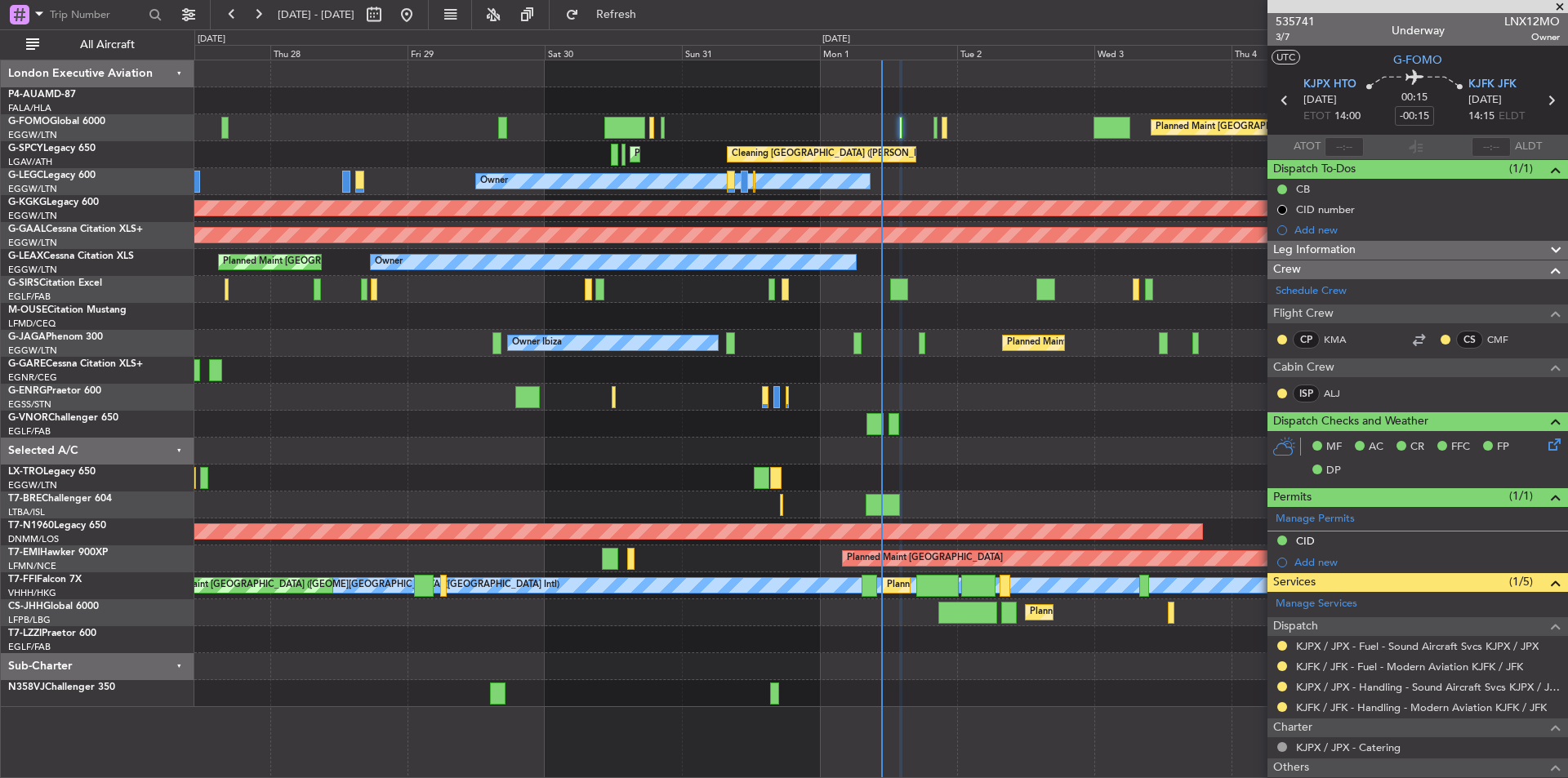
click at [1557, 8] on span at bounding box center [1560, 7] width 16 height 14
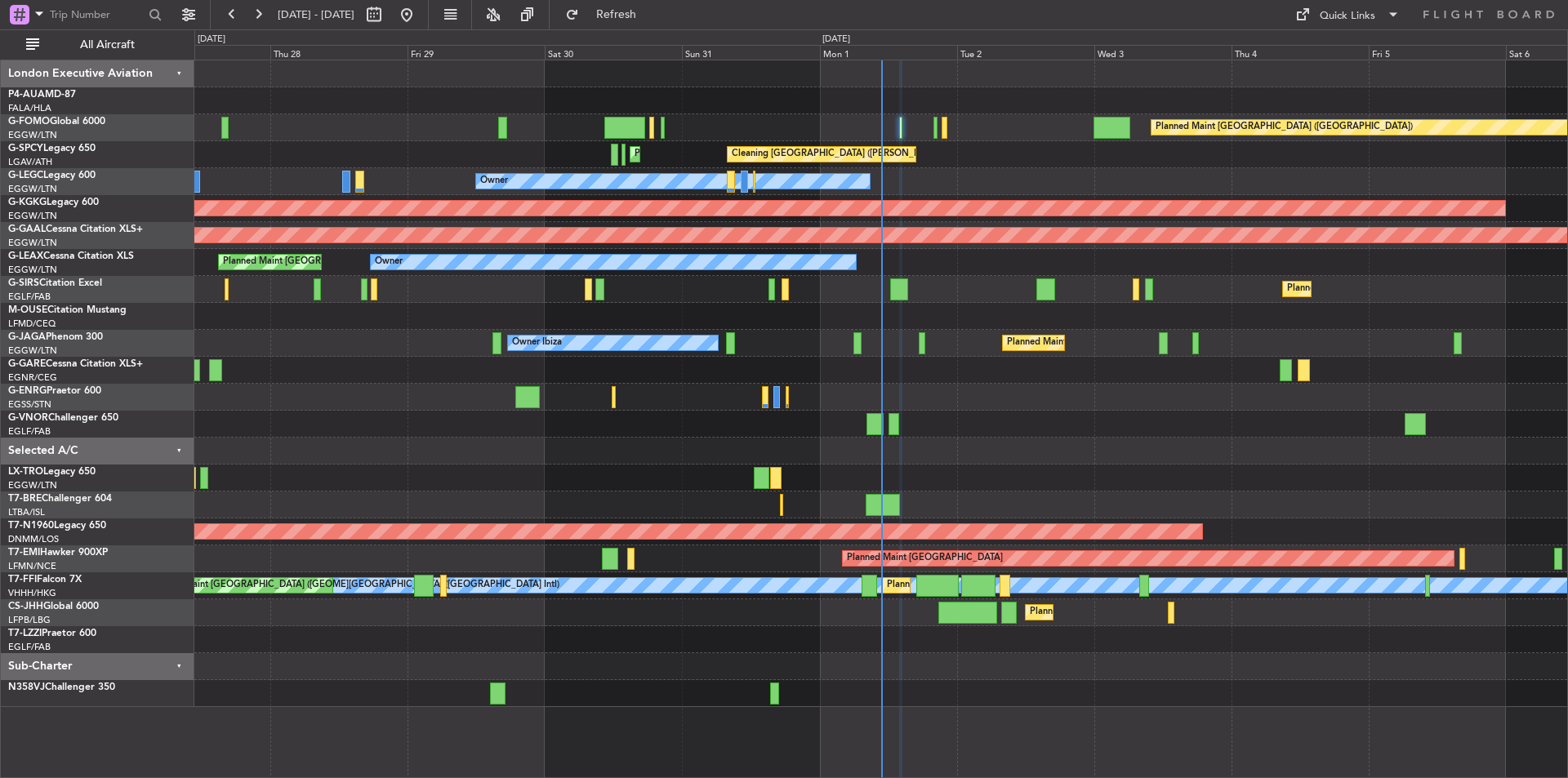
type input "0"
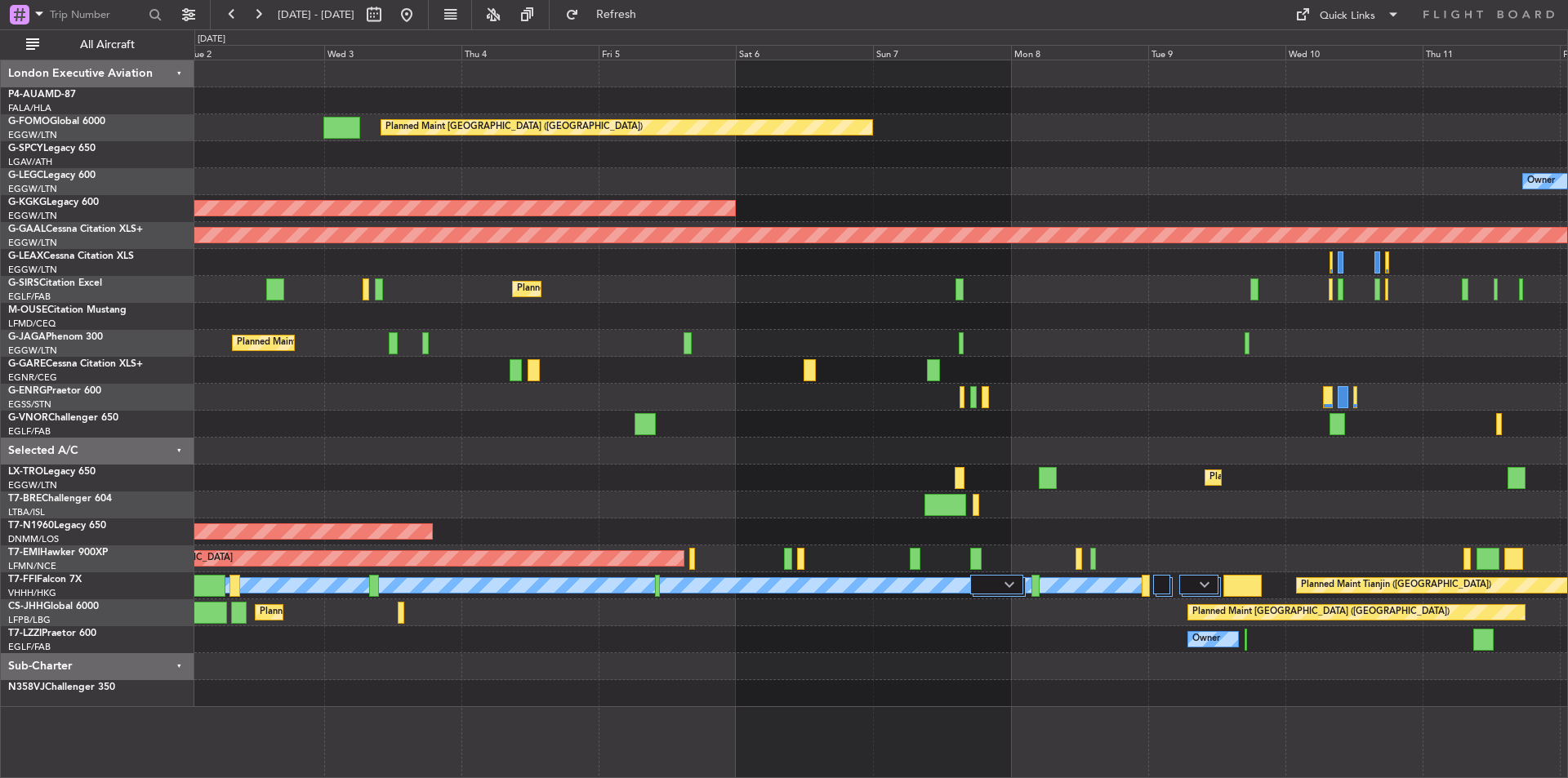
click at [530, 326] on div "Planned Maint London (Luton) Planned Maint Athens (Eleftherios Venizelos Intl) …" at bounding box center [881, 383] width 1373 height 647
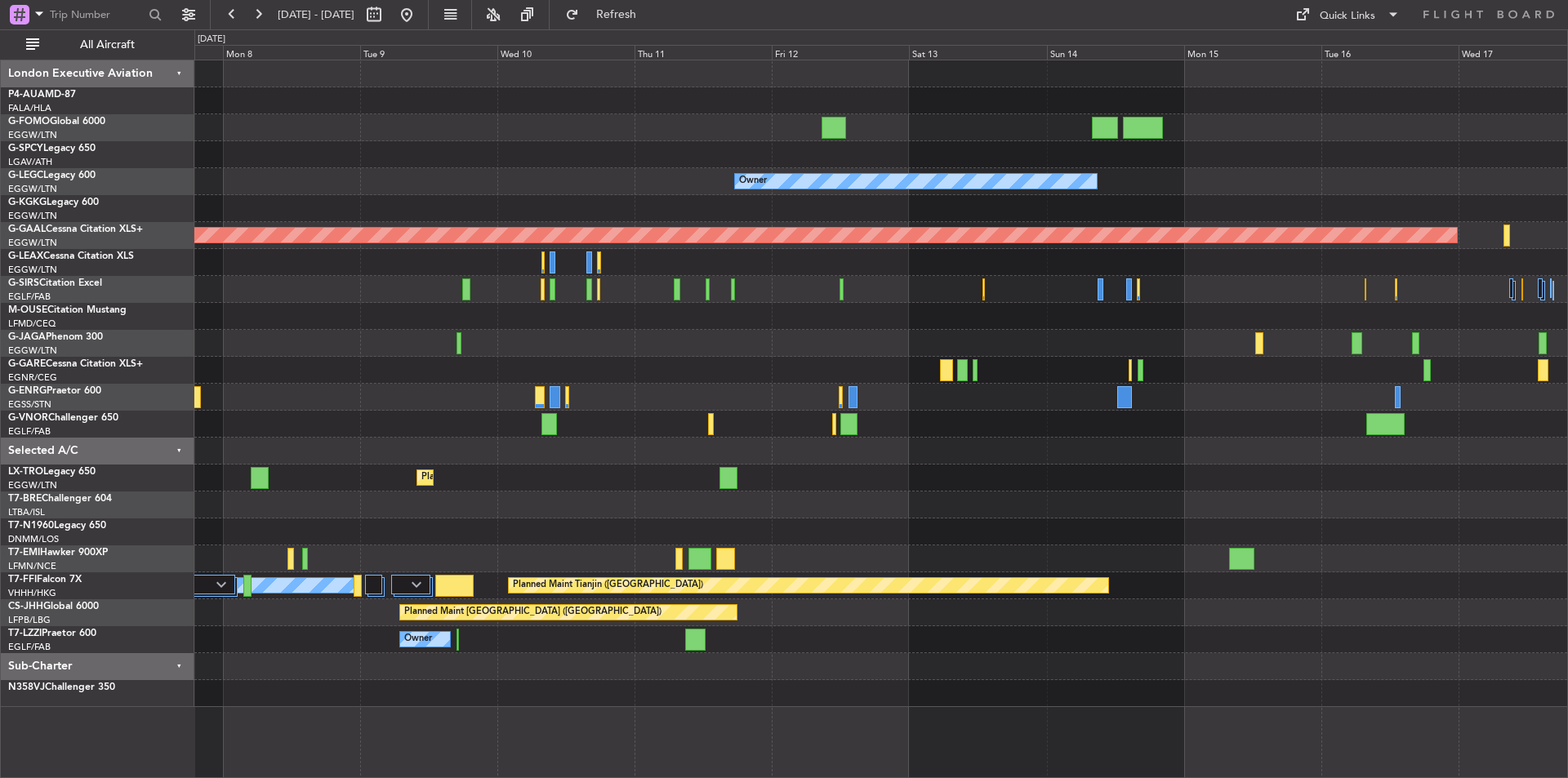
click at [481, 404] on div "Planned Maint London (Luton) Owner AOG Maint Istanbul (Ataturk) Planned Maint D…" at bounding box center [881, 383] width 1373 height 647
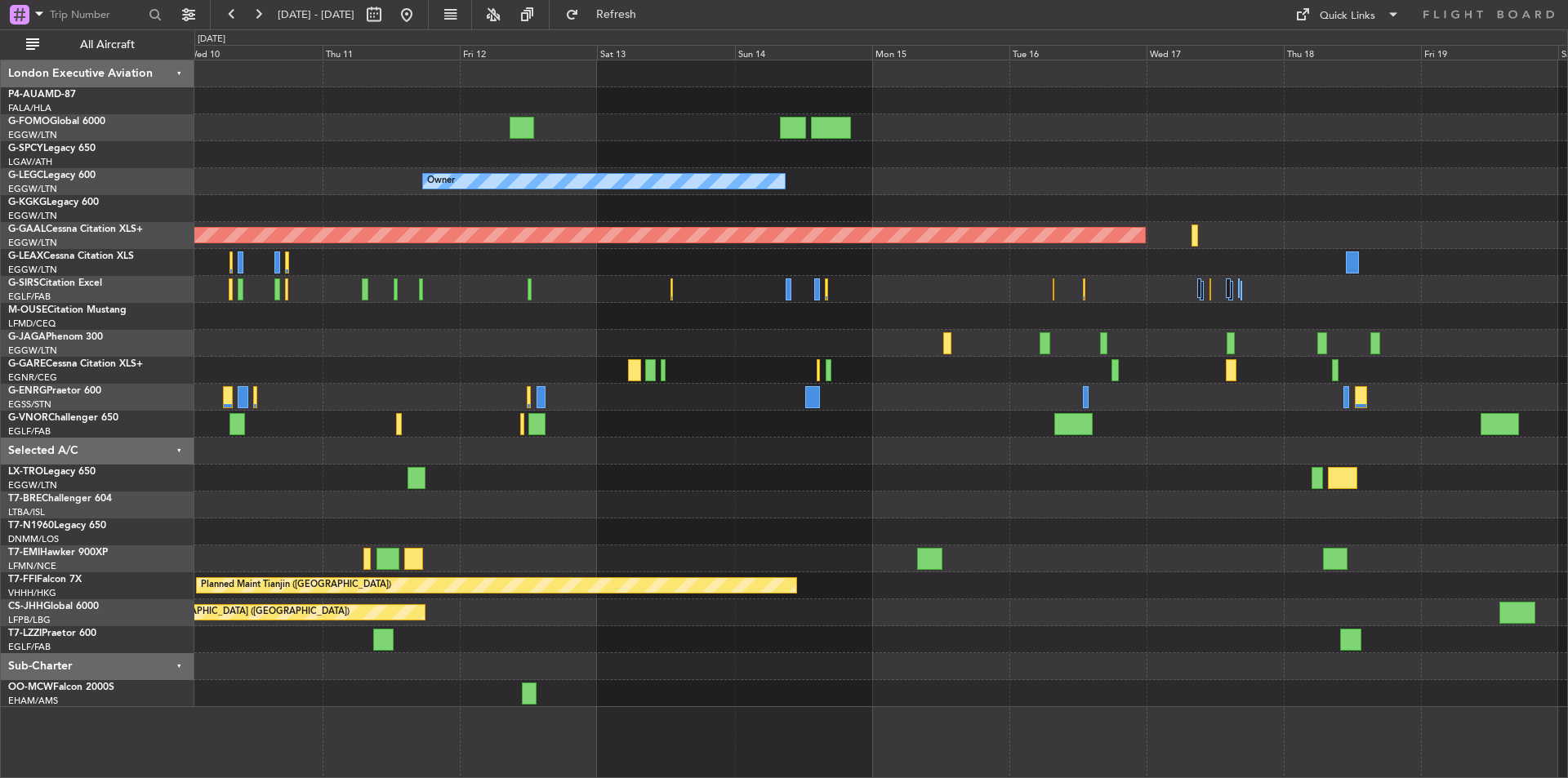
click at [753, 353] on div "Owner Planned Maint Dusseldorf Planned Maint Dusseldorf Planned Maint Tianjin (…" at bounding box center [881, 383] width 1373 height 647
click at [420, 14] on button at bounding box center [406, 14] width 26 height 26
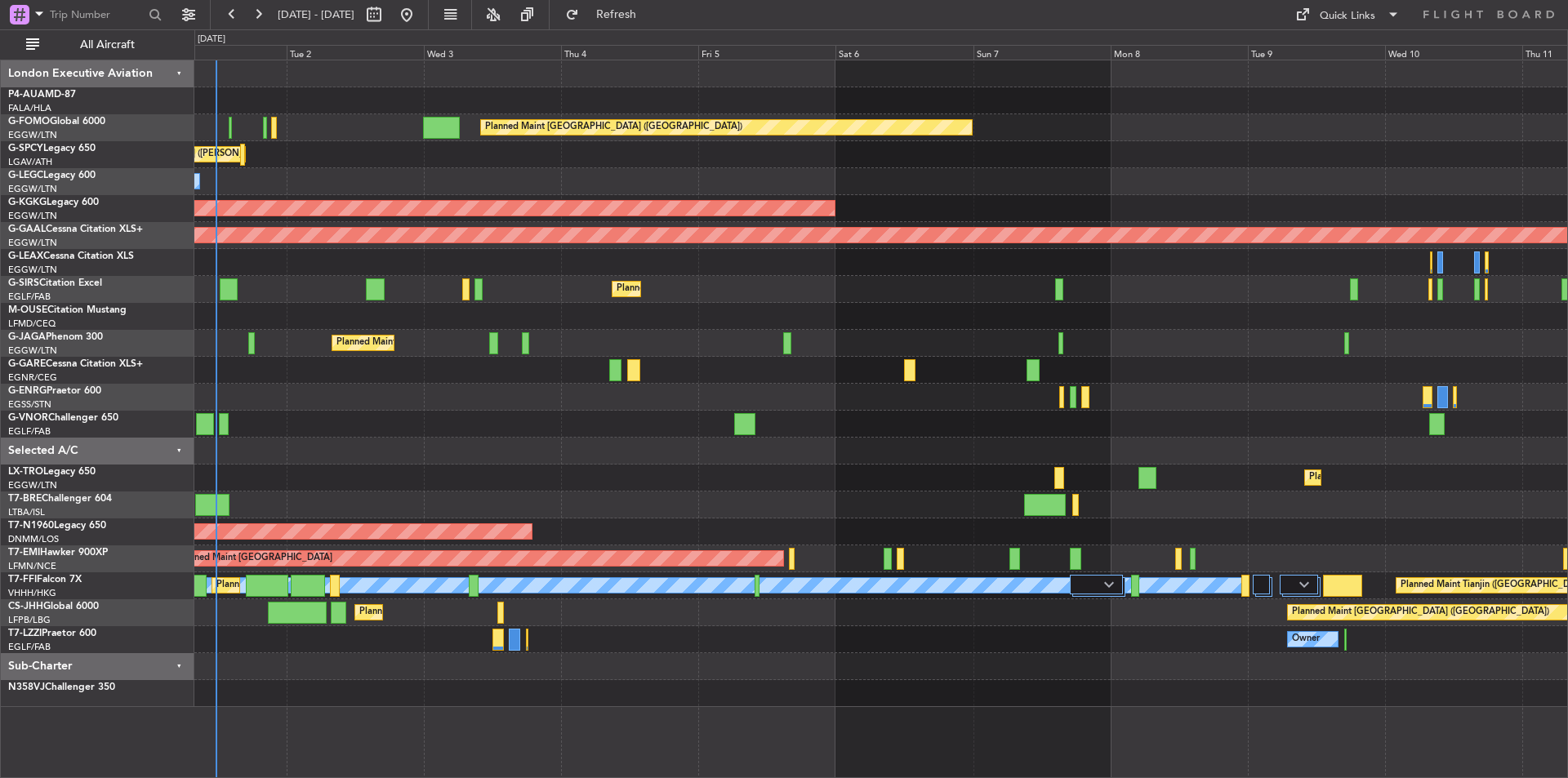
click at [451, 422] on div "Planned Maint [GEOGRAPHIC_DATA] ([GEOGRAPHIC_DATA]) Cleaning [GEOGRAPHIC_DATA] …" at bounding box center [881, 383] width 1373 height 647
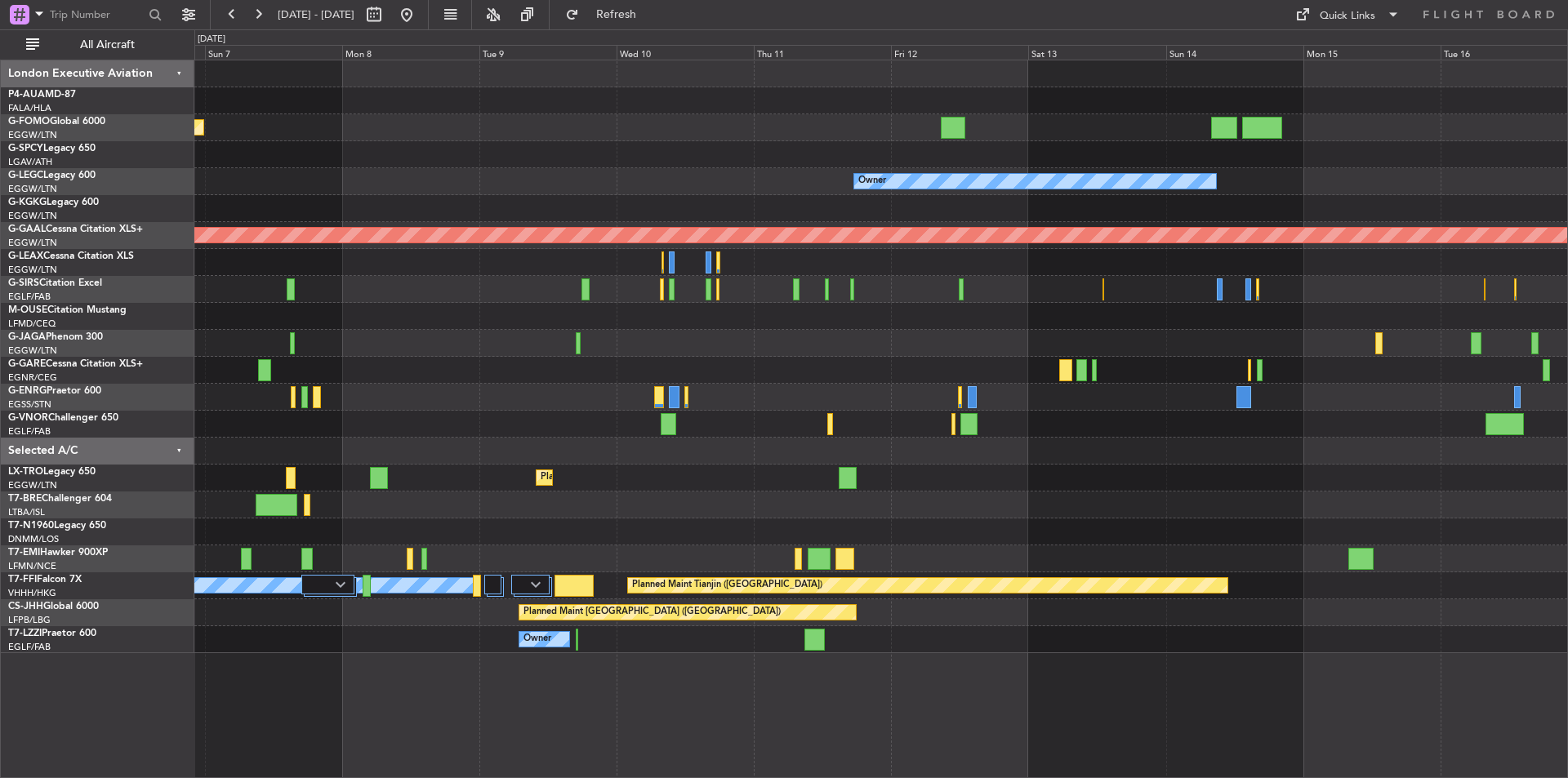
click at [545, 507] on div "Planned Maint London (Luton) Owner AOG Maint Istanbul (Ataturk) Planned Maint D…" at bounding box center [881, 356] width 1373 height 593
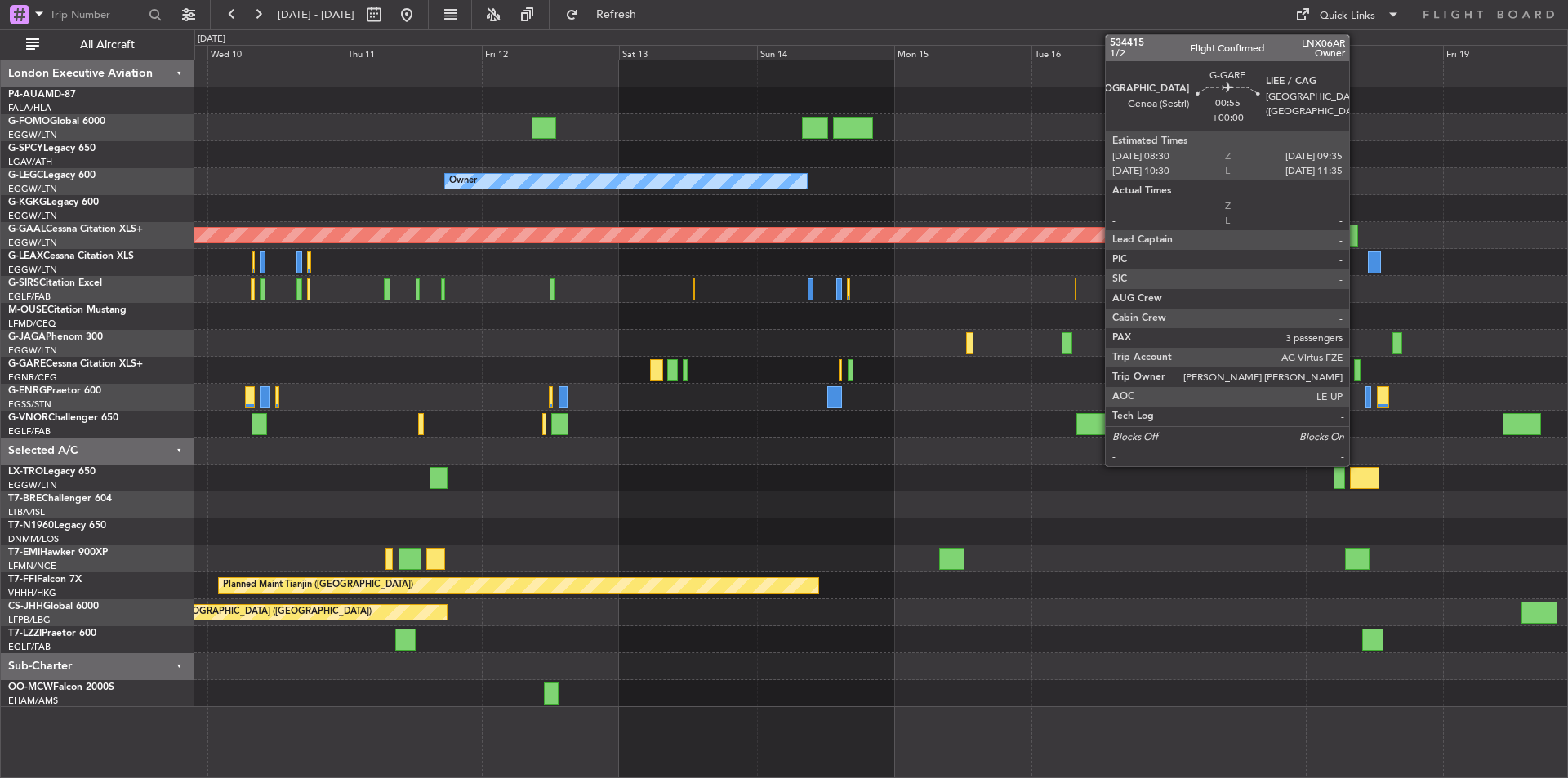
click at [1356, 364] on div at bounding box center [1357, 370] width 7 height 22
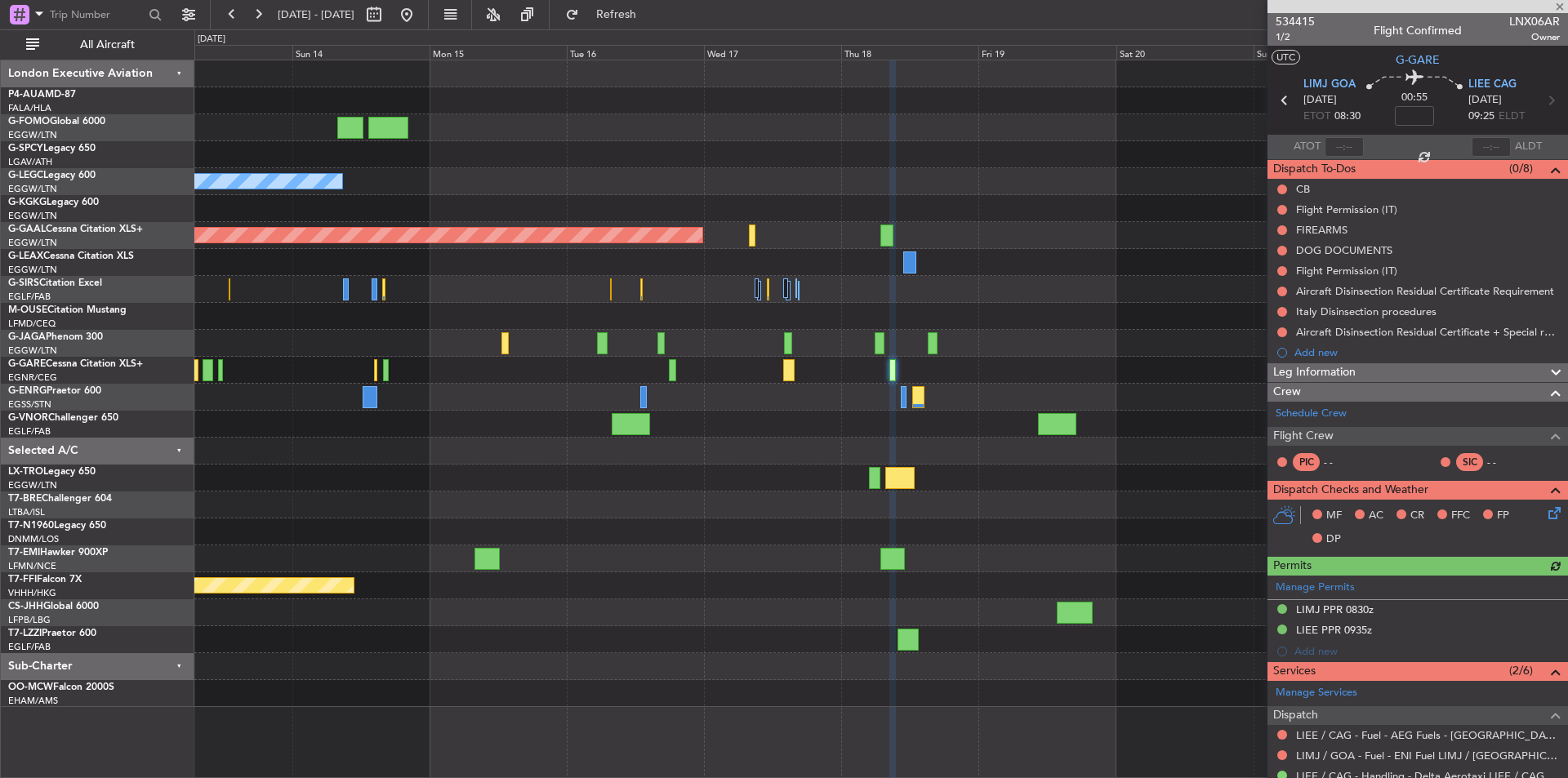
click at [744, 527] on div "Owner A/C Unavailable [GEOGRAPHIC_DATA] ([GEOGRAPHIC_DATA]) Planned [GEOGRAPHIC…" at bounding box center [881, 383] width 1373 height 647
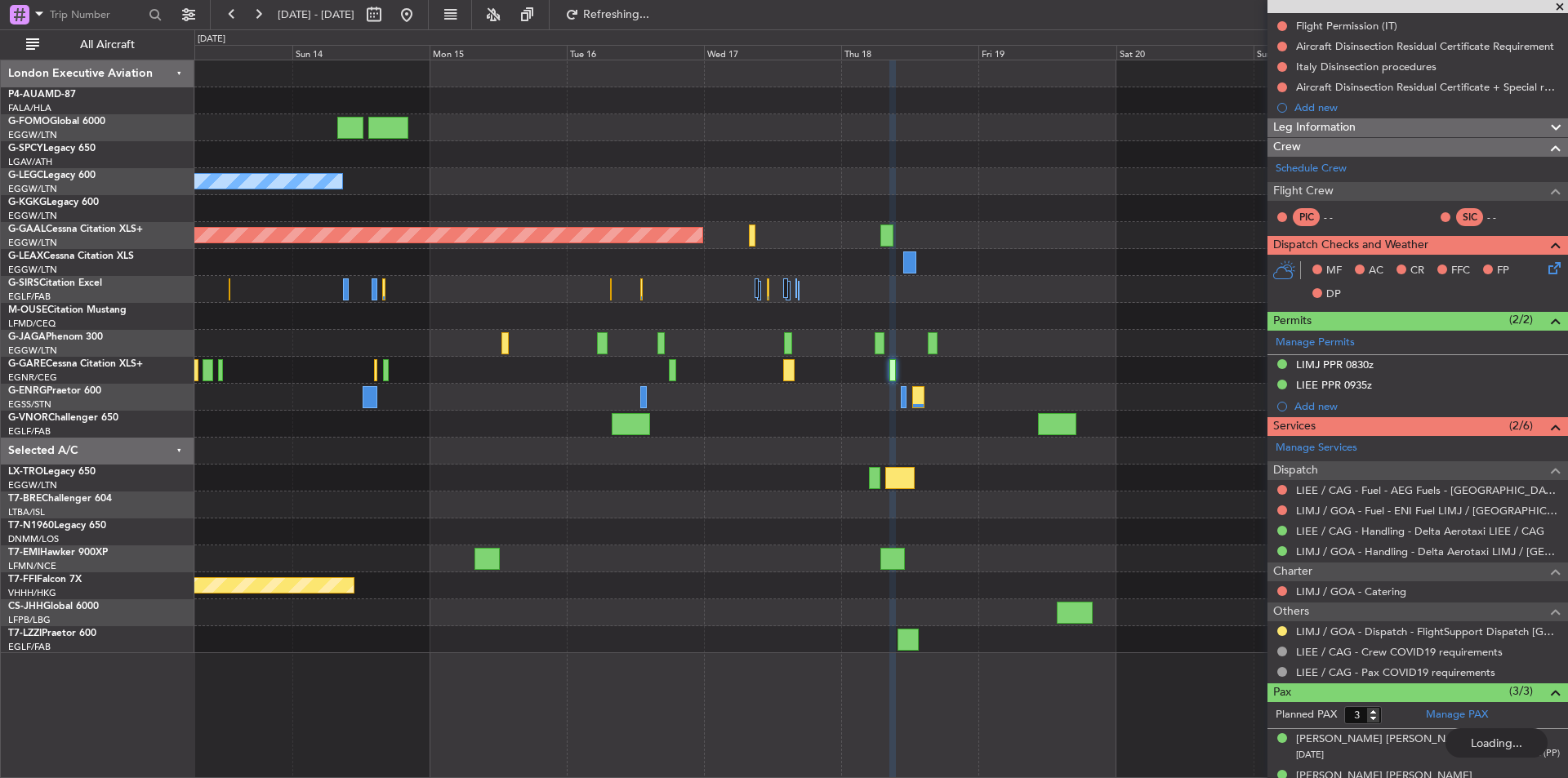
scroll to position [305, 0]
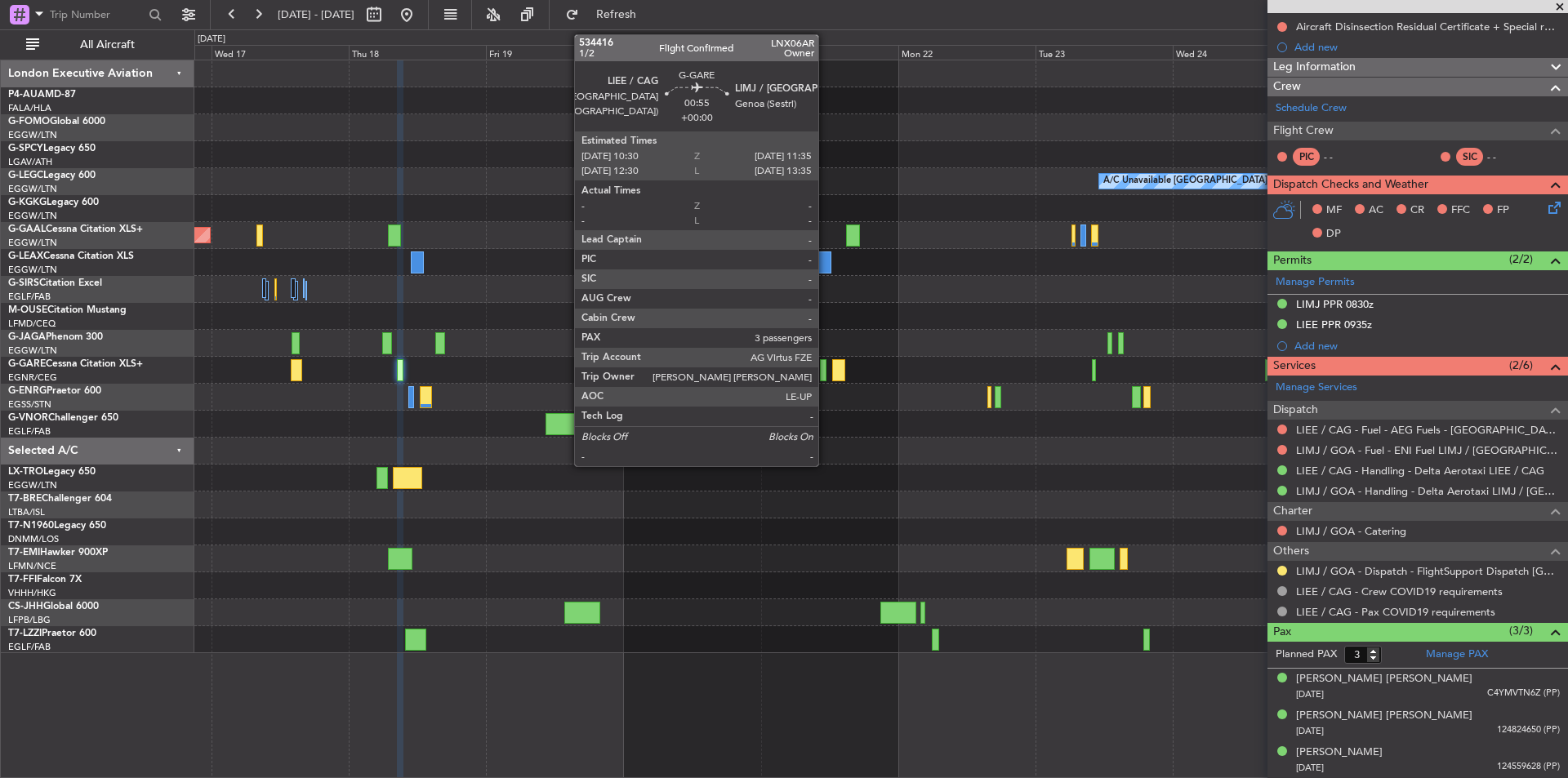
click at [826, 367] on div at bounding box center [823, 370] width 7 height 22
